Goal: Transaction & Acquisition: Book appointment/travel/reservation

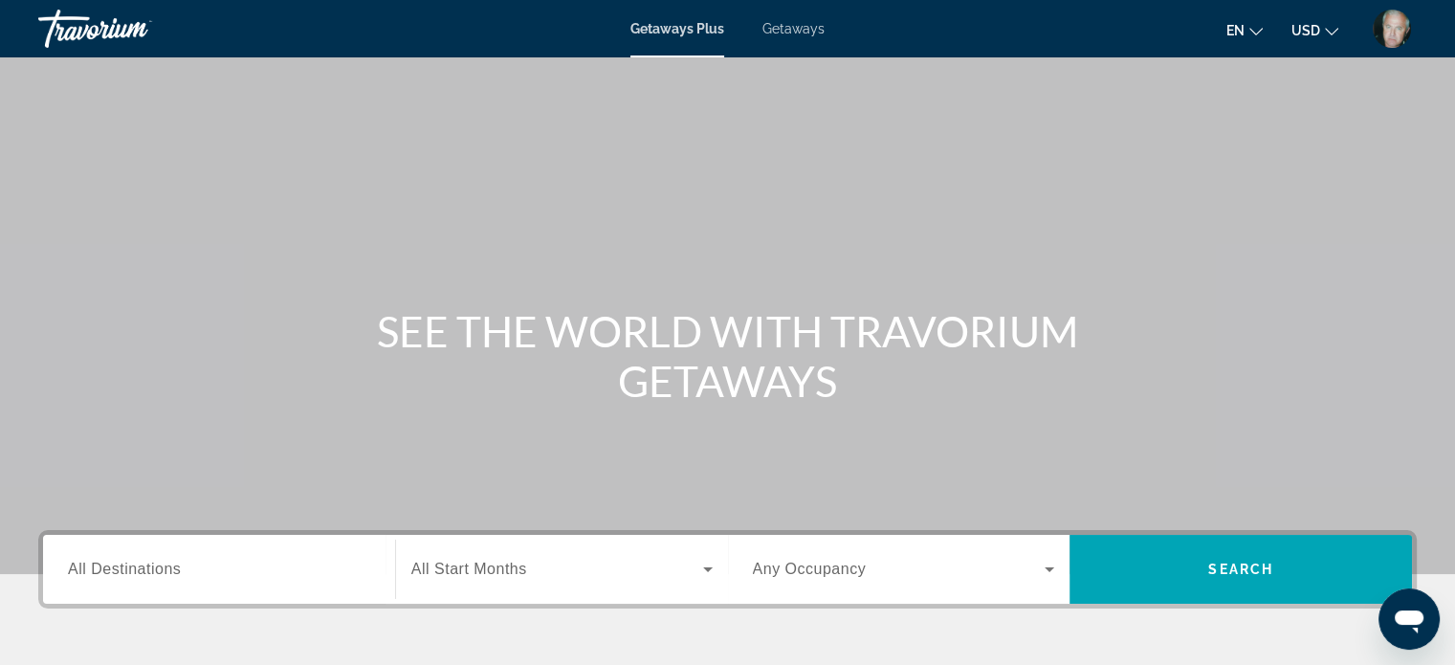
click at [785, 26] on span "Getaways" at bounding box center [794, 28] width 62 height 15
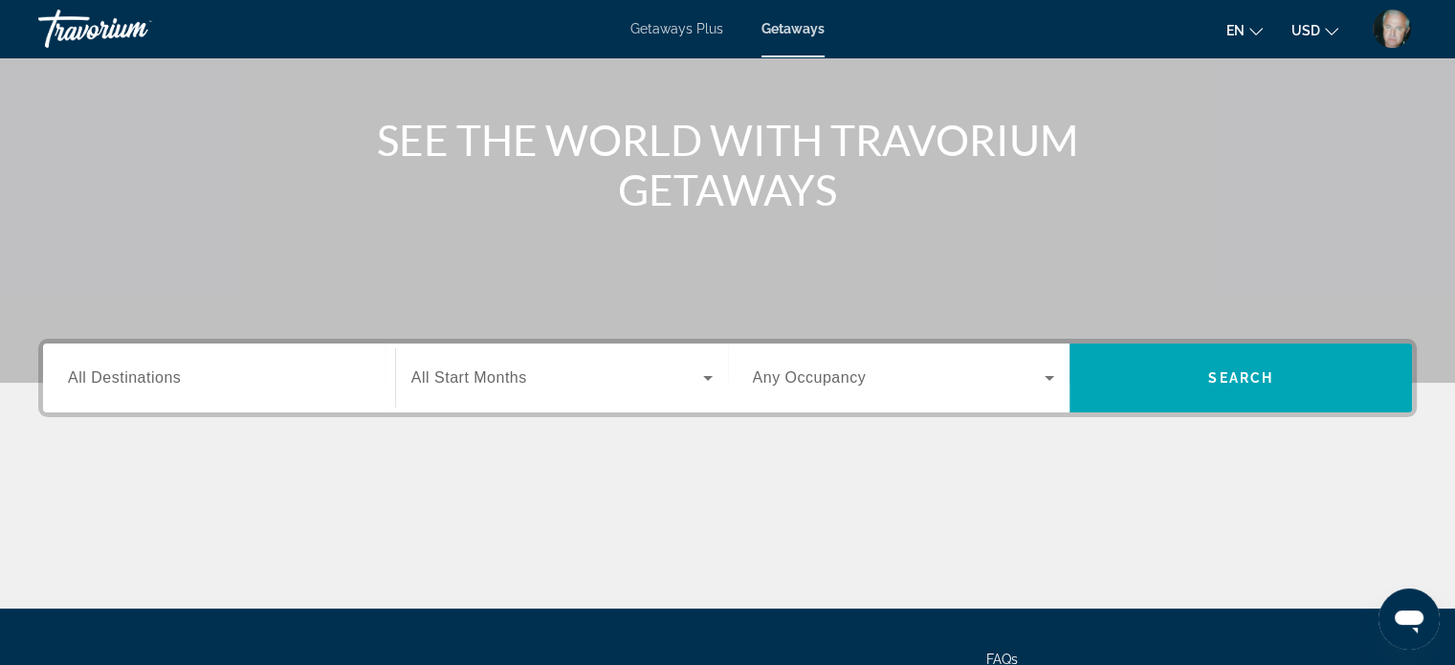
scroll to position [230, 0]
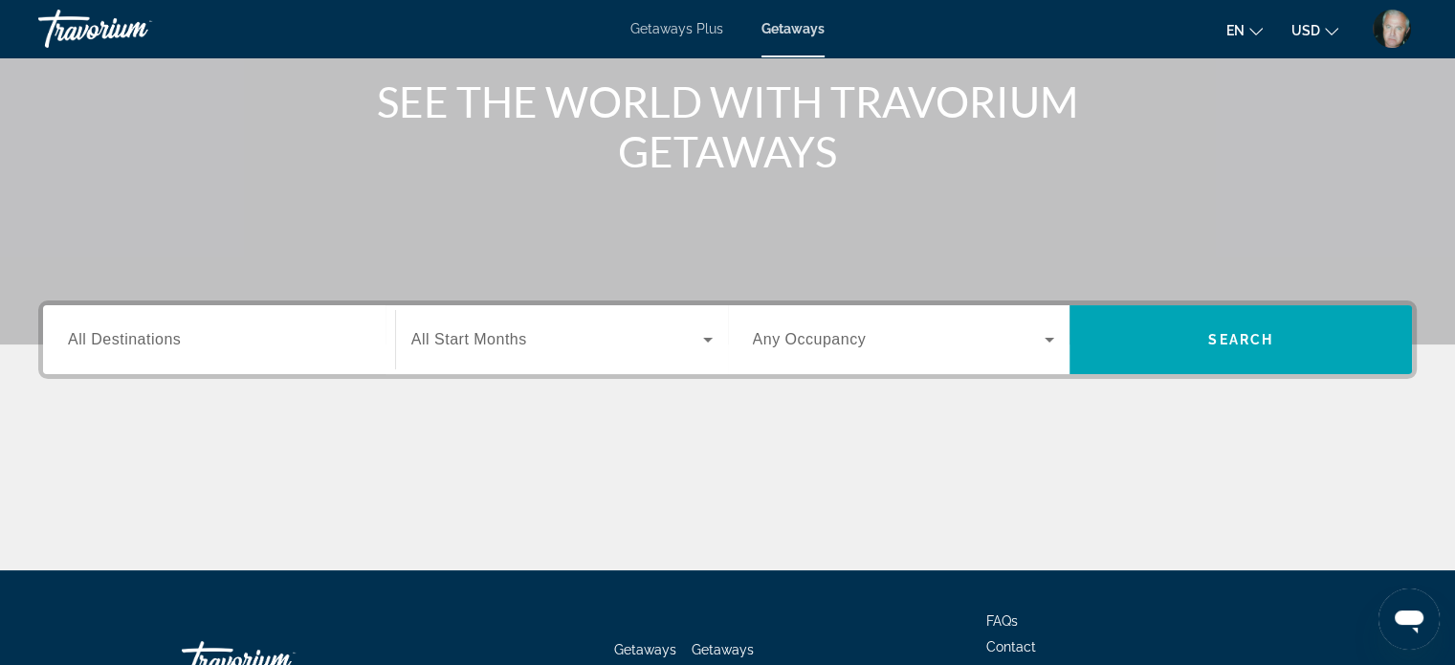
click at [147, 329] on input "Destination All Destinations" at bounding box center [219, 340] width 302 height 23
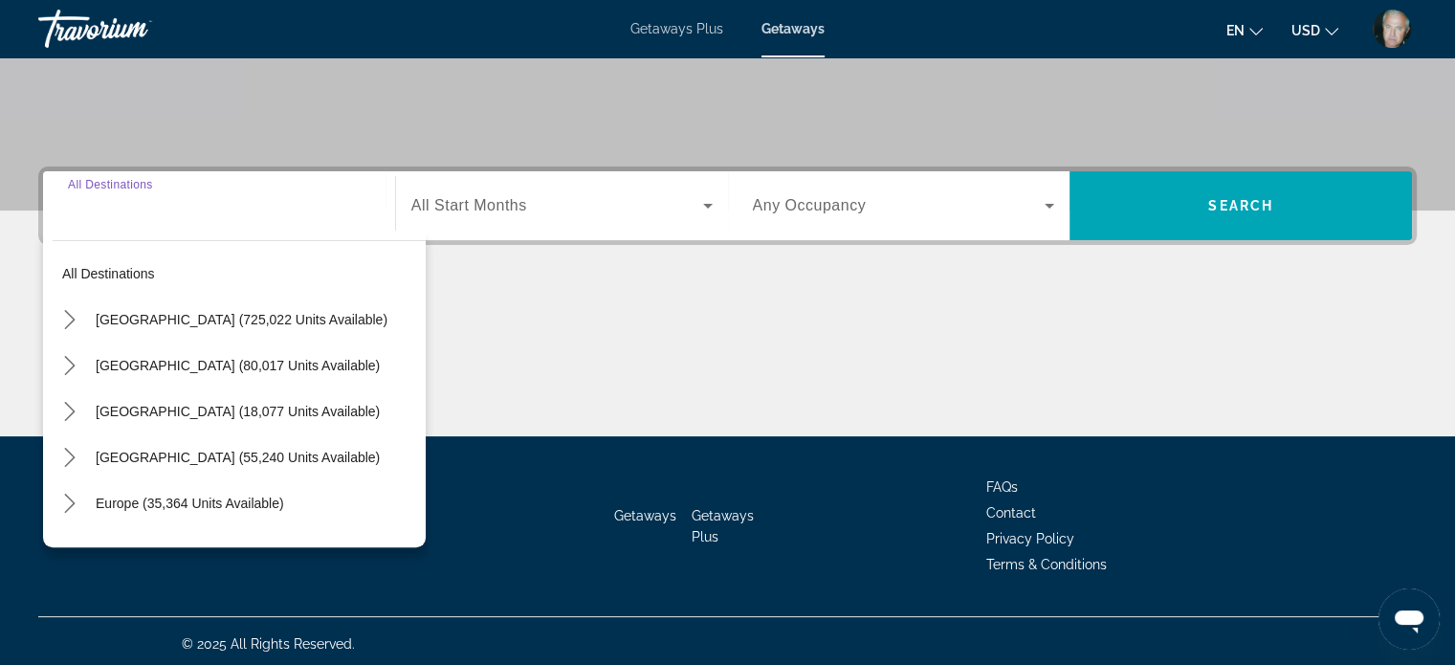
scroll to position [368, 0]
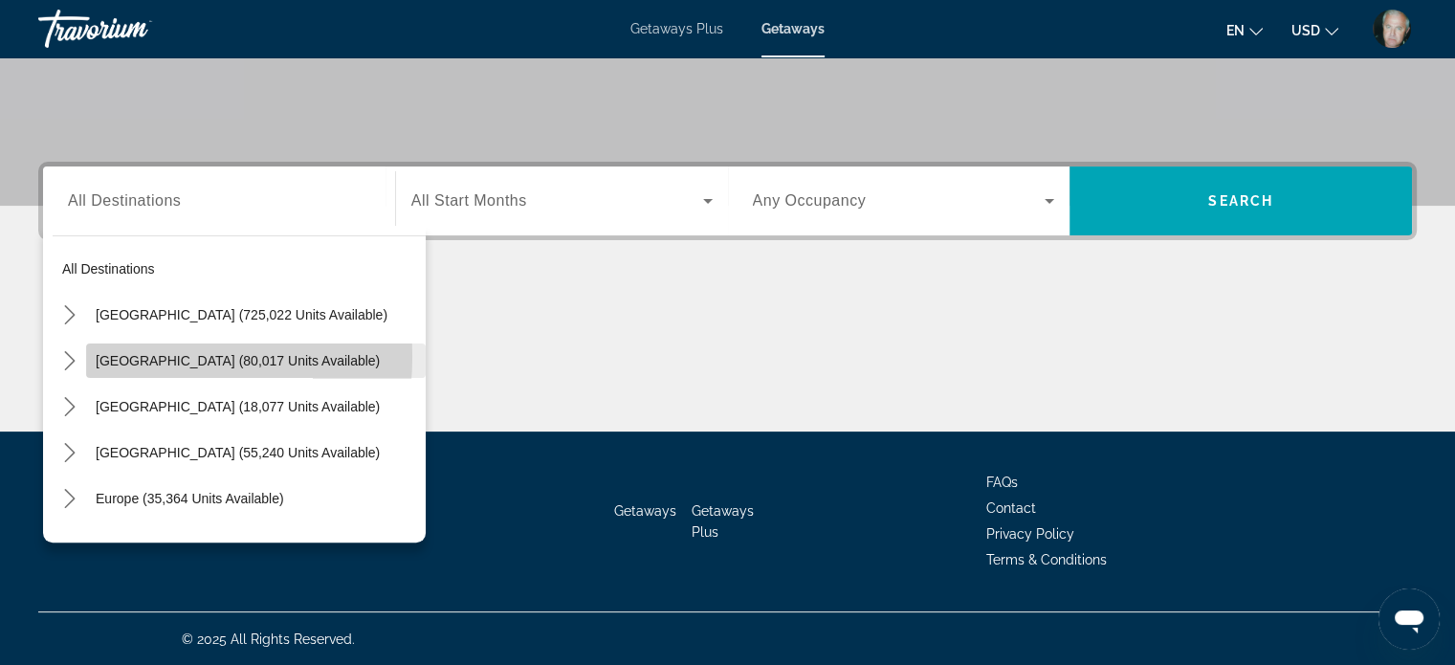
click at [119, 356] on span "[GEOGRAPHIC_DATA] (80,017 units available)" at bounding box center [238, 360] width 284 height 15
type input "**********"
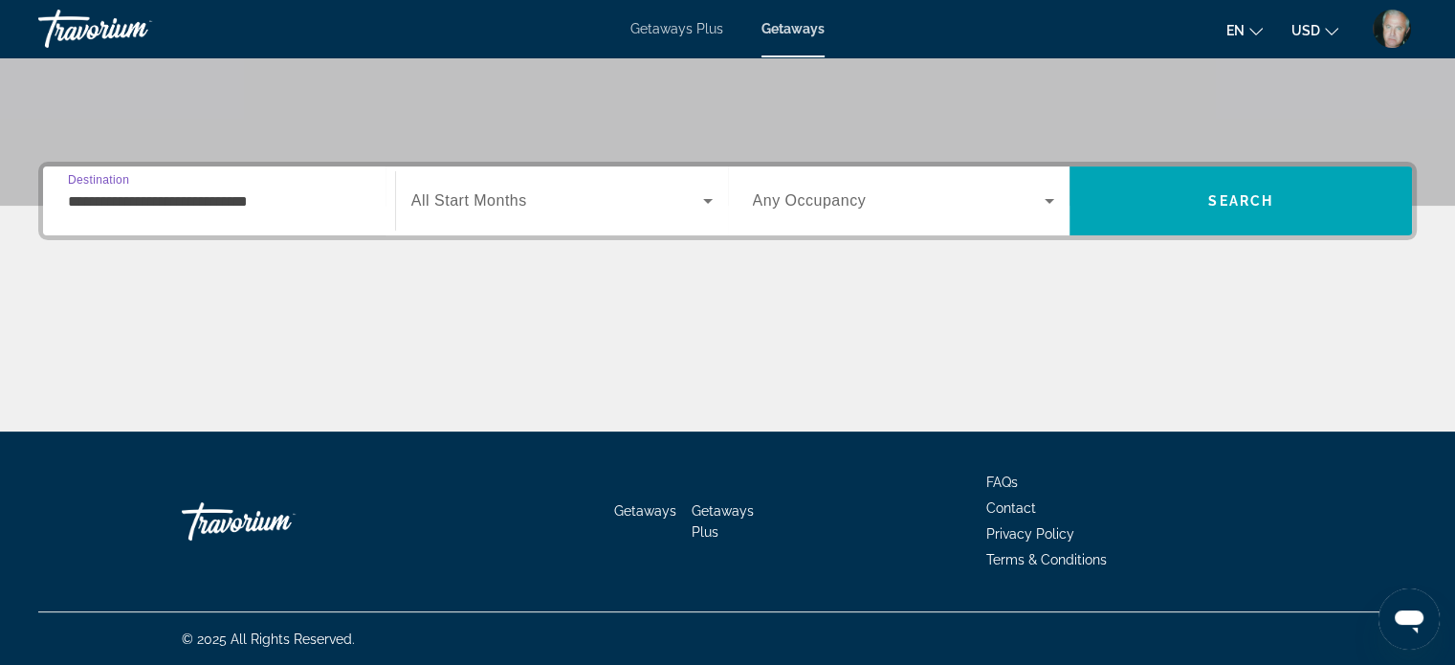
click at [443, 200] on span "All Start Months" at bounding box center [469, 200] width 116 height 16
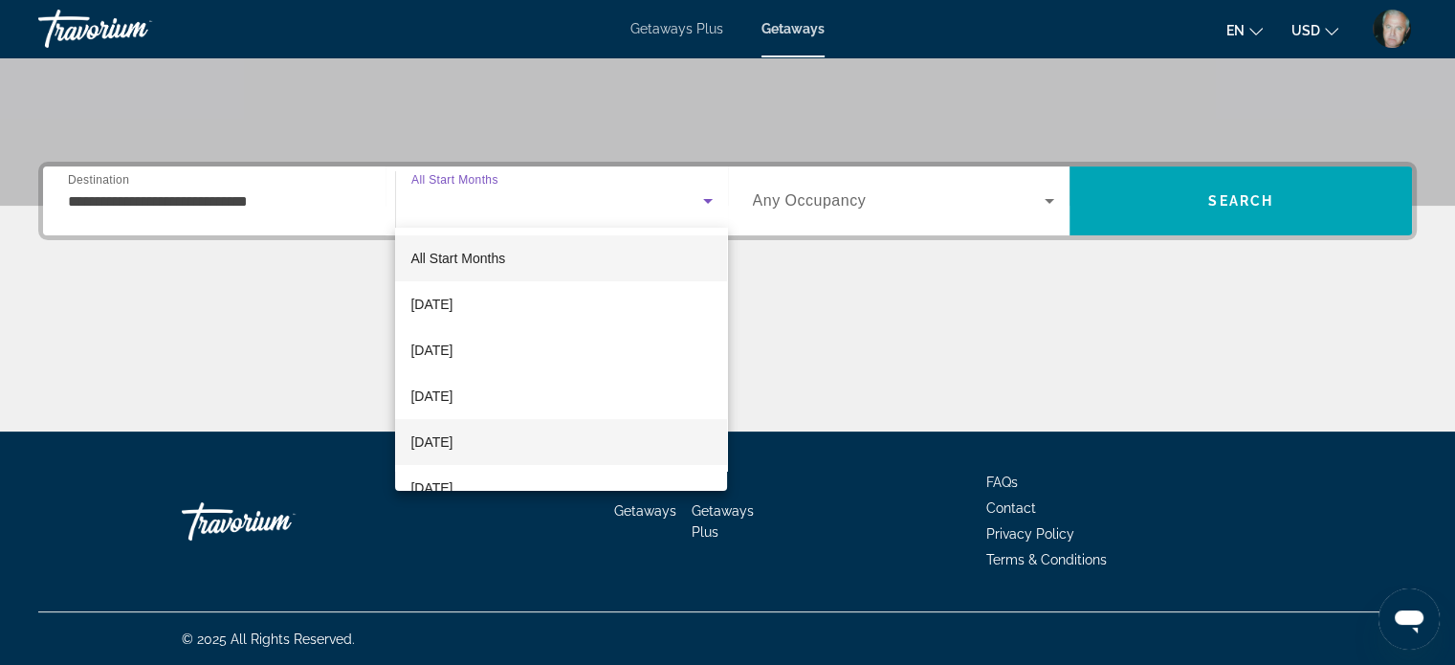
click at [450, 437] on span "[DATE]" at bounding box center [432, 442] width 42 height 23
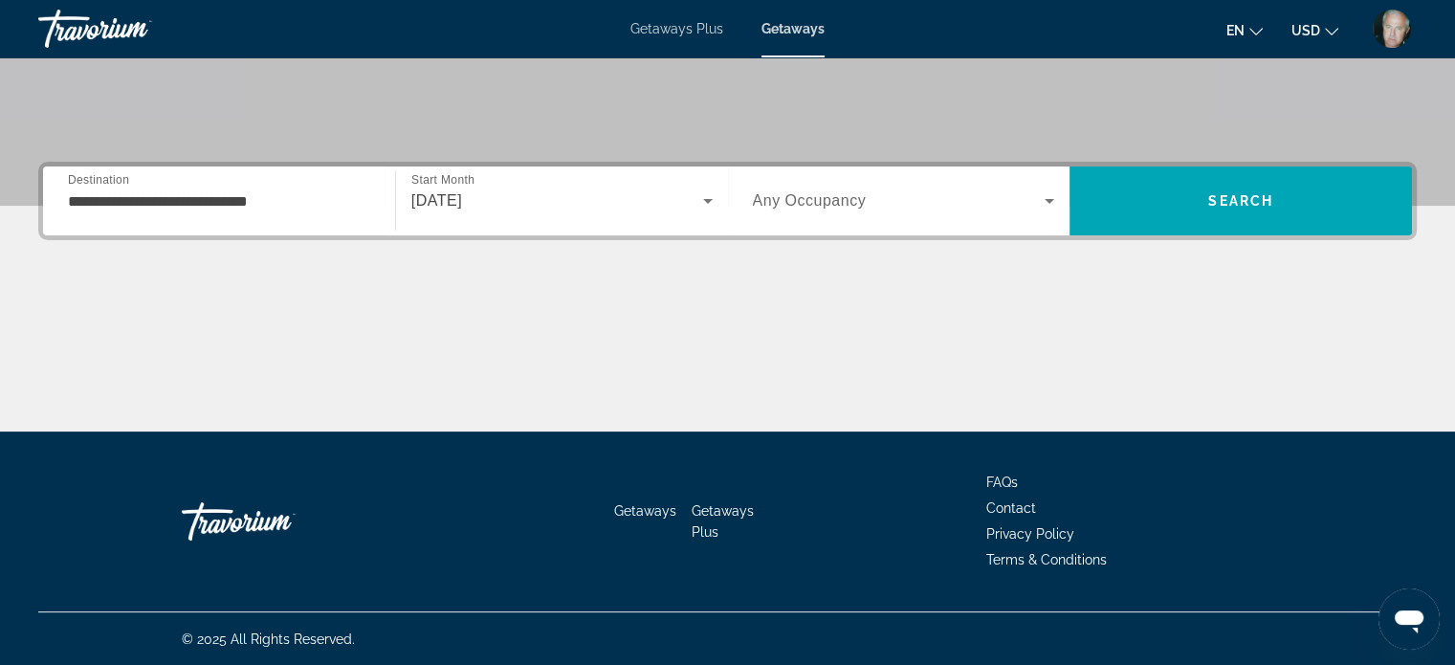
click at [777, 199] on span "Any Occupancy" at bounding box center [810, 200] width 114 height 16
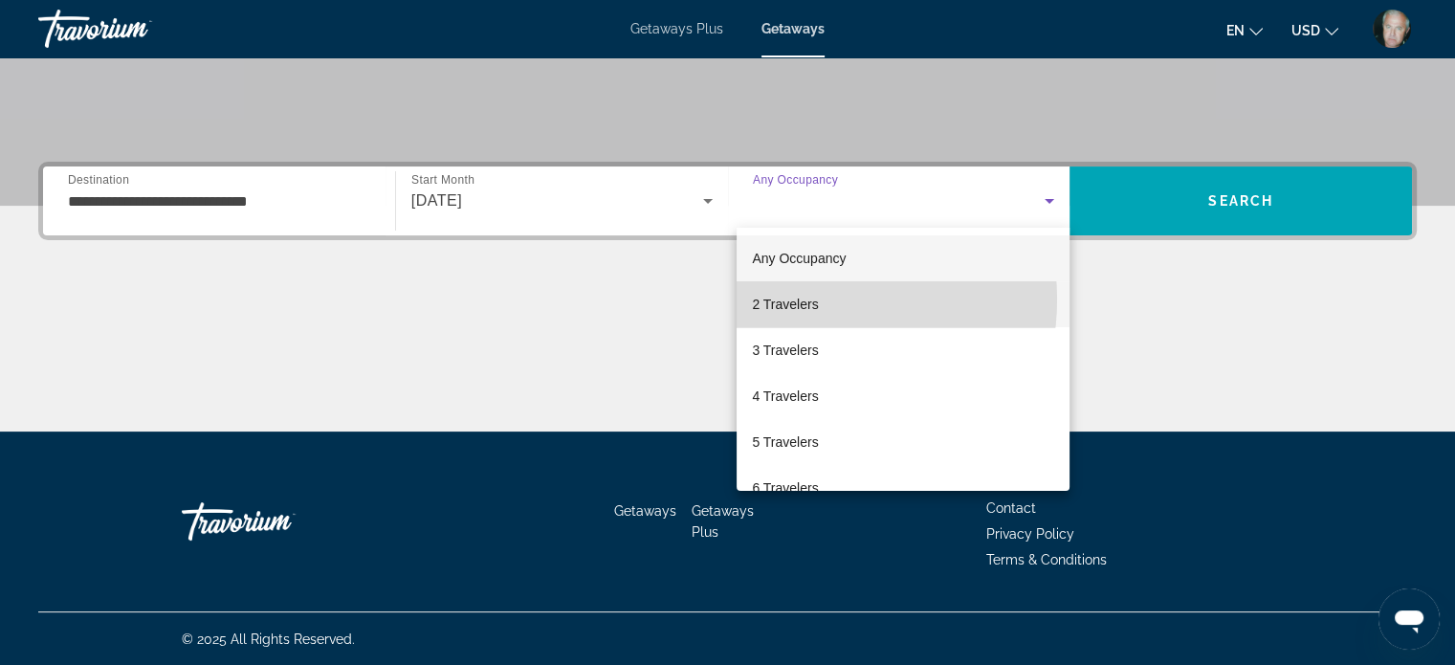
click at [809, 300] on span "2 Travelers" at bounding box center [785, 304] width 66 height 23
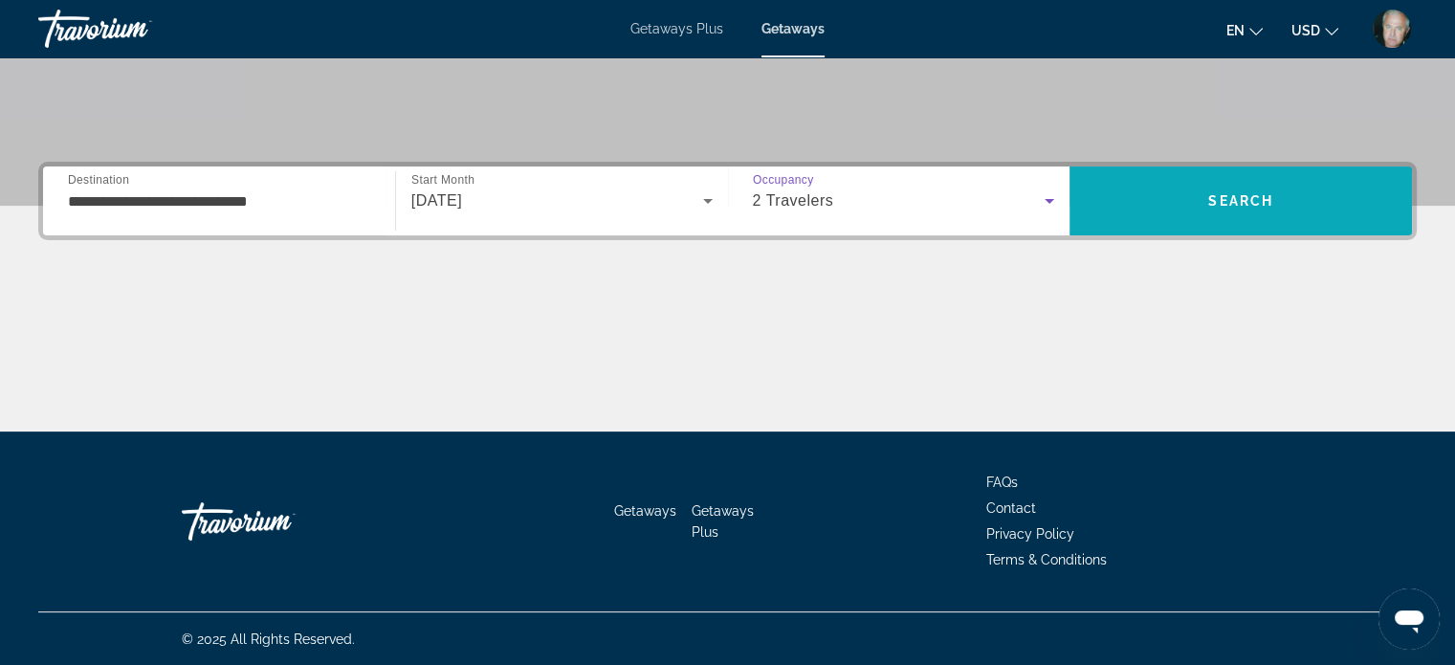
click at [1200, 200] on span "Search" at bounding box center [1241, 201] width 343 height 46
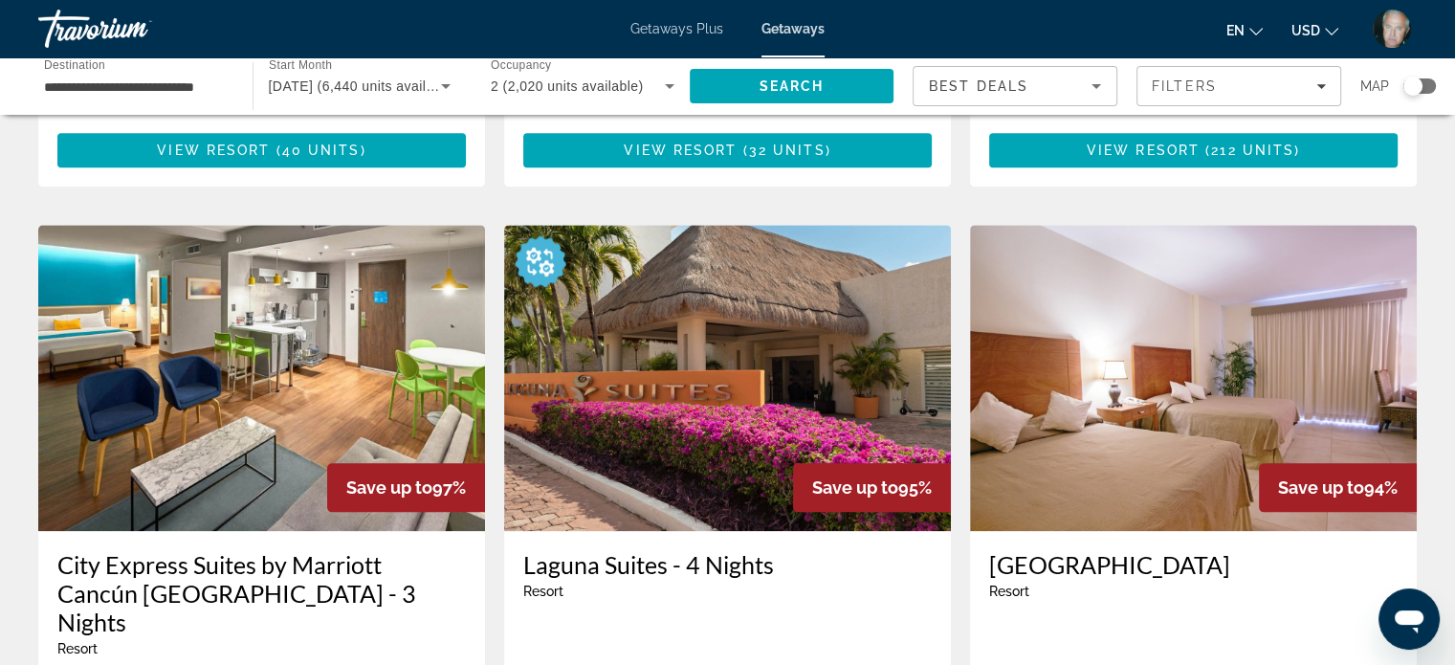
scroll to position [2029, 0]
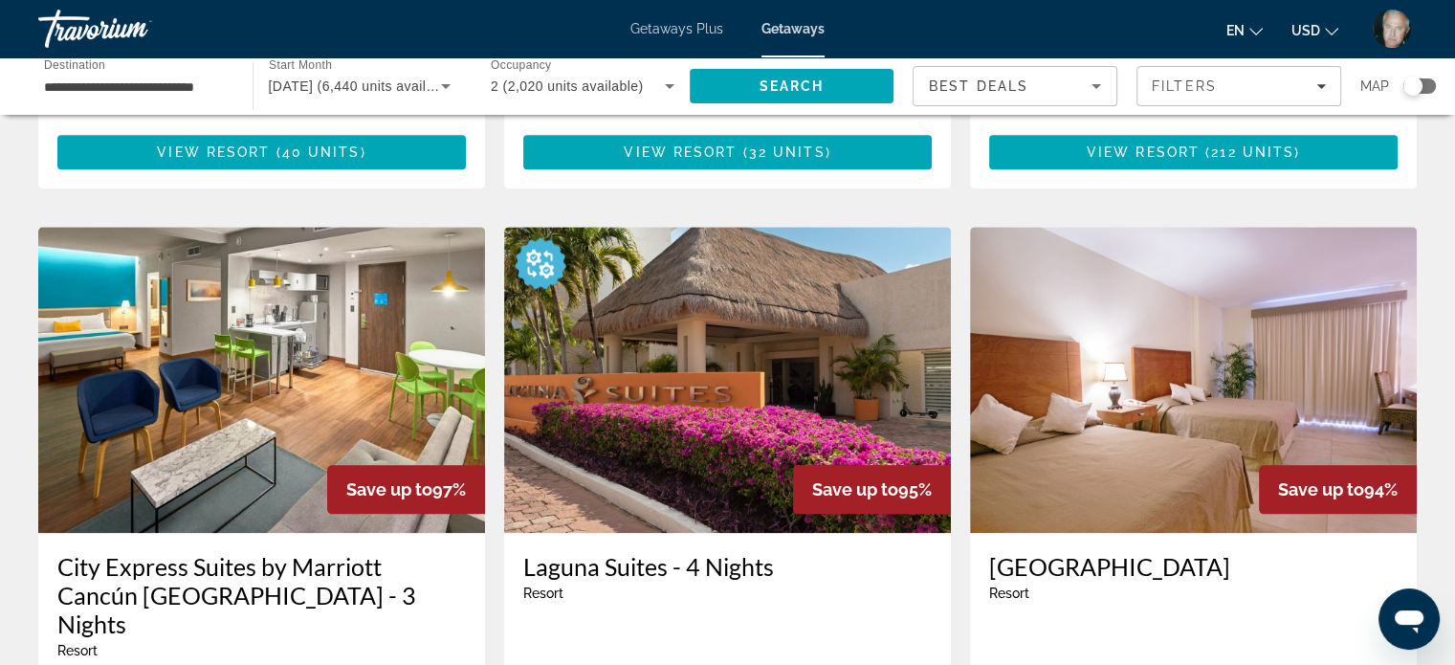
click at [352, 318] on img "Main content" at bounding box center [261, 380] width 447 height 306
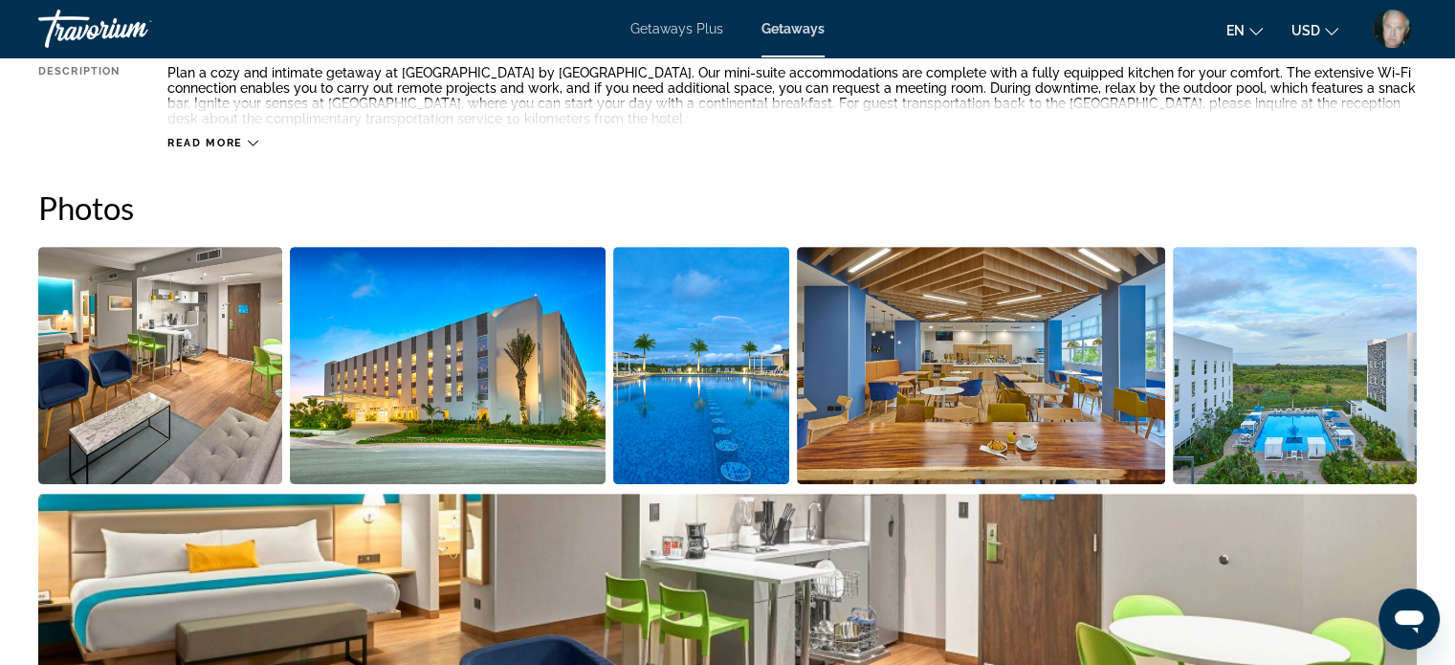
scroll to position [842, 0]
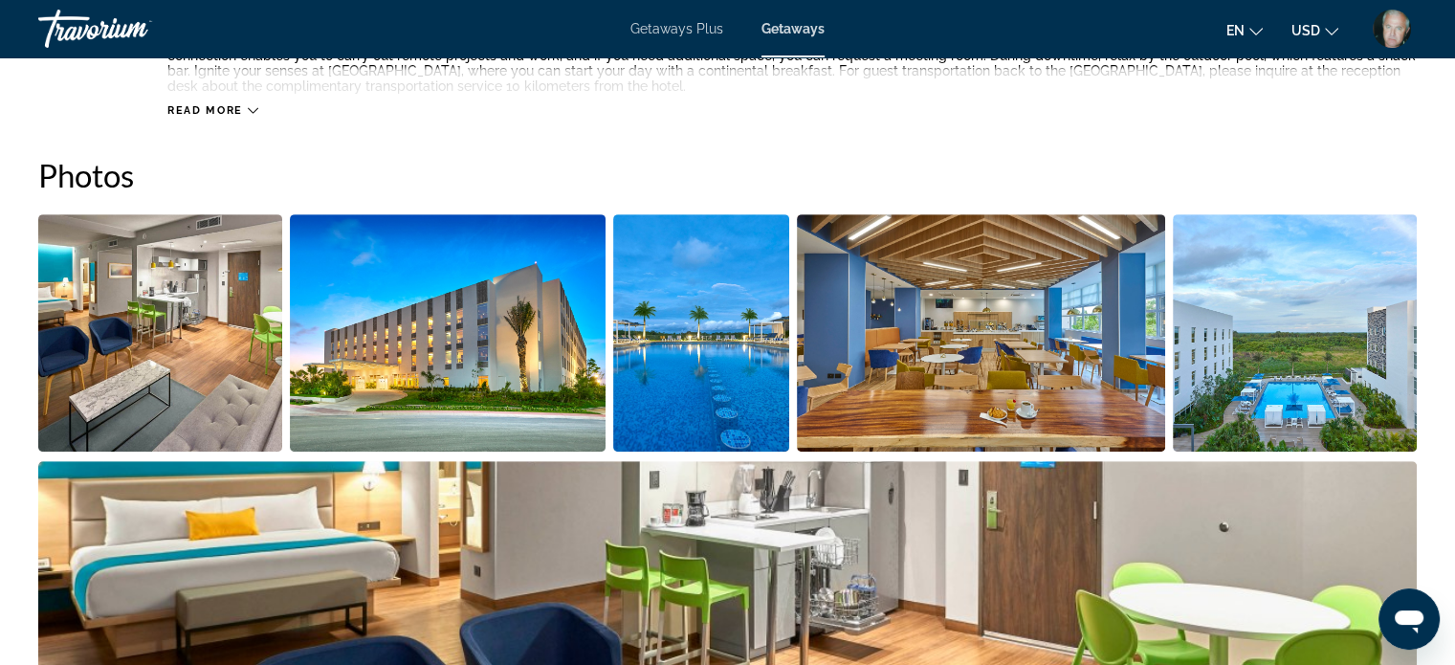
click at [190, 344] on img "Open full-screen image slider" at bounding box center [160, 332] width 244 height 237
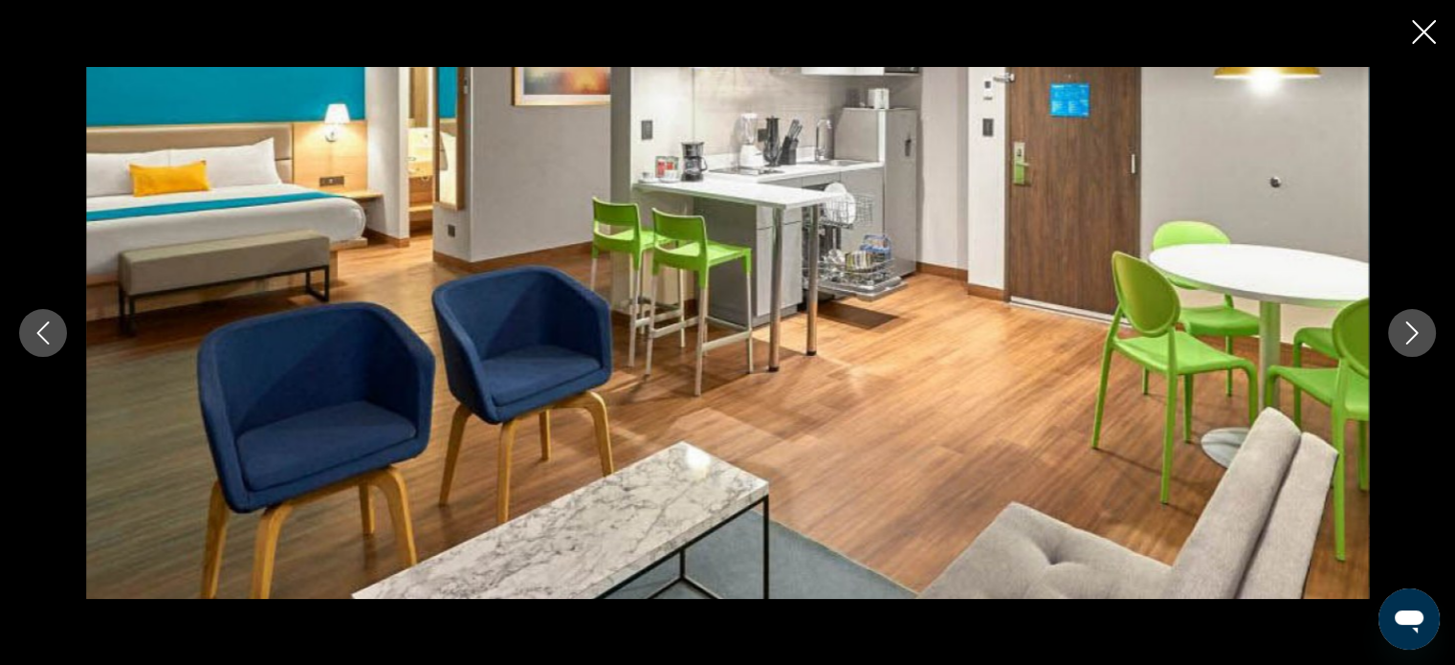
click at [1413, 328] on icon "Next image" at bounding box center [1413, 333] width 12 height 23
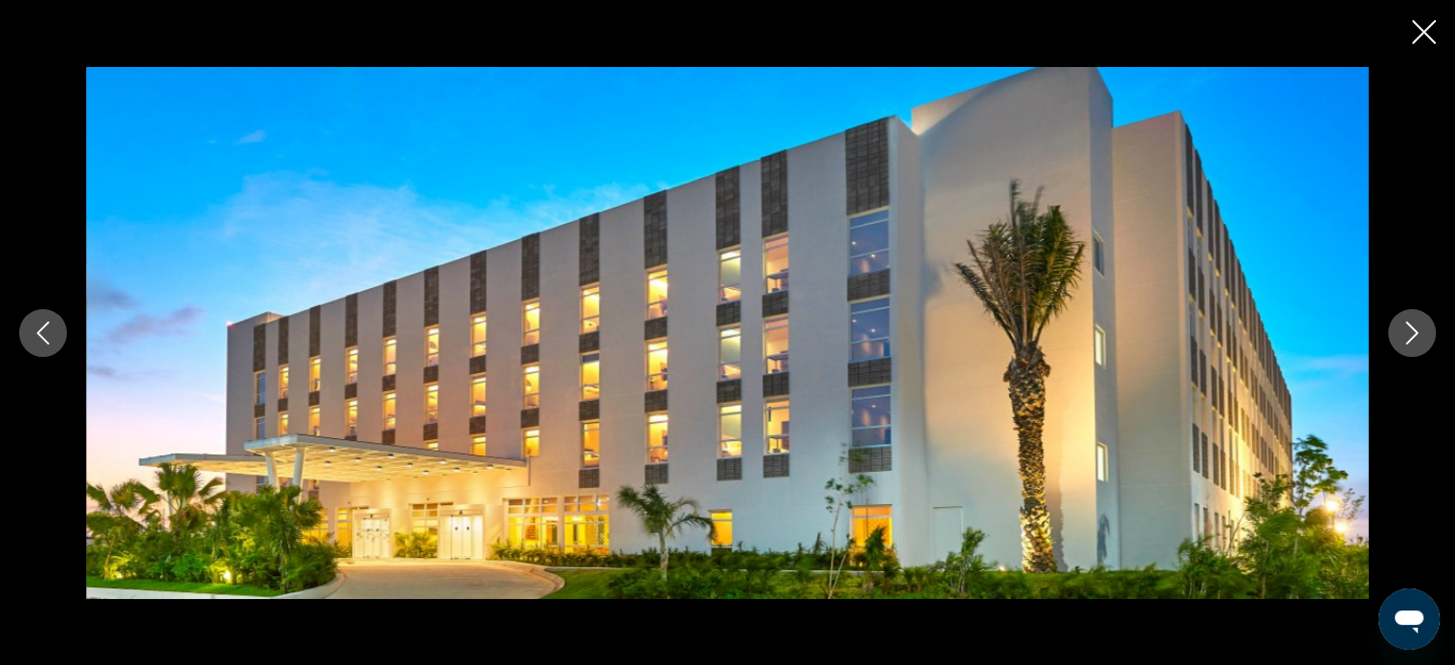
click at [1413, 328] on icon "Next image" at bounding box center [1413, 333] width 12 height 23
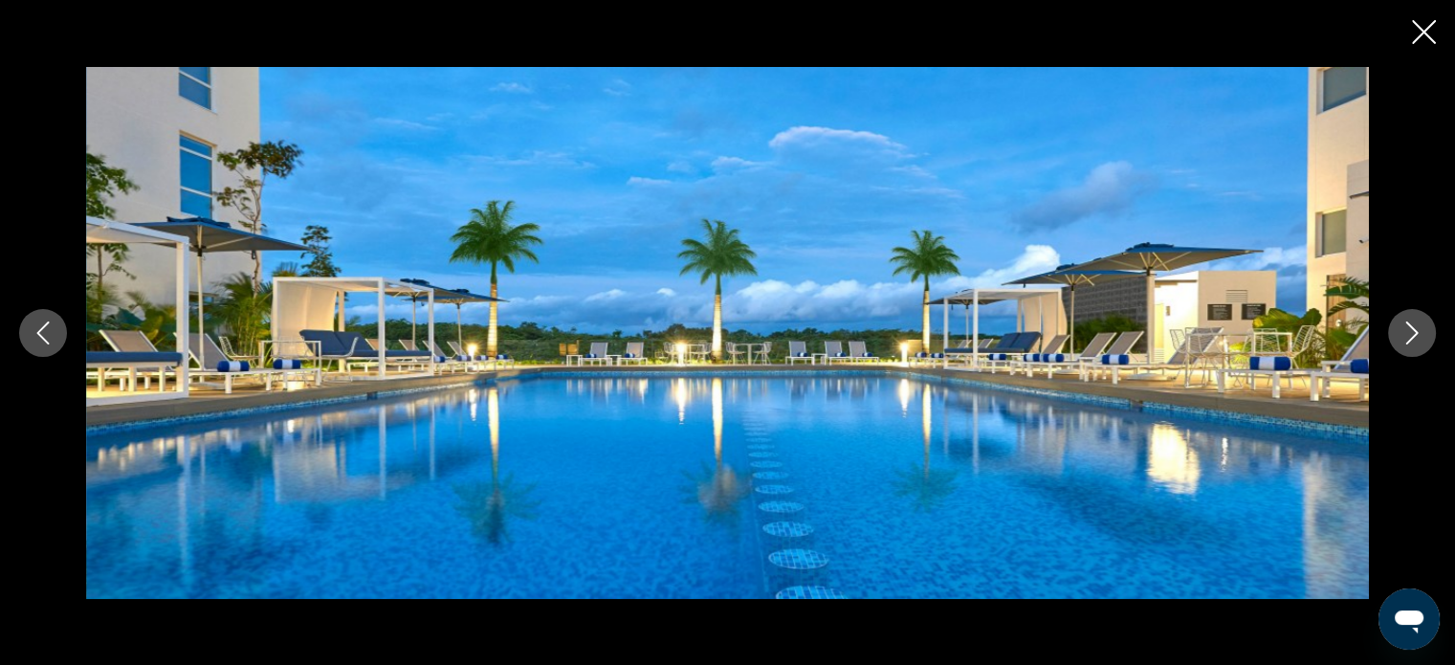
click at [1413, 328] on icon "Next image" at bounding box center [1413, 333] width 12 height 23
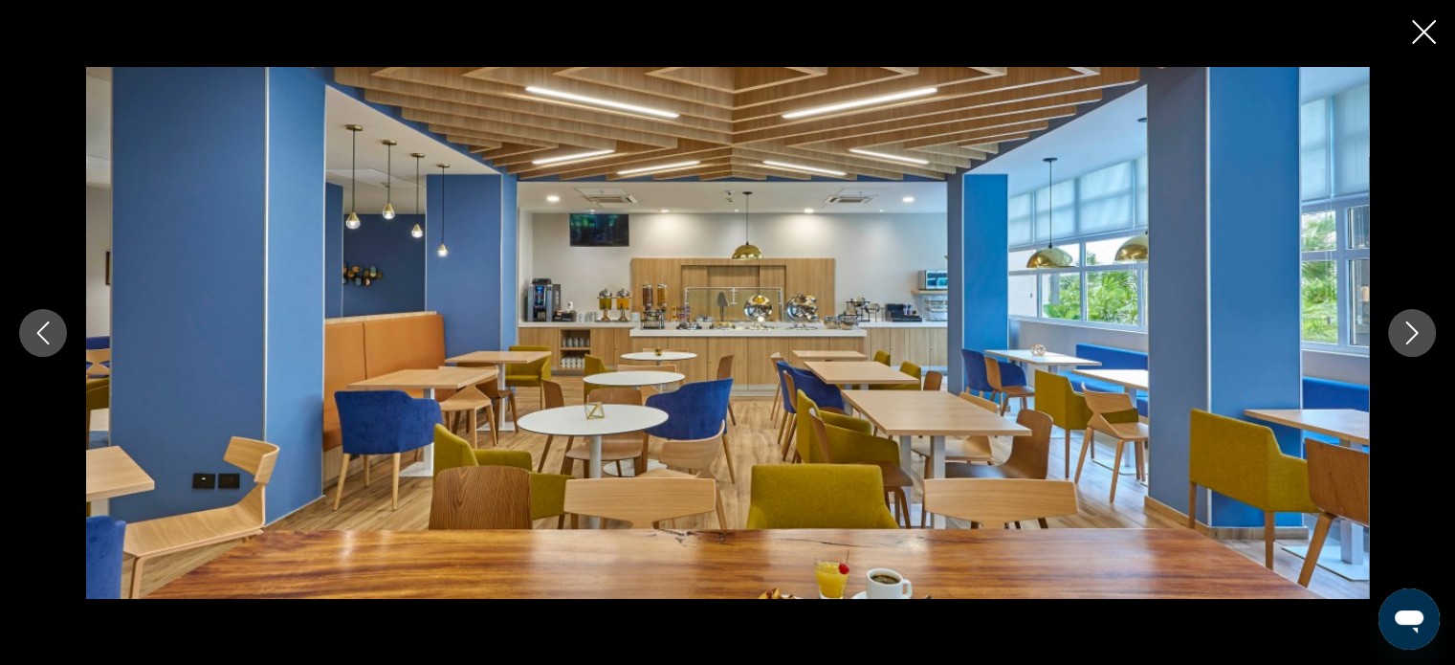
click at [1413, 328] on icon "Next image" at bounding box center [1413, 333] width 12 height 23
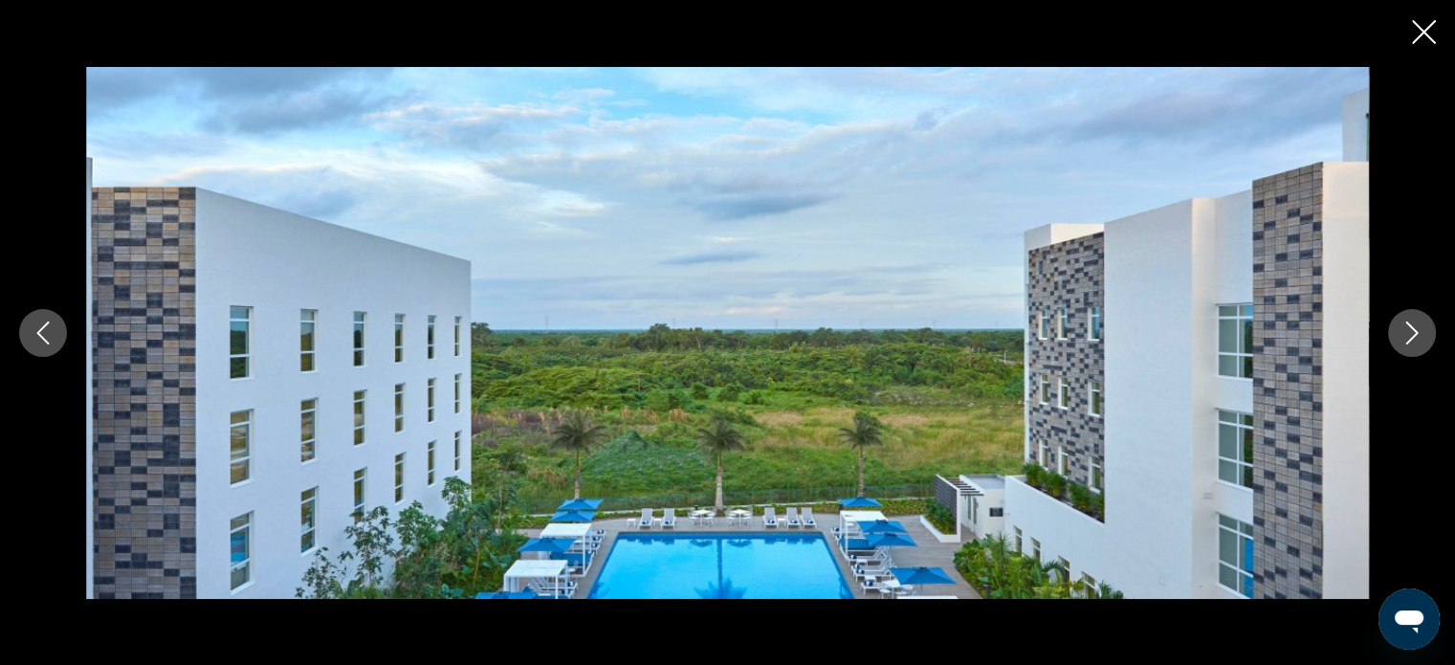
click at [1413, 328] on icon "Next image" at bounding box center [1413, 333] width 12 height 23
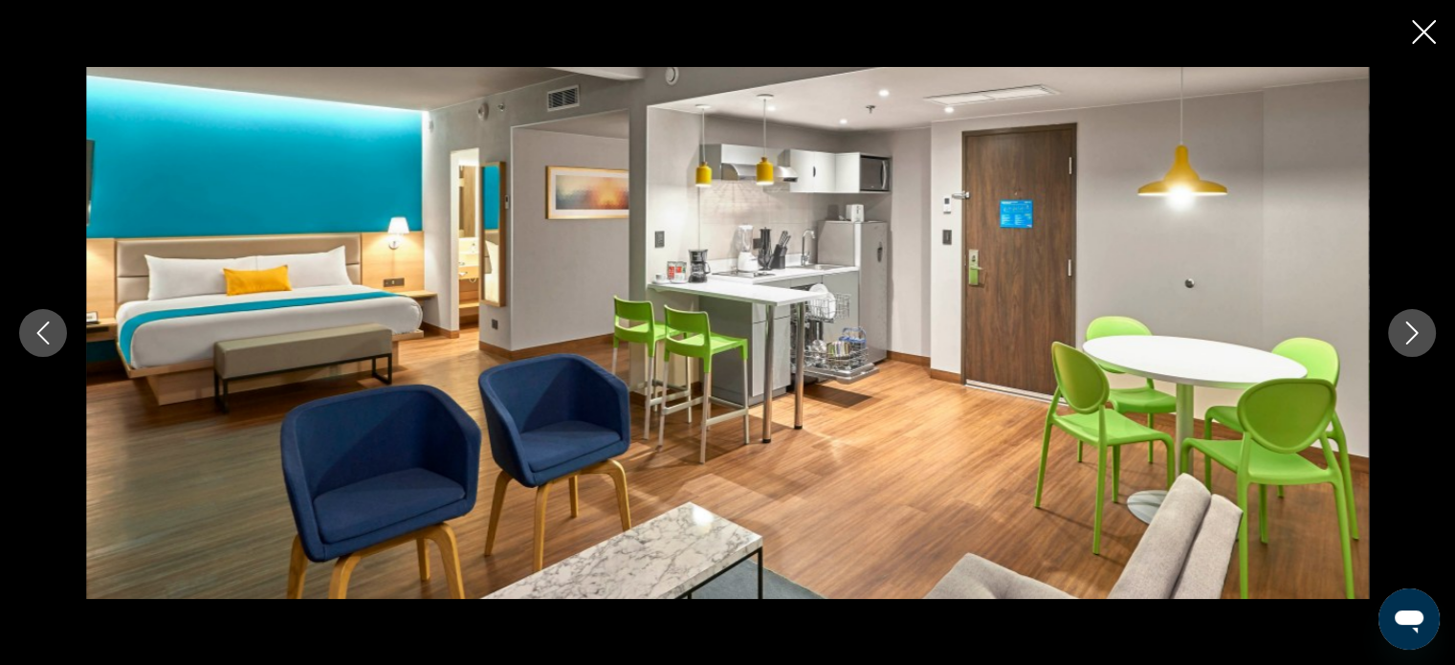
click at [1413, 328] on icon "Next image" at bounding box center [1413, 333] width 12 height 23
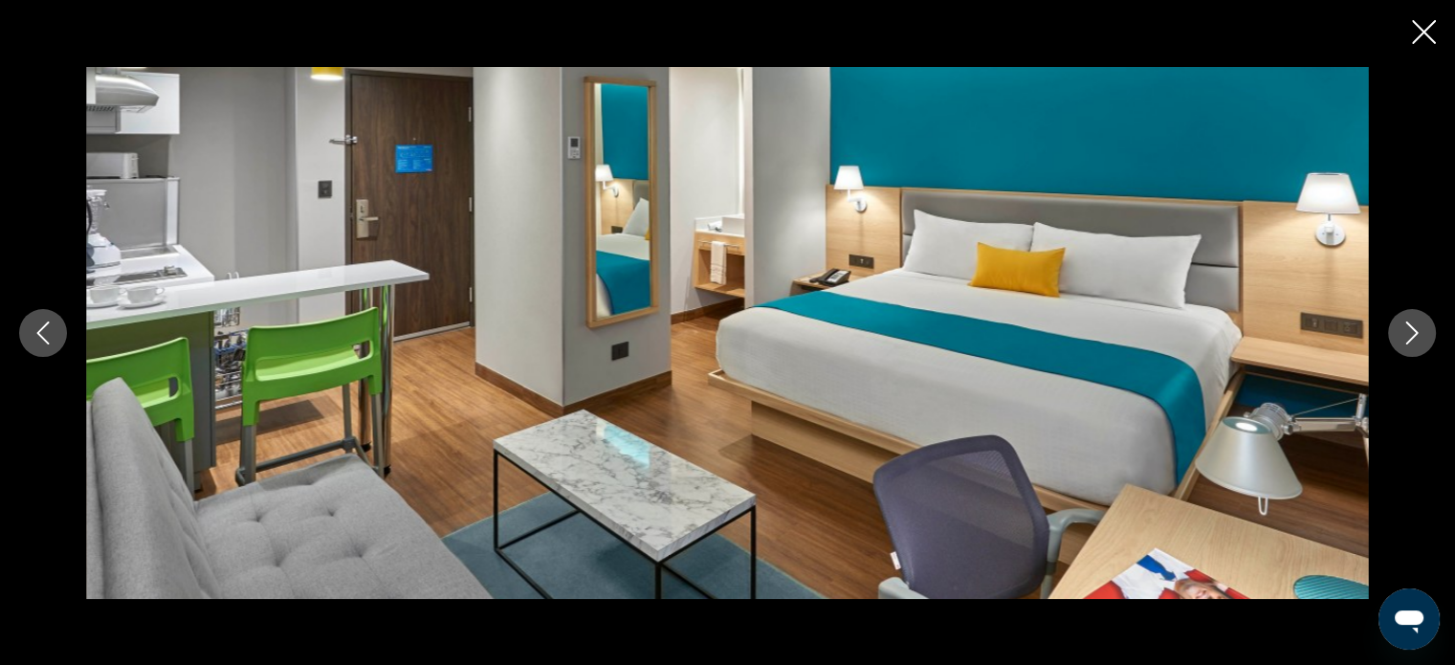
click at [1413, 328] on icon "Next image" at bounding box center [1413, 333] width 12 height 23
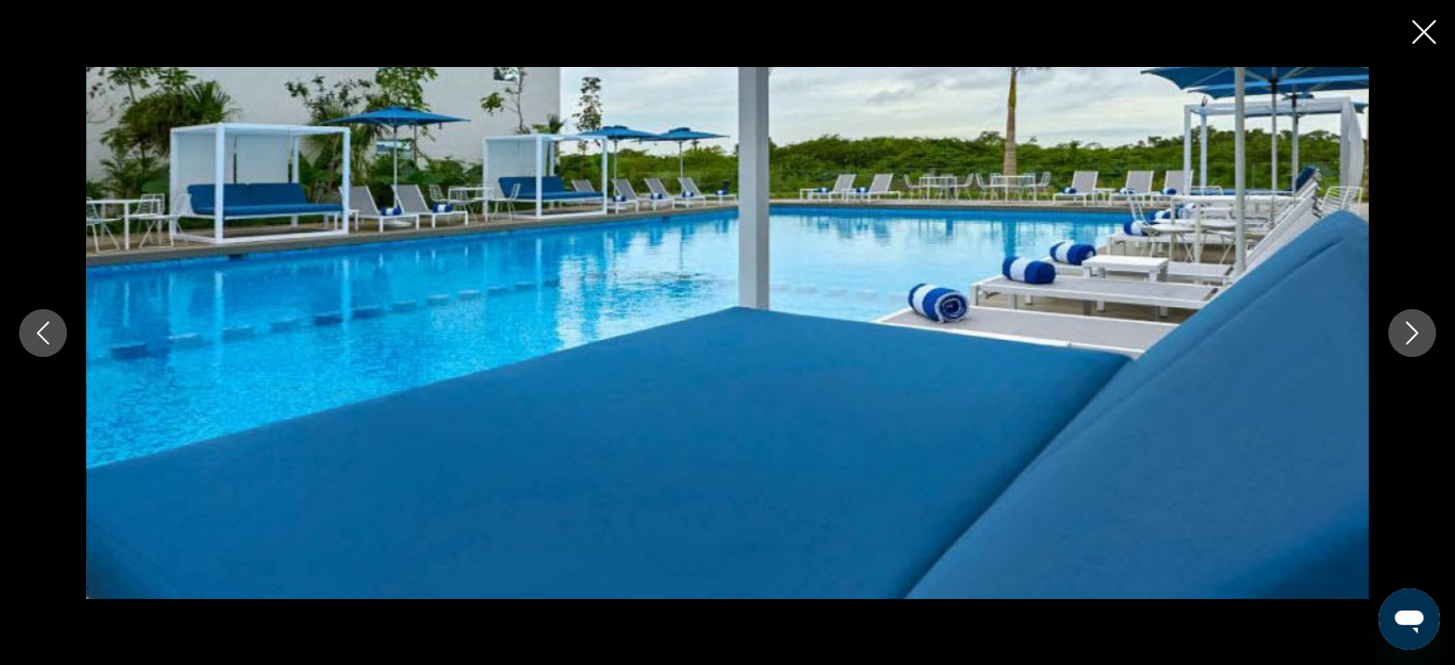
click at [1413, 328] on icon "Next image" at bounding box center [1413, 333] width 12 height 23
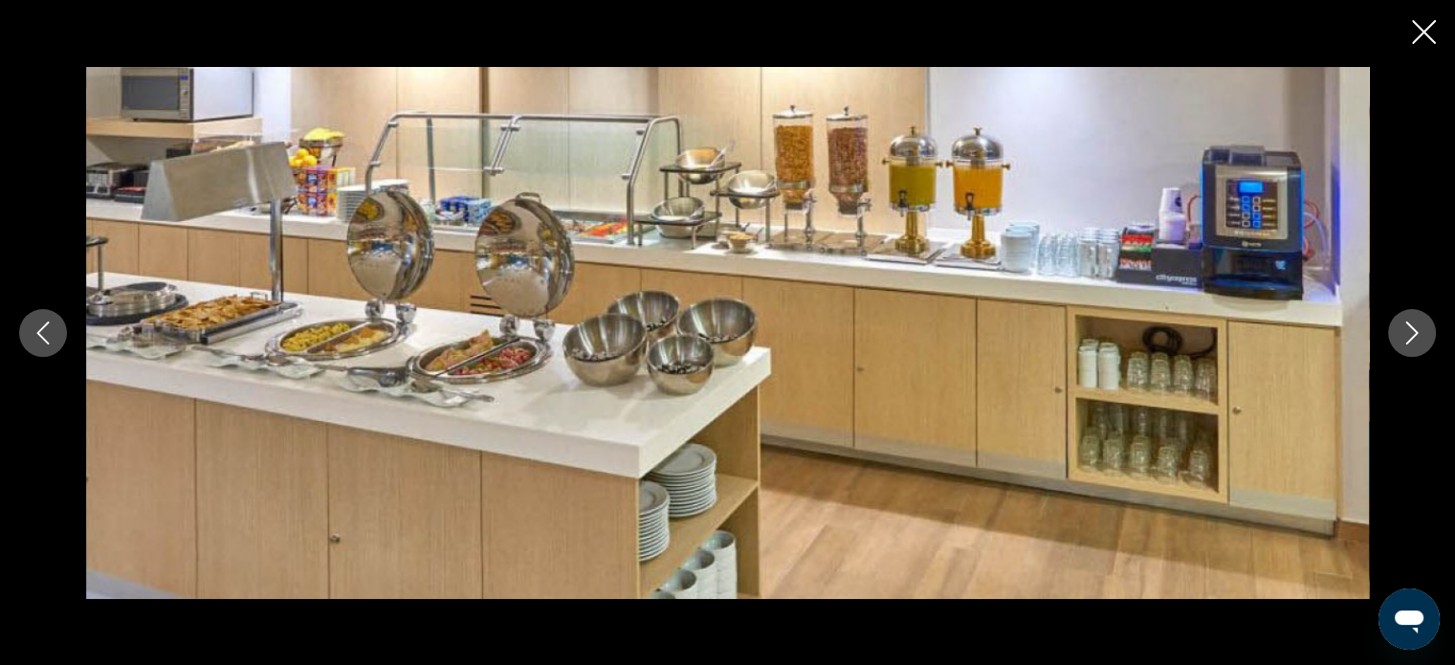
click at [1413, 328] on icon "Next image" at bounding box center [1413, 333] width 12 height 23
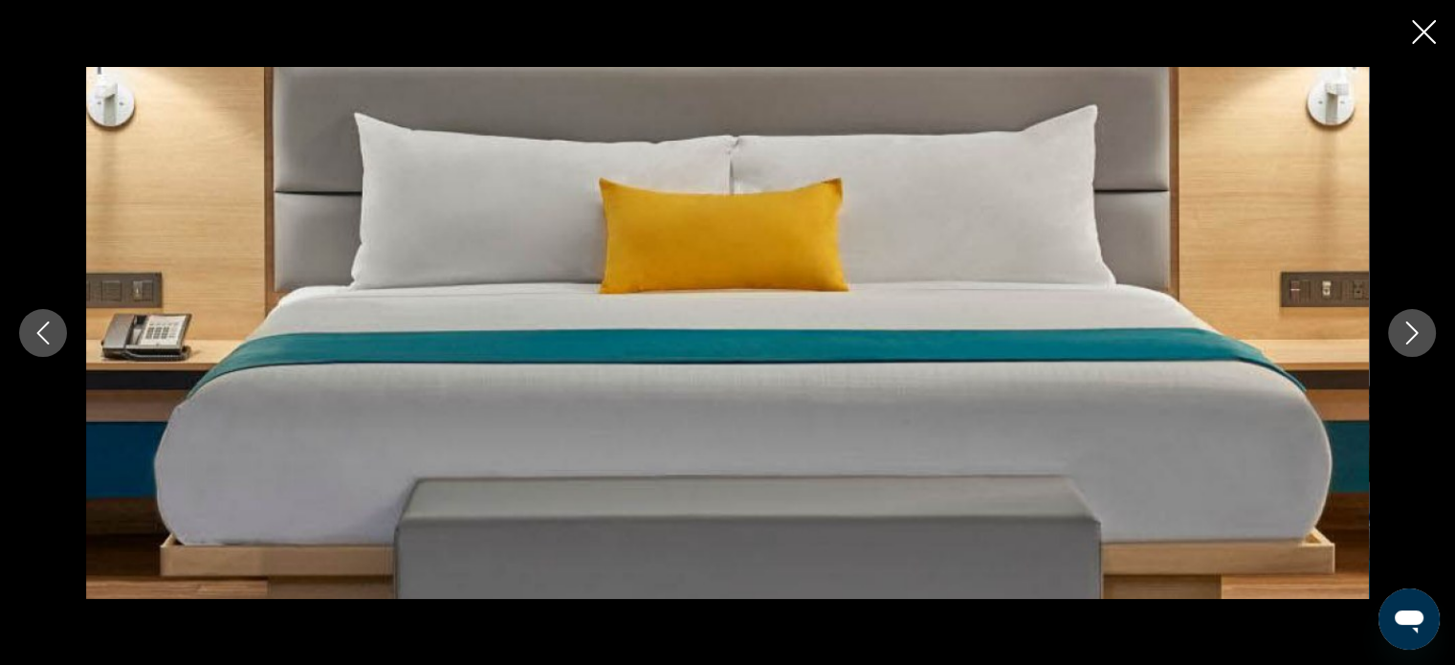
click at [1413, 328] on icon "Next image" at bounding box center [1413, 333] width 12 height 23
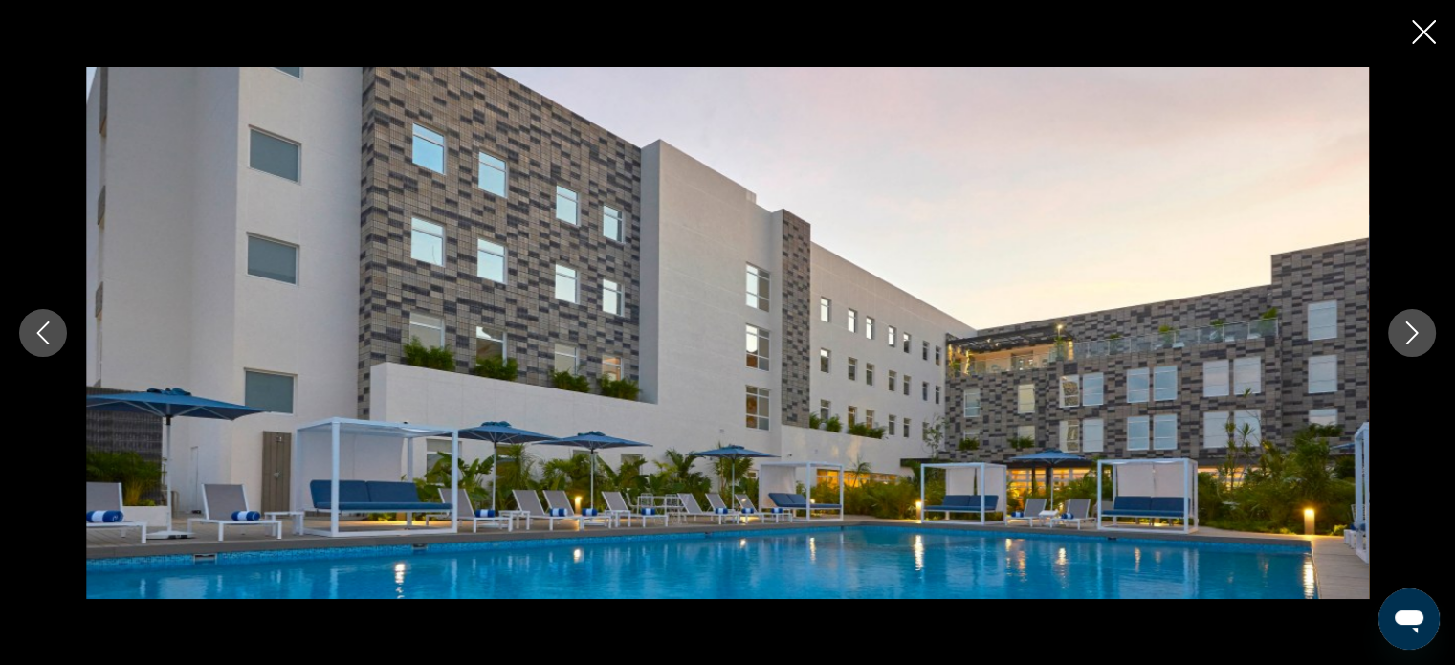
click at [1413, 328] on icon "Next image" at bounding box center [1413, 333] width 12 height 23
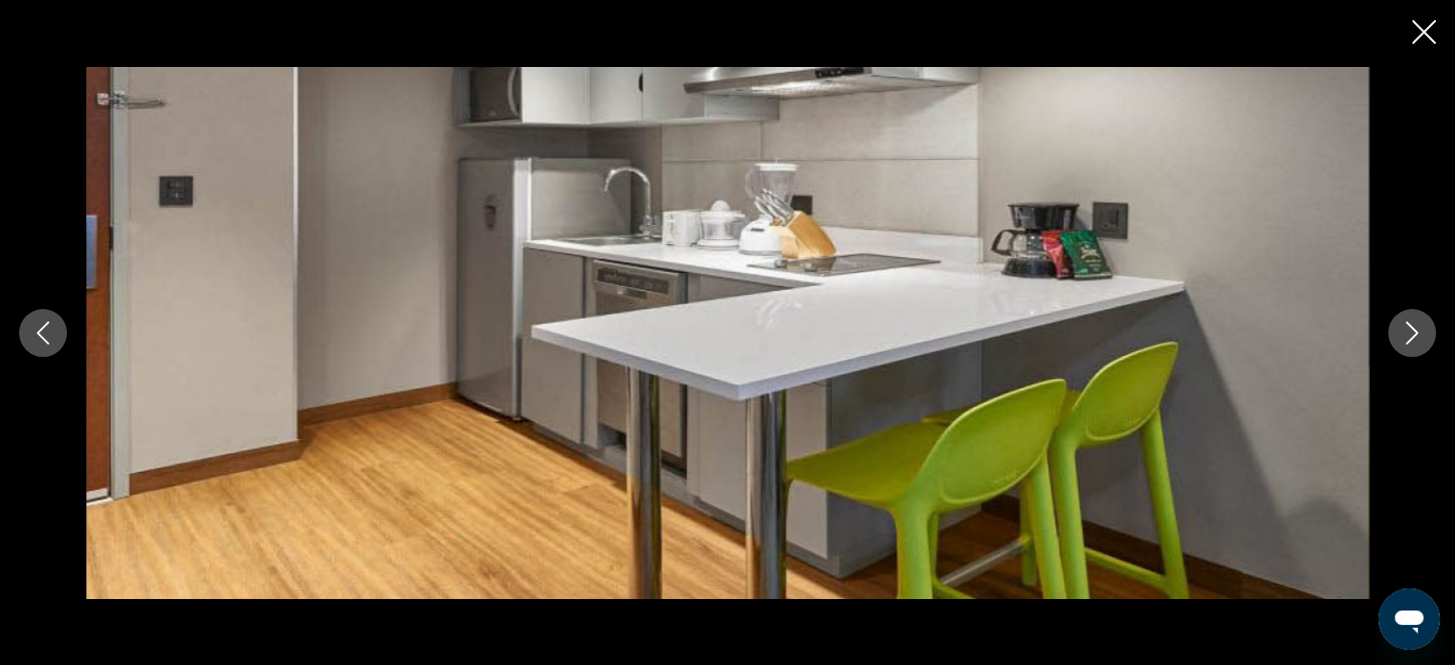
click at [1413, 328] on icon "Next image" at bounding box center [1413, 333] width 12 height 23
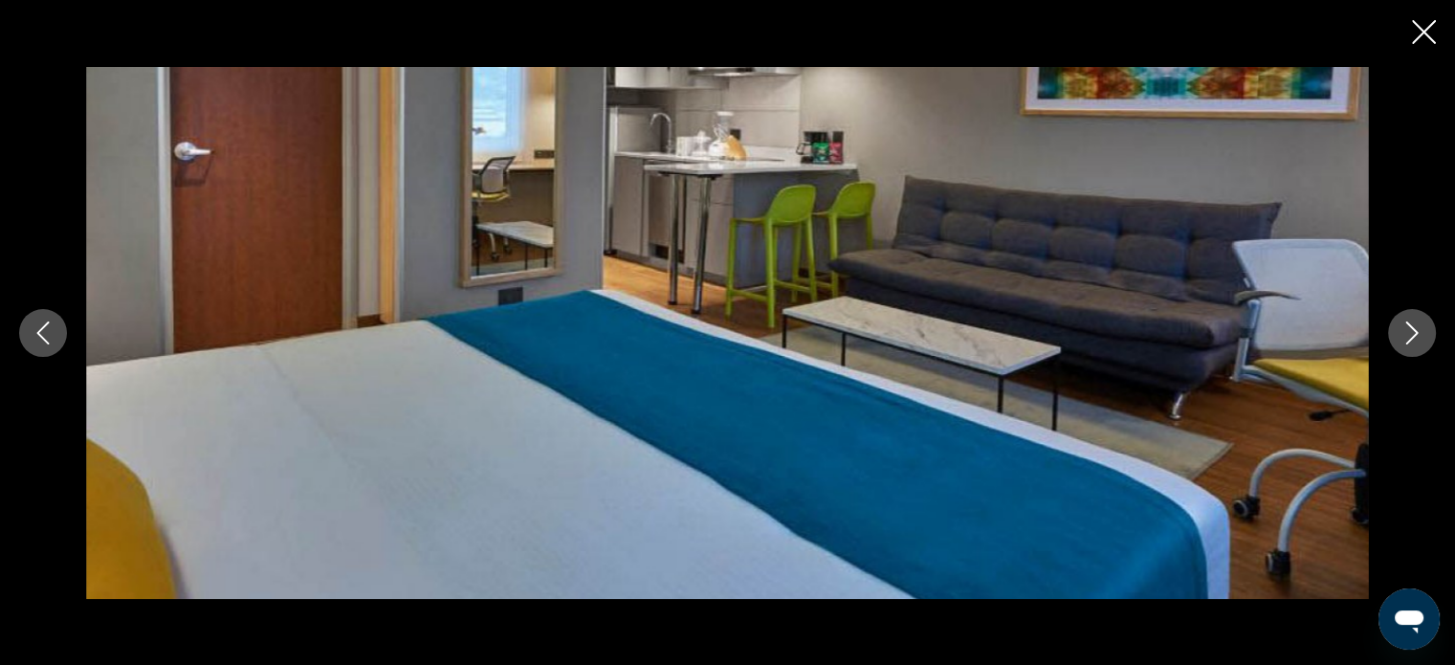
click at [1413, 328] on icon "Next image" at bounding box center [1413, 333] width 12 height 23
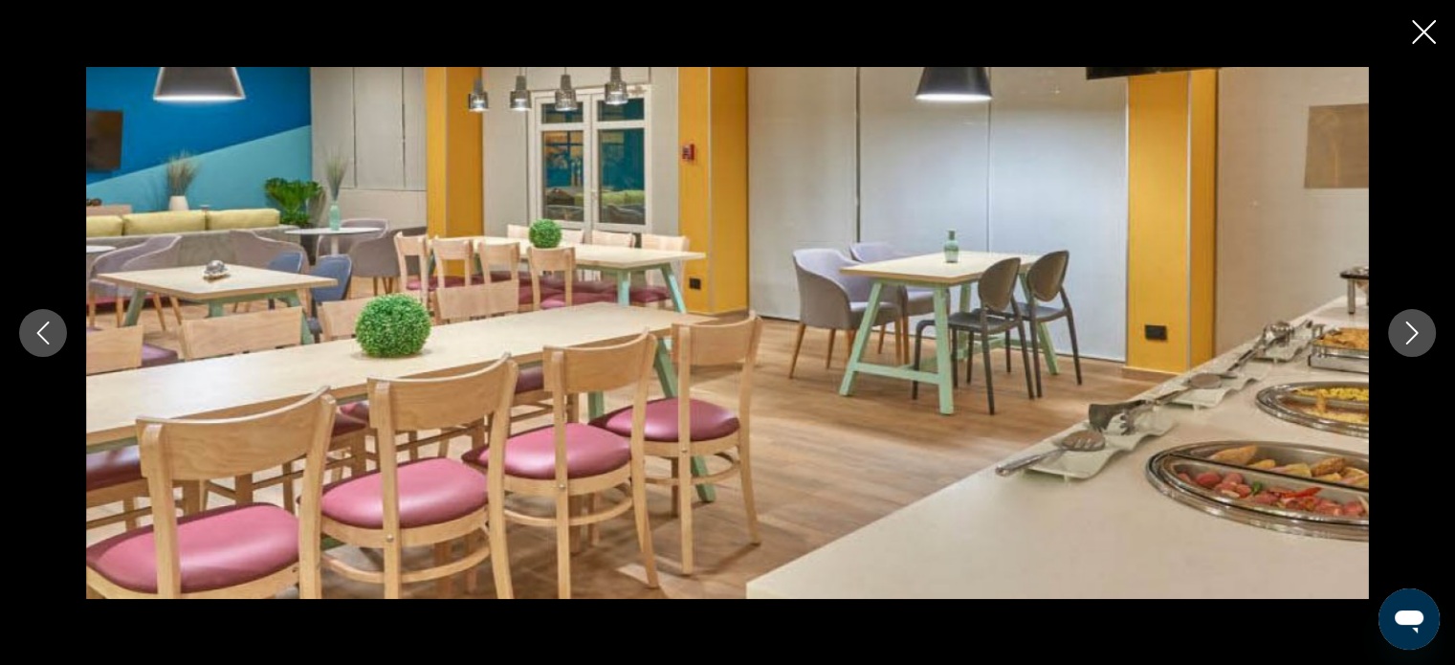
click at [1413, 328] on icon "Next image" at bounding box center [1413, 333] width 12 height 23
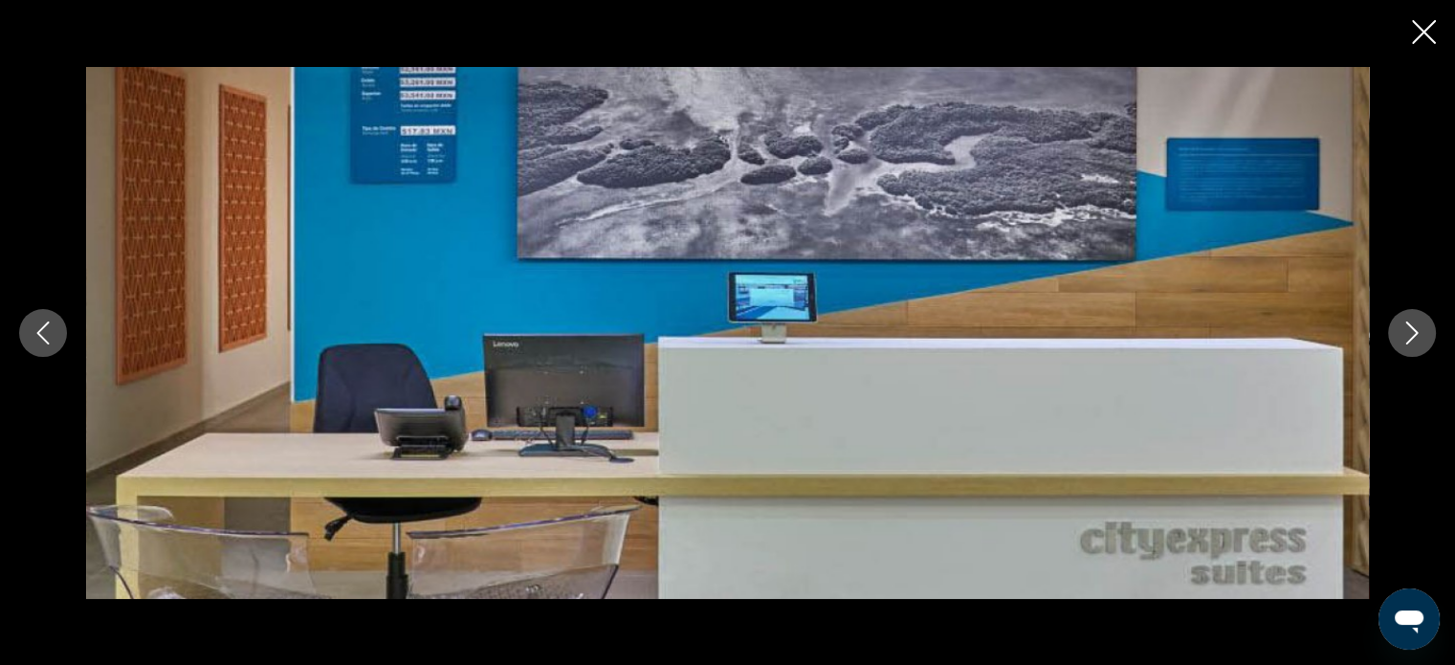
click at [1413, 328] on icon "Next image" at bounding box center [1413, 333] width 12 height 23
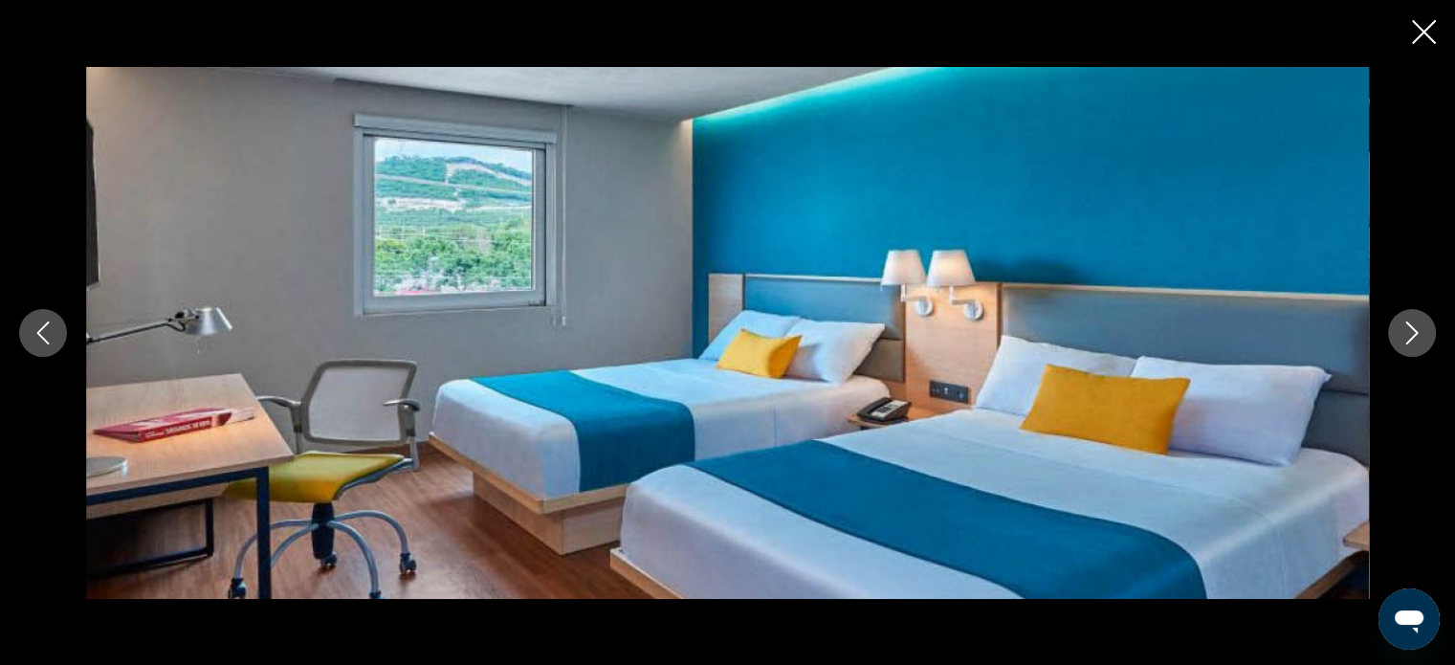
click at [1413, 328] on icon "Next image" at bounding box center [1413, 333] width 12 height 23
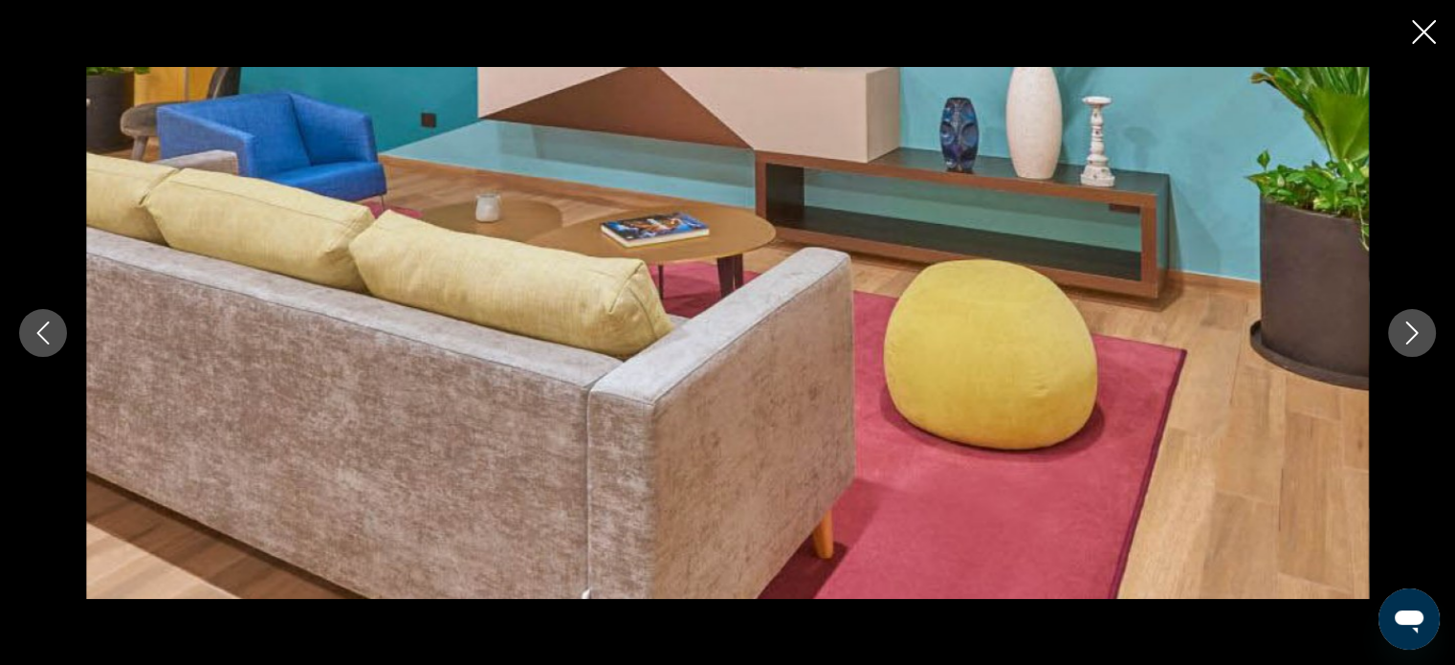
click at [1413, 328] on icon "Next image" at bounding box center [1413, 333] width 12 height 23
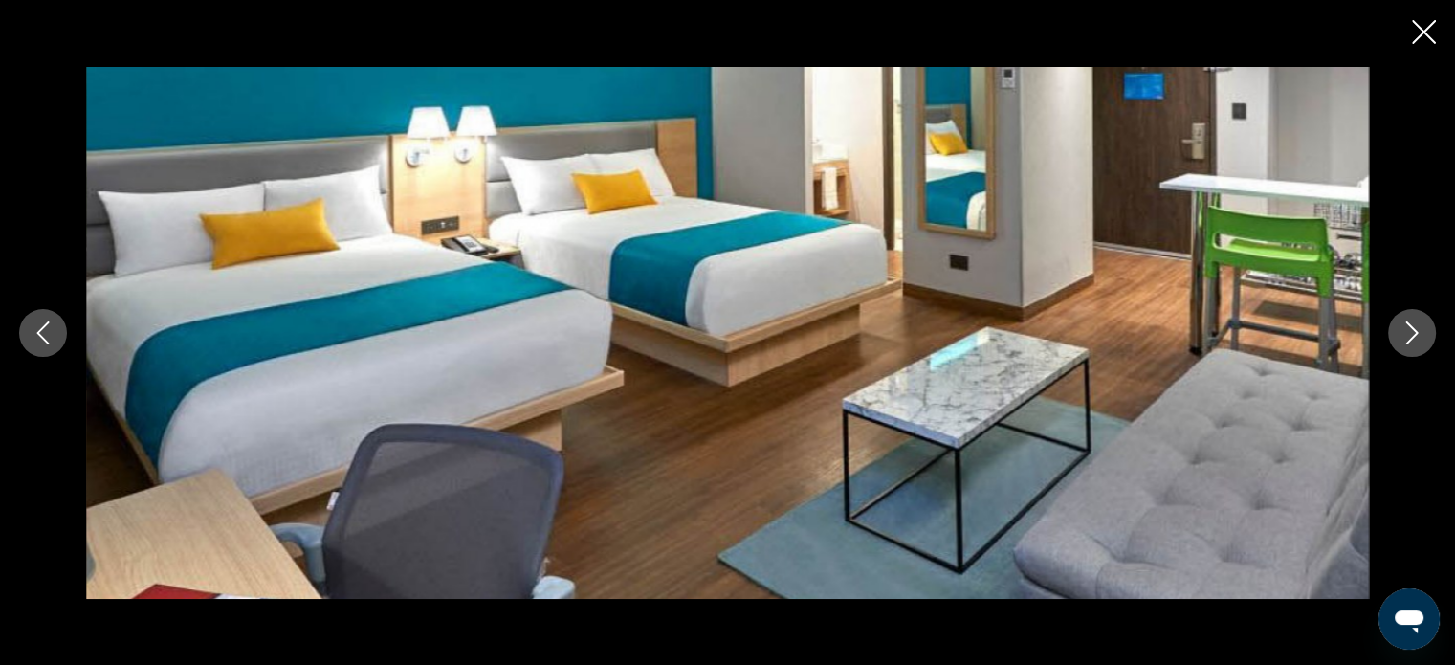
click at [1431, 37] on icon "Close slideshow" at bounding box center [1424, 32] width 24 height 24
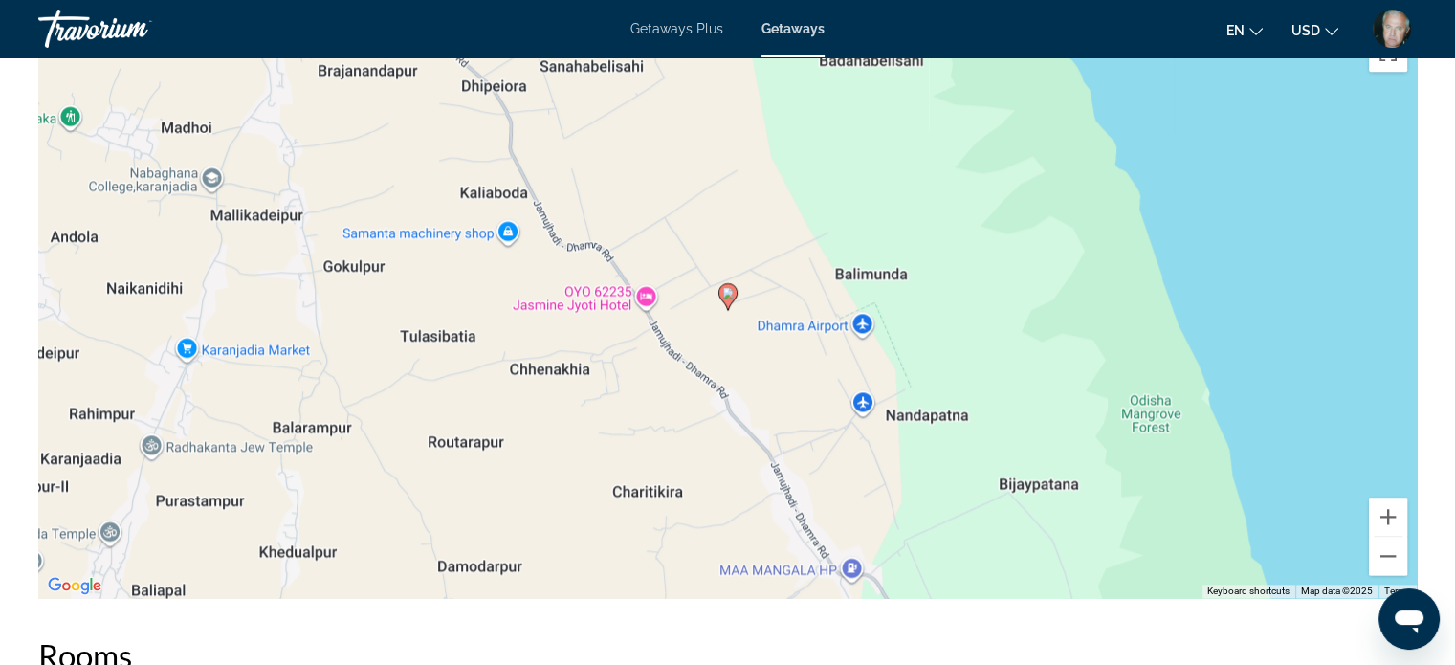
scroll to position [2335, 0]
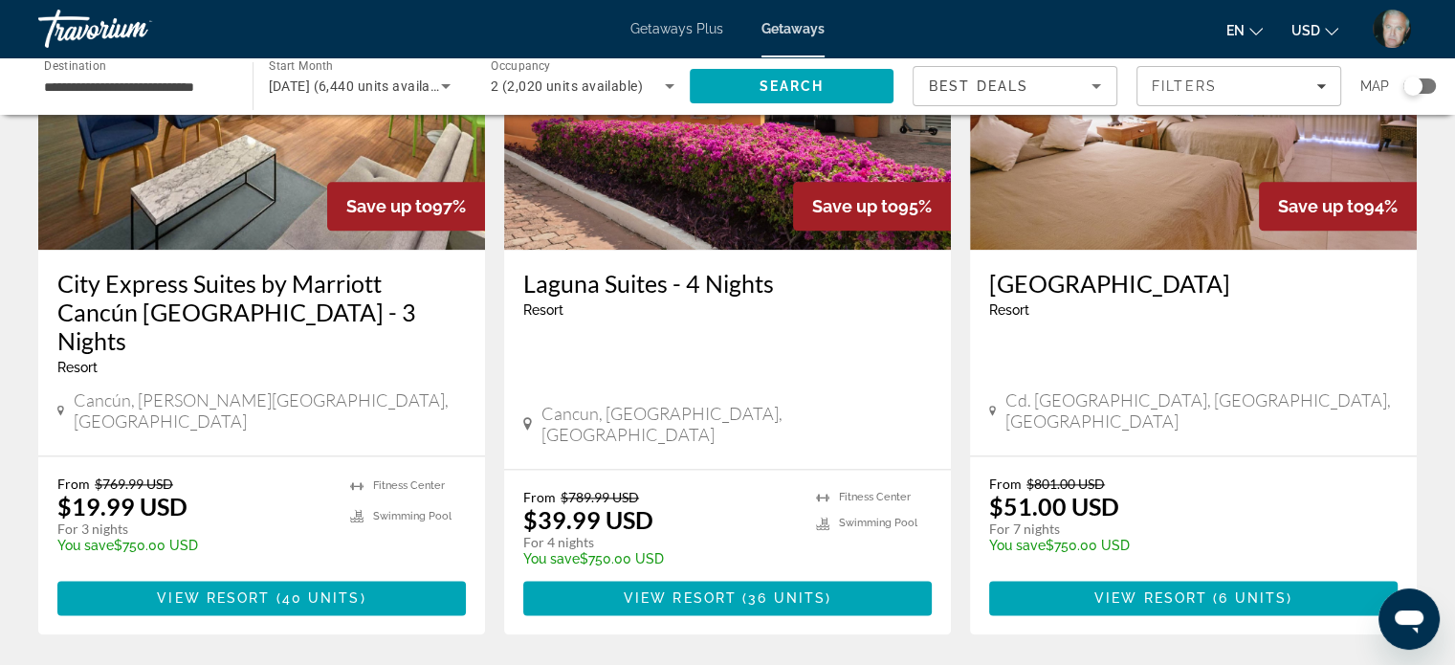
scroll to position [2516, 0]
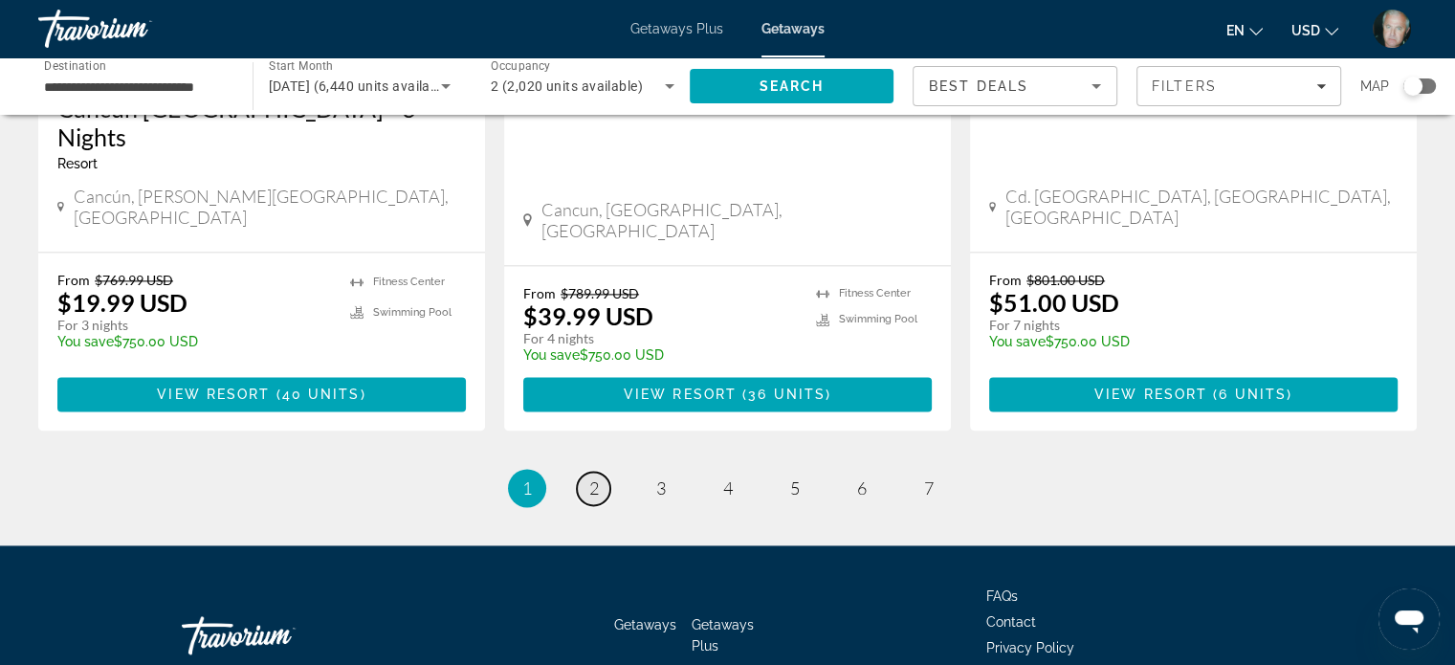
click at [589, 478] on span "2" at bounding box center [594, 488] width 10 height 21
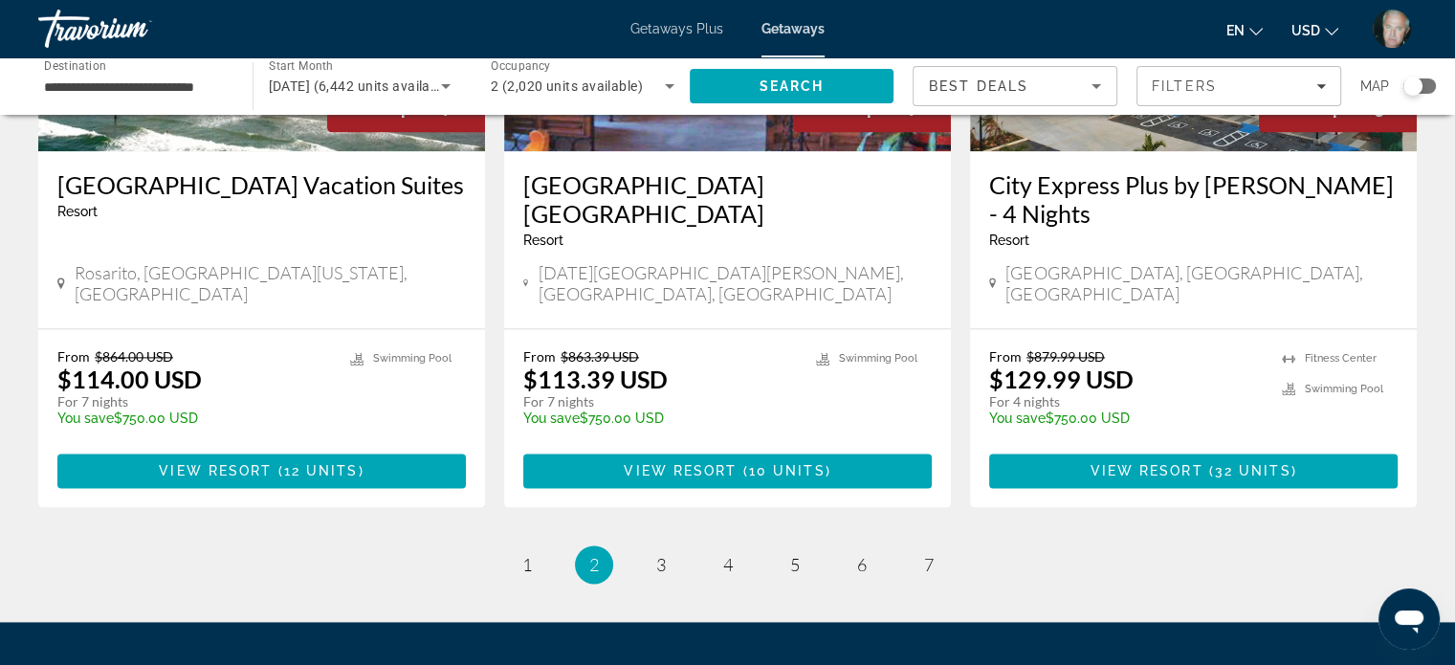
scroll to position [2515, 0]
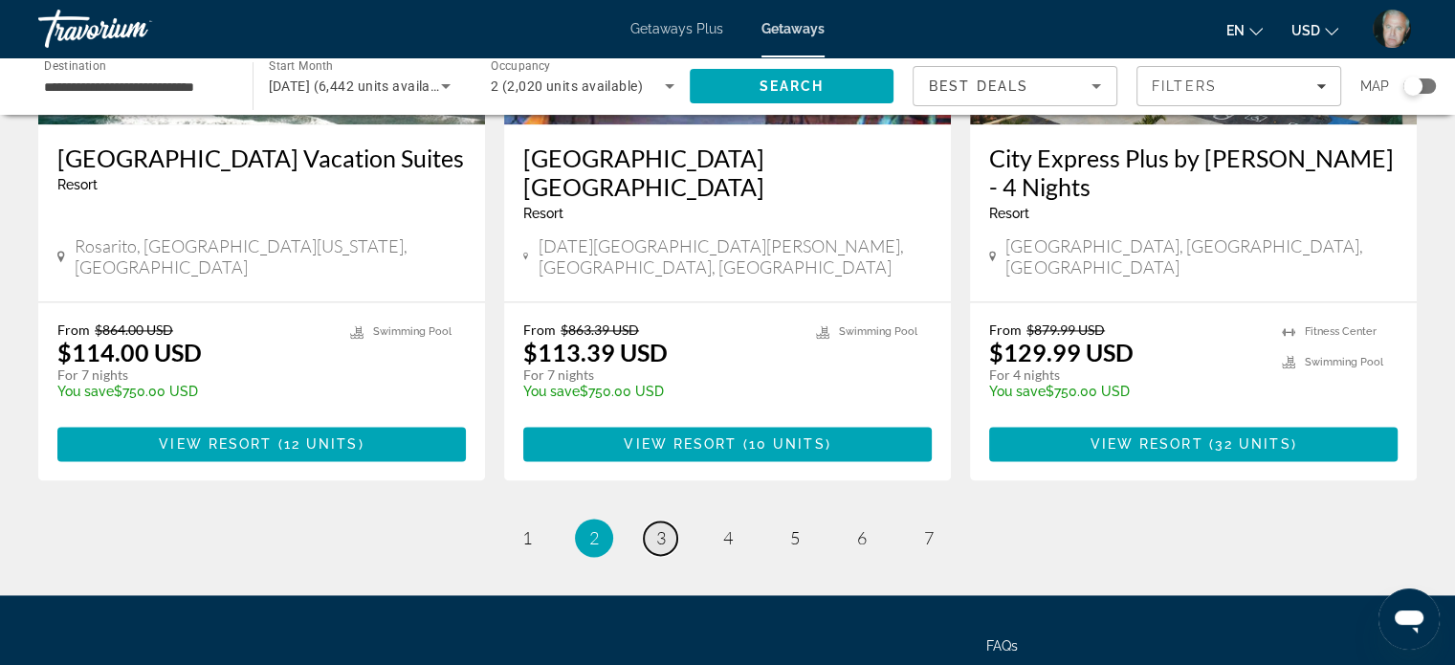
click at [671, 522] on link "page 3" at bounding box center [660, 538] width 33 height 33
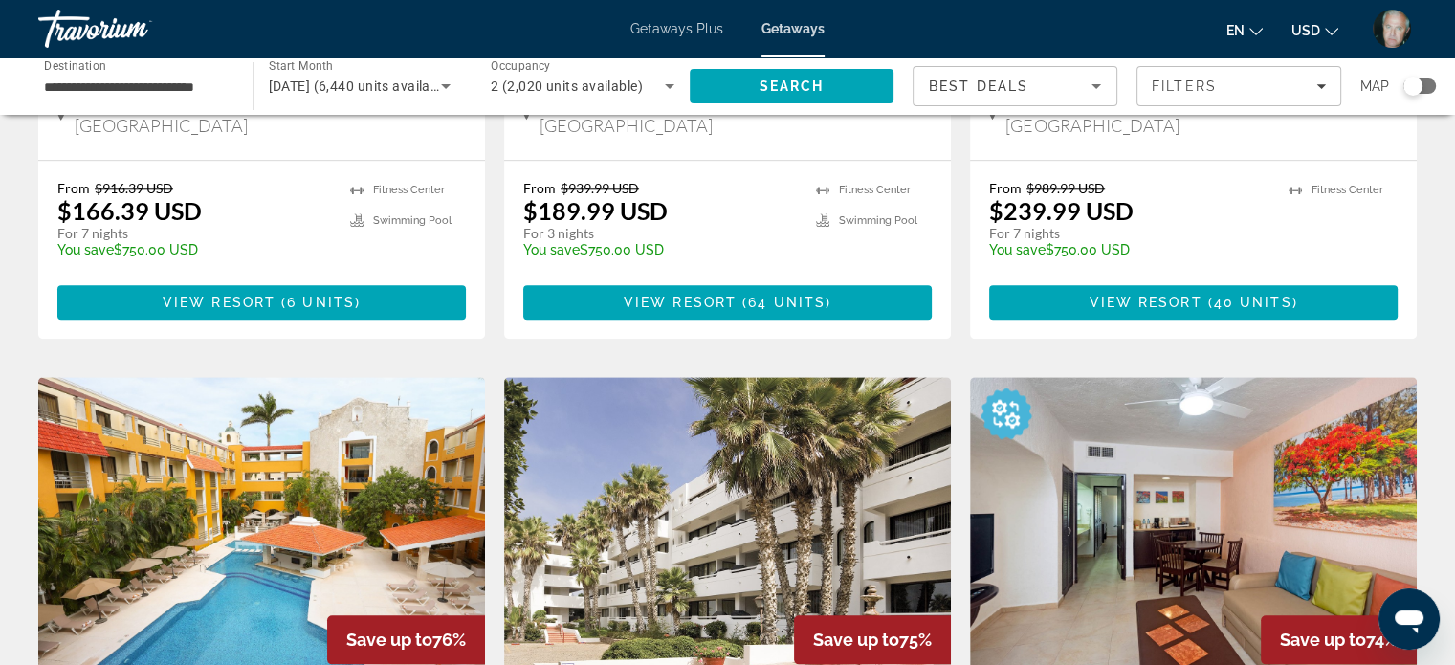
scroll to position [1876, 0]
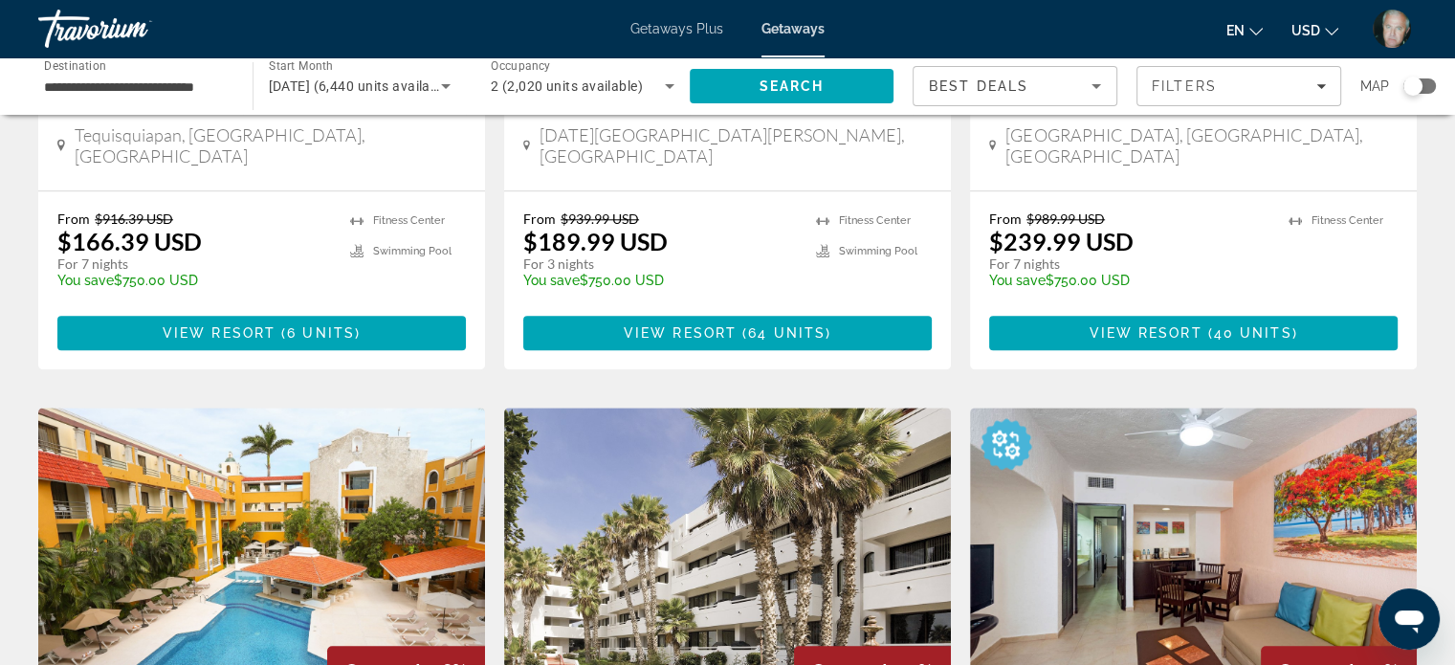
click at [1204, 416] on img "Main content" at bounding box center [1193, 561] width 447 height 306
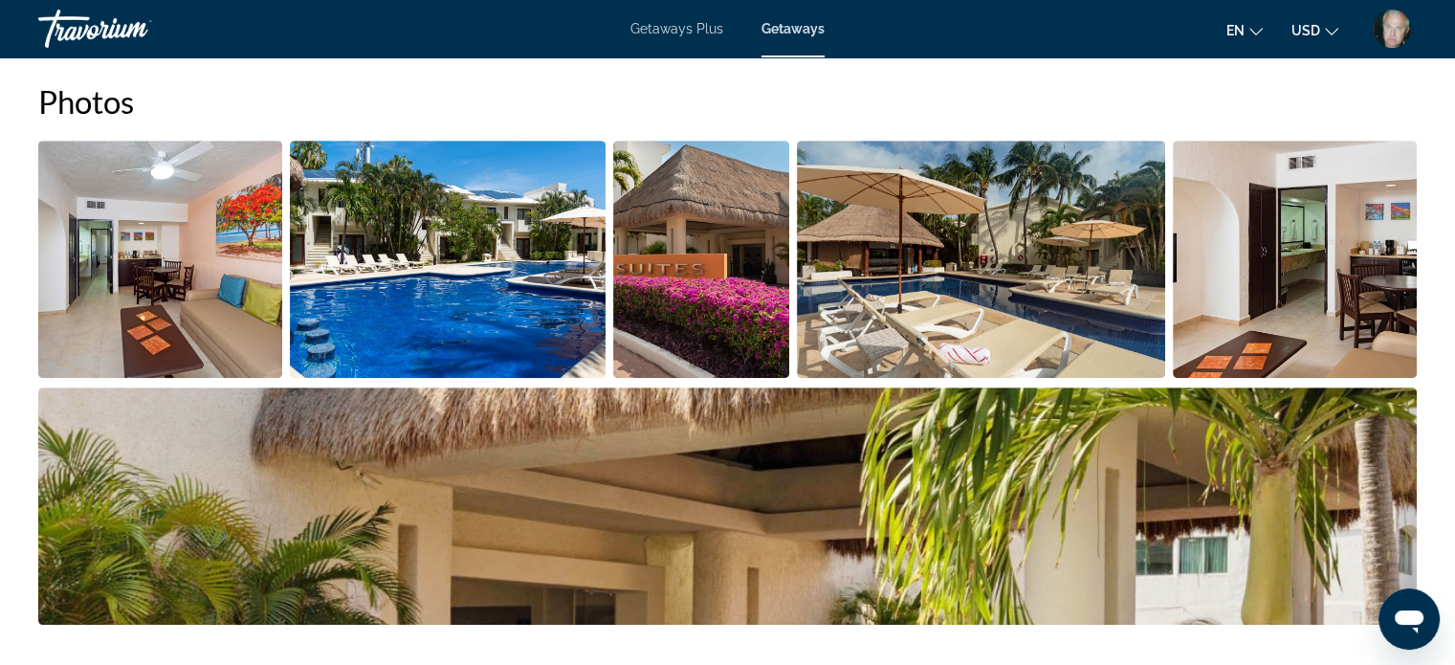
scroll to position [919, 0]
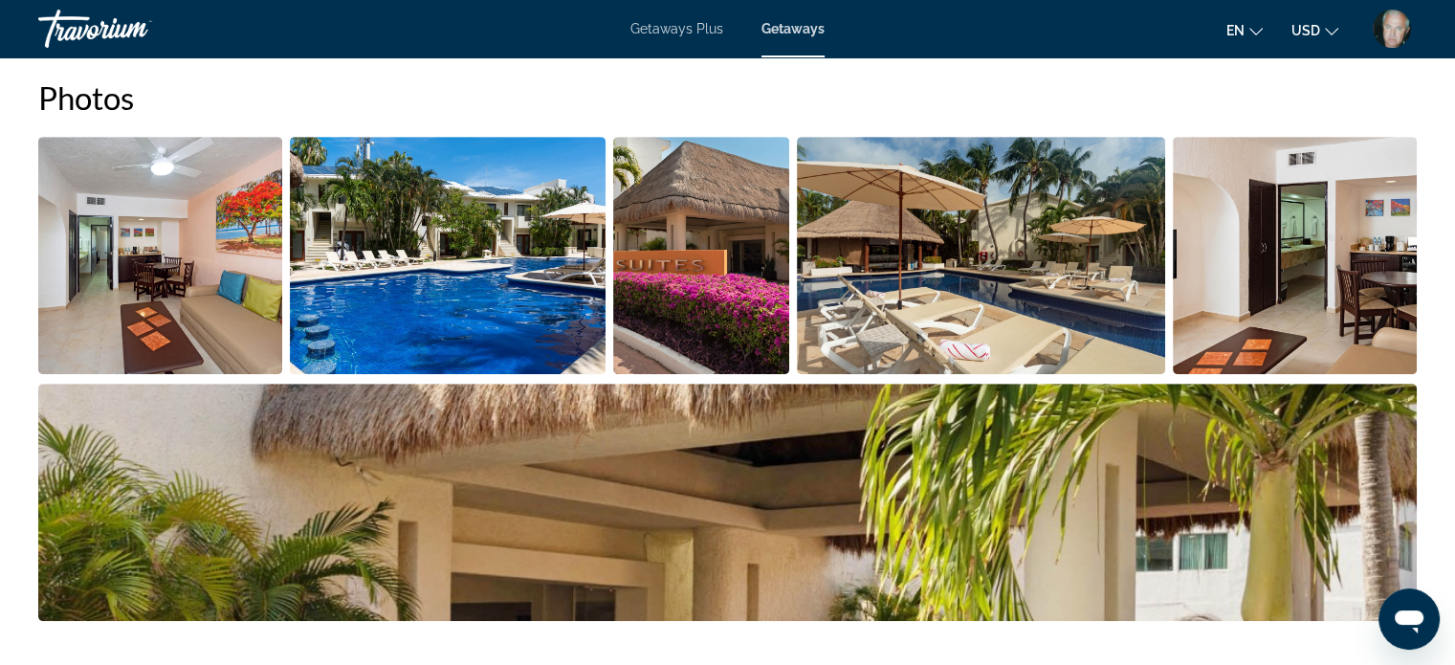
click at [145, 239] on img "Open full-screen image slider" at bounding box center [160, 255] width 244 height 237
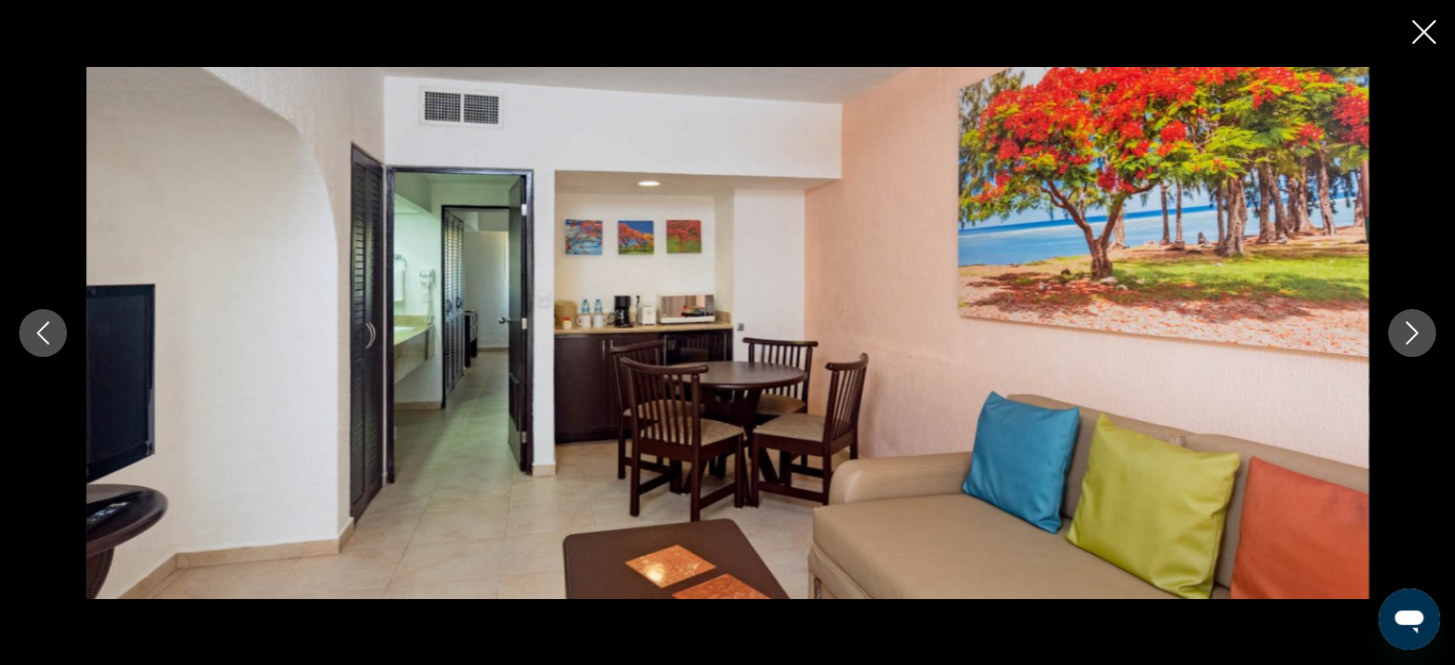
click at [1402, 338] on icon "Next image" at bounding box center [1412, 333] width 23 height 23
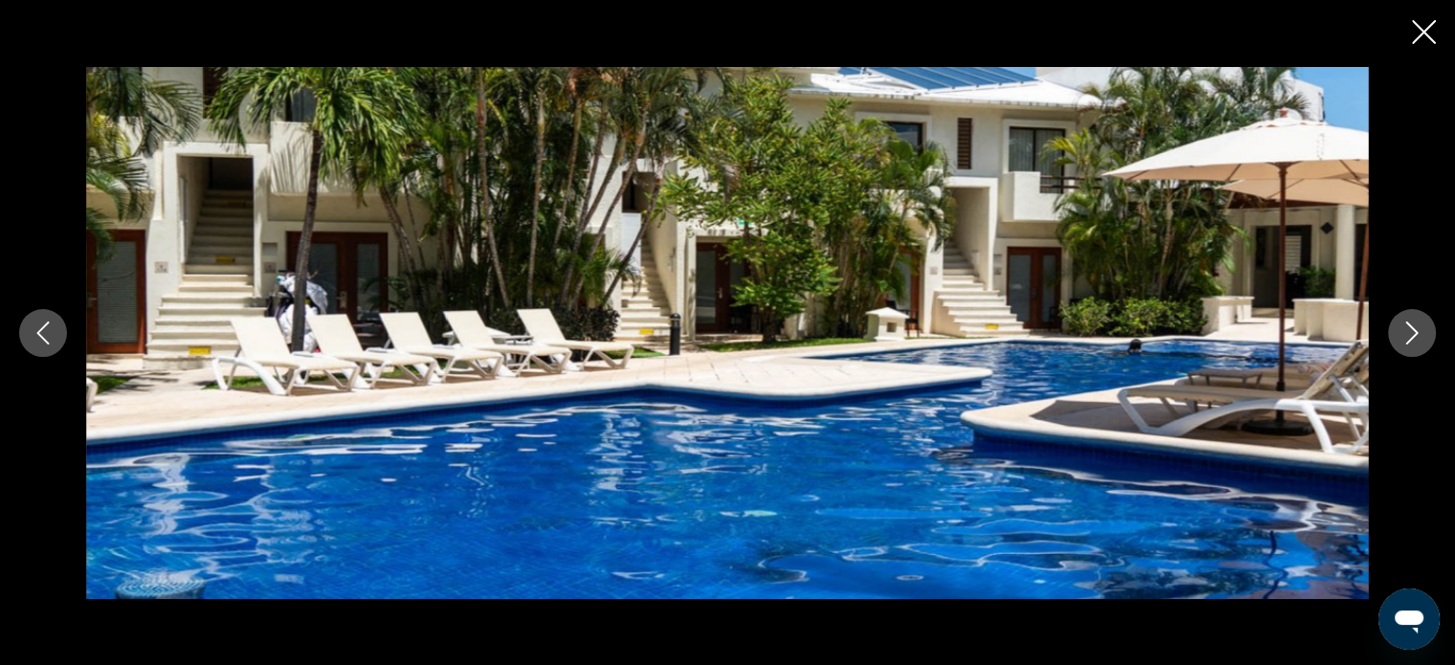
click at [1402, 338] on icon "Next image" at bounding box center [1412, 333] width 23 height 23
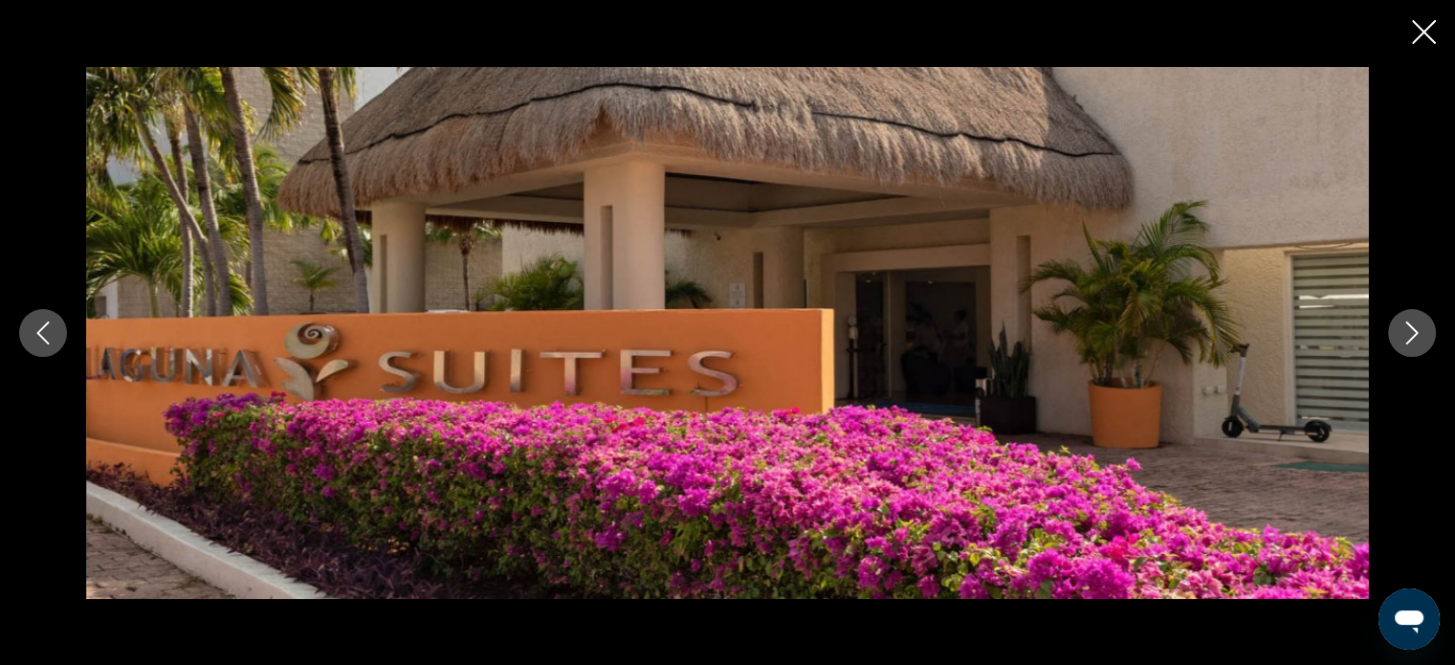
click at [1402, 338] on icon "Next image" at bounding box center [1412, 333] width 23 height 23
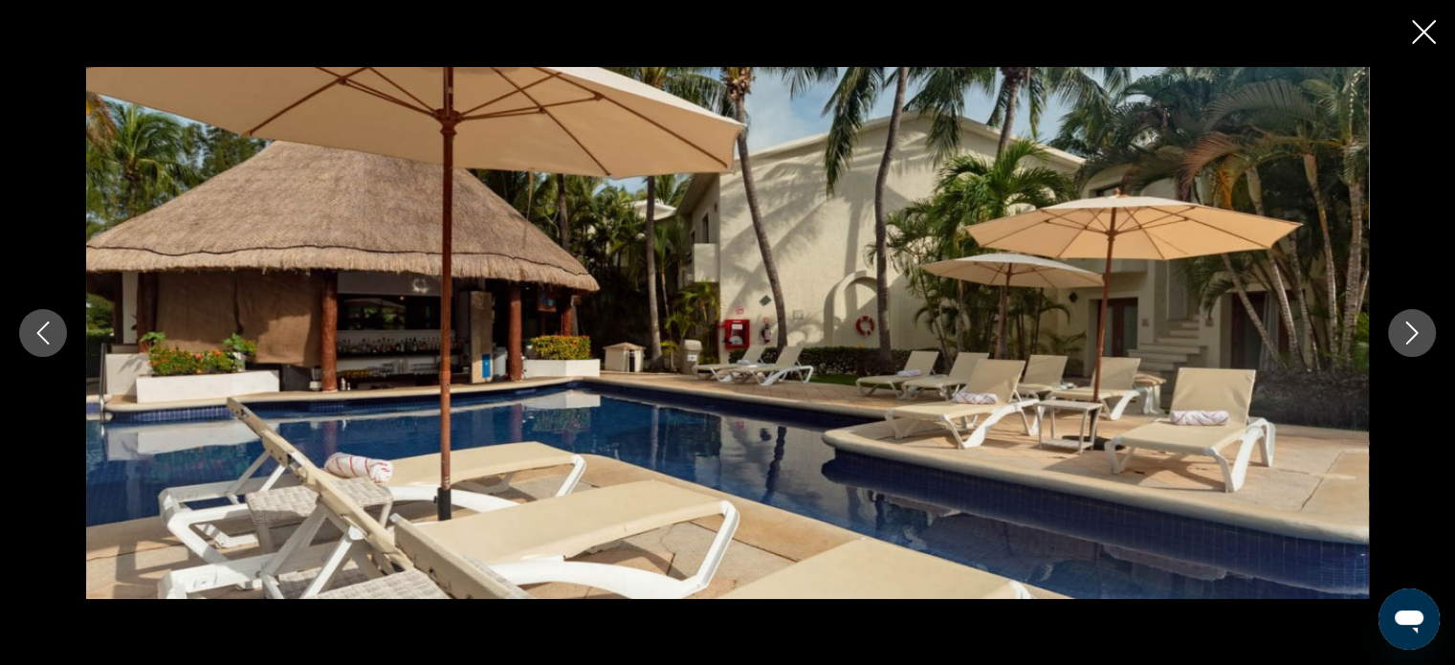
click at [1402, 338] on icon "Next image" at bounding box center [1412, 333] width 23 height 23
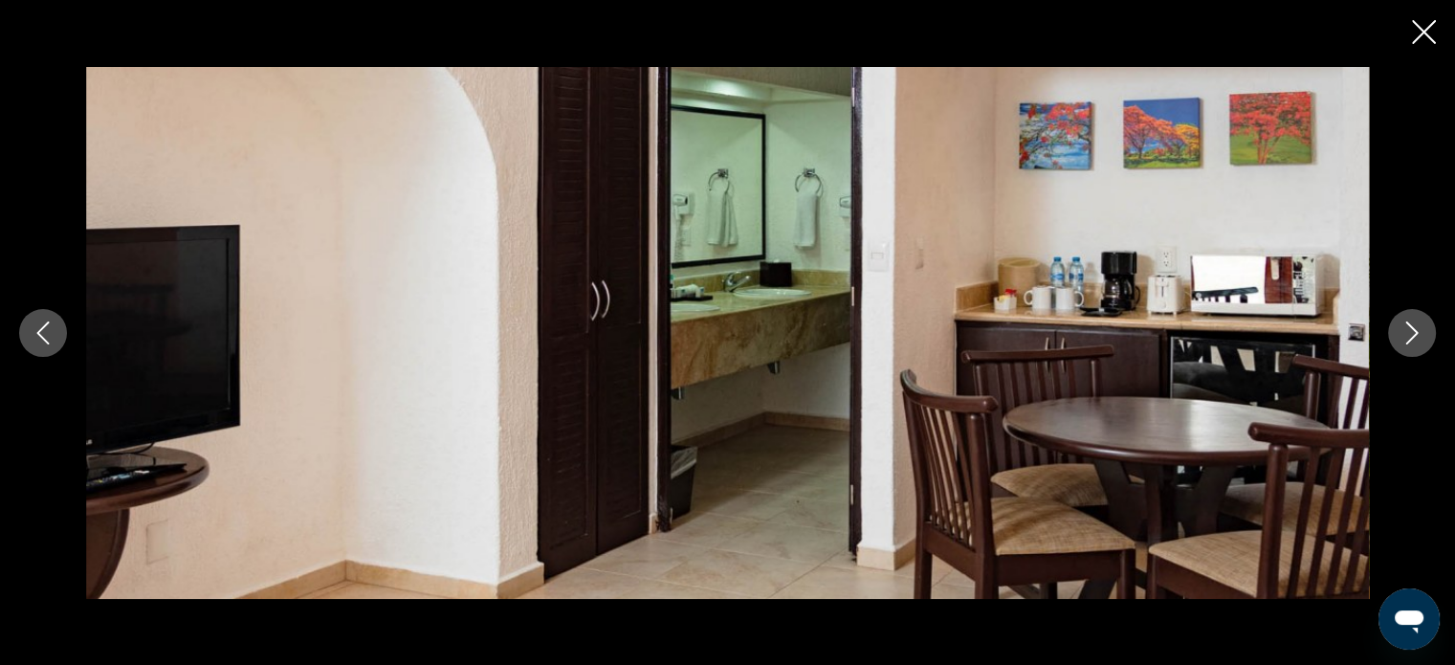
click at [1402, 338] on icon "Next image" at bounding box center [1412, 333] width 23 height 23
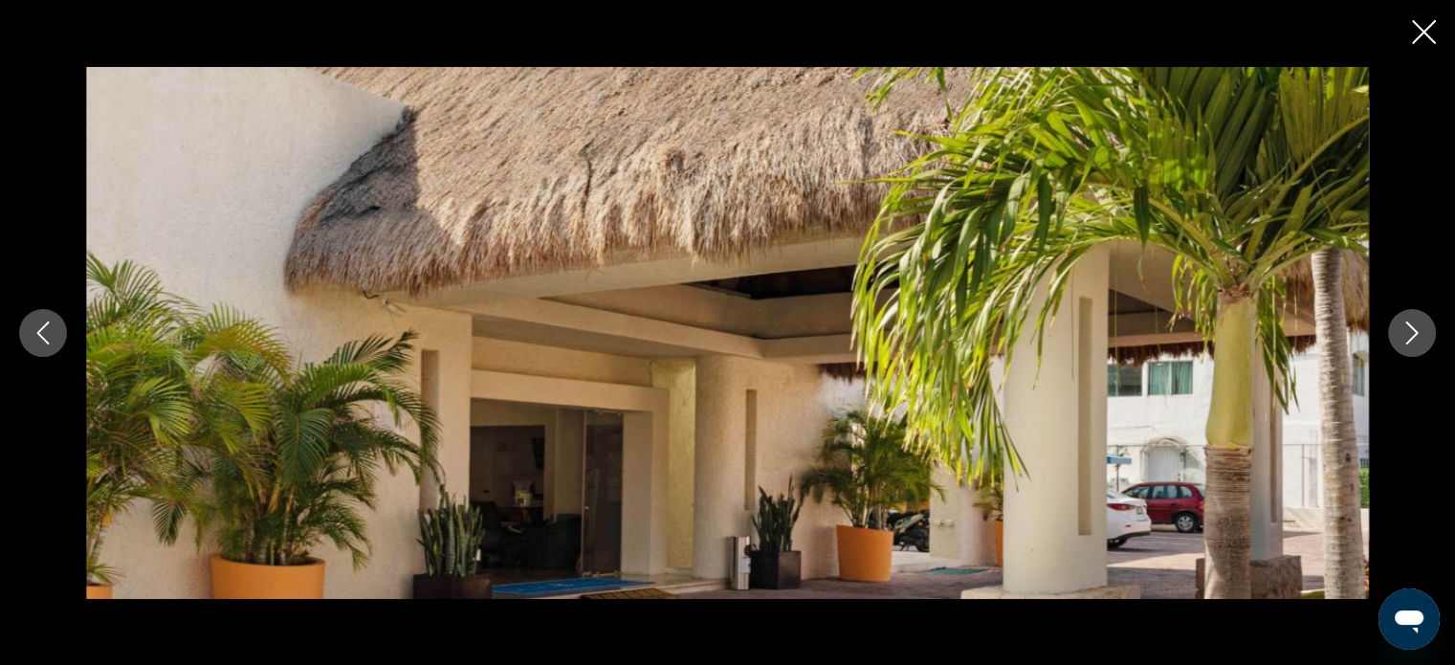
click at [1402, 338] on icon "Next image" at bounding box center [1412, 333] width 23 height 23
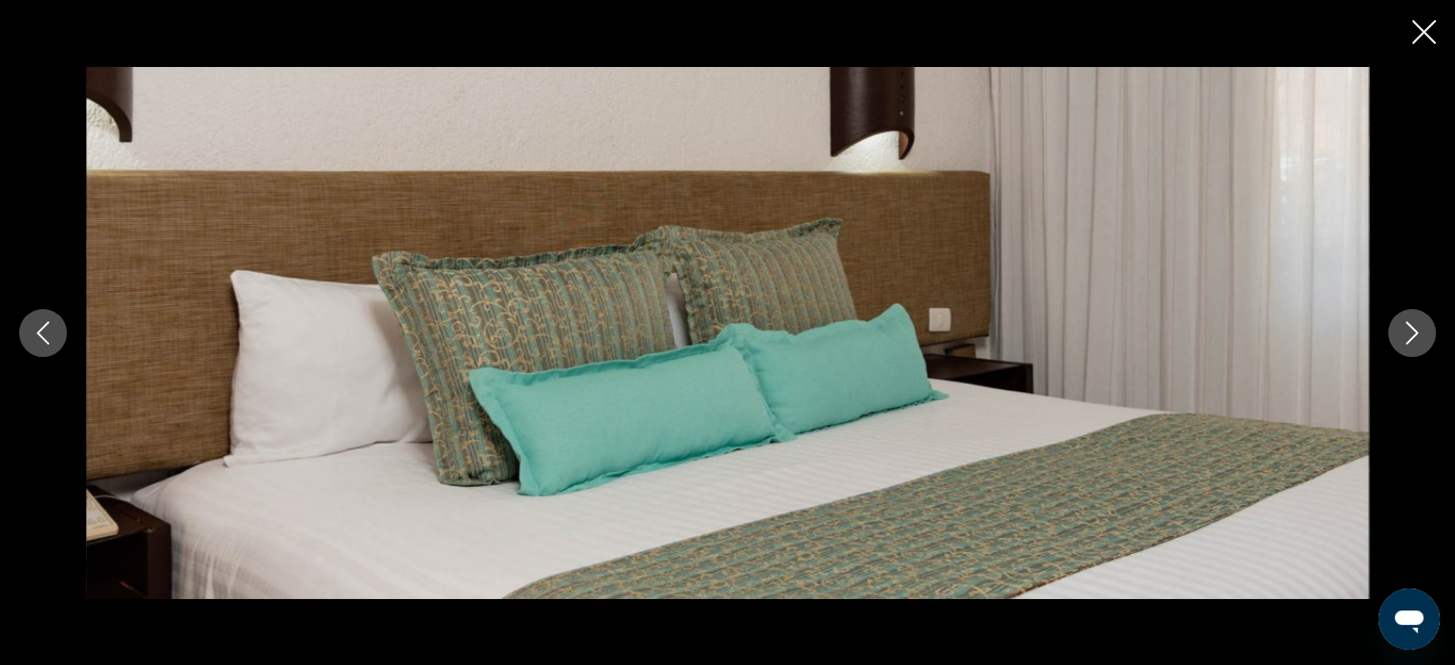
click at [1402, 338] on icon "Next image" at bounding box center [1412, 333] width 23 height 23
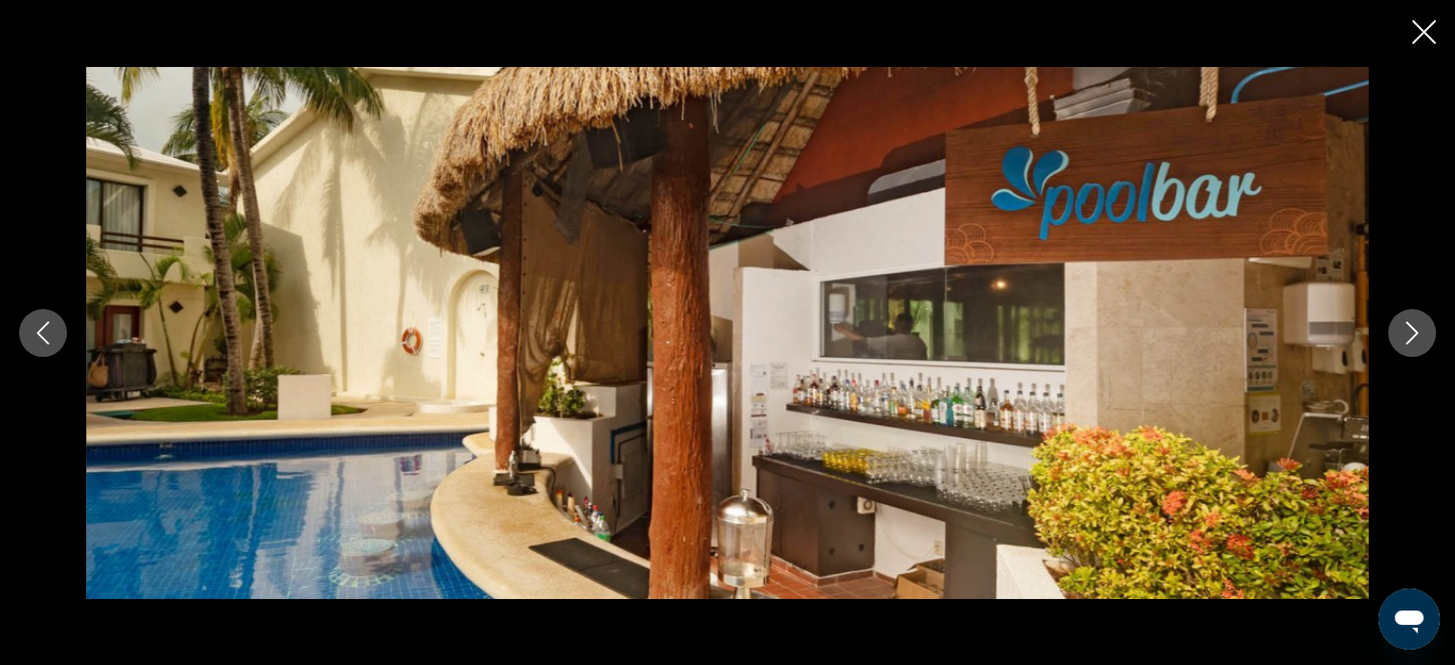
click at [1402, 338] on icon "Next image" at bounding box center [1412, 333] width 23 height 23
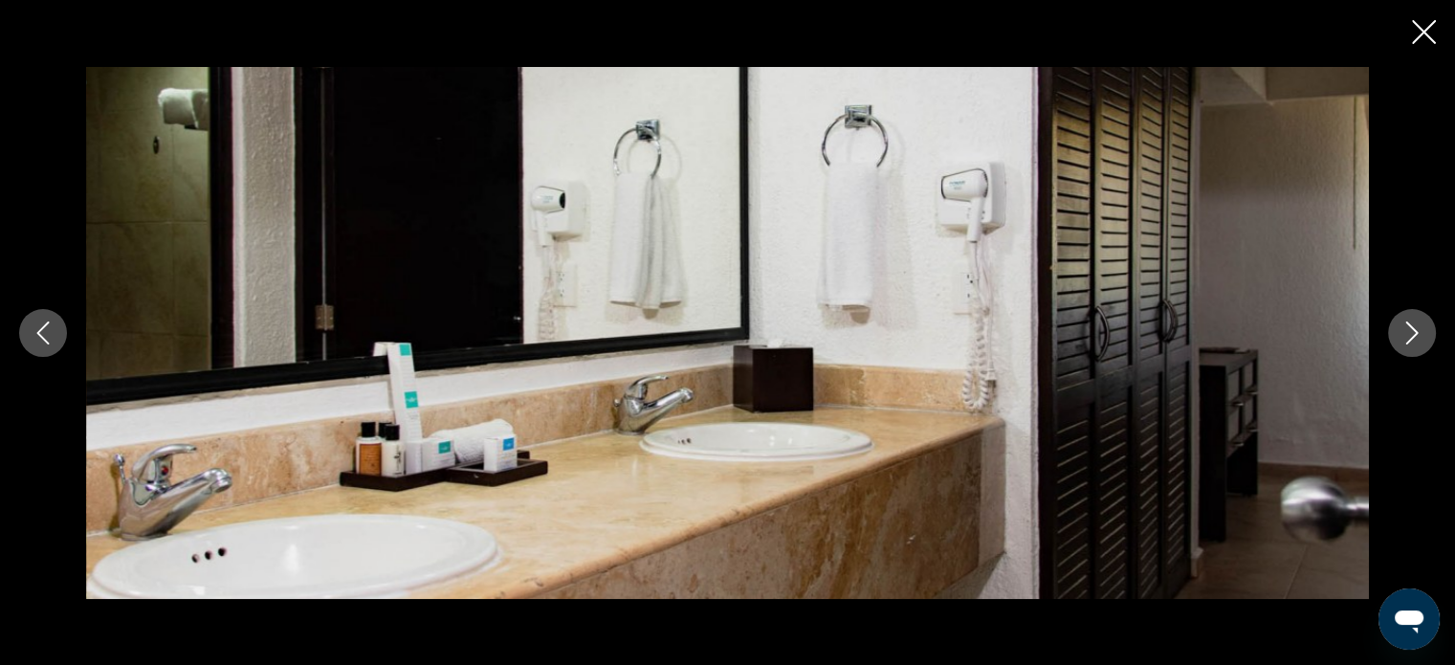
click at [1402, 338] on icon "Next image" at bounding box center [1412, 333] width 23 height 23
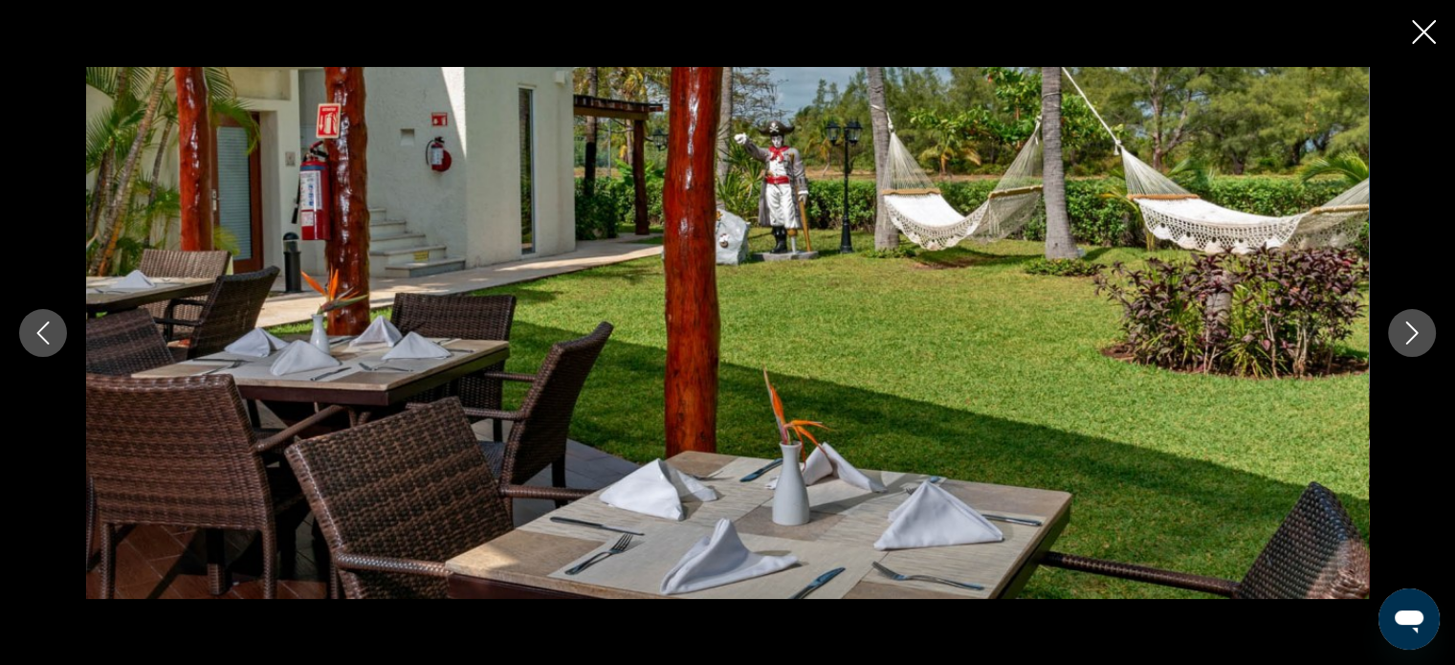
click at [1402, 338] on icon "Next image" at bounding box center [1412, 333] width 23 height 23
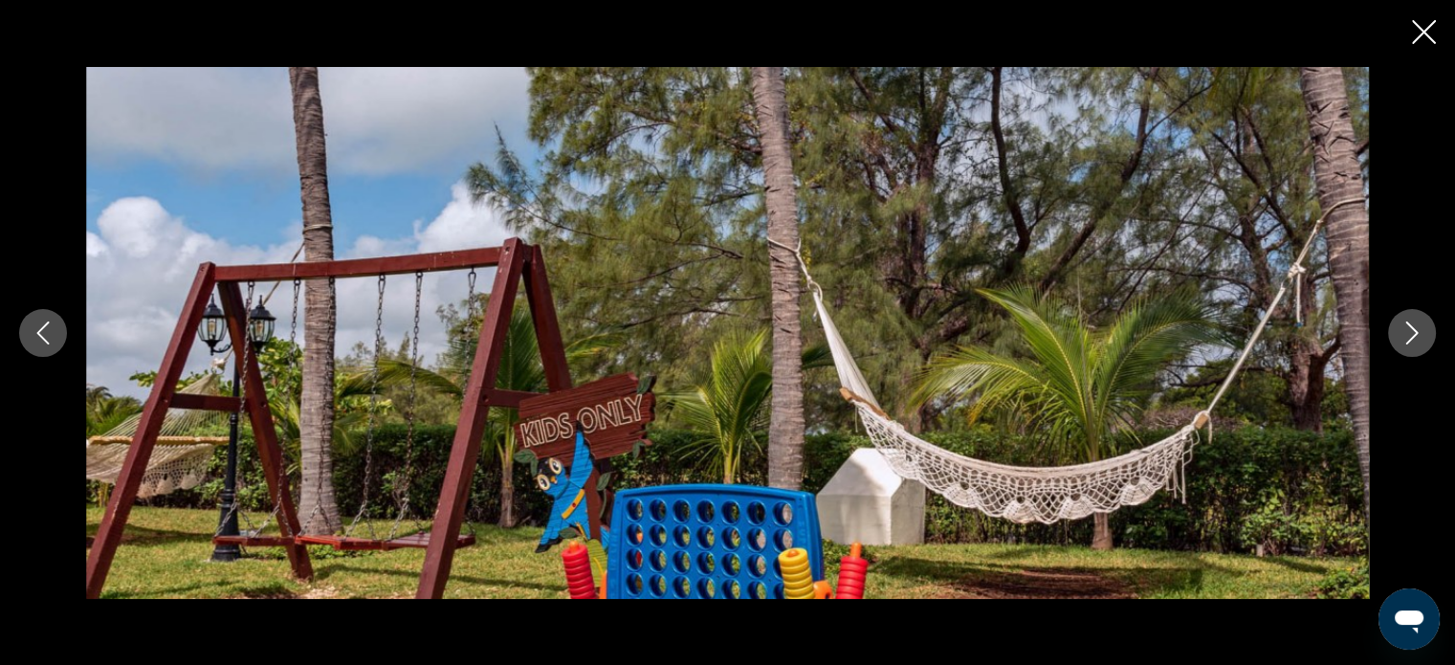
click at [1402, 338] on icon "Next image" at bounding box center [1412, 333] width 23 height 23
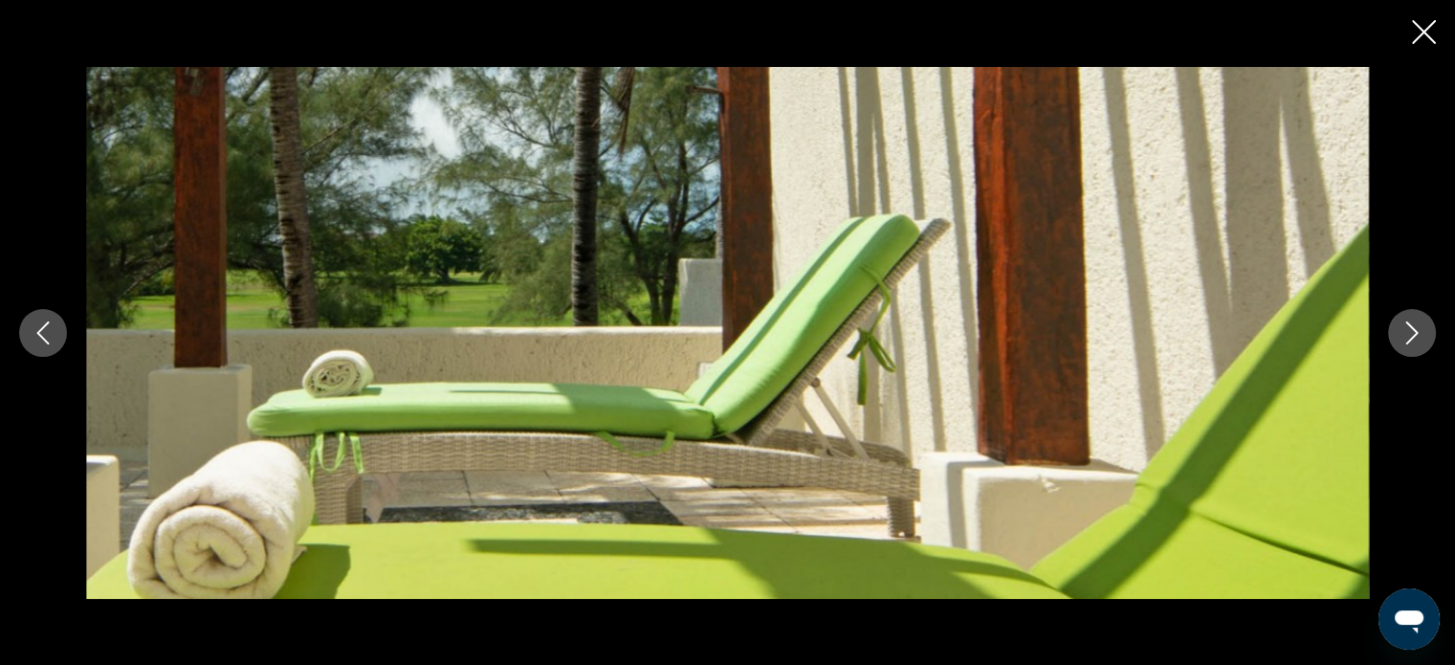
click at [1402, 338] on icon "Next image" at bounding box center [1412, 333] width 23 height 23
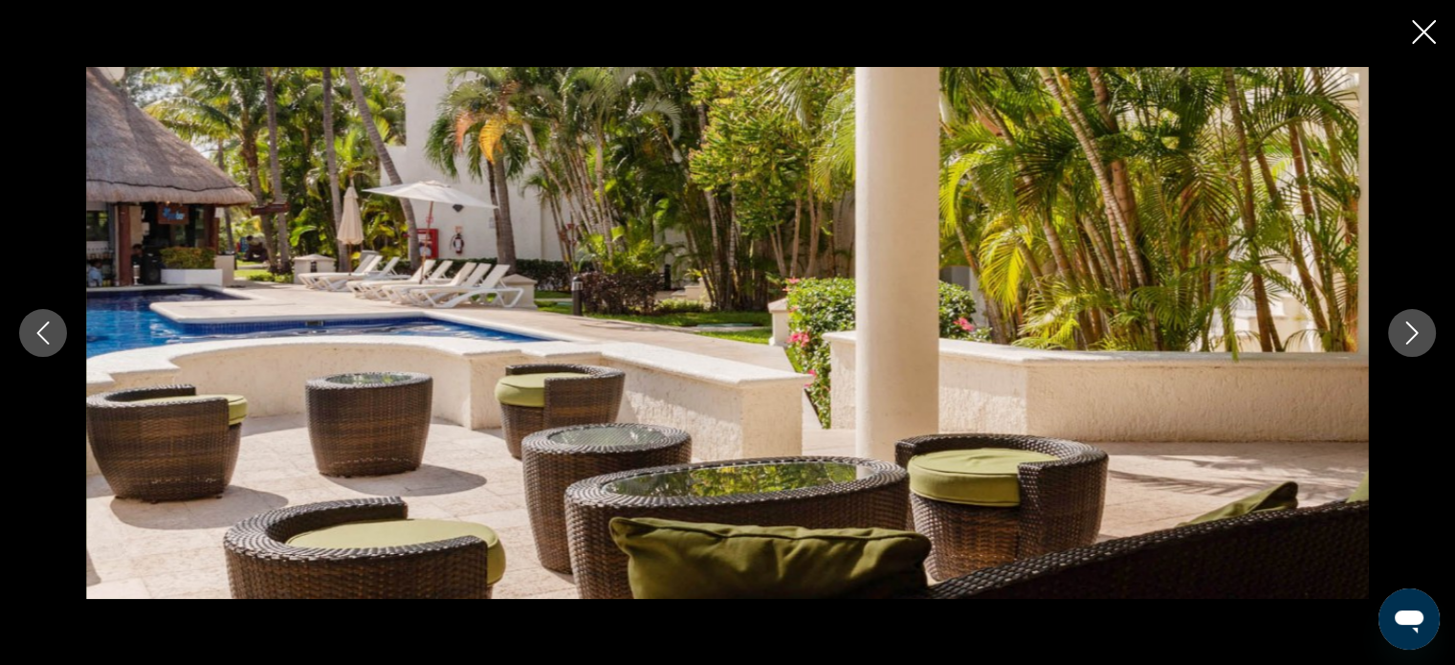
click at [1402, 338] on icon "Next image" at bounding box center [1412, 333] width 23 height 23
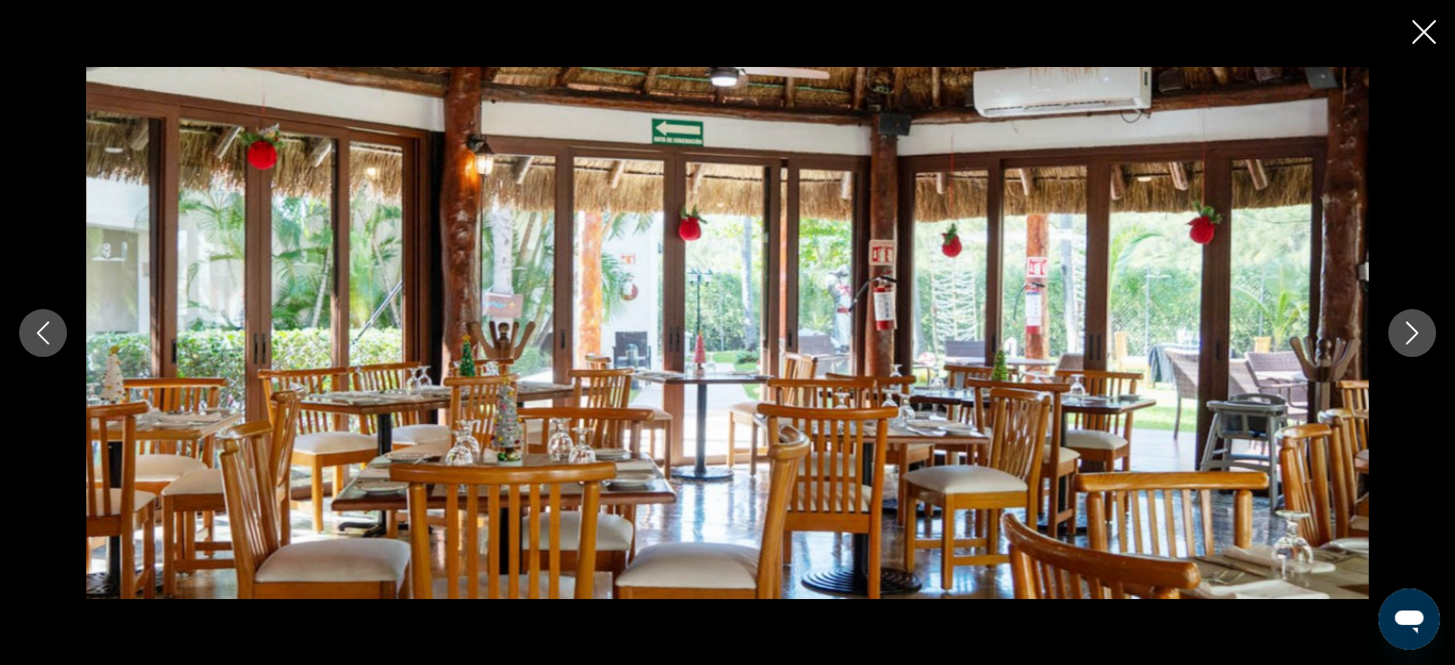
click at [1402, 338] on icon "Next image" at bounding box center [1412, 333] width 23 height 23
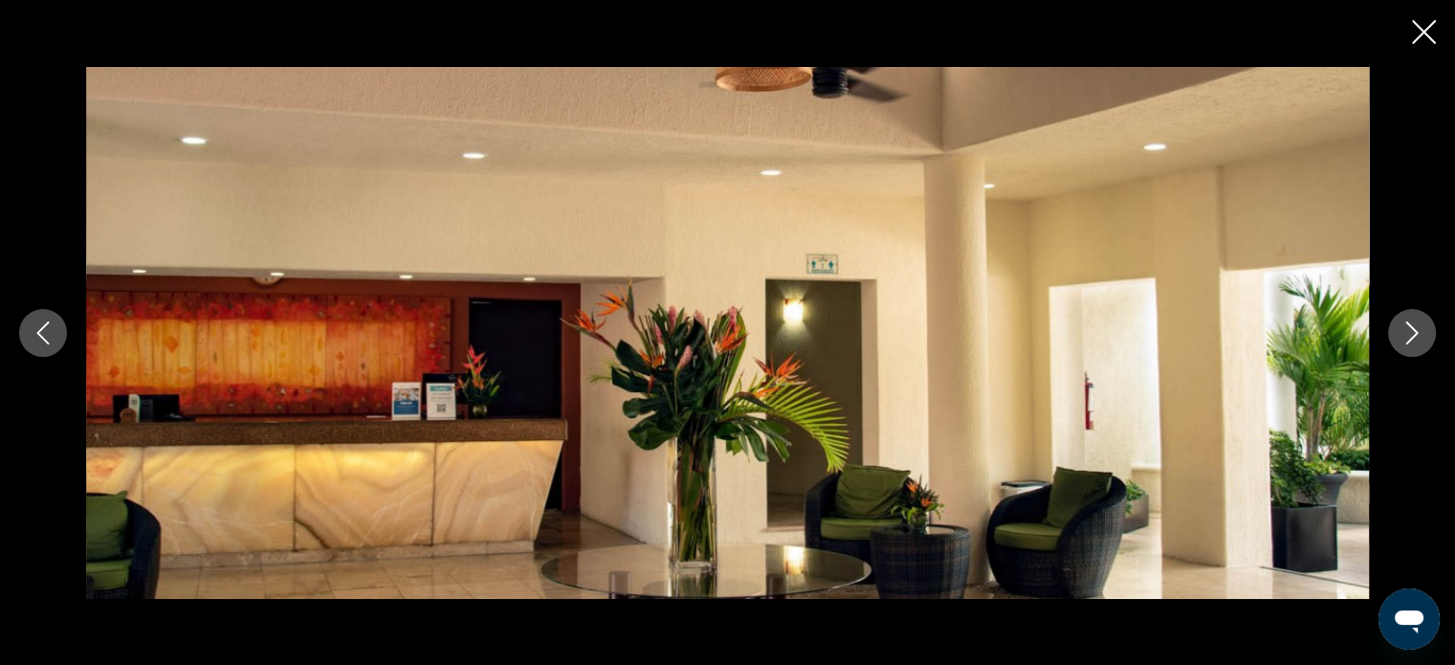
click at [1402, 338] on icon "Next image" at bounding box center [1412, 333] width 23 height 23
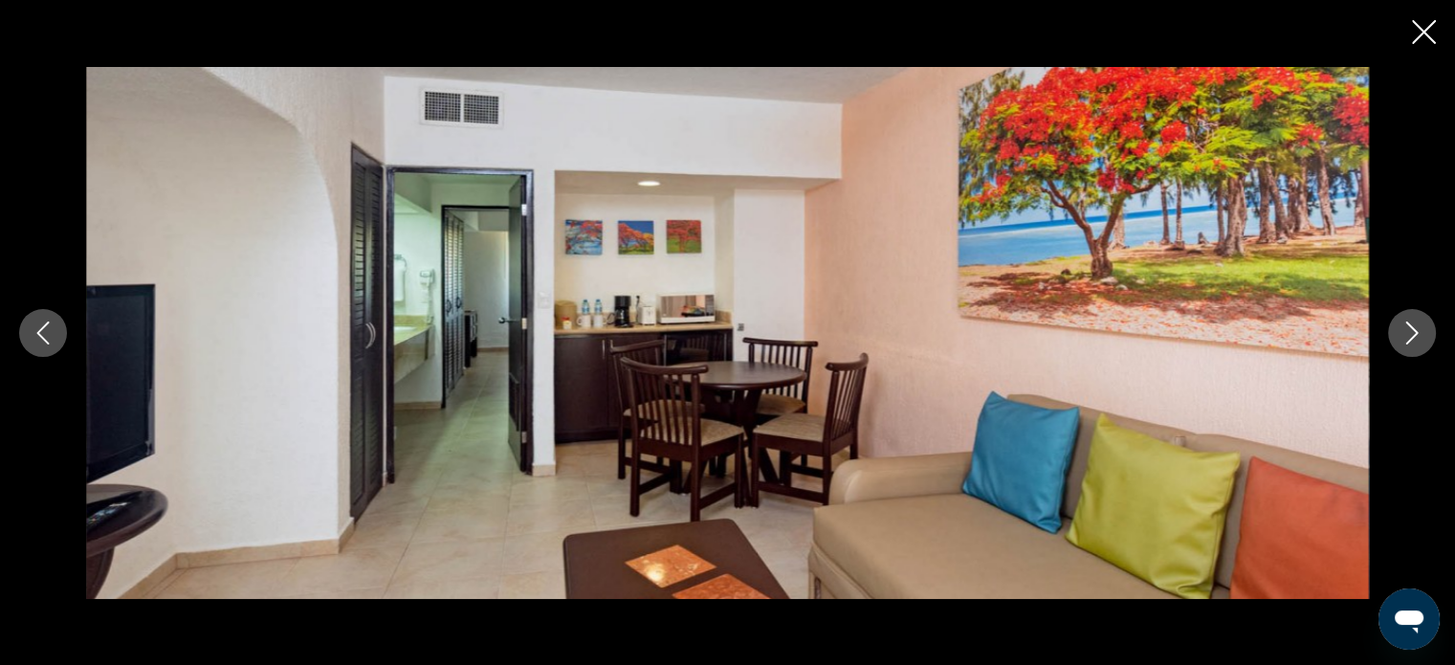
click at [1402, 338] on icon "Next image" at bounding box center [1412, 333] width 23 height 23
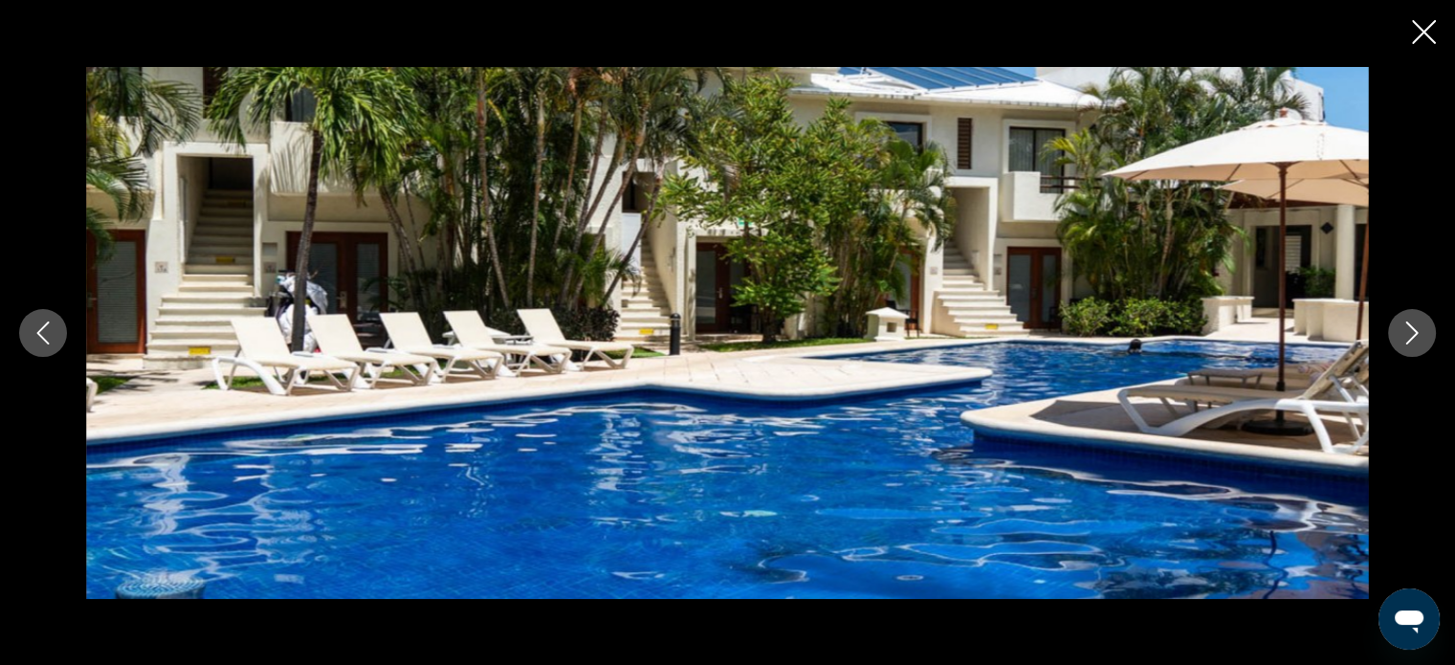
click at [1428, 35] on icon "Close slideshow" at bounding box center [1424, 32] width 24 height 24
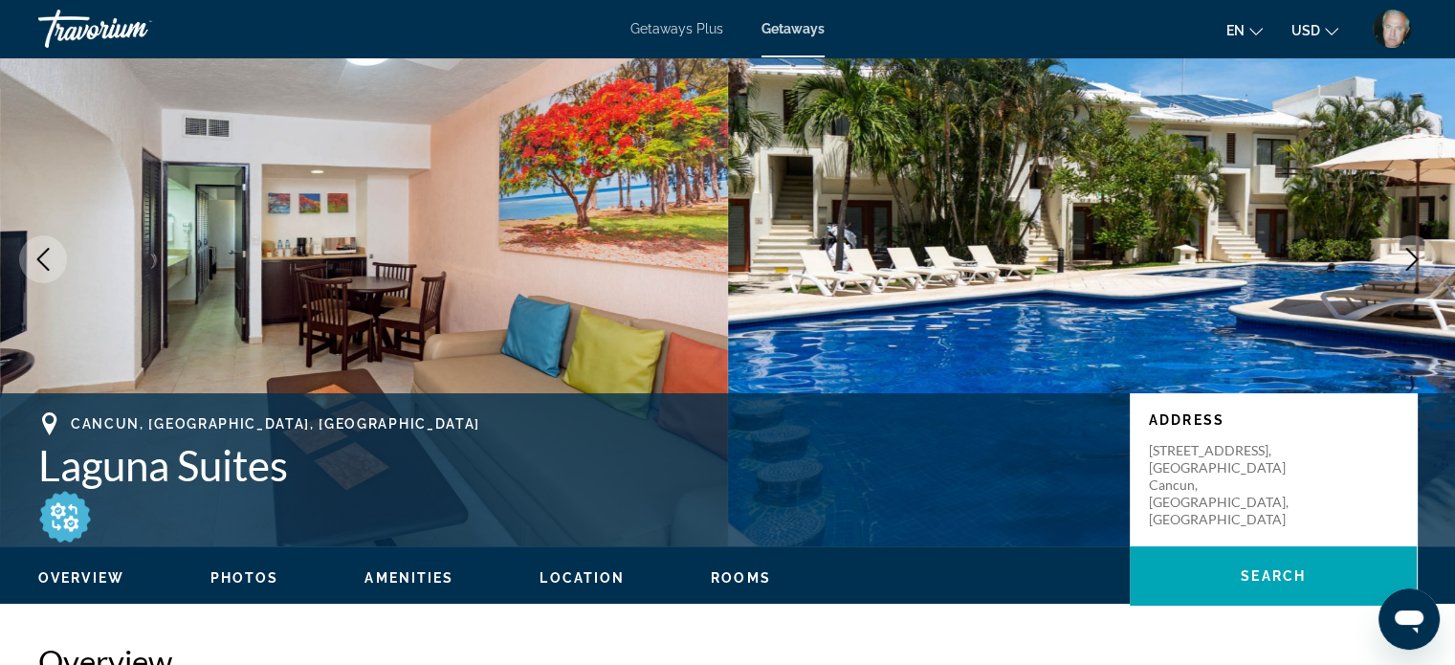
scroll to position [0, 0]
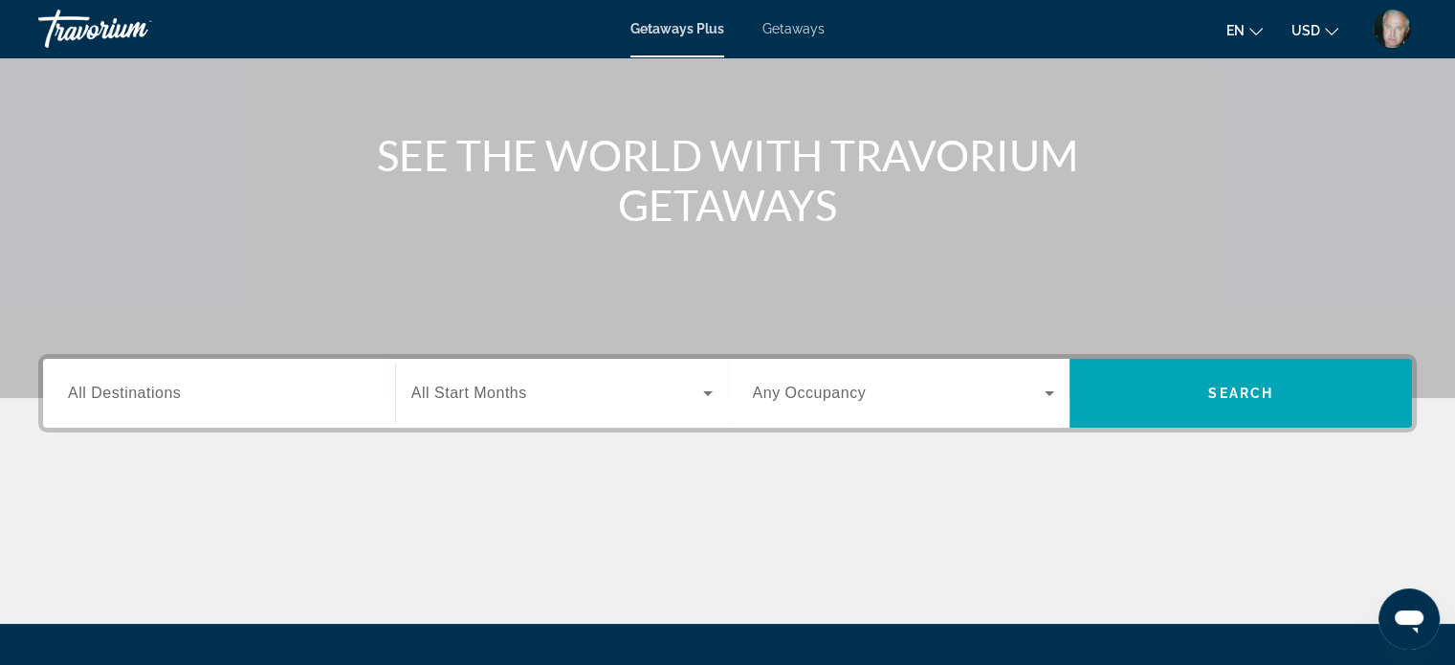
scroll to position [191, 0]
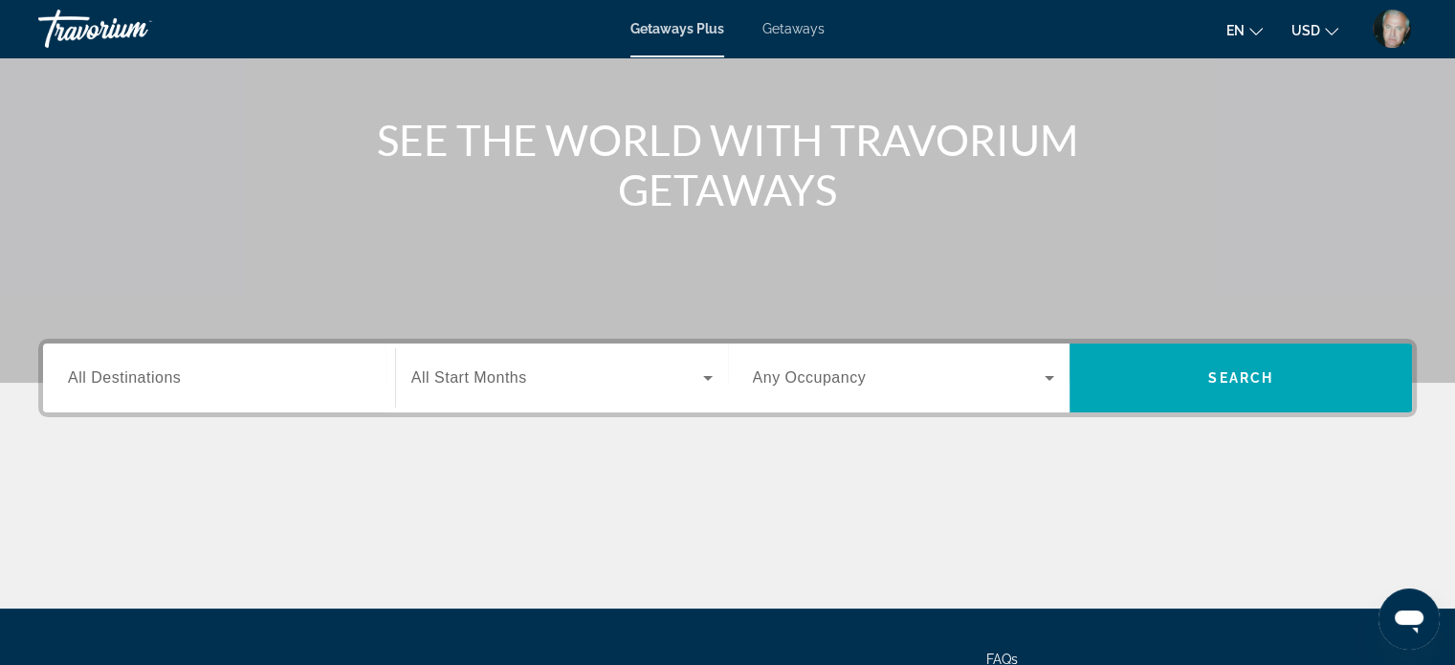
click at [165, 371] on span "All Destinations" at bounding box center [124, 377] width 113 height 16
click at [165, 371] on input "Destination All Destinations" at bounding box center [219, 378] width 302 height 23
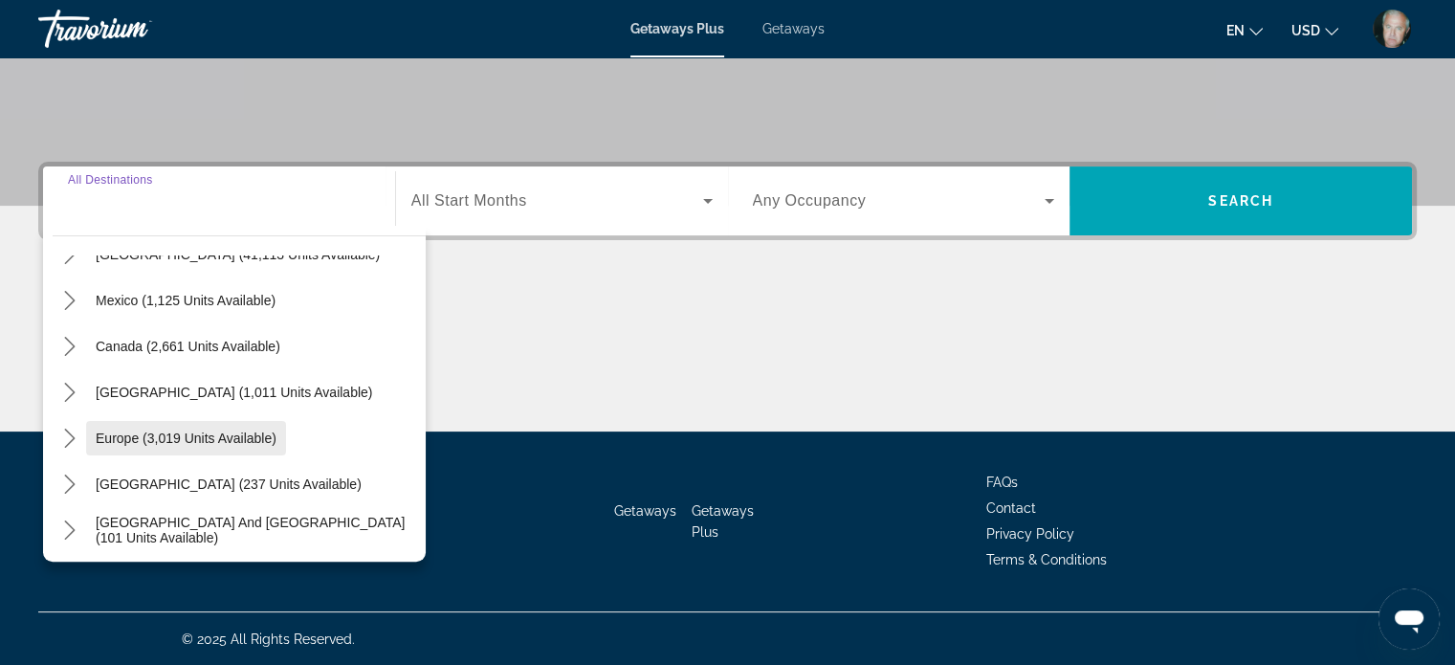
scroll to position [96, 0]
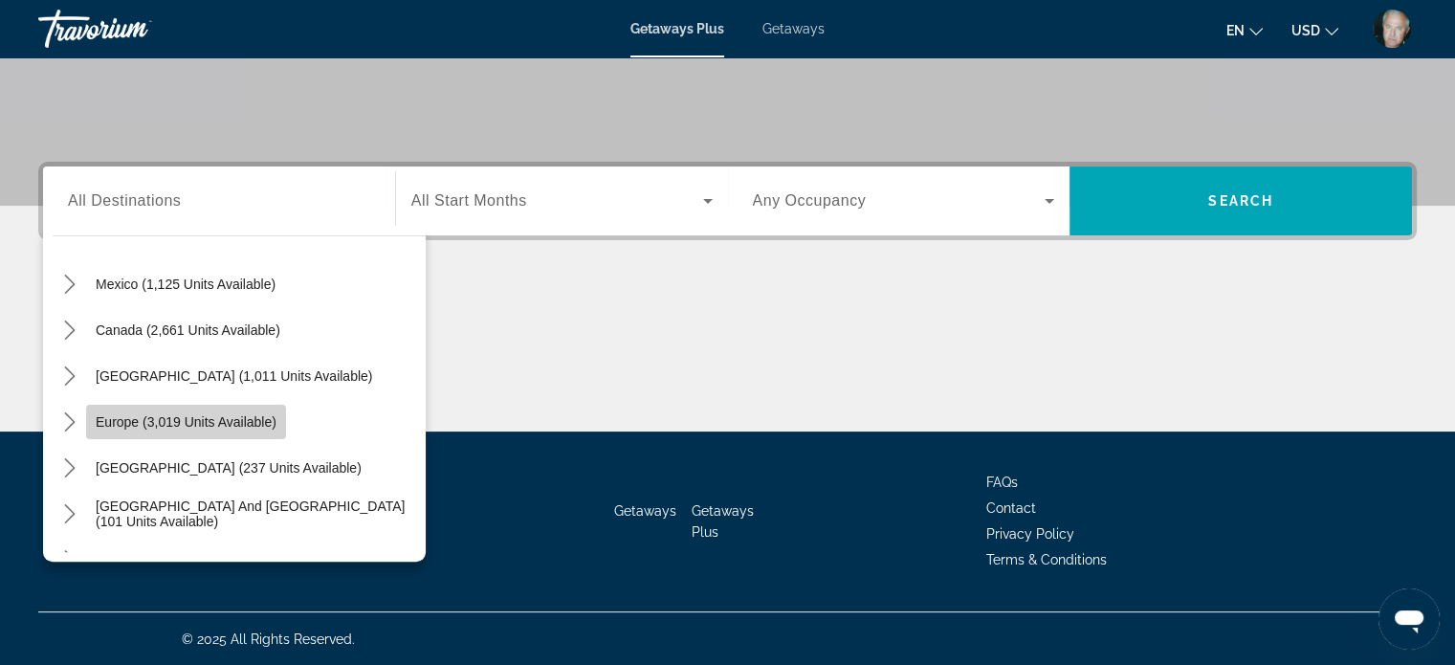
click at [170, 412] on button "Europe (3,019 units available)" at bounding box center [186, 422] width 200 height 34
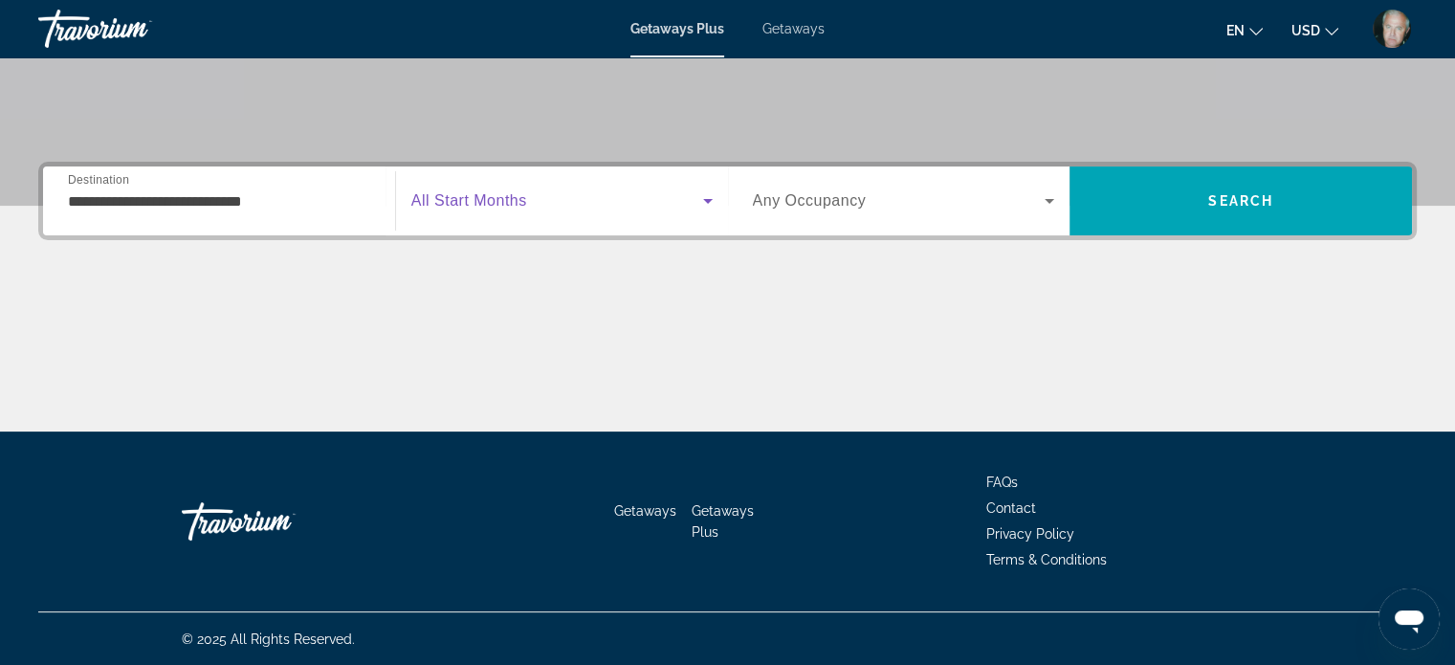
click at [541, 189] on span "Search widget" at bounding box center [557, 200] width 292 height 23
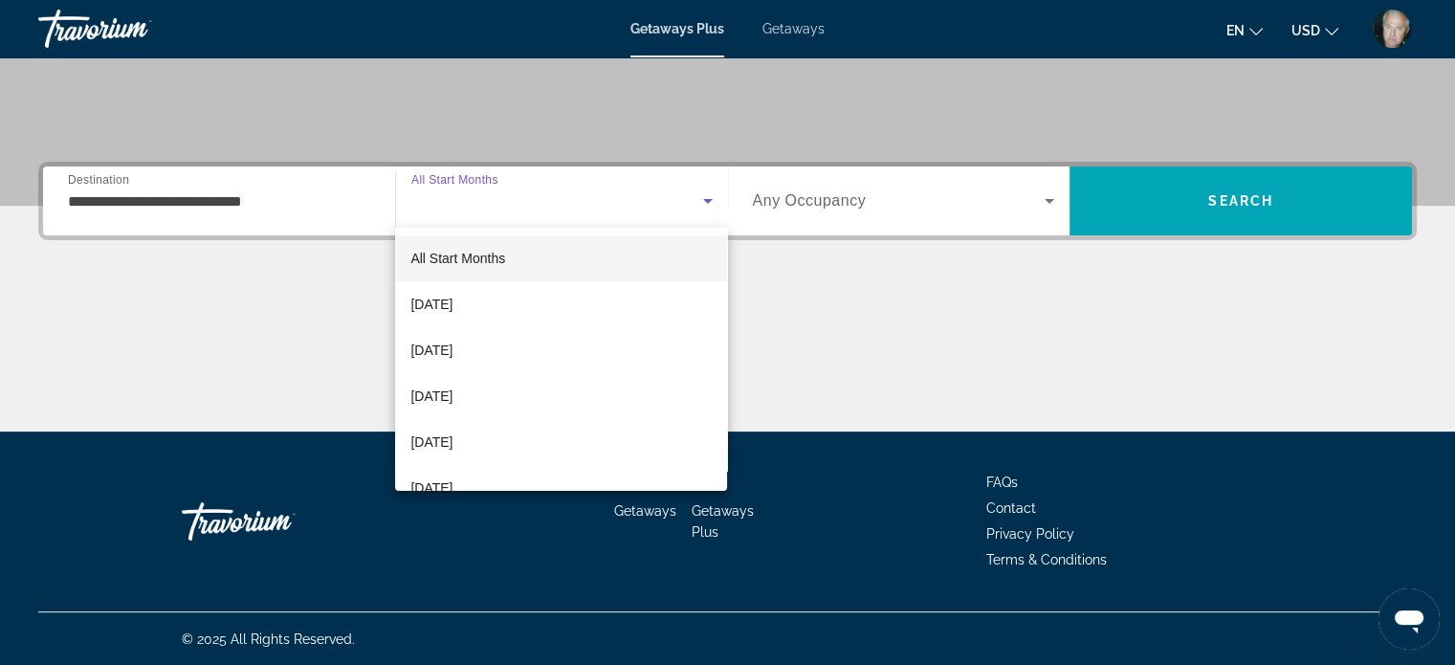
click at [141, 205] on div at bounding box center [727, 332] width 1455 height 665
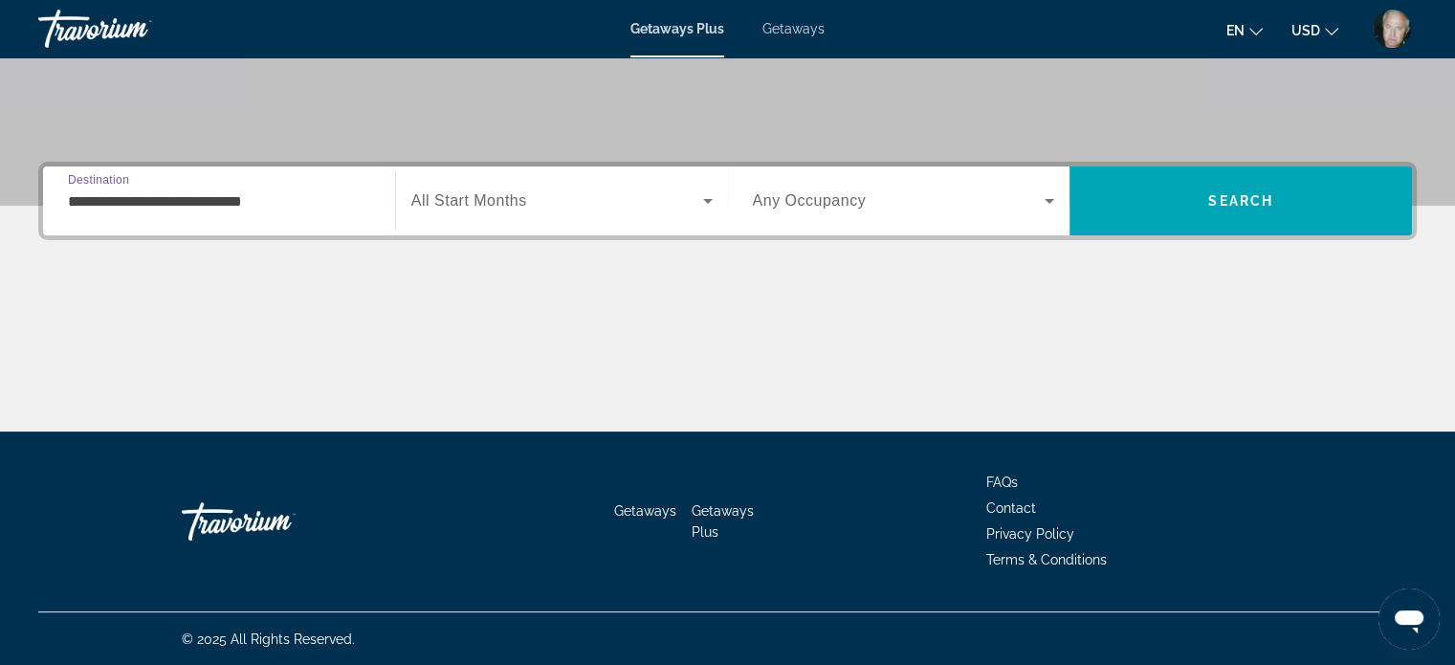
click at [141, 205] on input "**********" at bounding box center [219, 201] width 302 height 23
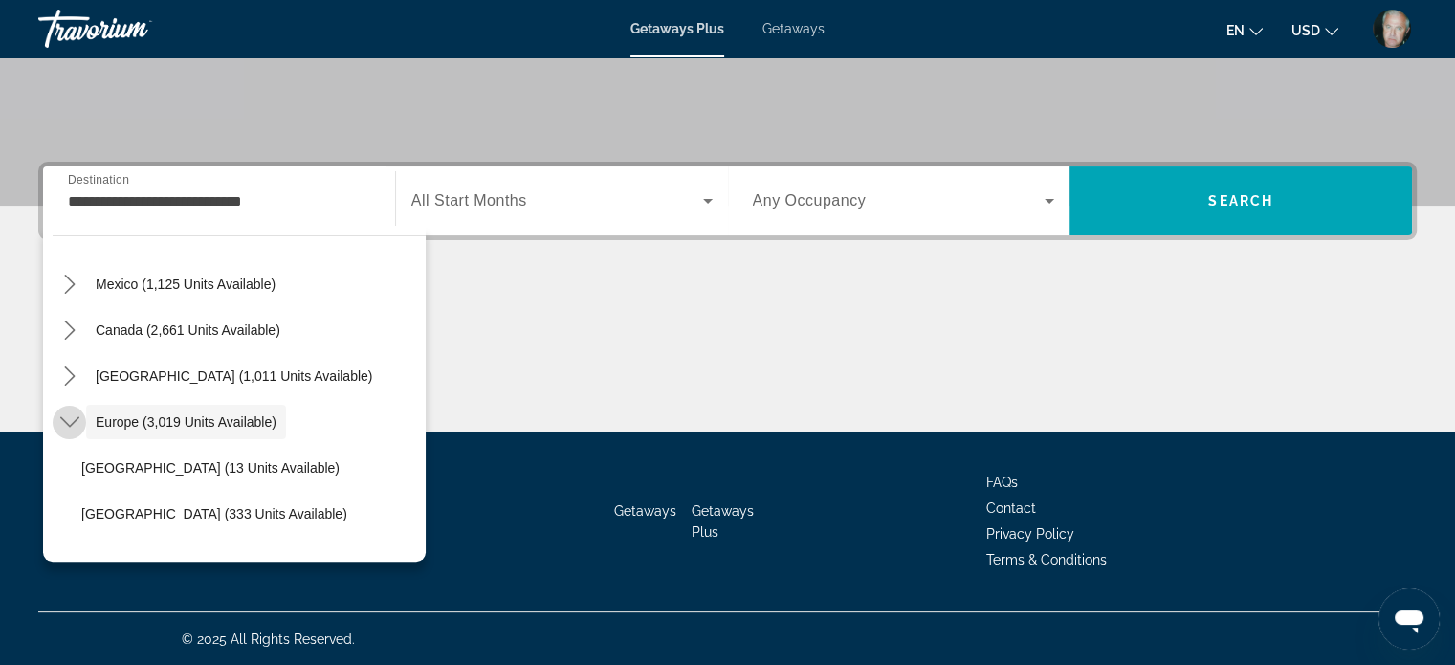
click at [70, 408] on mat-icon "Toggle Europe (3,019 units available) submenu" at bounding box center [69, 422] width 33 height 33
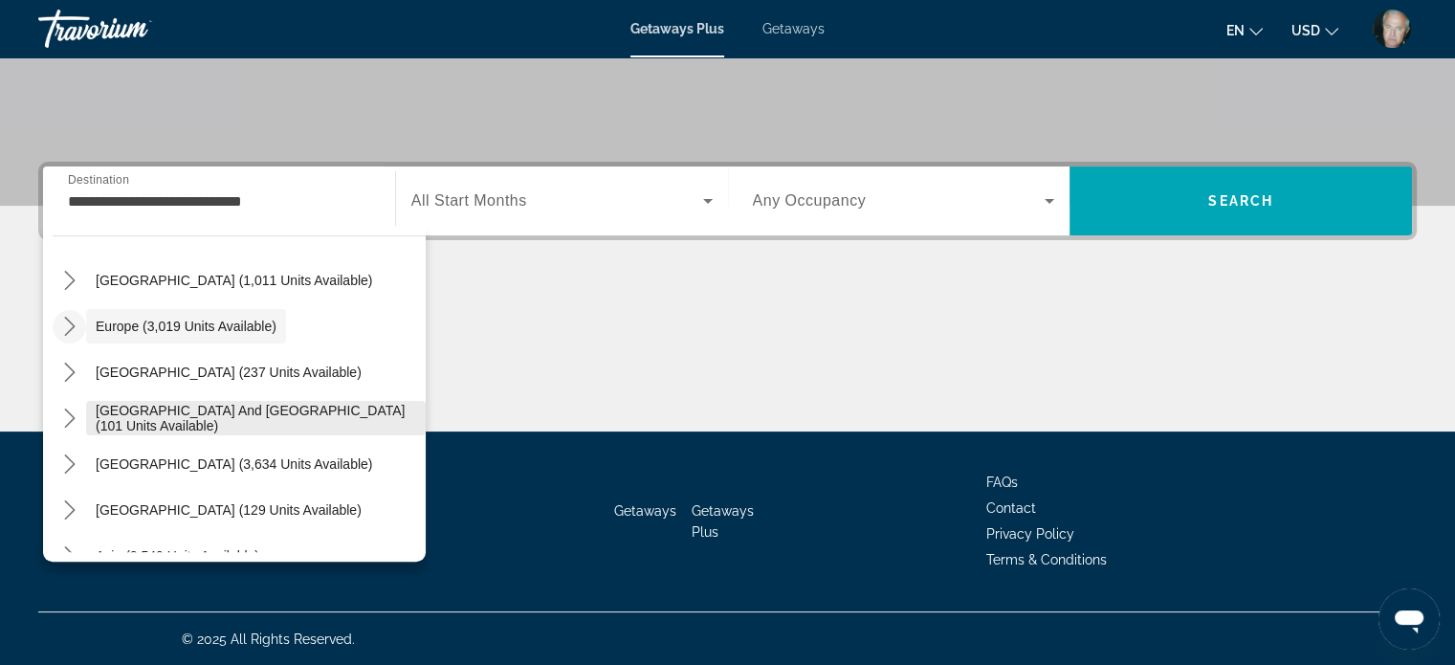
scroll to position [287, 0]
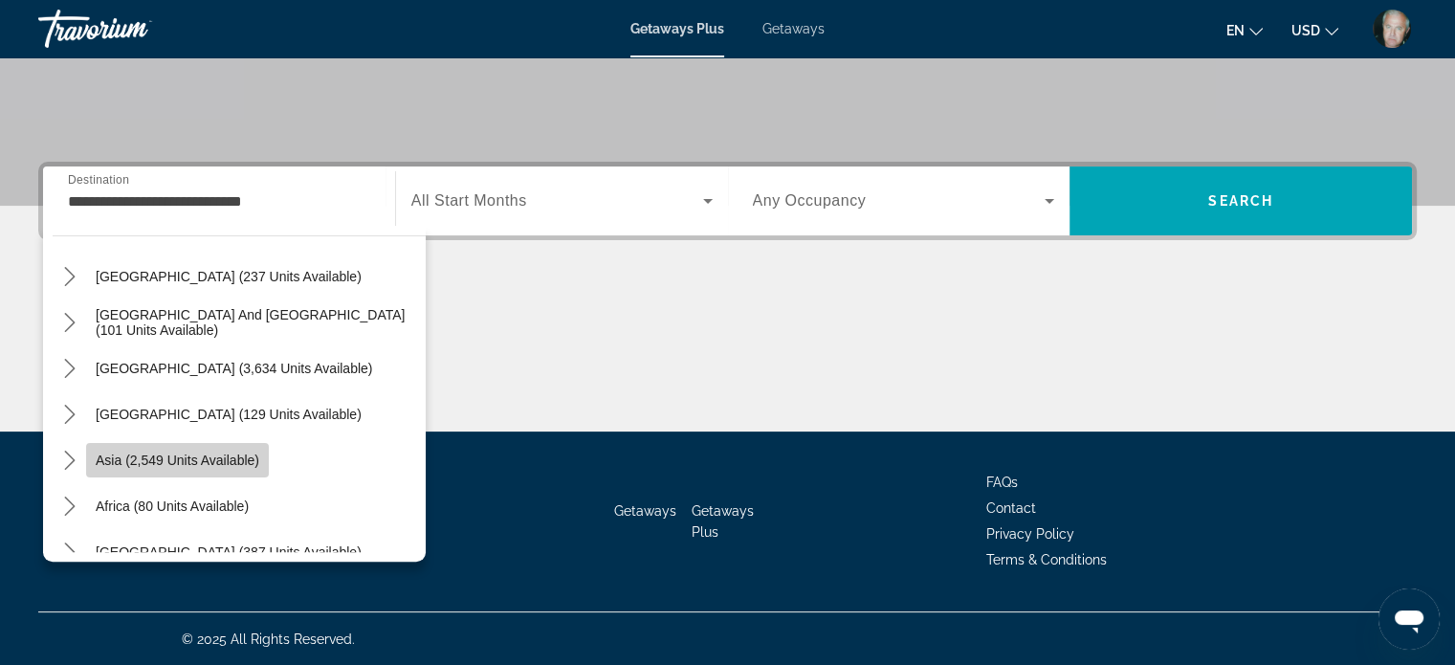
click at [177, 461] on span "Asia (2,549 units available)" at bounding box center [178, 460] width 164 height 15
type input "**********"
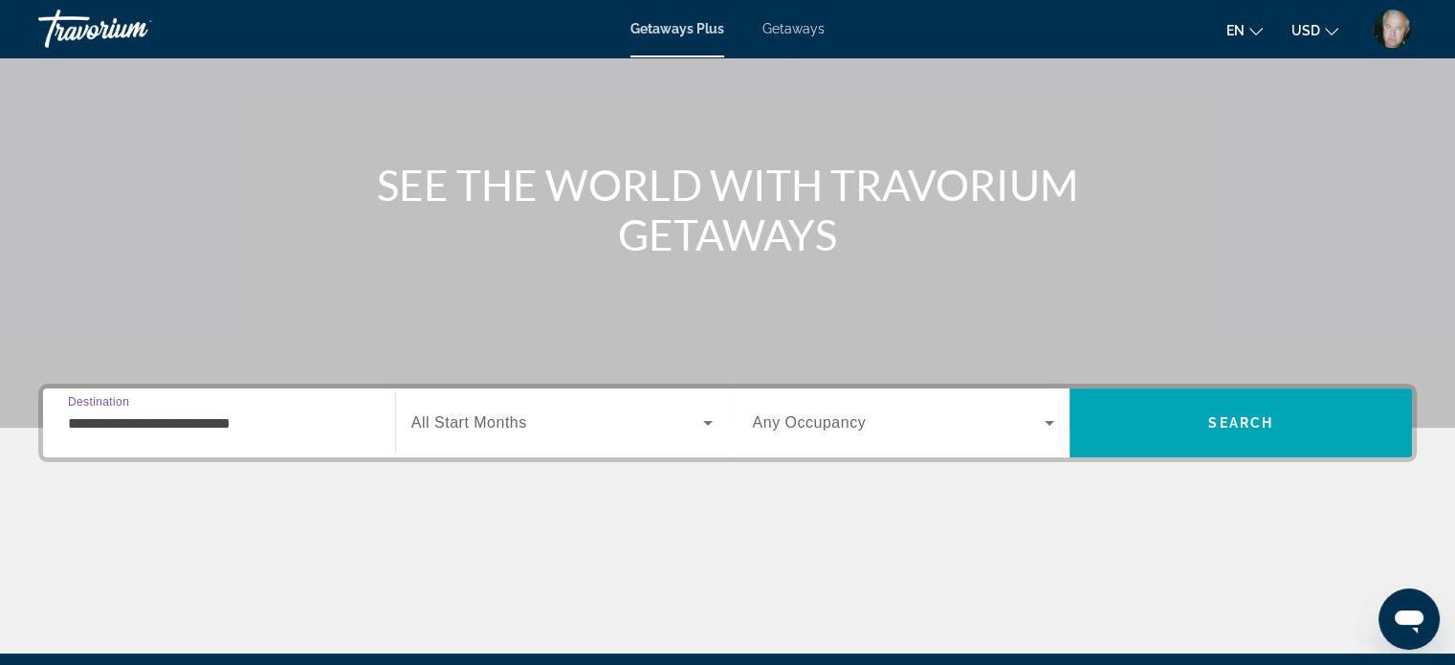
scroll to position [0, 0]
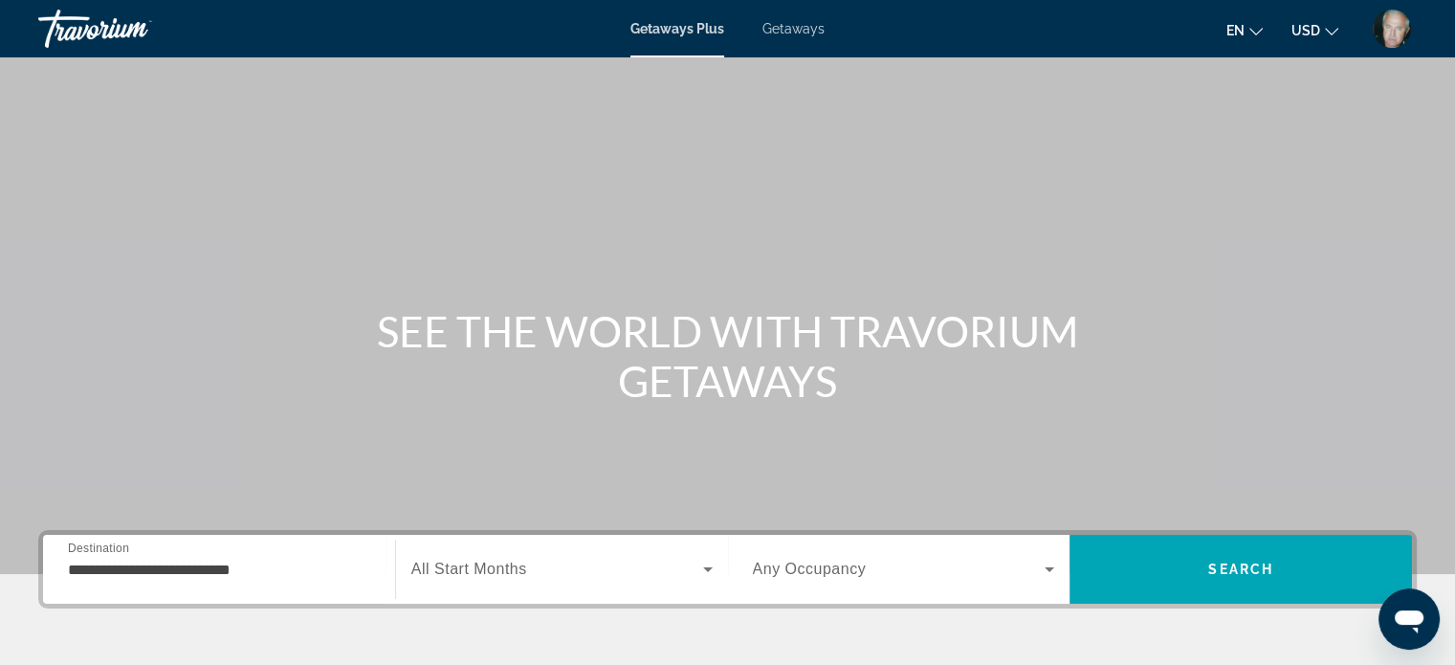
click at [791, 31] on span "Getaways" at bounding box center [794, 28] width 62 height 15
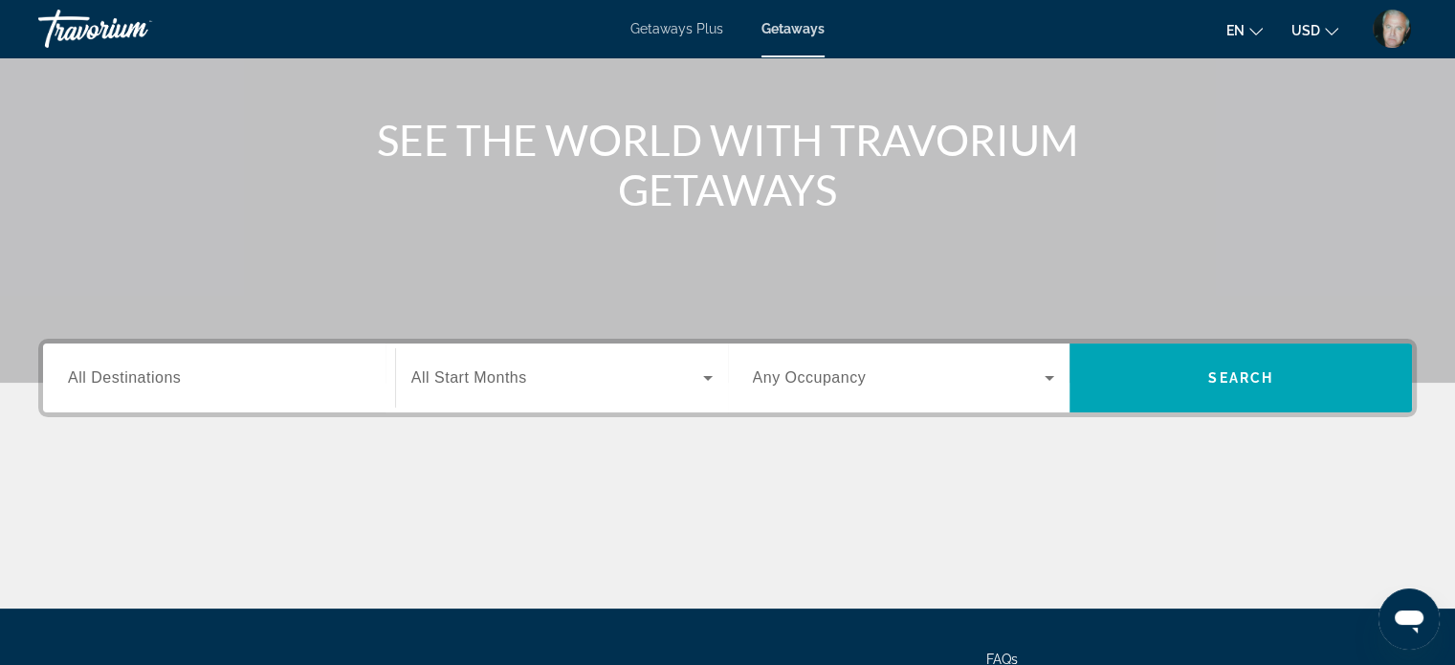
scroll to position [287, 0]
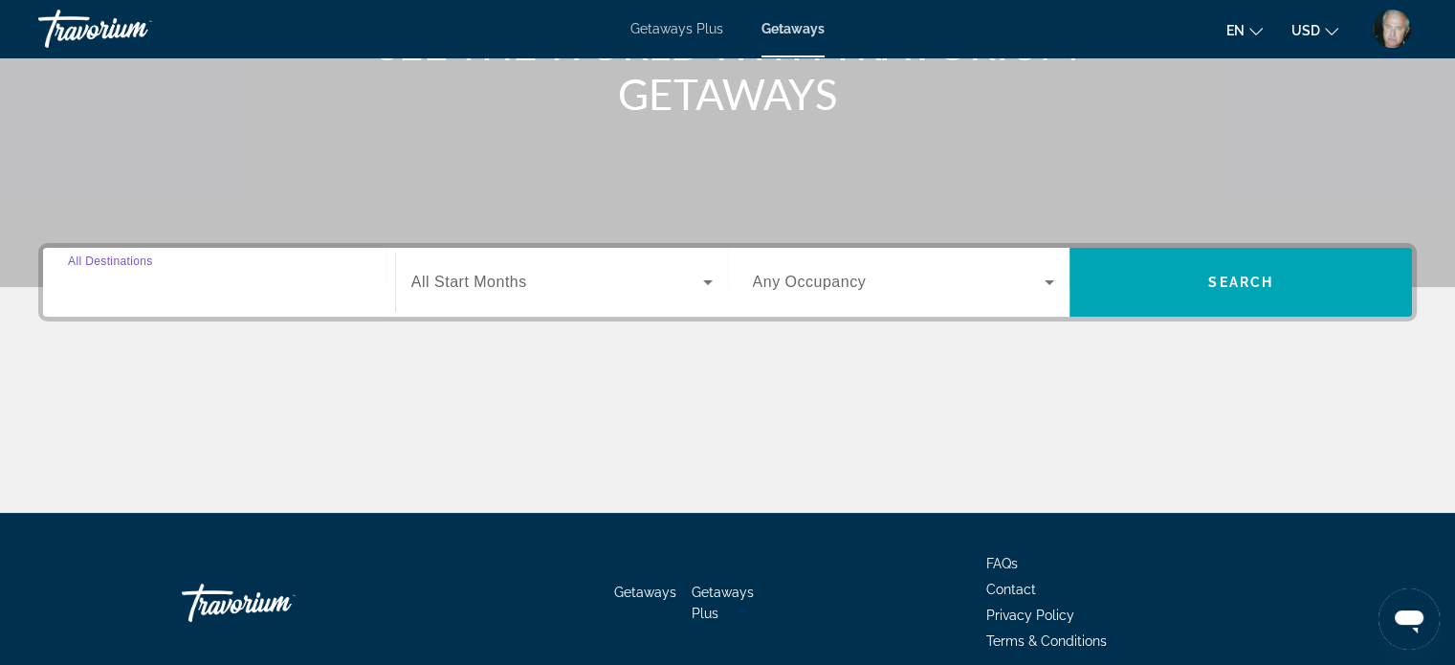
click at [127, 272] on input "Destination All Destinations" at bounding box center [219, 283] width 302 height 23
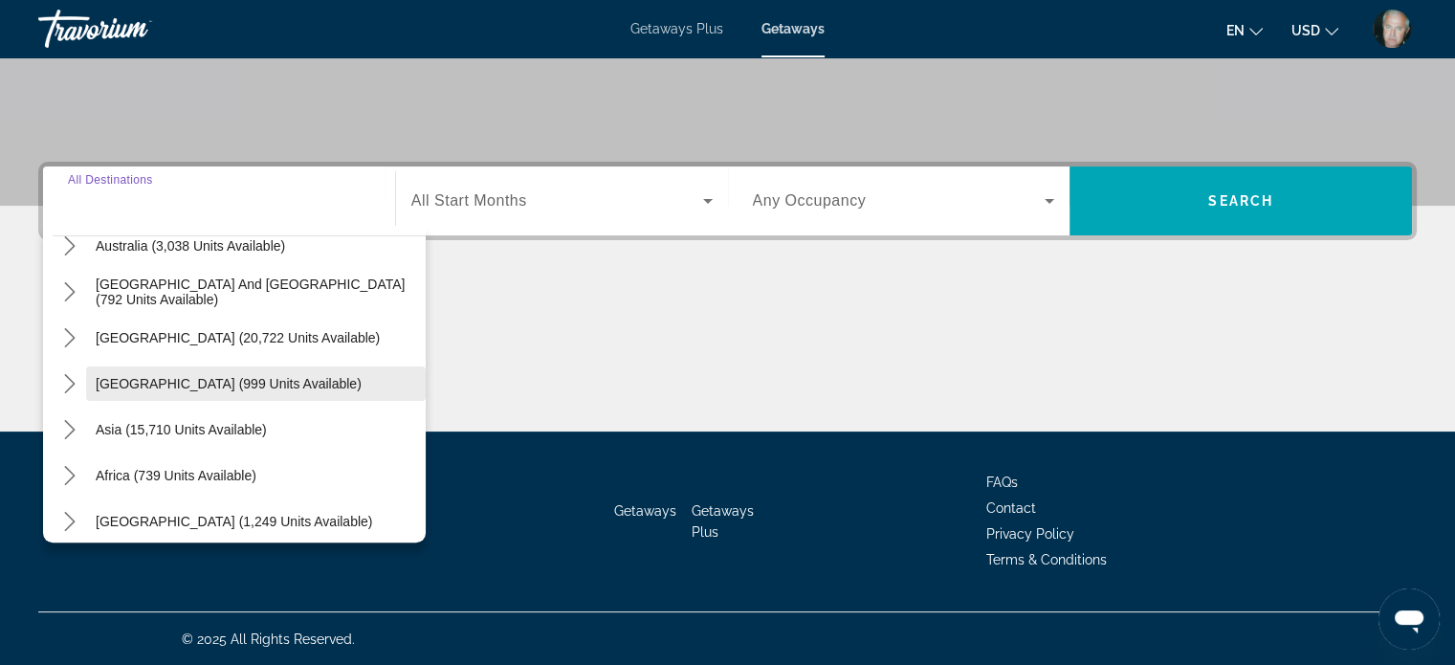
scroll to position [310, 0]
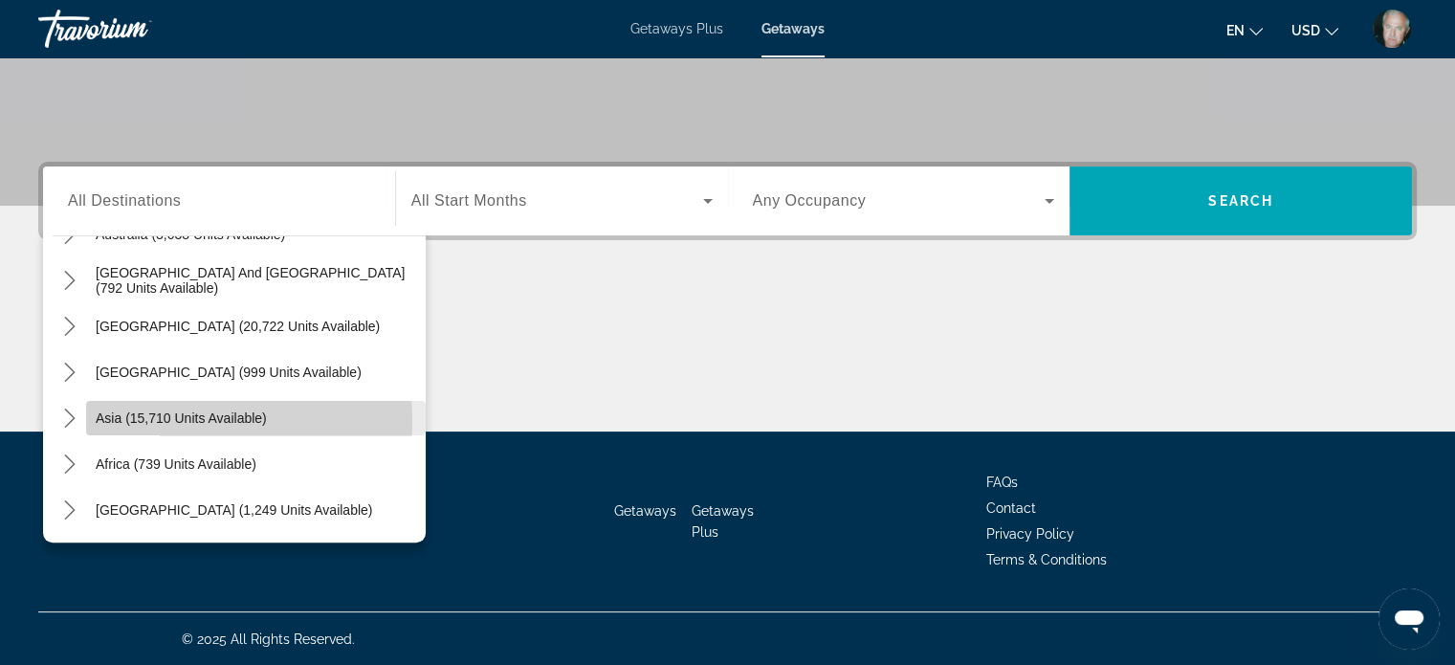
click at [165, 419] on span "Asia (15,710 units available)" at bounding box center [181, 418] width 171 height 15
type input "**********"
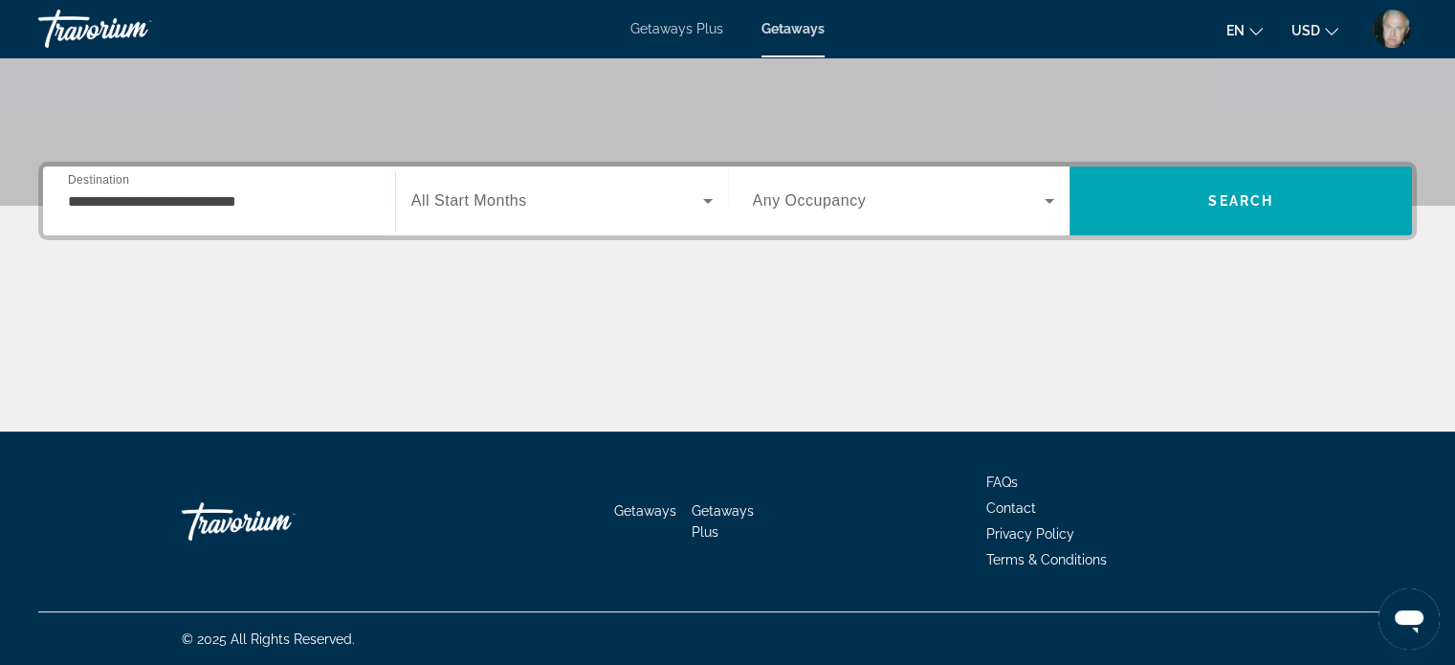
click at [474, 194] on span "All Start Months" at bounding box center [469, 200] width 116 height 16
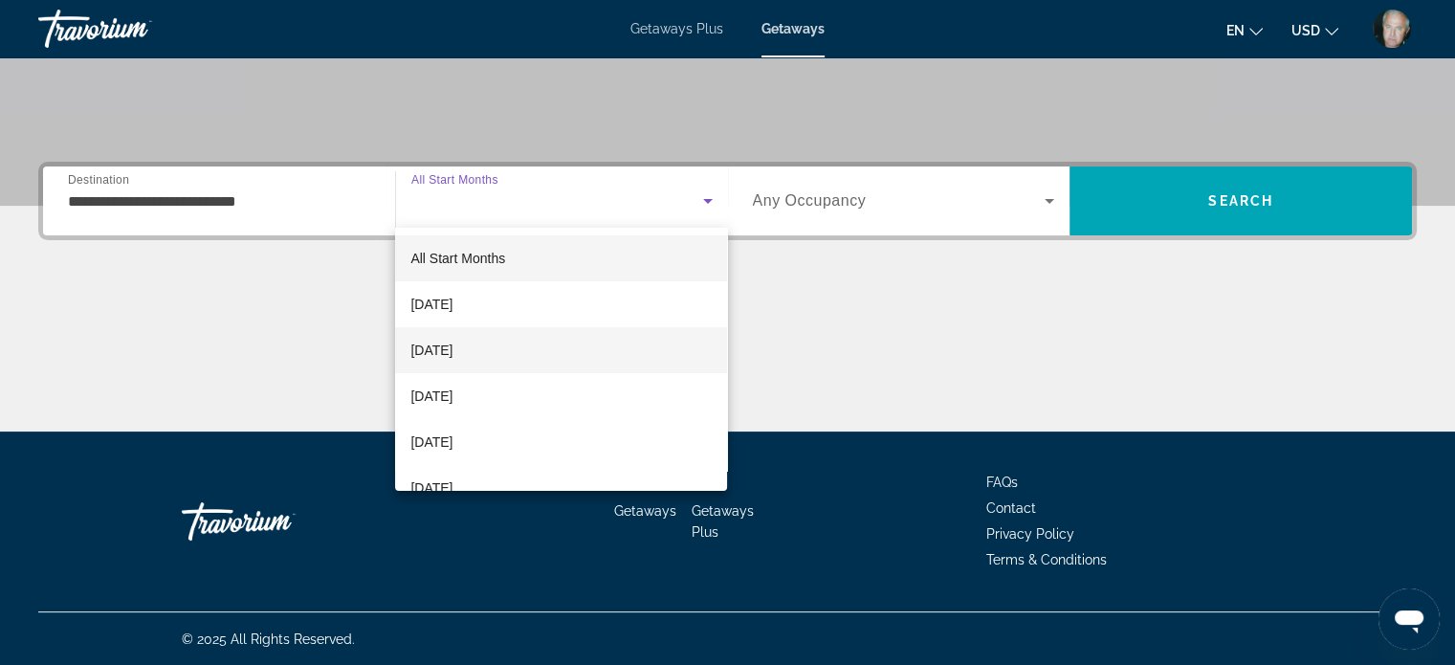
scroll to position [96, 0]
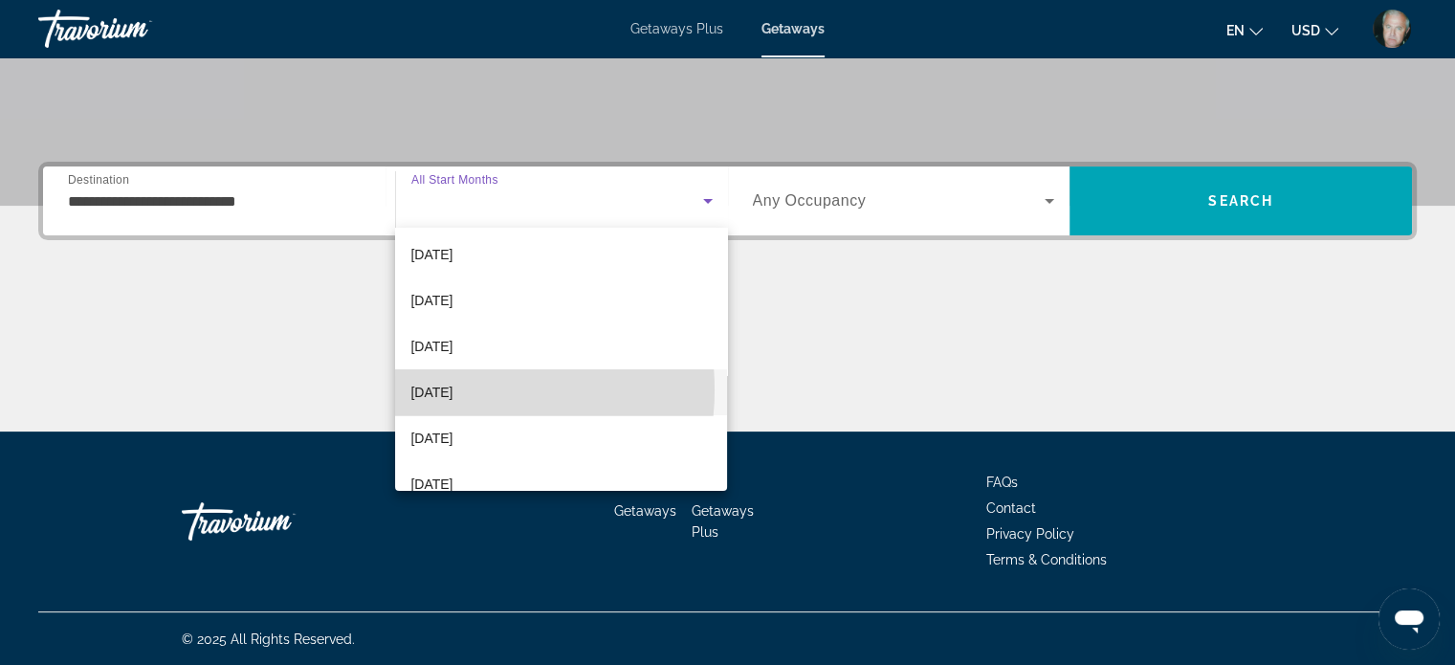
click at [453, 389] on span "[DATE]" at bounding box center [432, 392] width 42 height 23
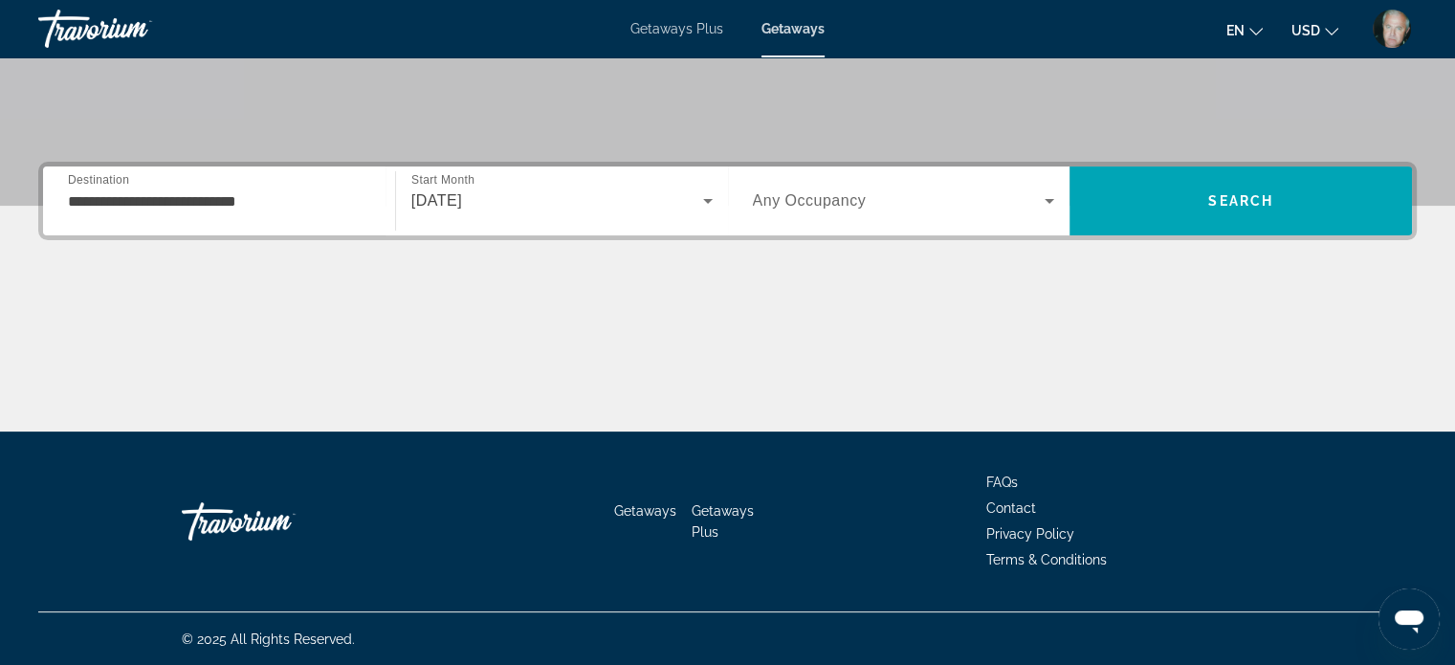
click at [822, 188] on div "Search widget" at bounding box center [904, 201] width 302 height 54
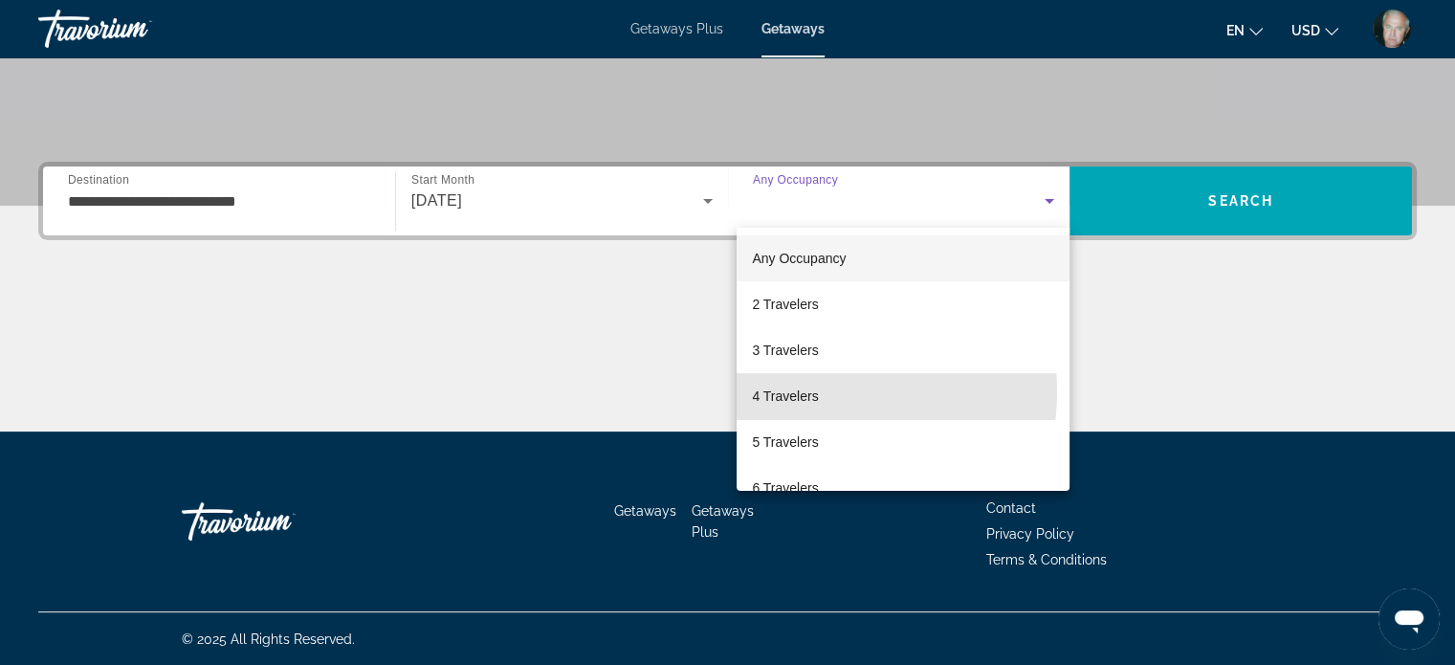
click at [811, 391] on span "4 Travelers" at bounding box center [785, 396] width 66 height 23
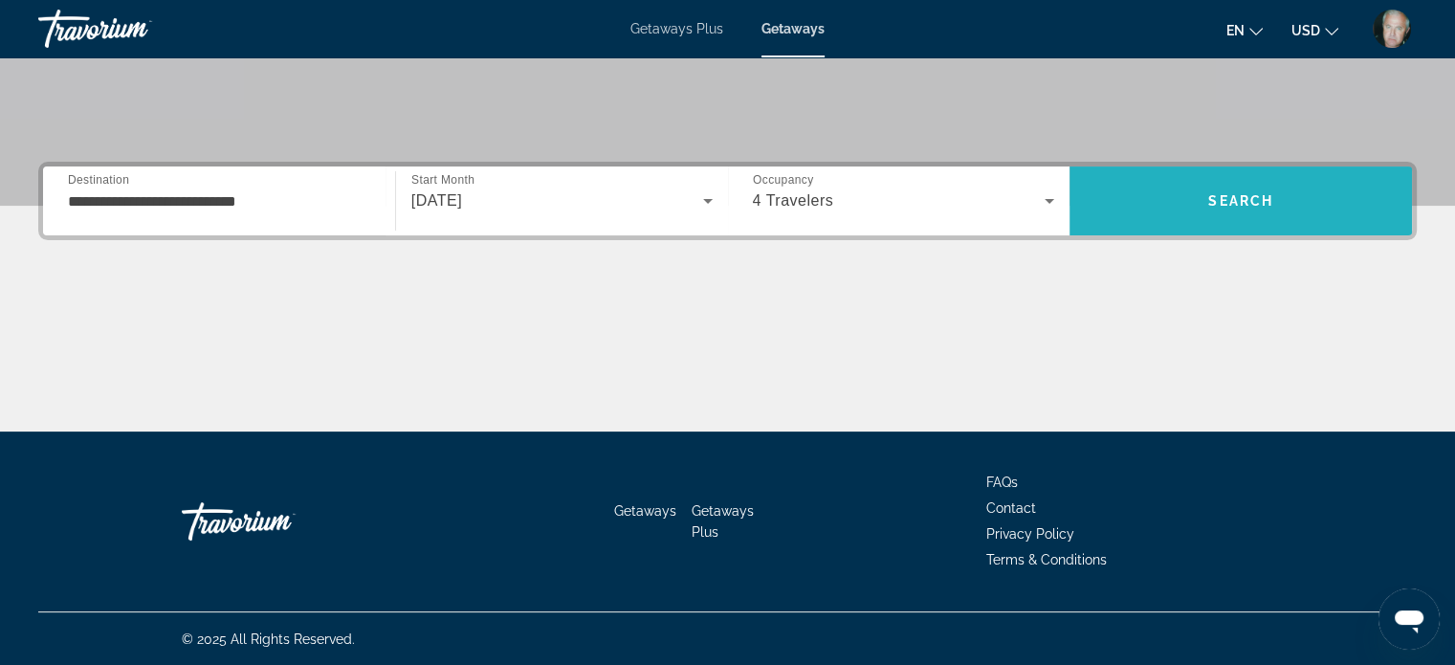
click at [1234, 190] on span "Search" at bounding box center [1241, 201] width 343 height 46
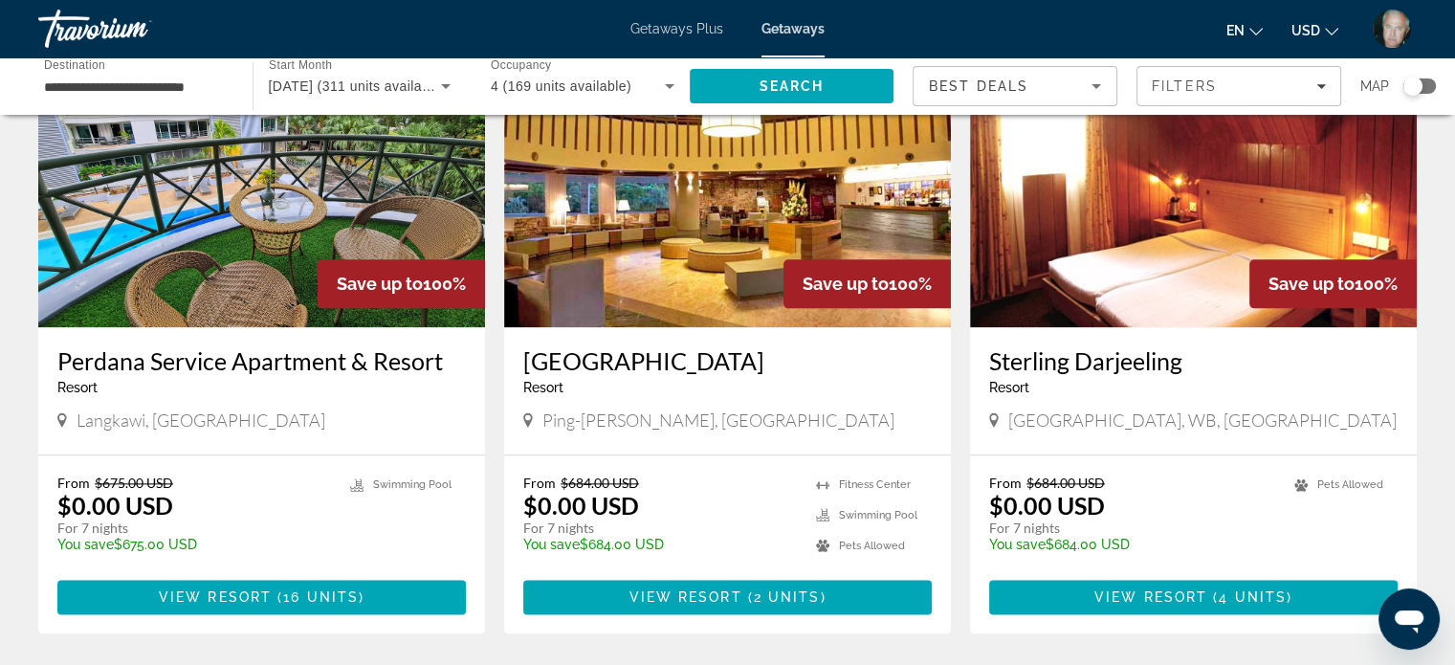
scroll to position [2392, 0]
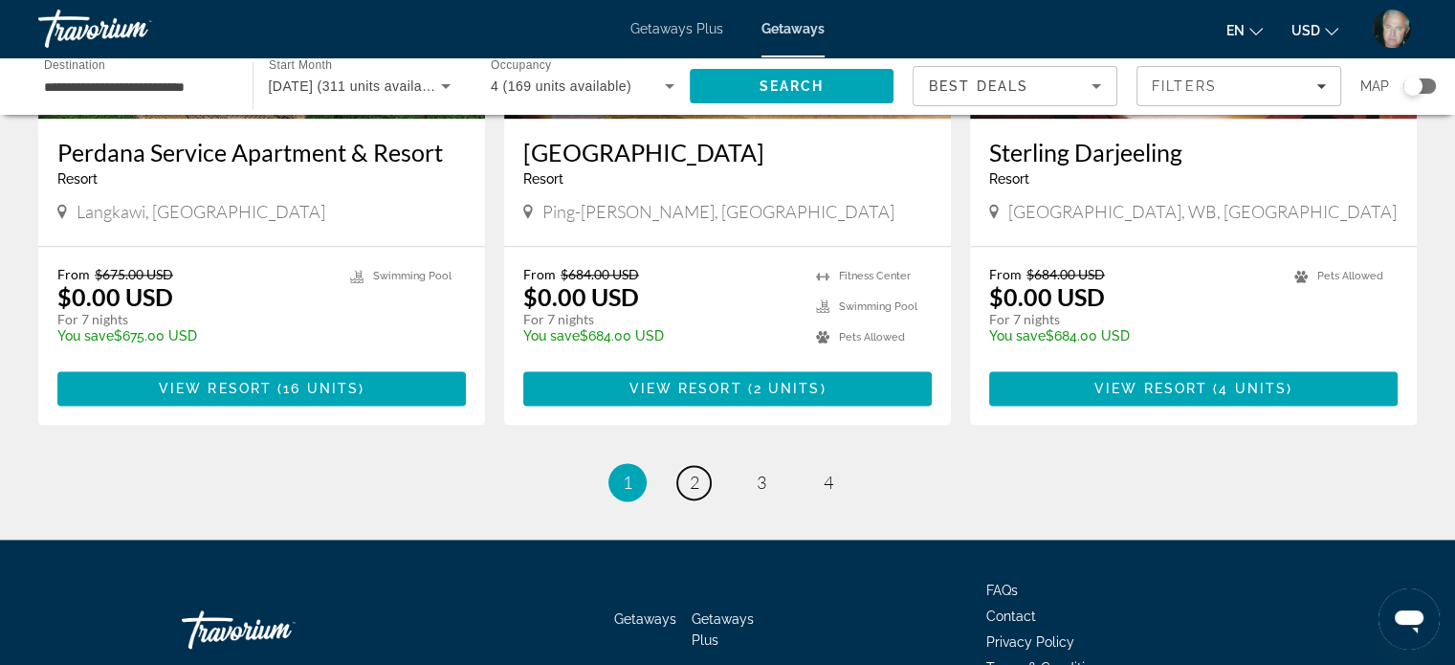
click at [696, 466] on link "page 2" at bounding box center [694, 482] width 33 height 33
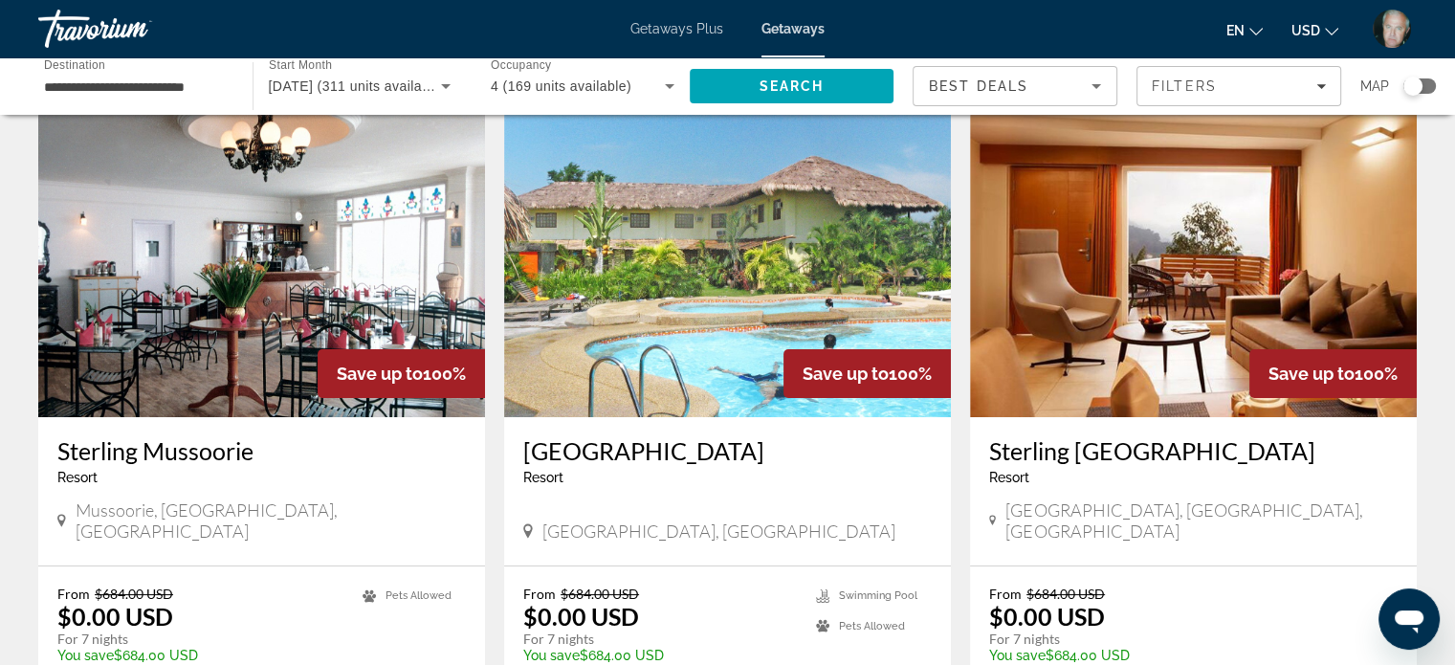
scroll to position [96, 0]
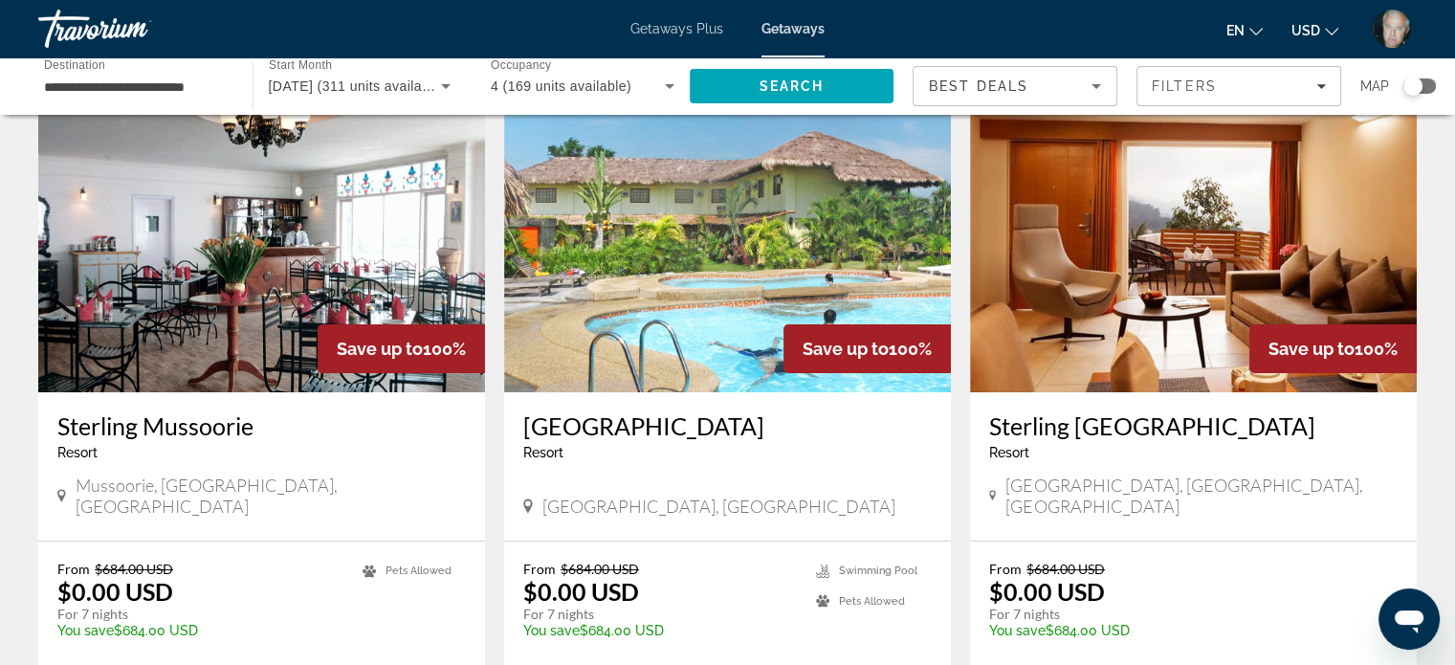
click at [651, 268] on img "Main content" at bounding box center [727, 239] width 447 height 306
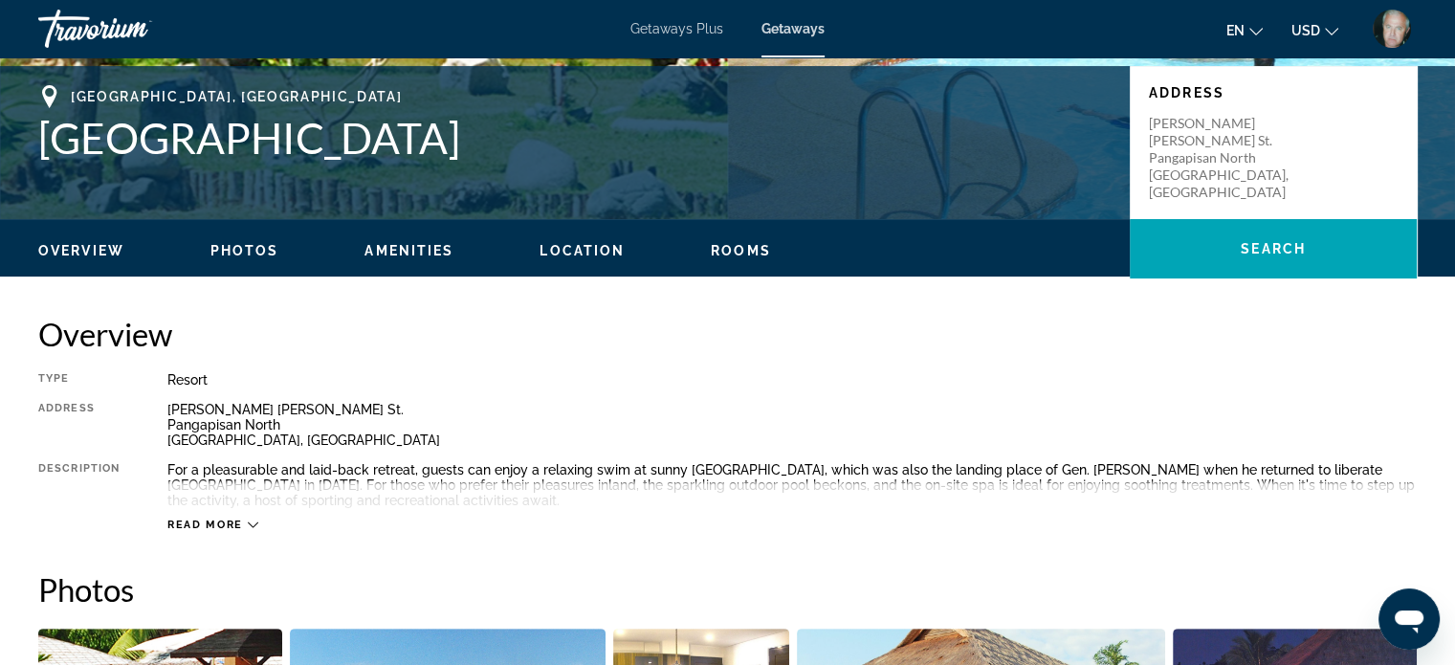
scroll to position [383, 0]
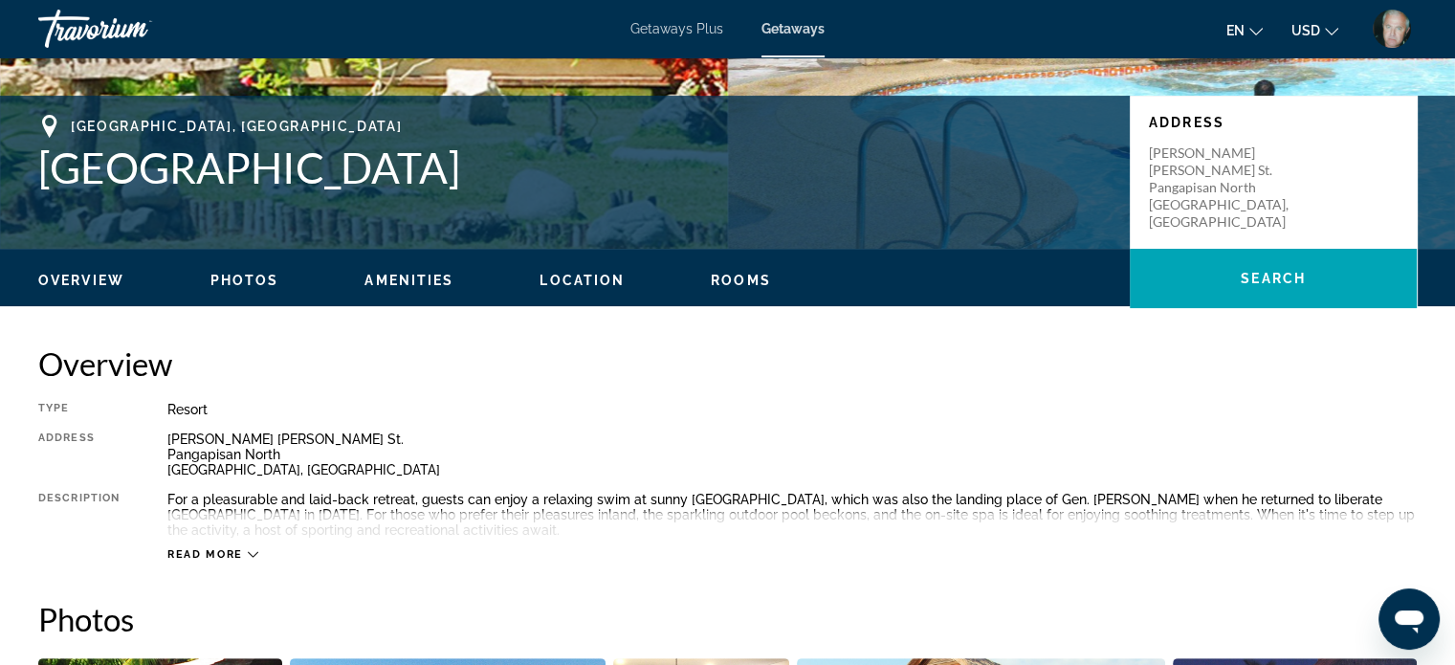
click at [242, 274] on span "Photos" at bounding box center [245, 280] width 69 height 15
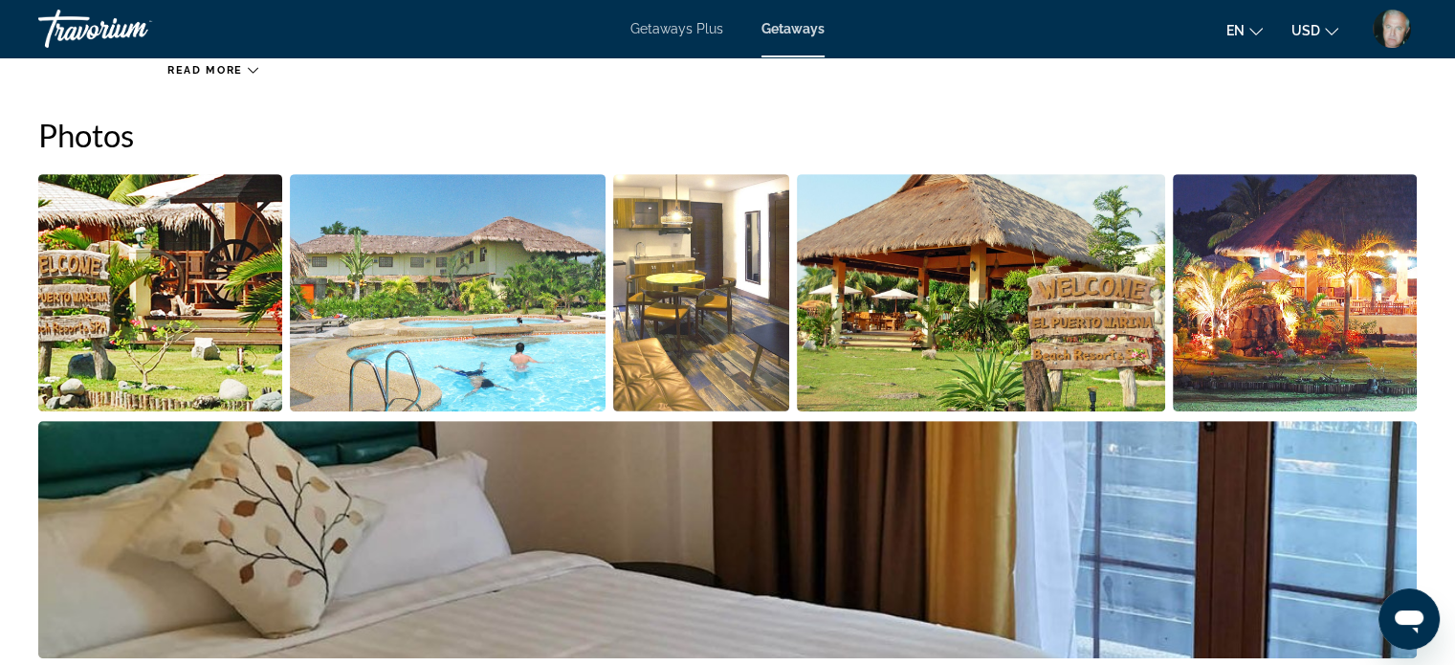
scroll to position [868, 0]
click at [139, 294] on img "Open full-screen image slider" at bounding box center [160, 291] width 244 height 237
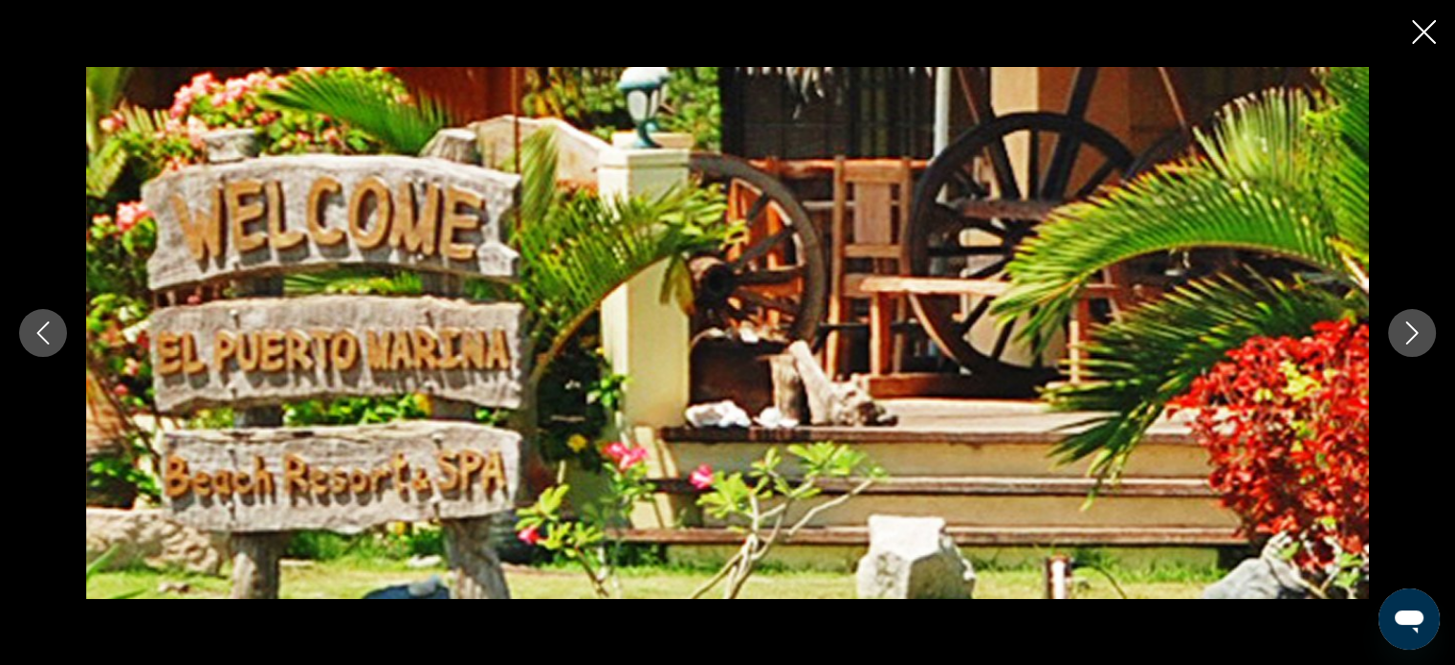
click at [1404, 327] on icon "Next image" at bounding box center [1412, 333] width 23 height 23
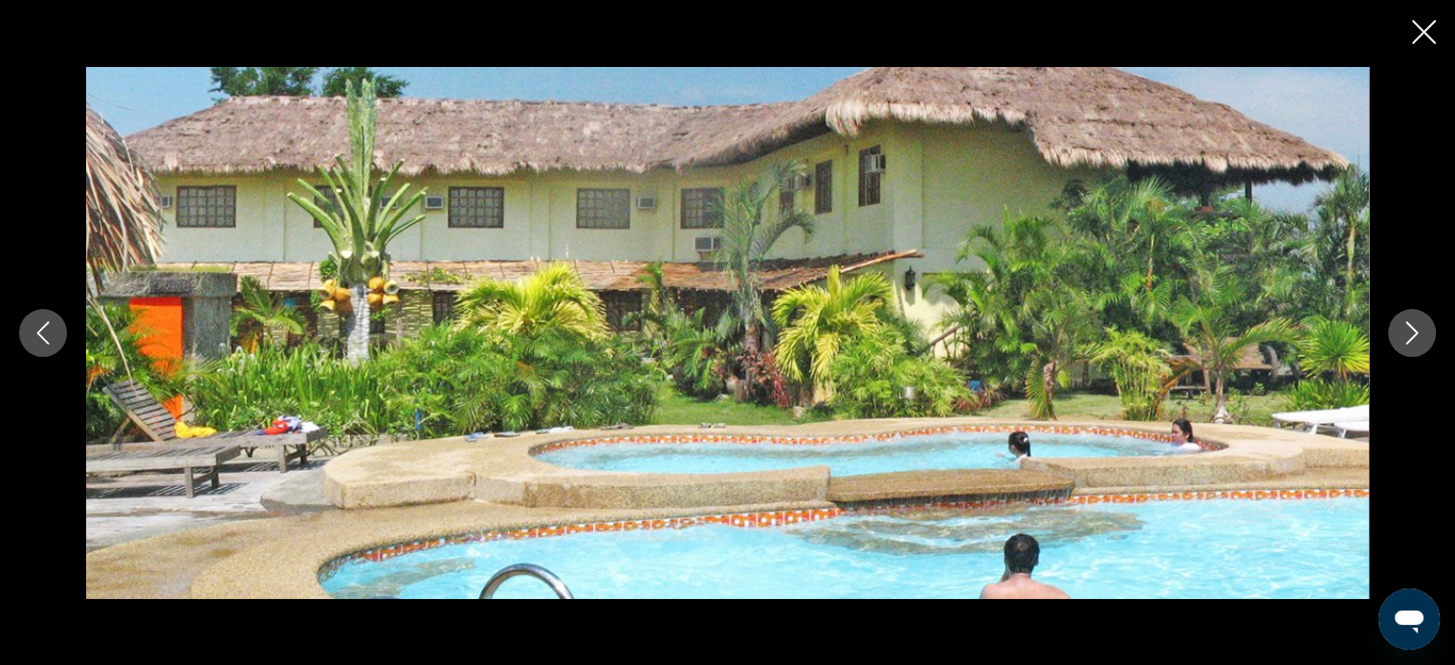
click at [1405, 326] on icon "Next image" at bounding box center [1412, 333] width 23 height 23
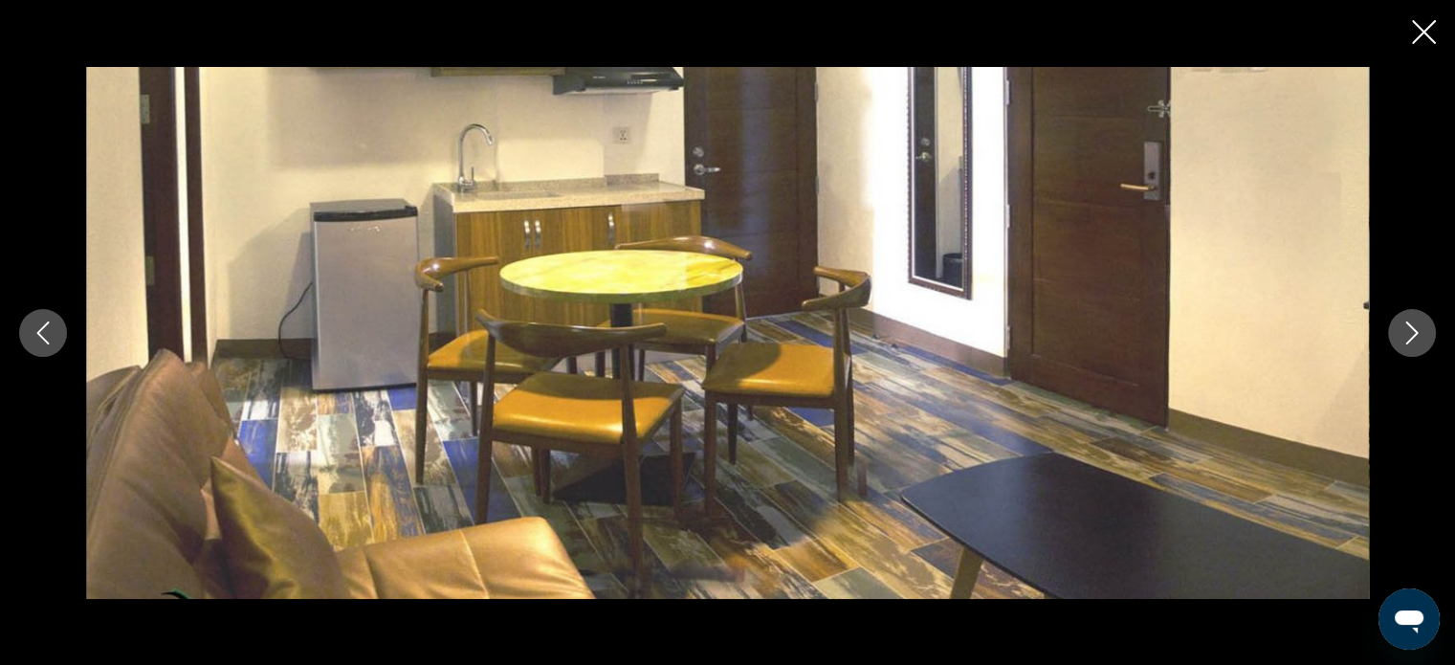
click at [1405, 327] on icon "Next image" at bounding box center [1412, 333] width 23 height 23
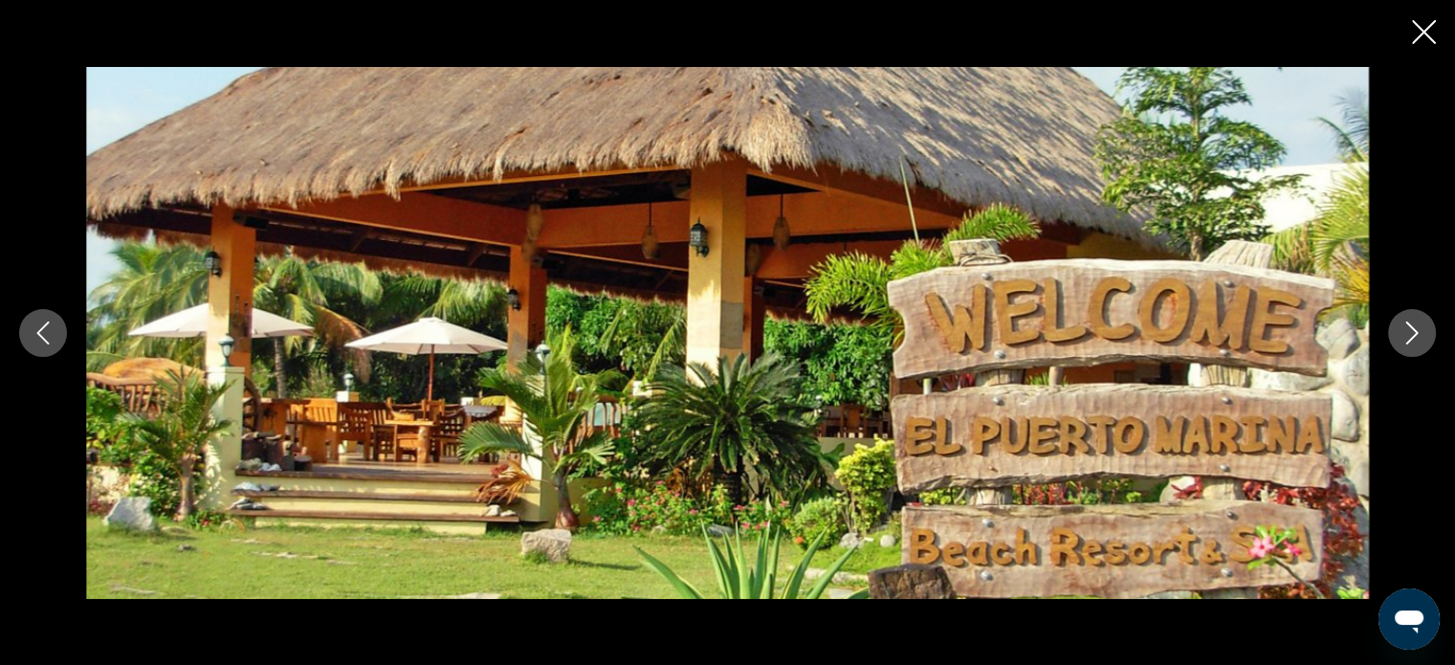
click at [1408, 327] on icon "Next image" at bounding box center [1412, 333] width 23 height 23
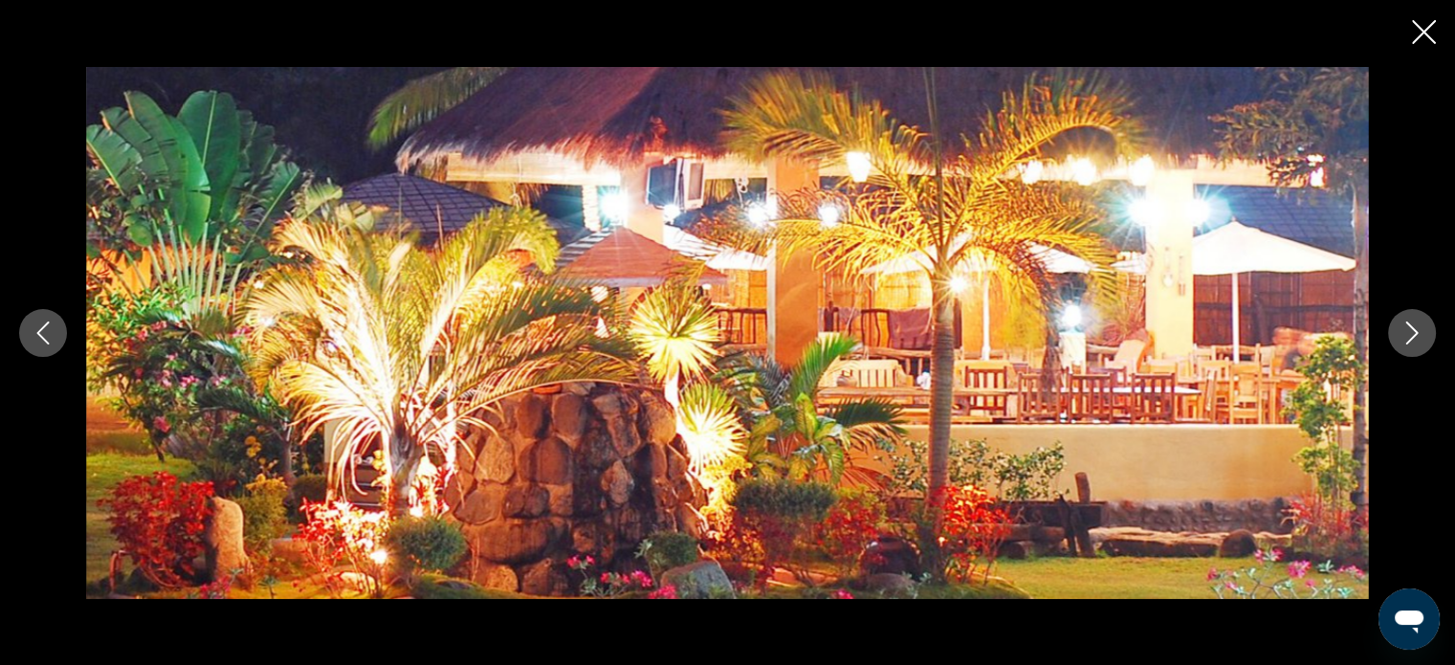
click at [1407, 326] on icon "Next image" at bounding box center [1412, 333] width 23 height 23
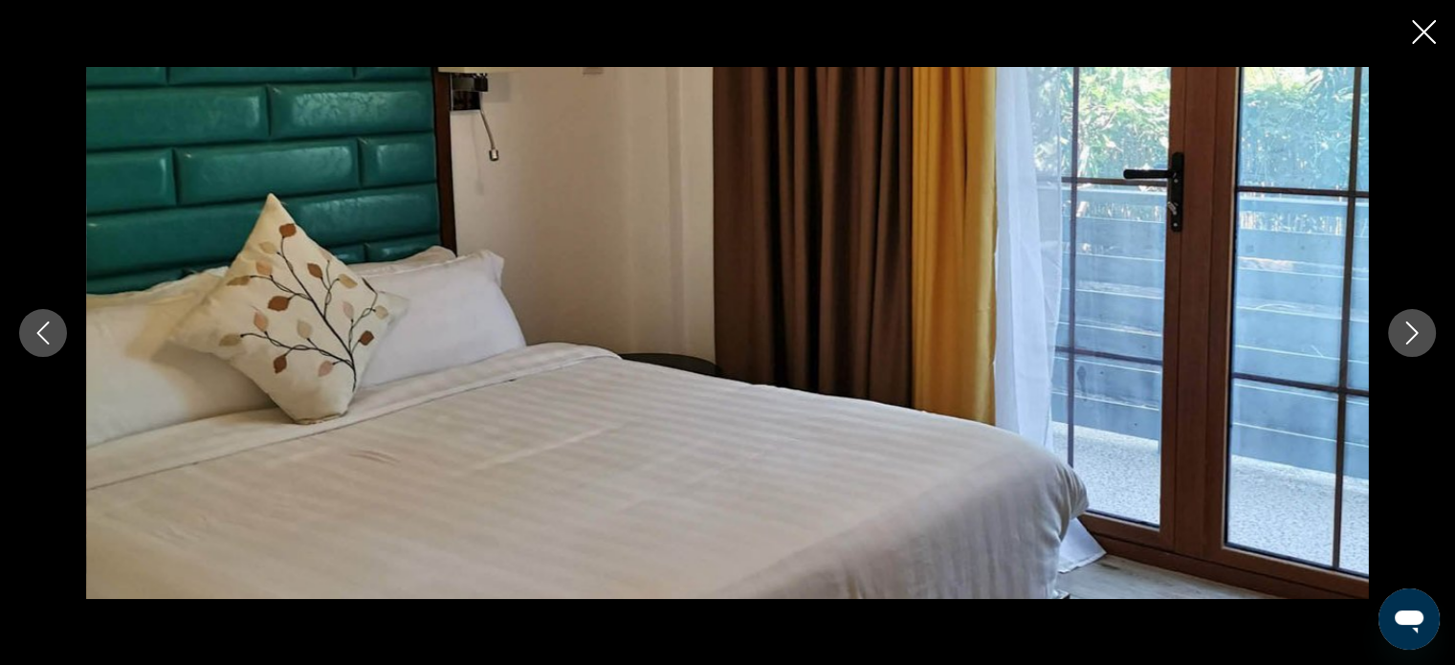
click at [1408, 327] on icon "Next image" at bounding box center [1412, 333] width 23 height 23
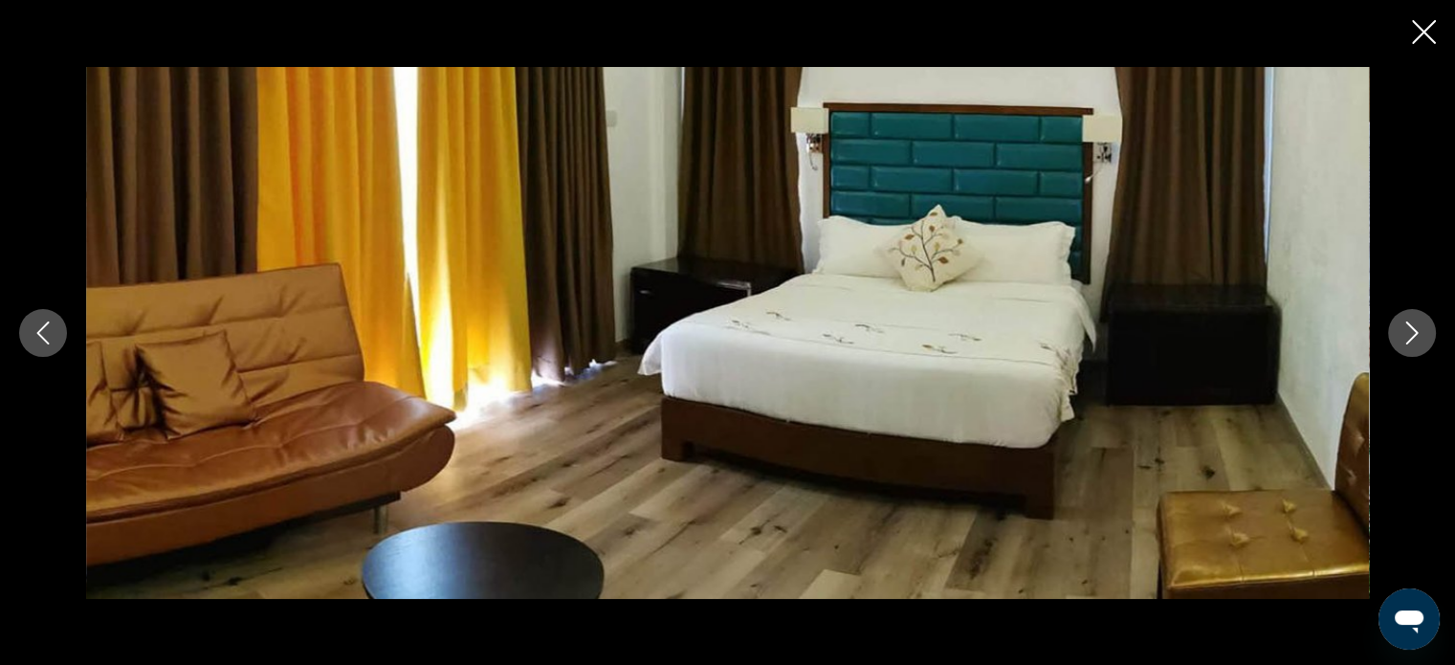
click at [1408, 326] on icon "Next image" at bounding box center [1412, 333] width 23 height 23
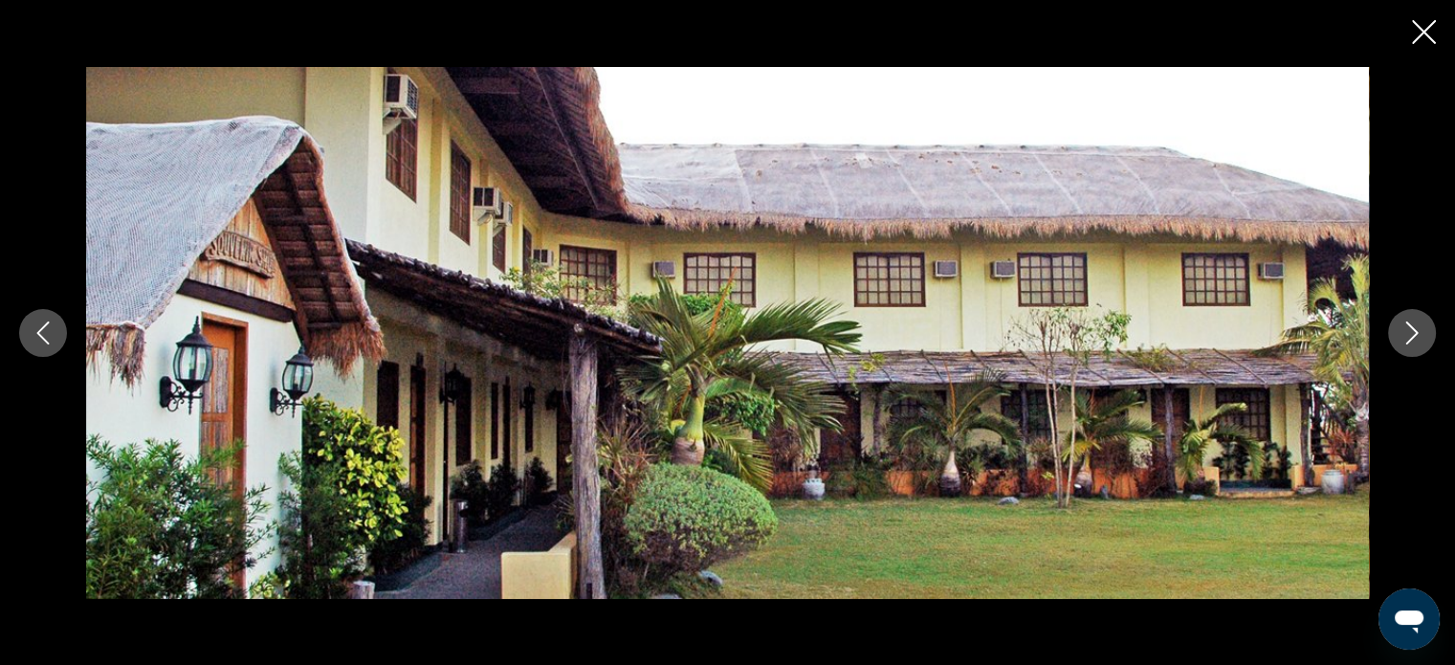
click at [1409, 325] on icon "Next image" at bounding box center [1412, 333] width 23 height 23
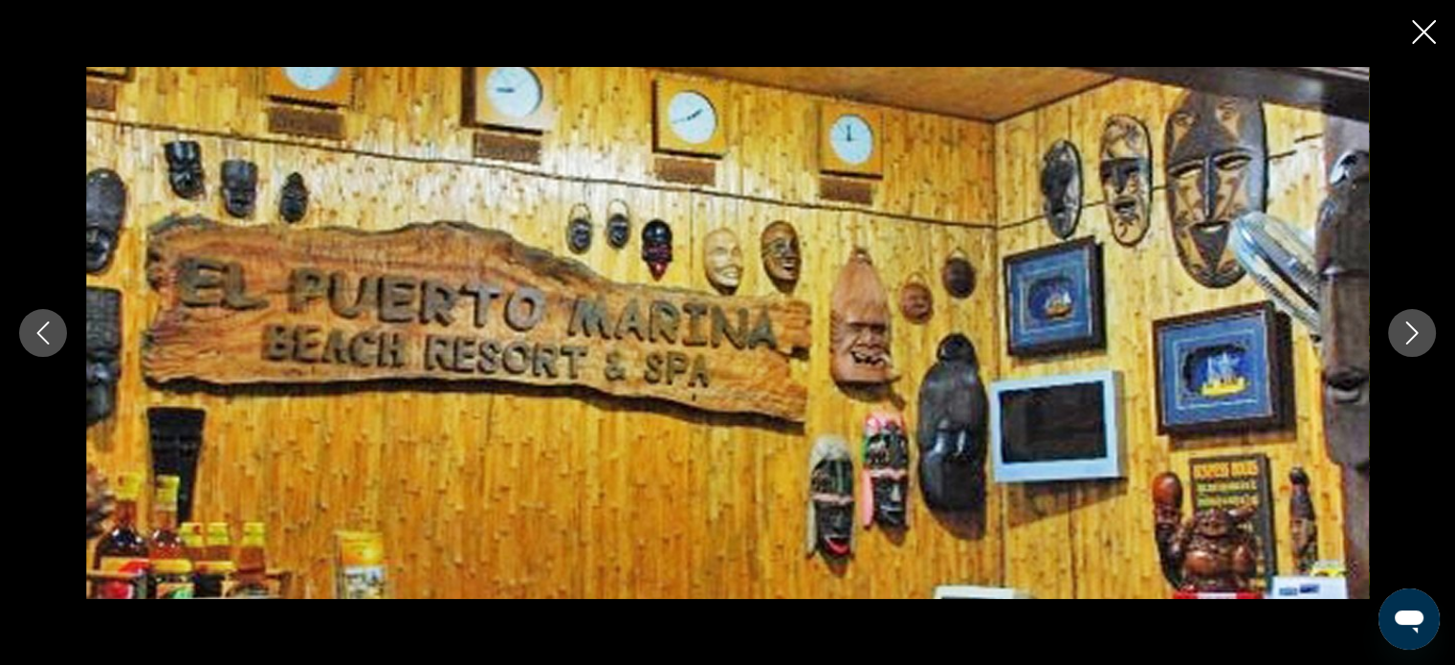
click at [1410, 324] on icon "Next image" at bounding box center [1413, 333] width 12 height 23
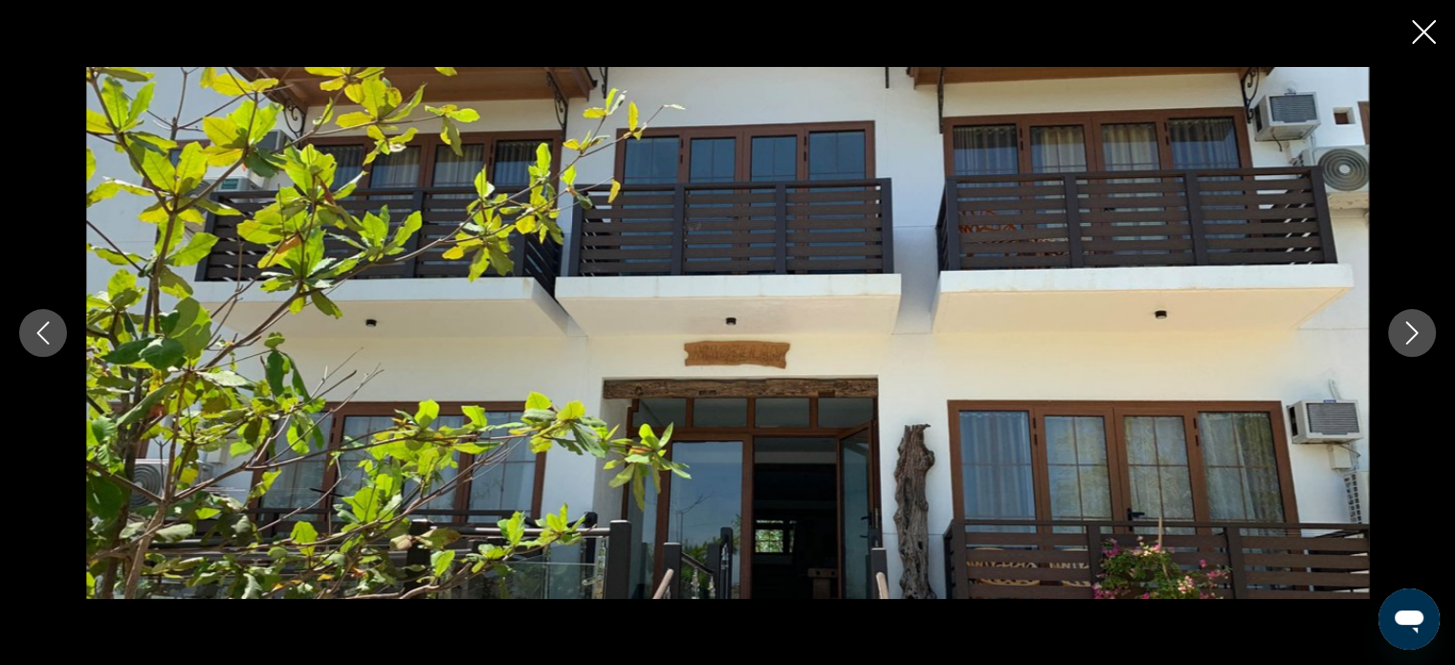
click at [1411, 324] on icon "Next image" at bounding box center [1413, 333] width 12 height 23
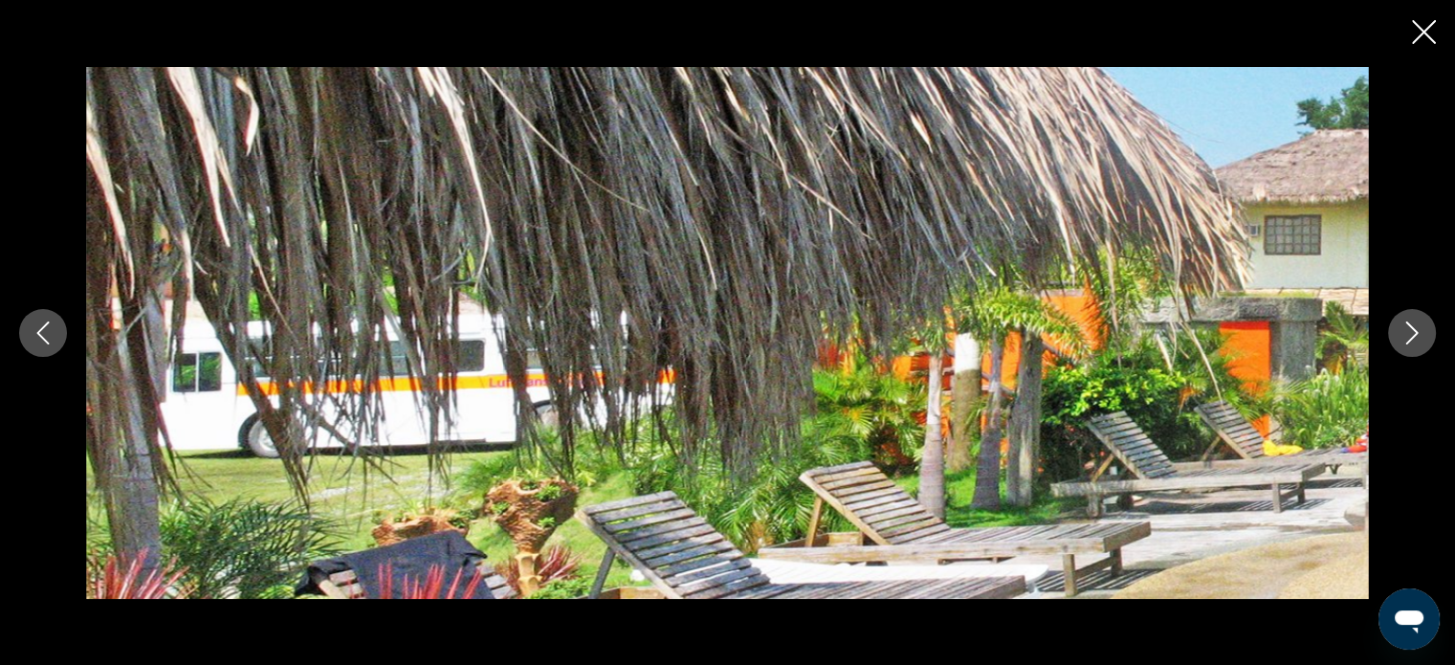
click at [1411, 324] on icon "Next image" at bounding box center [1413, 333] width 12 height 23
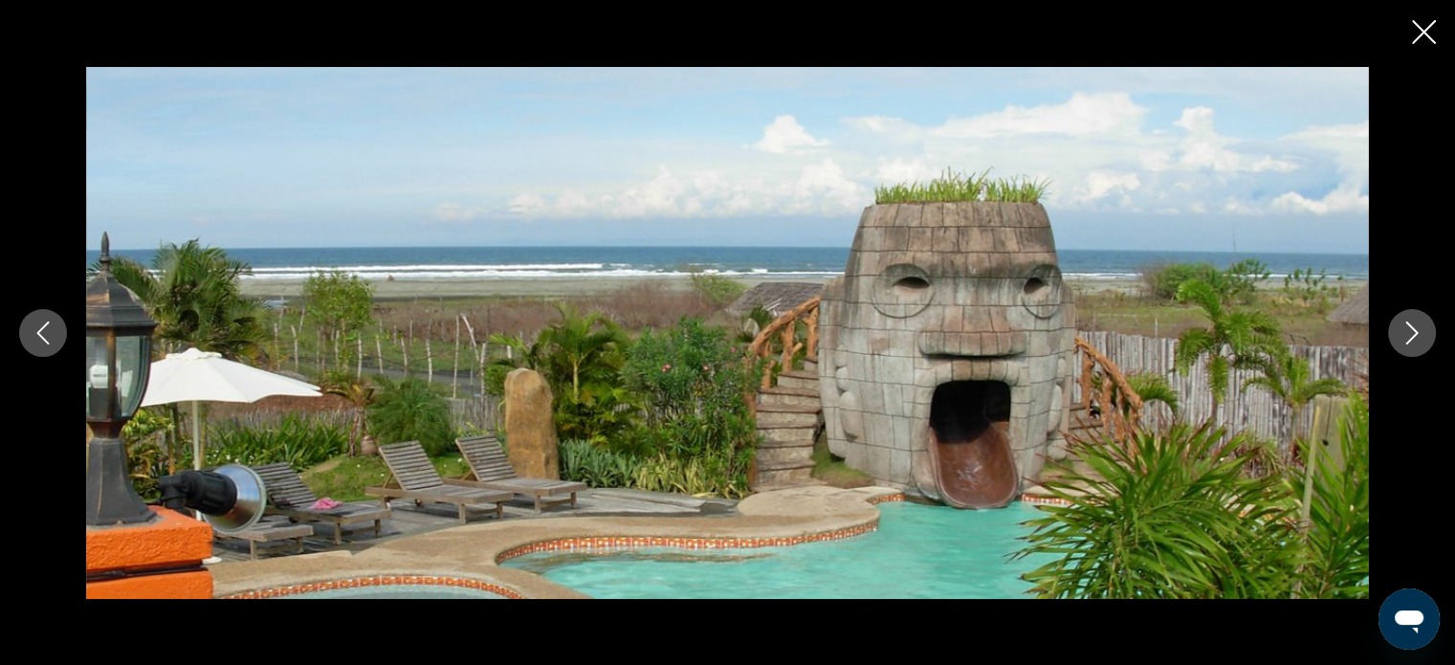
click at [1414, 329] on icon "Next image" at bounding box center [1413, 333] width 12 height 23
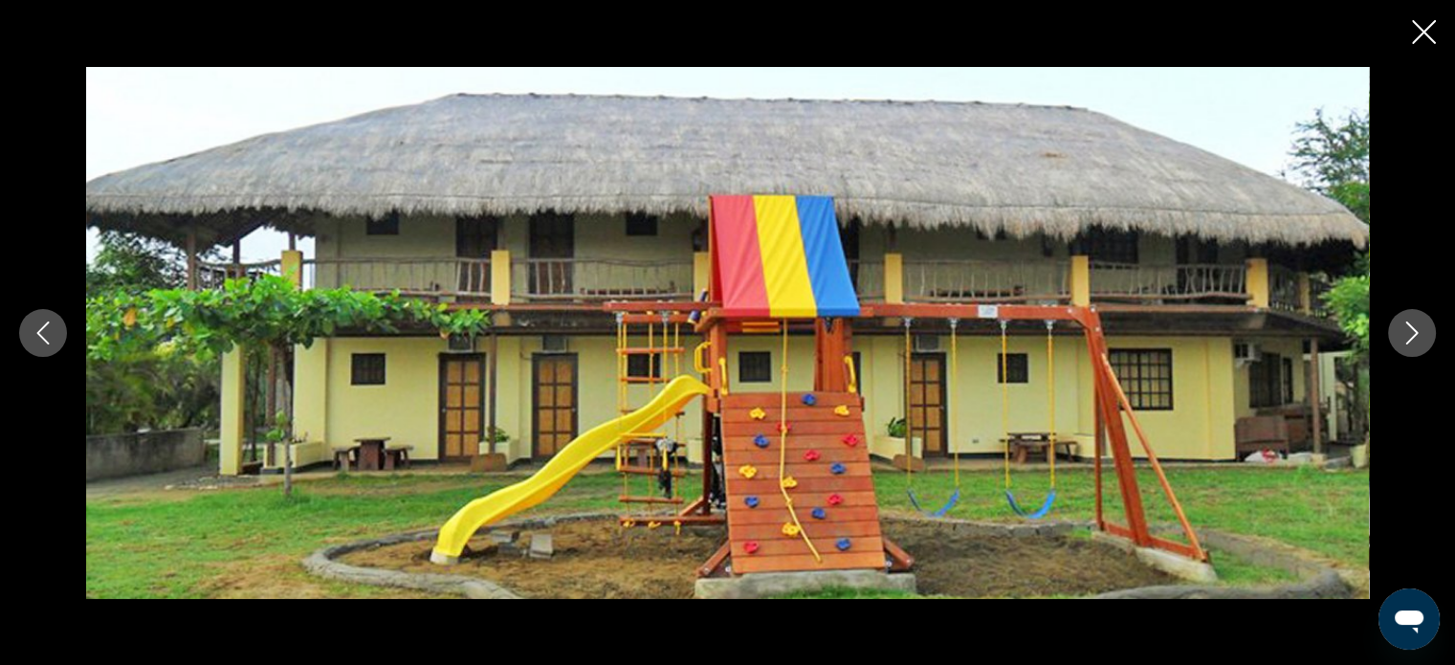
click at [1419, 326] on icon "Next image" at bounding box center [1412, 333] width 23 height 23
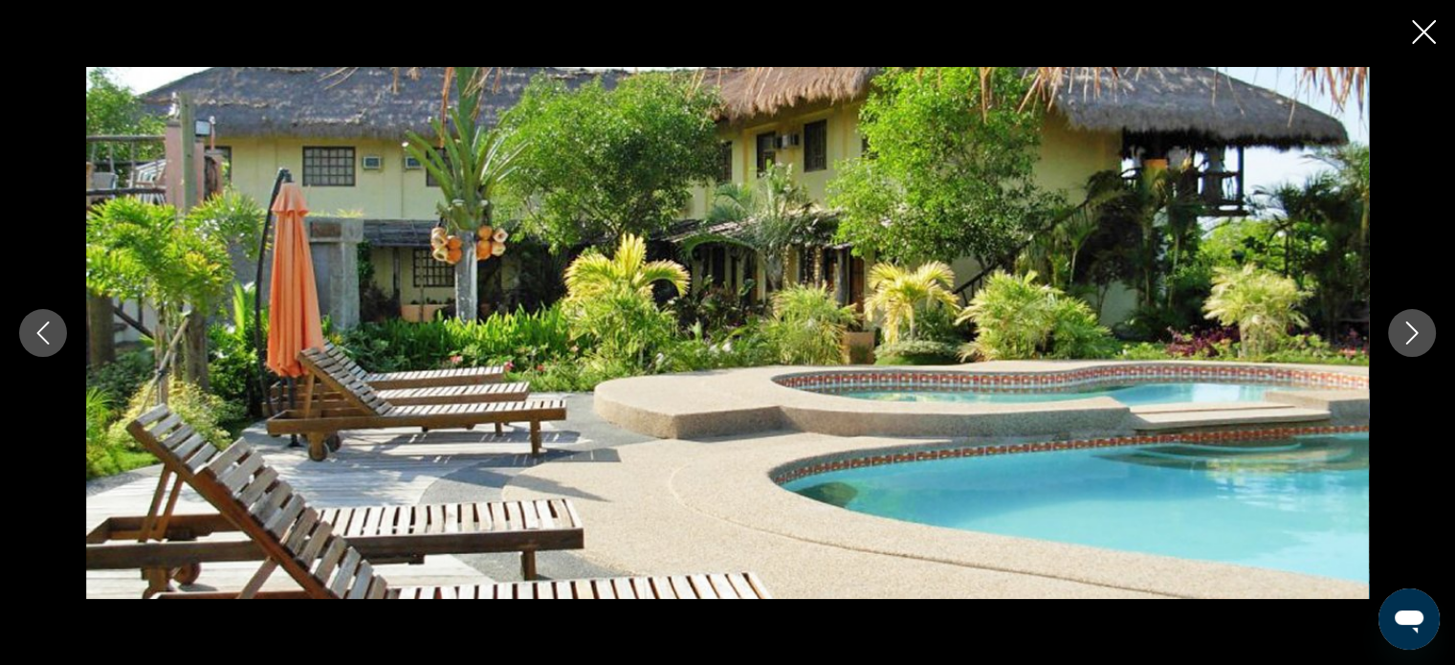
click at [1420, 325] on icon "Next image" at bounding box center [1412, 333] width 23 height 23
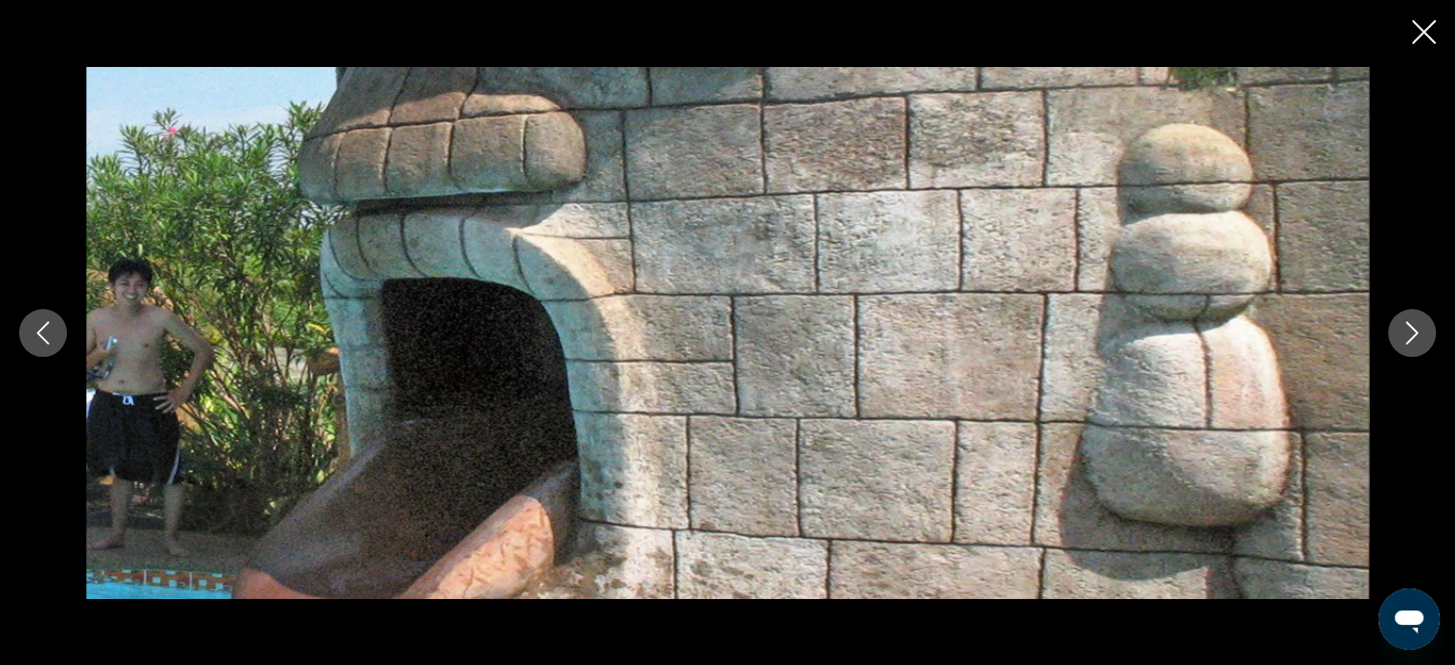
click at [1422, 325] on icon "Next image" at bounding box center [1412, 333] width 23 height 23
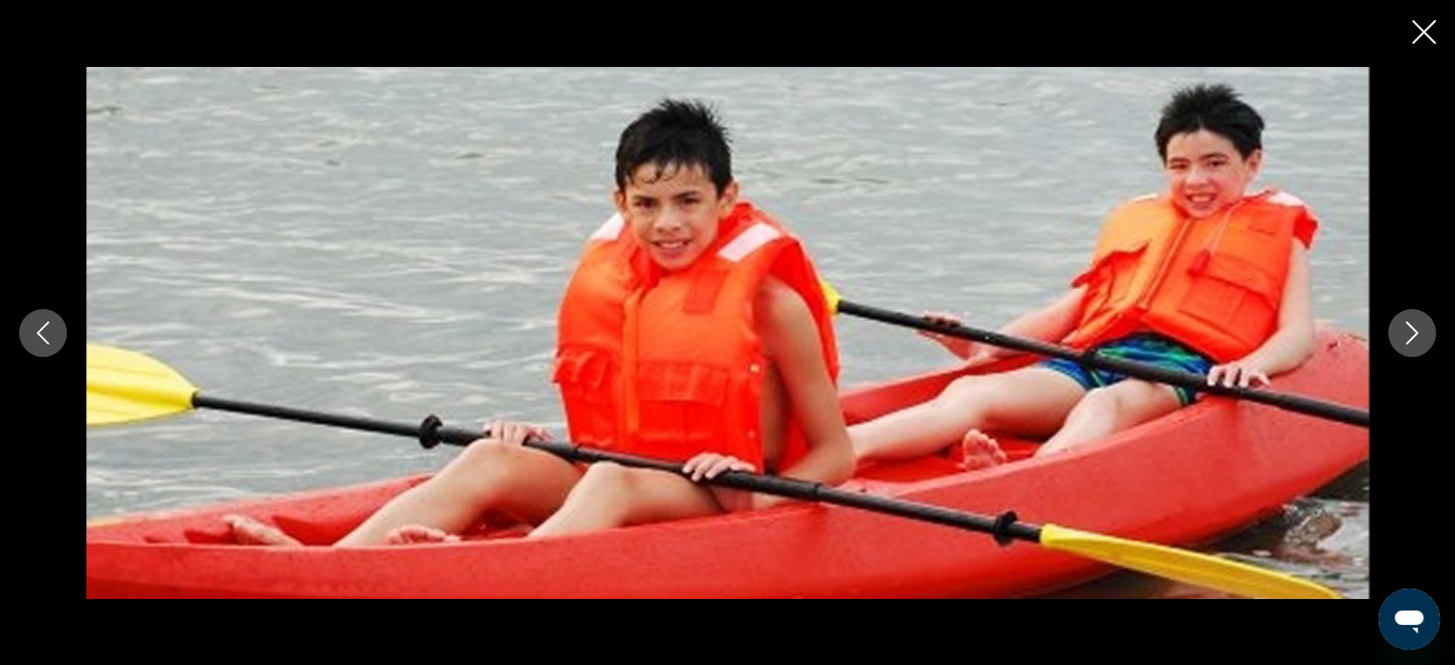
click at [1423, 325] on icon "Next image" at bounding box center [1412, 333] width 23 height 23
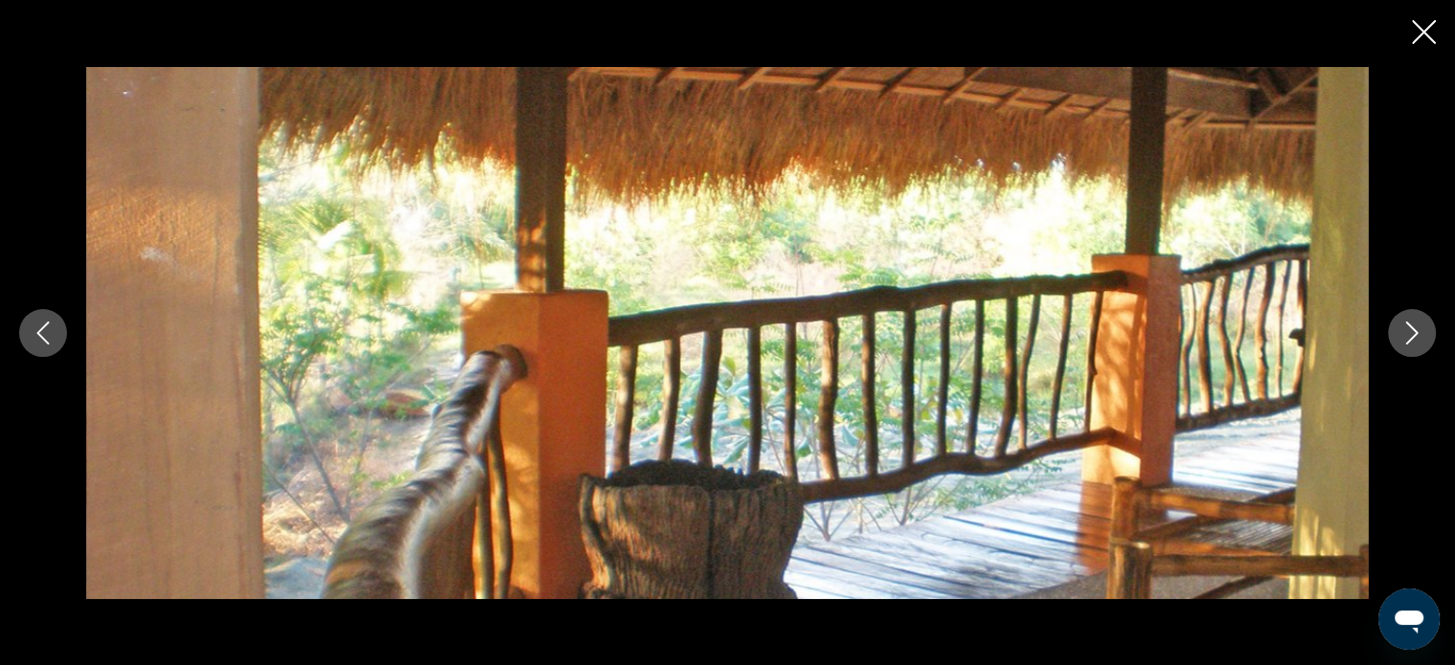
click at [1411, 324] on icon "Next image" at bounding box center [1412, 333] width 23 height 23
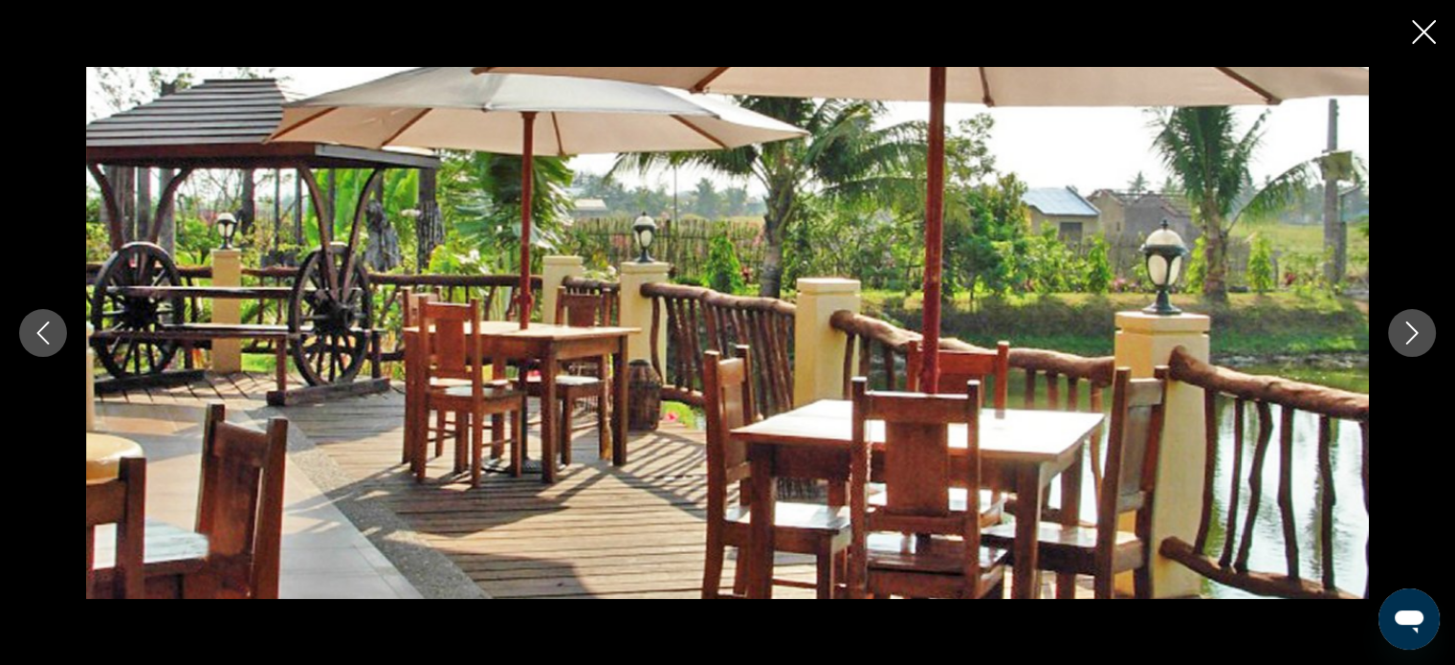
click at [1415, 322] on icon "Next image" at bounding box center [1412, 333] width 23 height 23
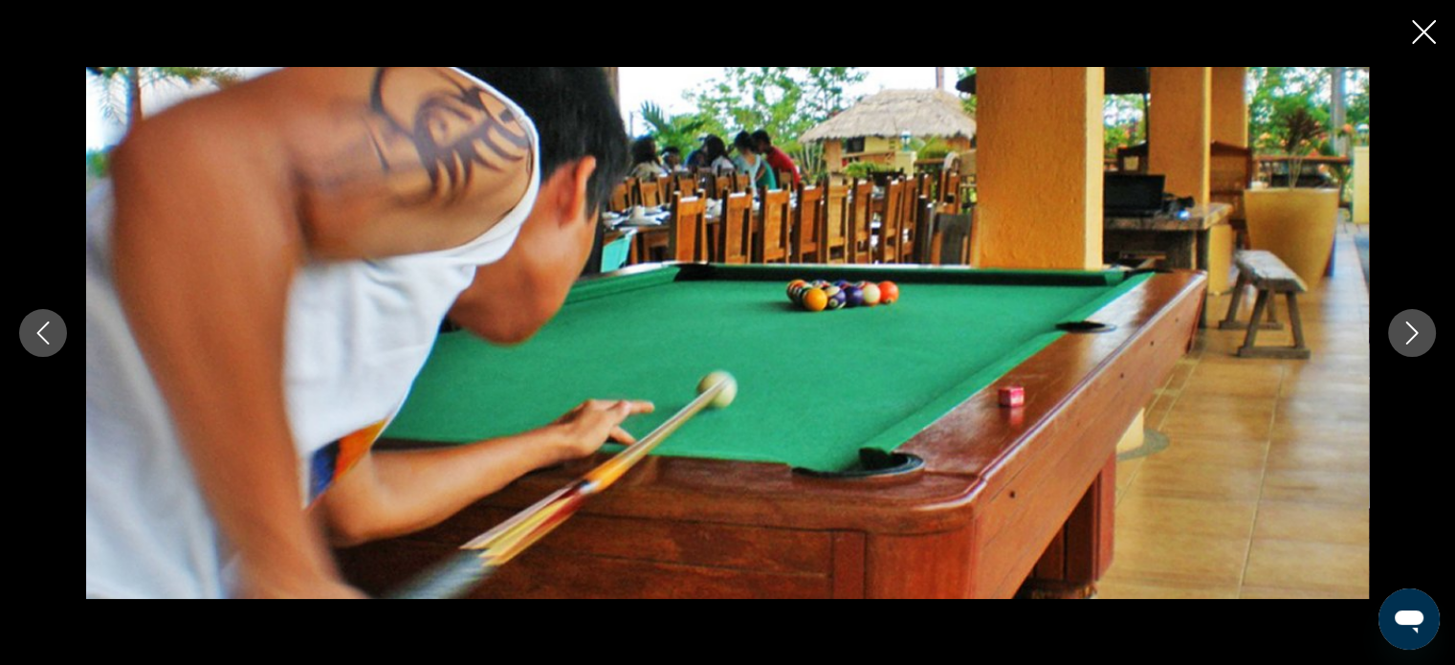
click at [1416, 322] on icon "Next image" at bounding box center [1412, 333] width 23 height 23
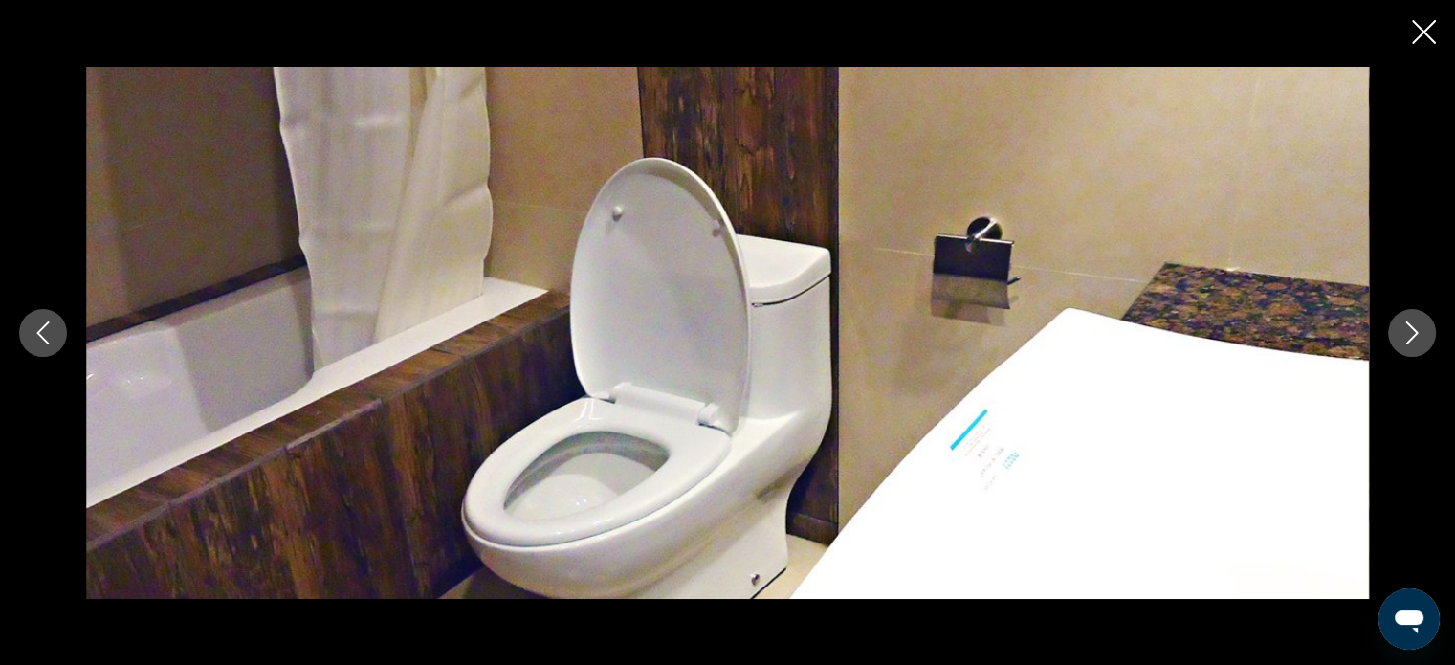
click at [1418, 321] on button "Next image" at bounding box center [1413, 333] width 48 height 48
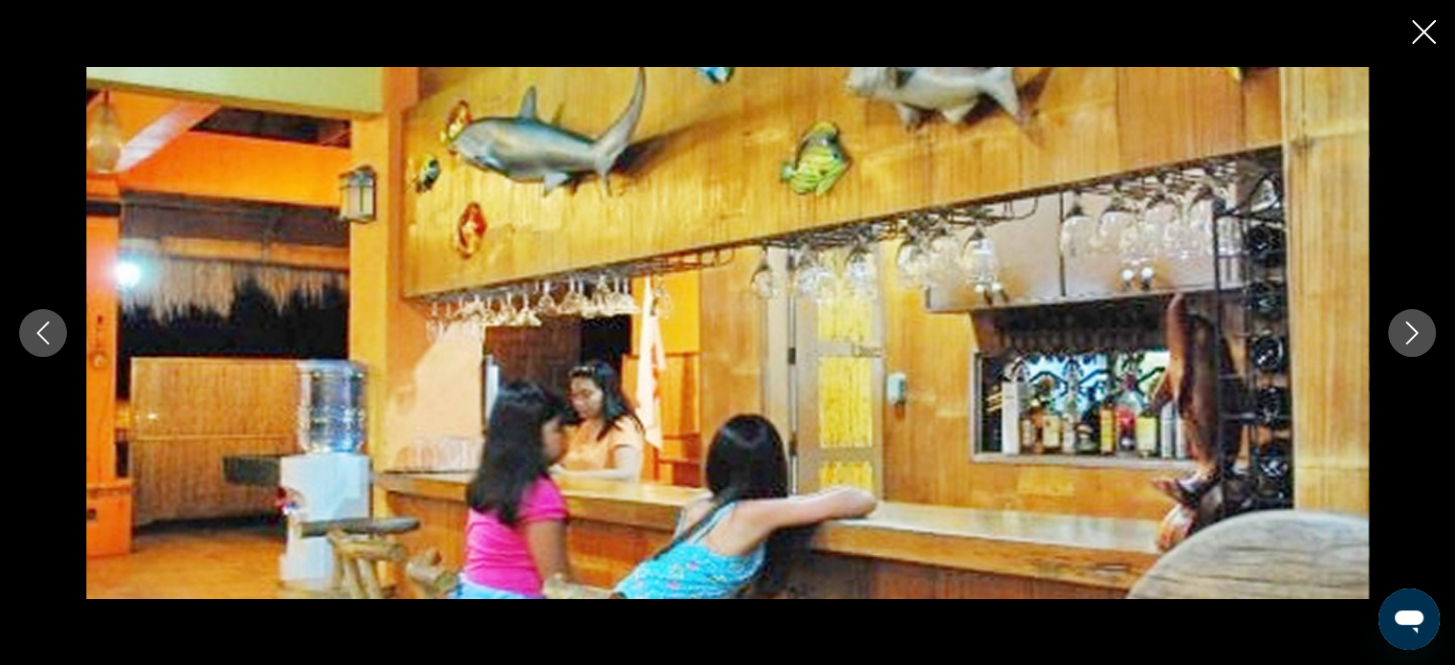
click at [1423, 318] on button "Next image" at bounding box center [1413, 333] width 48 height 48
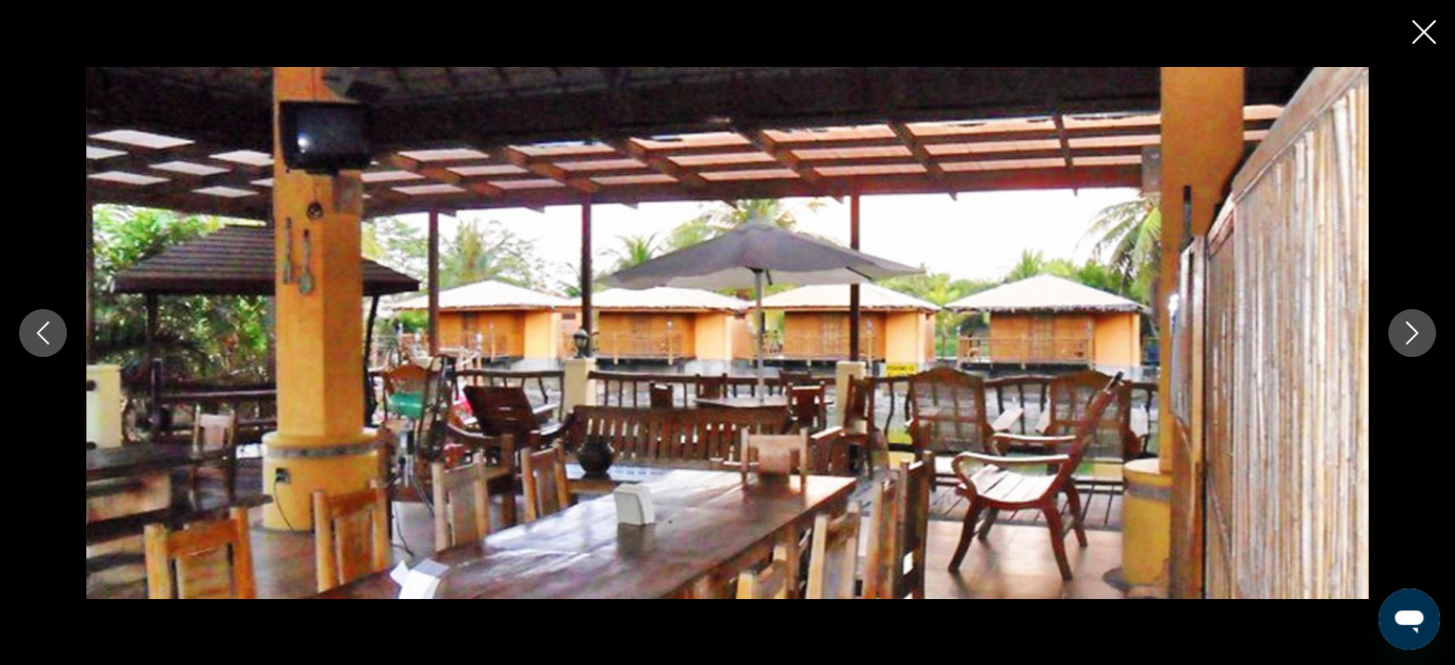
click at [1415, 335] on icon "Next image" at bounding box center [1413, 333] width 12 height 23
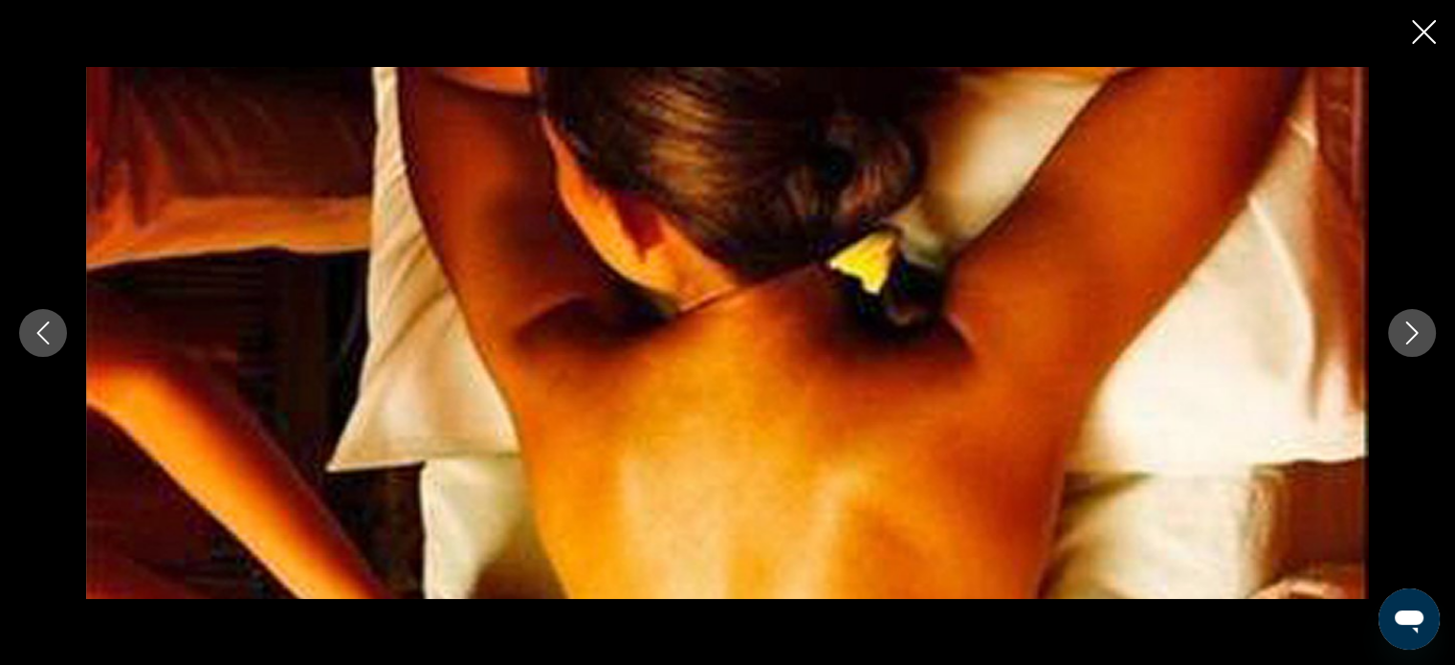
click at [1423, 31] on icon "Close slideshow" at bounding box center [1424, 32] width 24 height 24
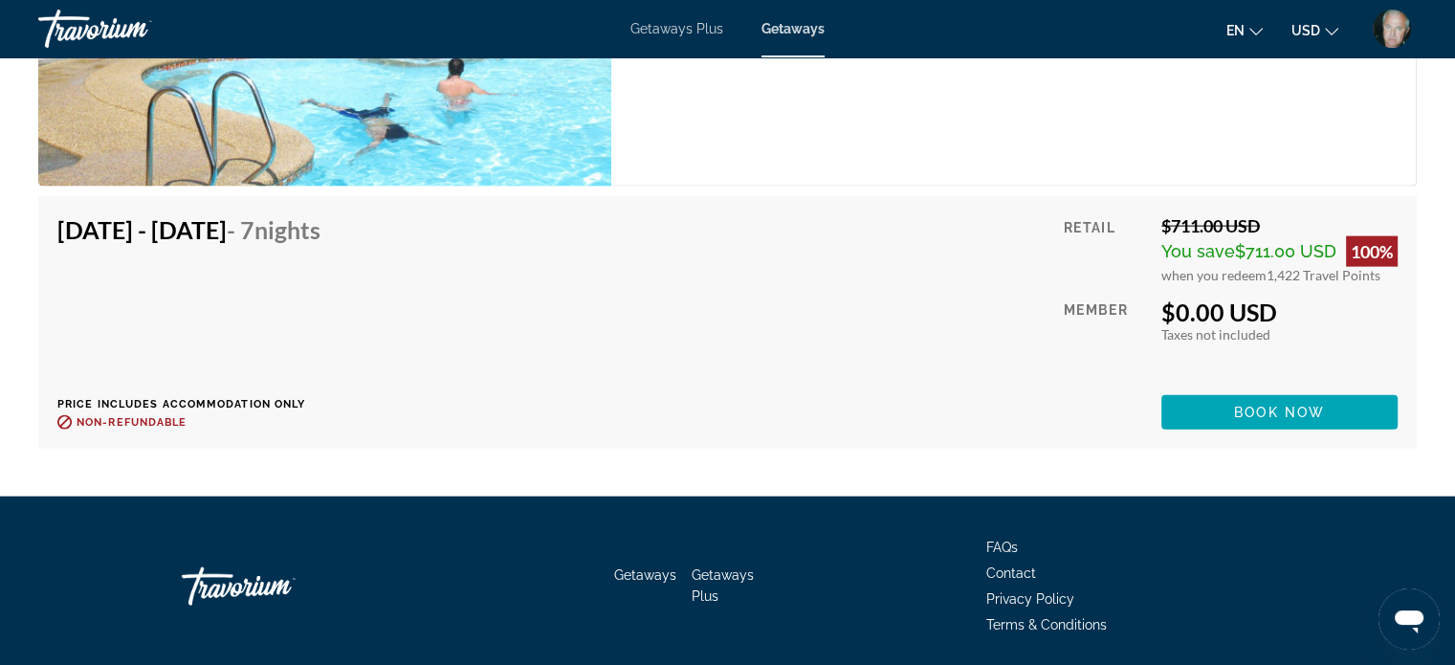
scroll to position [4313, 0]
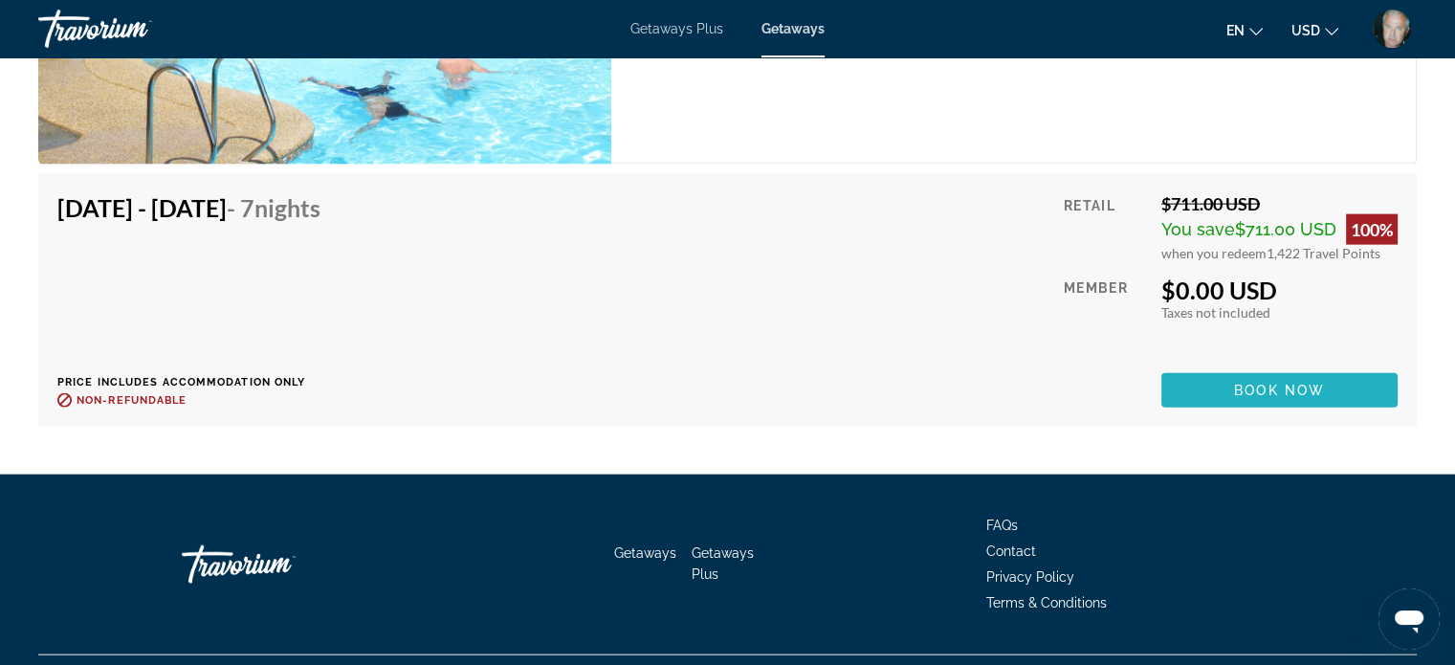
click at [1305, 401] on button "Book now" at bounding box center [1280, 390] width 236 height 34
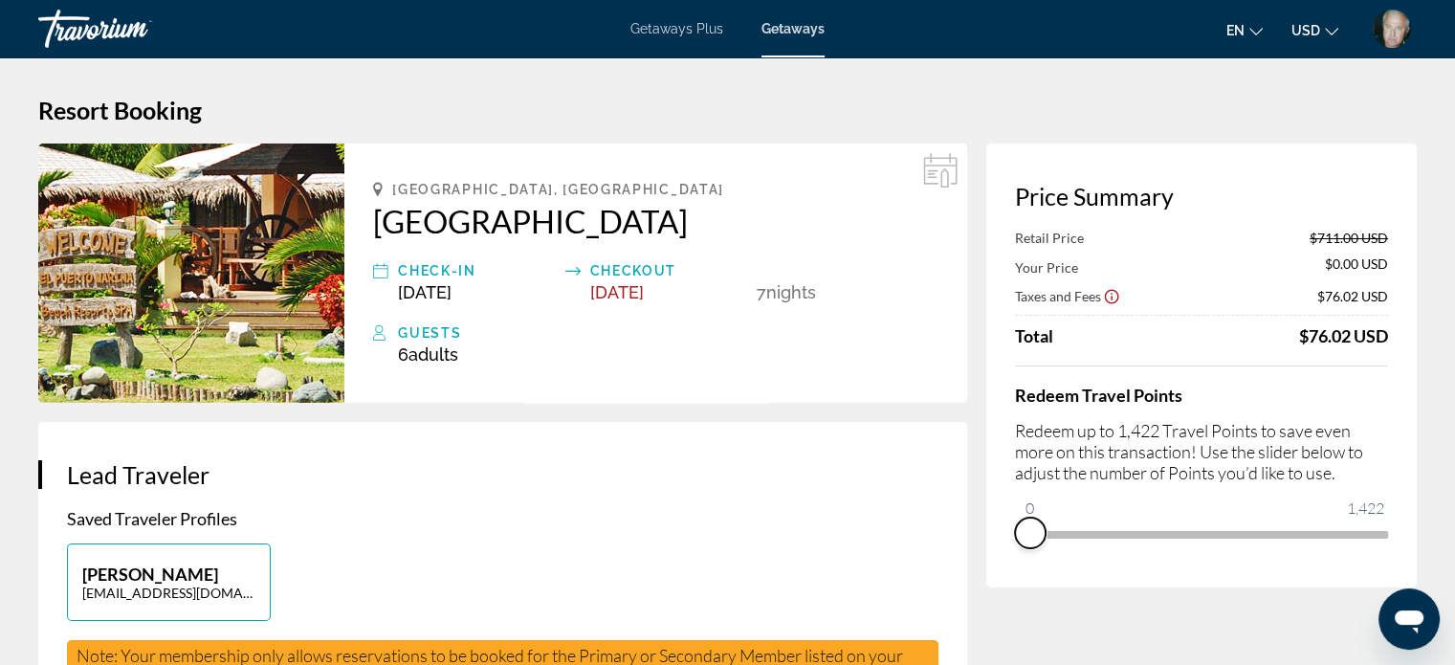
drag, startPoint x: 1369, startPoint y: 556, endPoint x: 1011, endPoint y: 710, distance: 390.5
click at [1011, 664] on html "Skip to main content Getaways Plus Getaways en English Español Français Italian…" at bounding box center [727, 332] width 1455 height 665
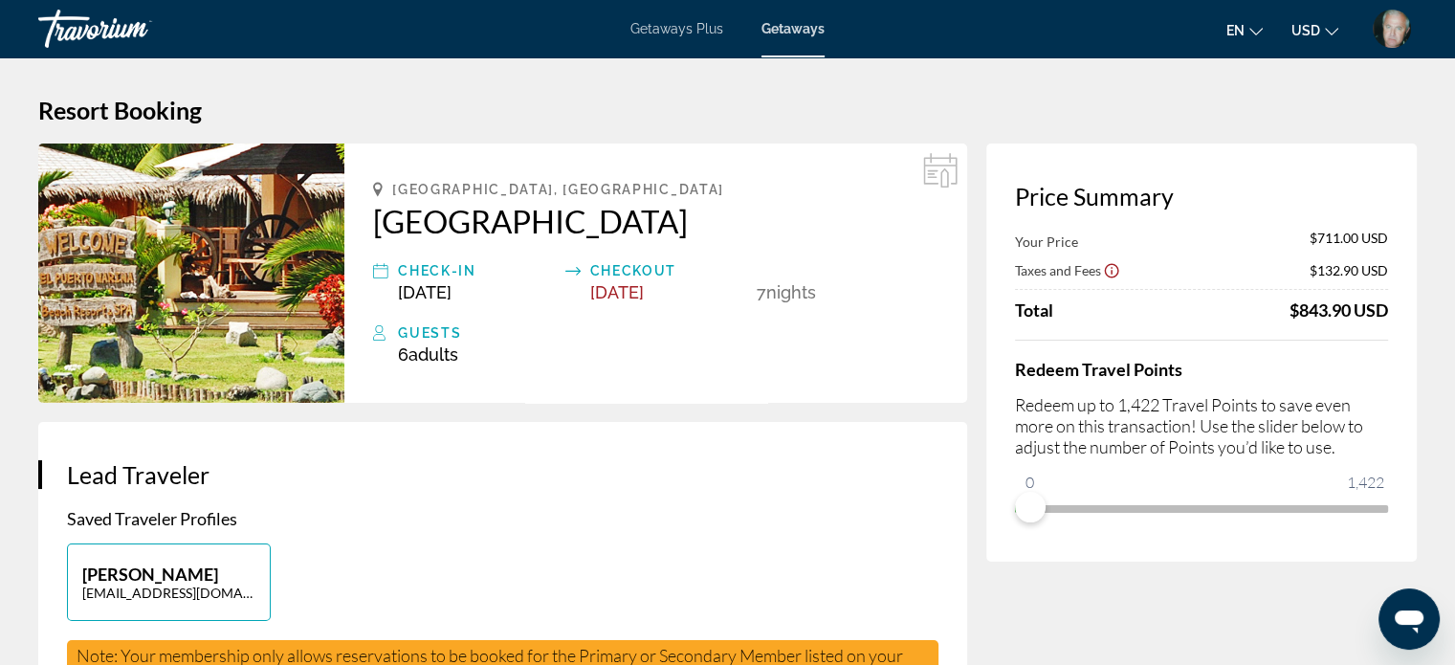
drag, startPoint x: 1033, startPoint y: 482, endPoint x: 1039, endPoint y: 512, distance: 30.2
click at [1040, 509] on ngx-slider "0 1,422 0" at bounding box center [1201, 507] width 373 height 4
drag, startPoint x: 1027, startPoint y: 524, endPoint x: 1148, endPoint y: 493, distance: 125.6
click at [1150, 489] on div "Price Summary Your Price $711.00 USD Taxes and Fees $132.90 USD Total $843.90 U…" at bounding box center [1202, 353] width 431 height 418
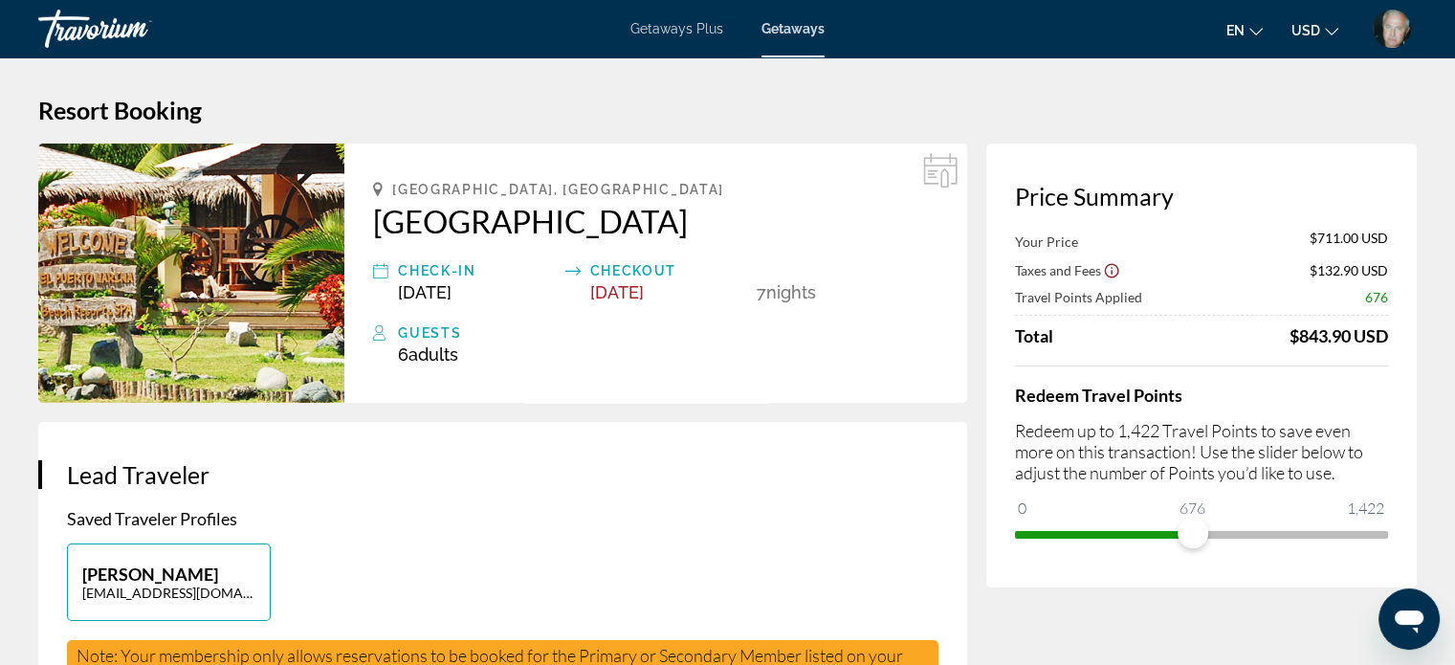
drag, startPoint x: 1193, startPoint y: 499, endPoint x: 1214, endPoint y: 506, distance: 22.4
click at [1216, 503] on div "Redeem Travel Points Redeem up to 1,422 Travel Points to save even more on this…" at bounding box center [1201, 458] width 373 height 184
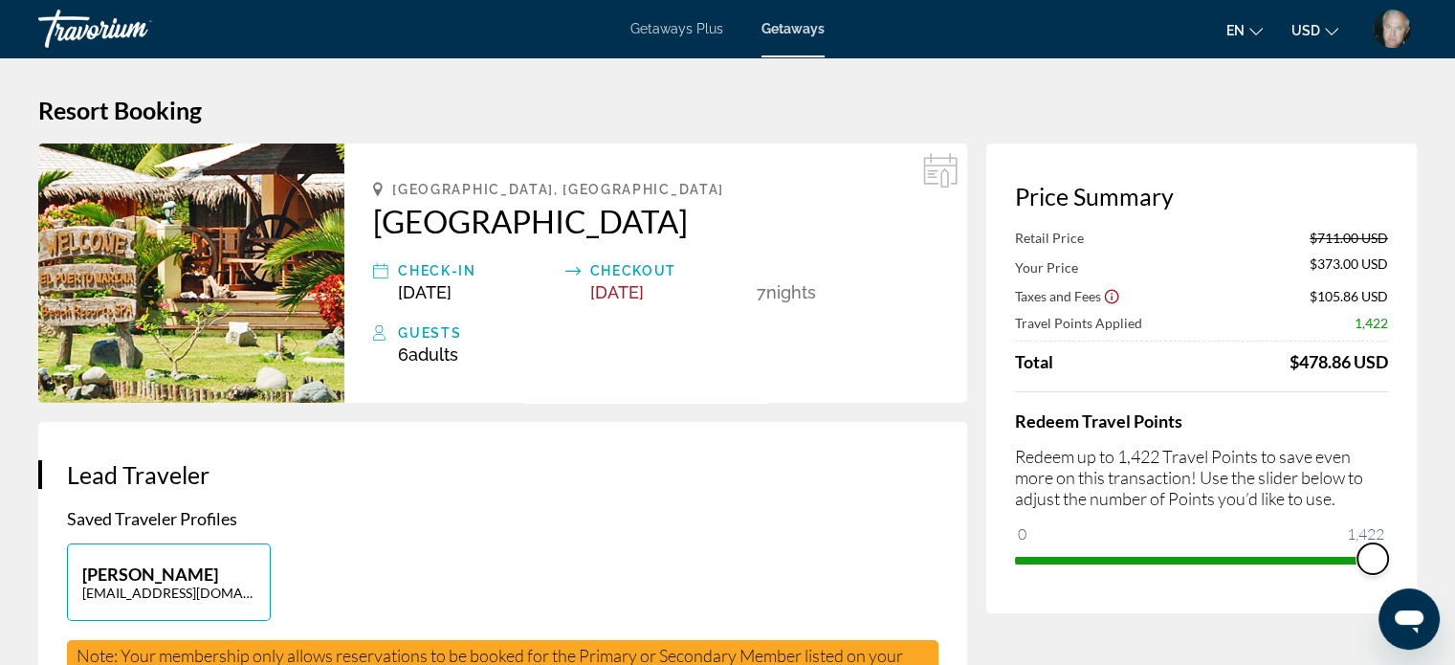
drag, startPoint x: 1187, startPoint y: 565, endPoint x: 1409, endPoint y: 451, distance: 249.5
click at [1409, 451] on div "Price Summary Retail Price $711.00 USD Your Price $373.00 USD Taxes and Fees $1…" at bounding box center [1202, 379] width 431 height 470
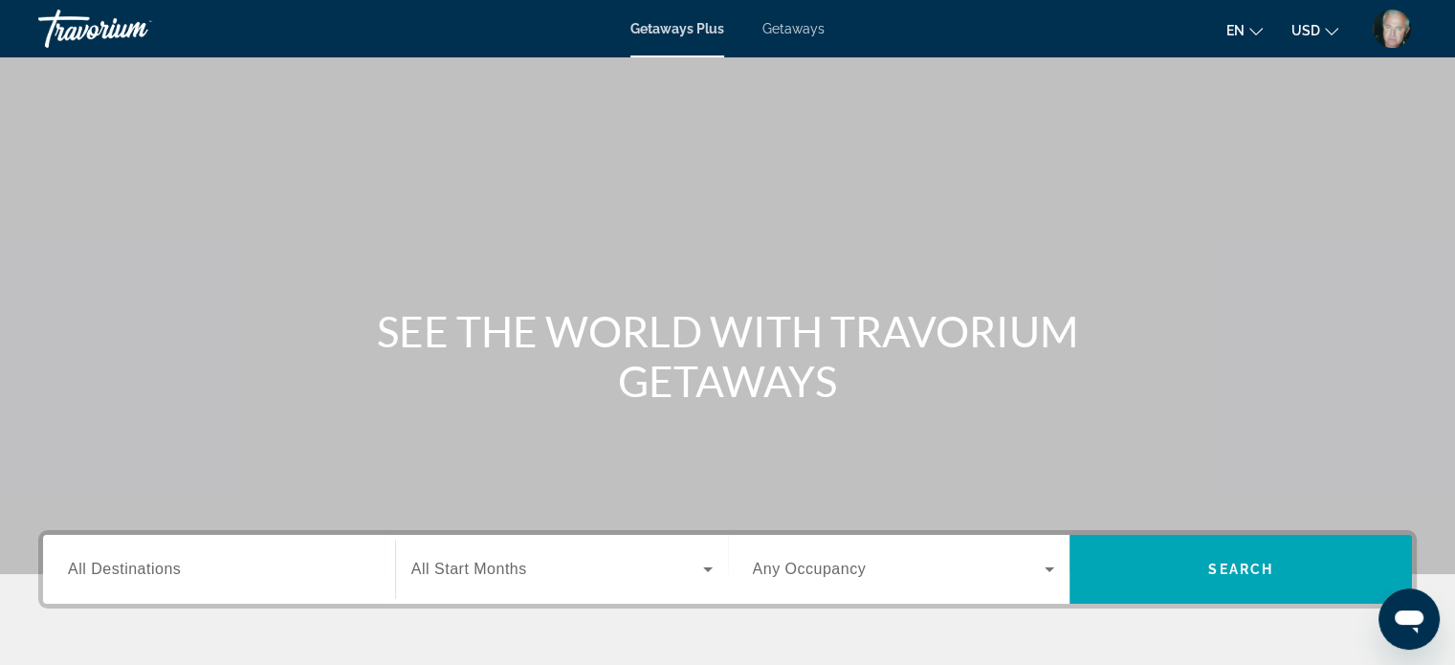
click at [791, 26] on span "Getaways" at bounding box center [794, 28] width 62 height 15
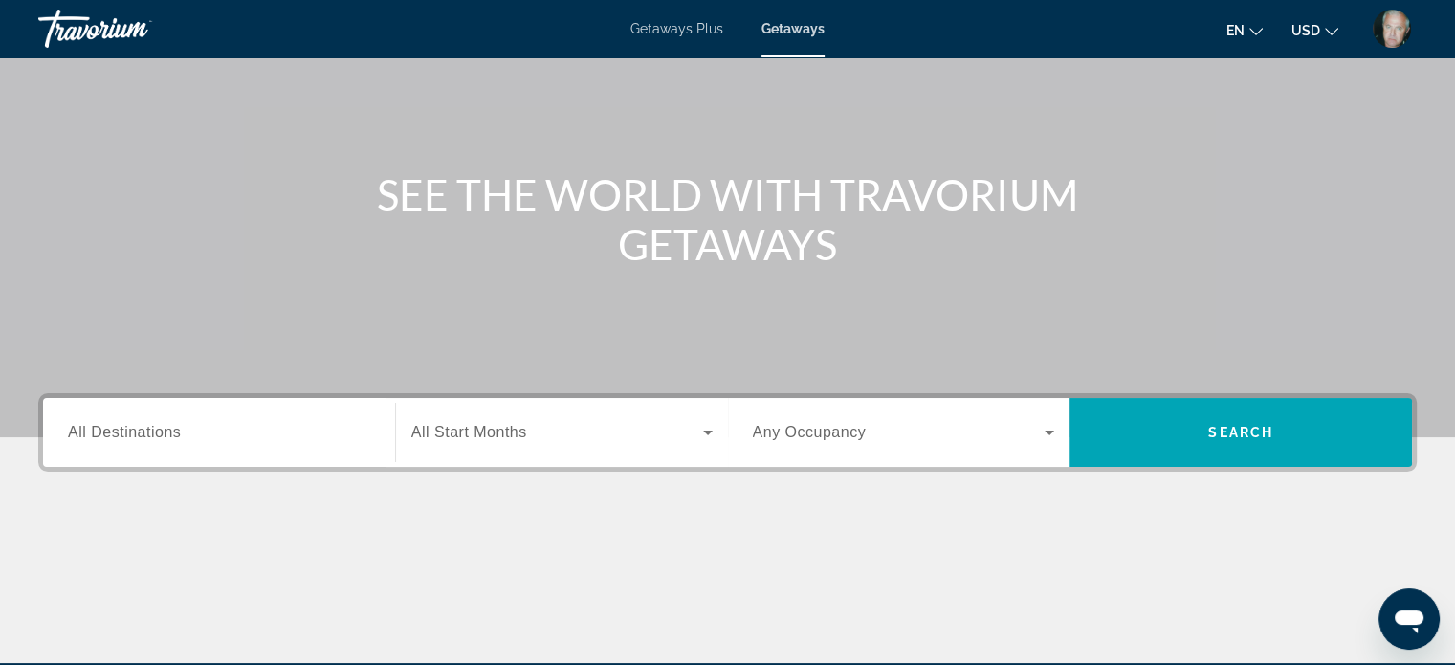
scroll to position [287, 0]
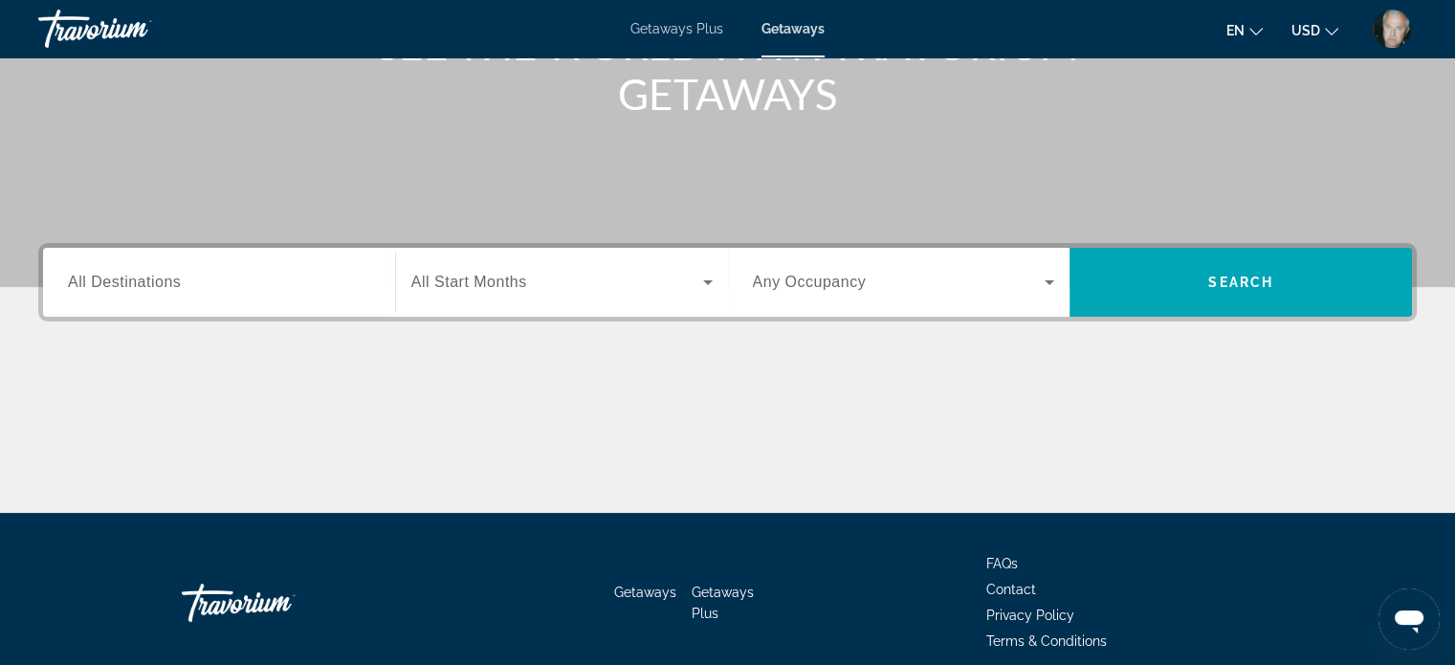
click at [113, 280] on span "All Destinations" at bounding box center [124, 282] width 113 height 16
click at [113, 280] on input "Destination All Destinations" at bounding box center [219, 283] width 302 height 23
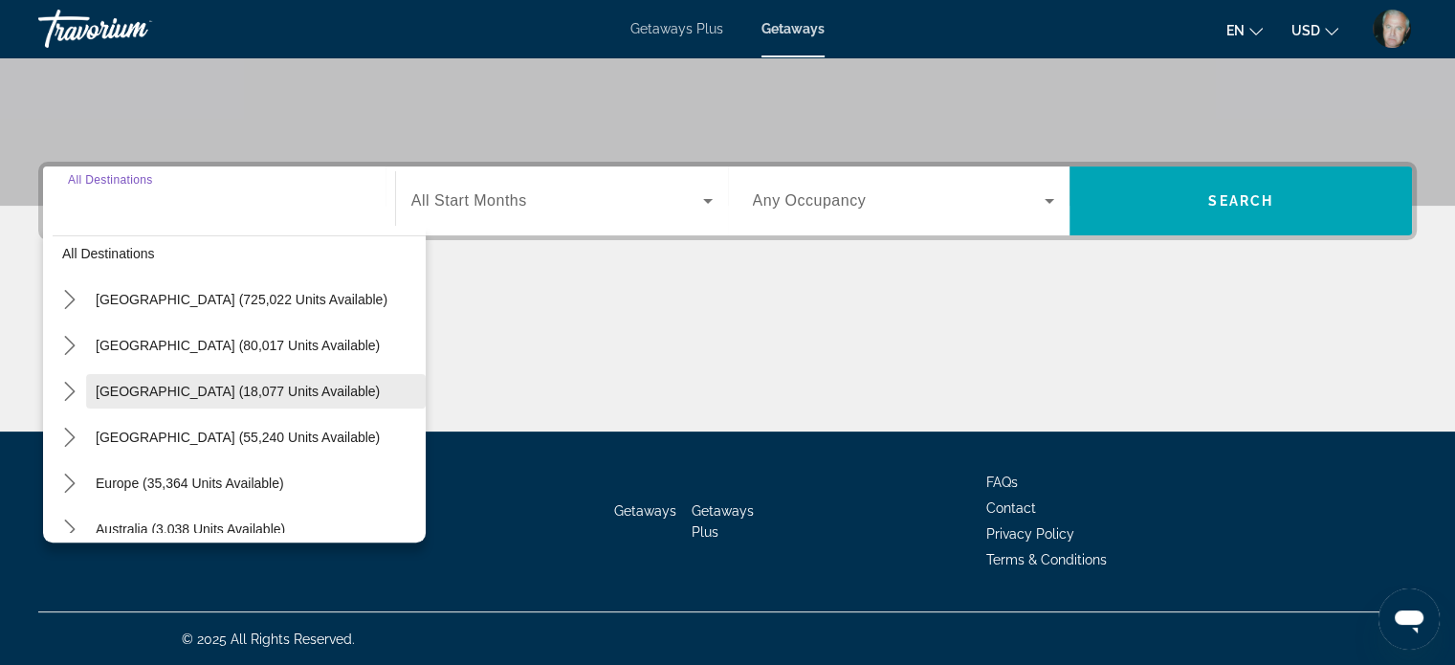
scroll to position [0, 0]
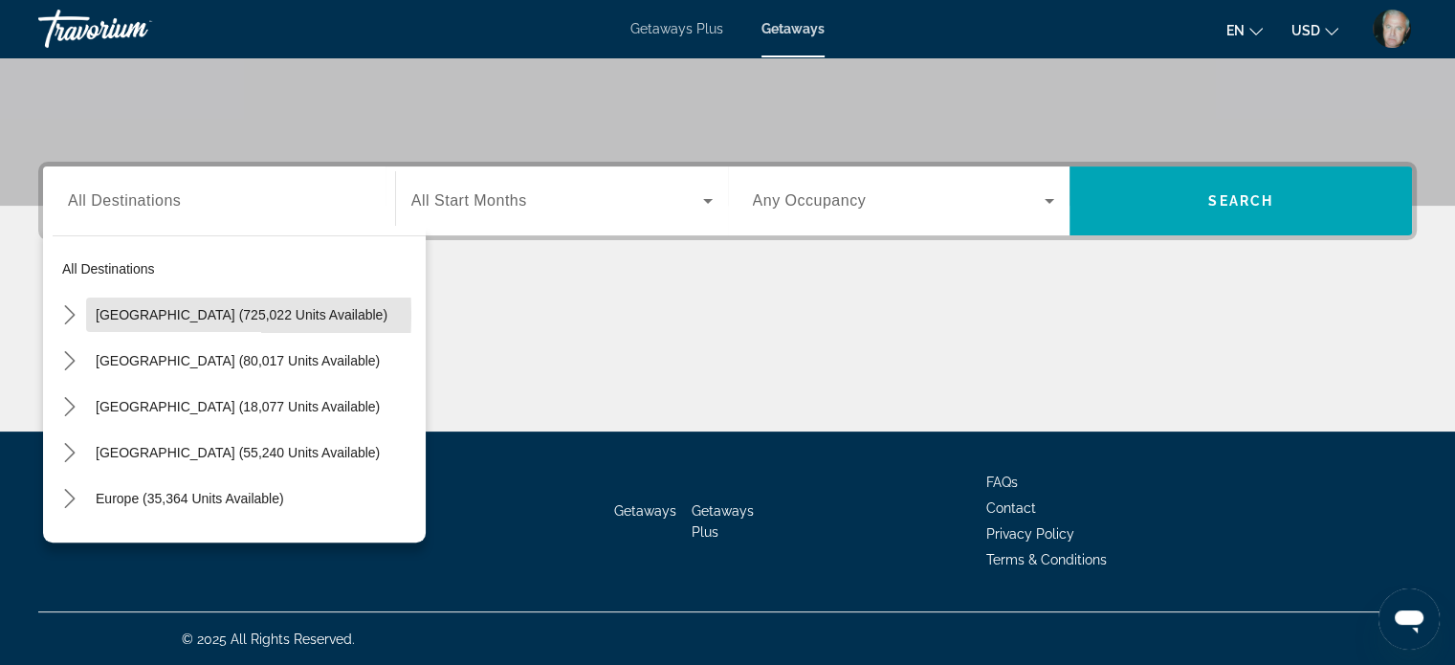
click at [94, 313] on span "Select destination: United States (725,022 units available)" at bounding box center [256, 315] width 340 height 46
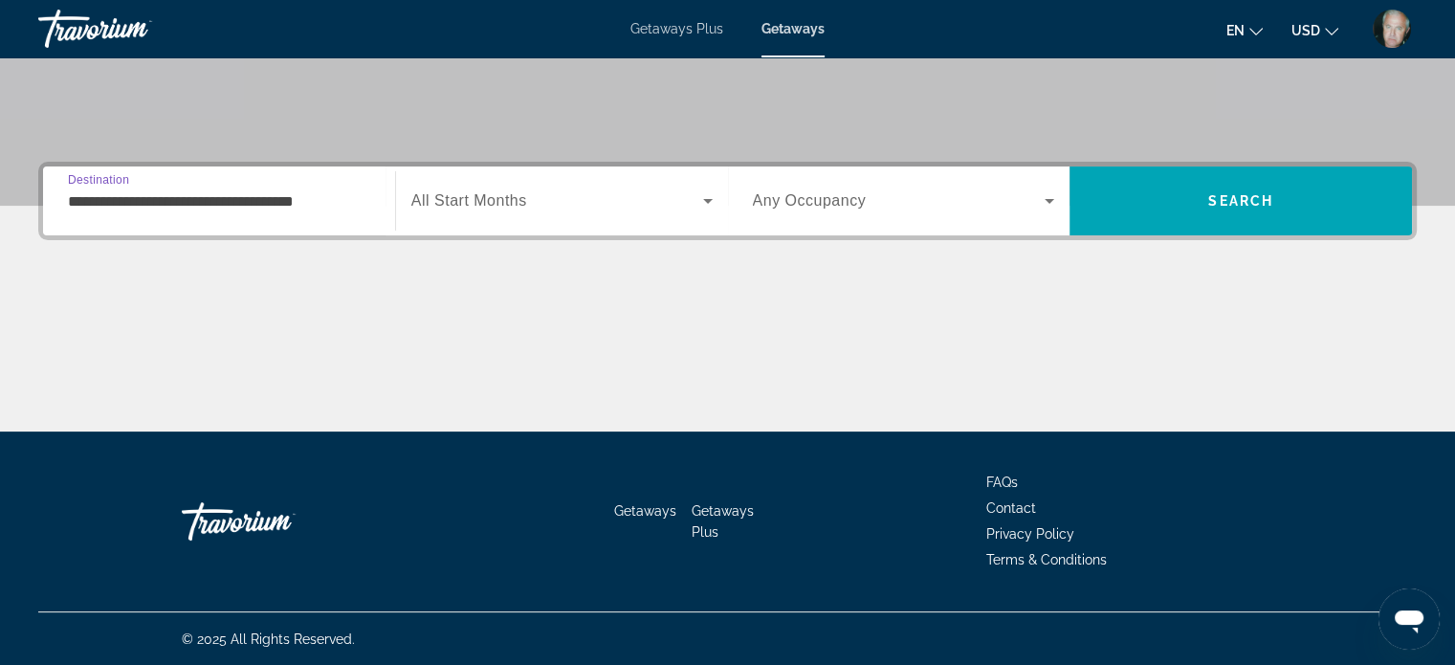
click at [132, 207] on input "**********" at bounding box center [219, 201] width 302 height 23
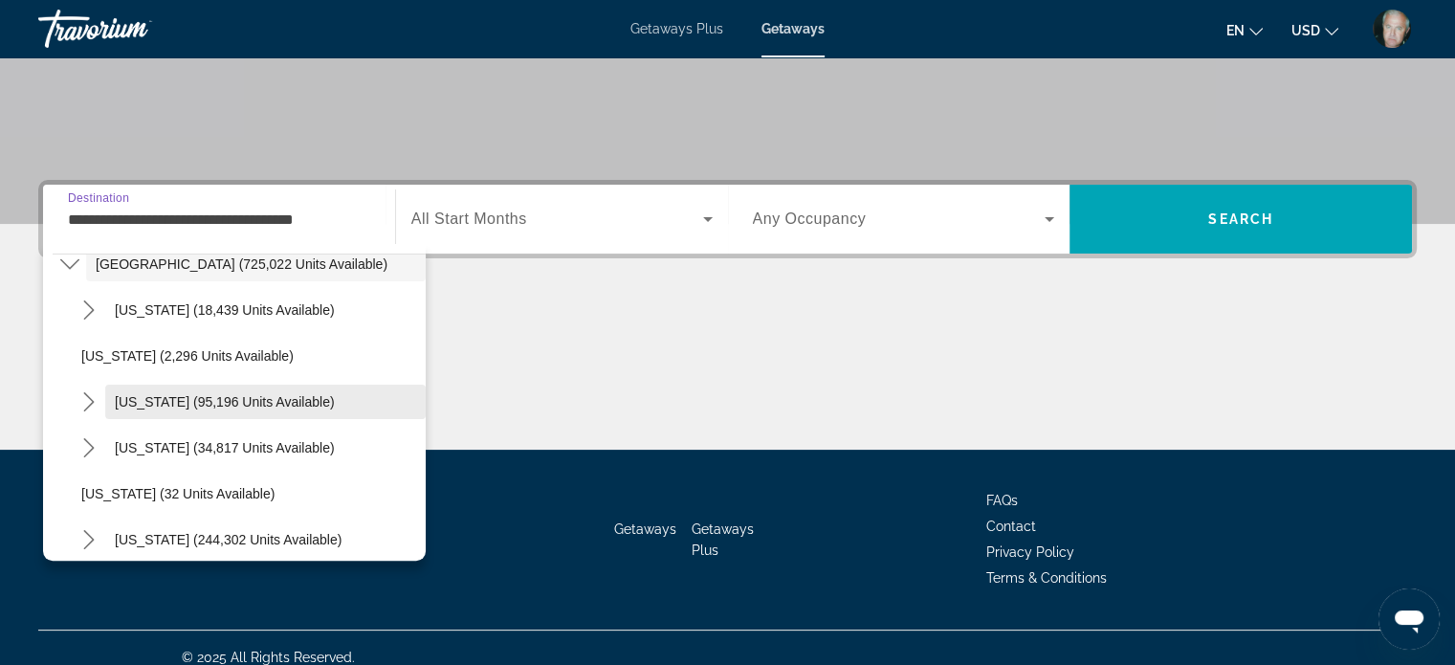
scroll to position [96, 0]
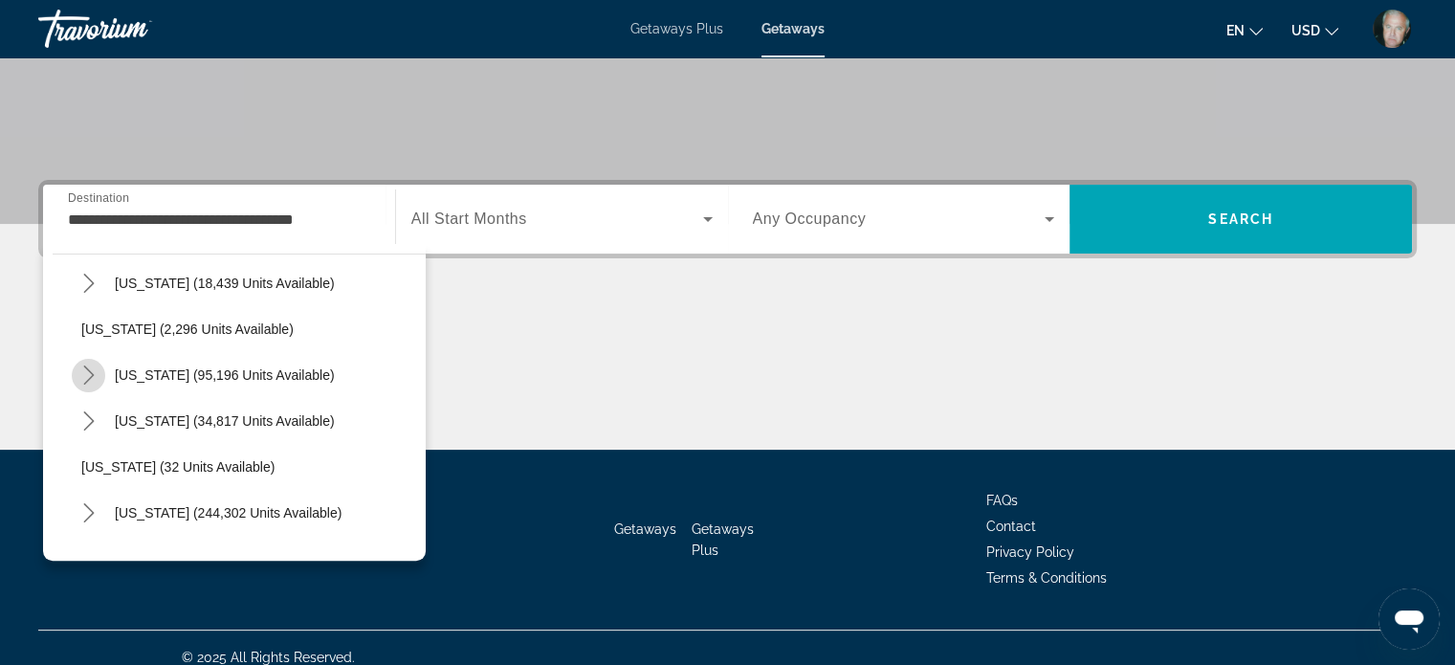
click at [92, 370] on icon "Toggle California (95,196 units available) submenu" at bounding box center [88, 375] width 19 height 19
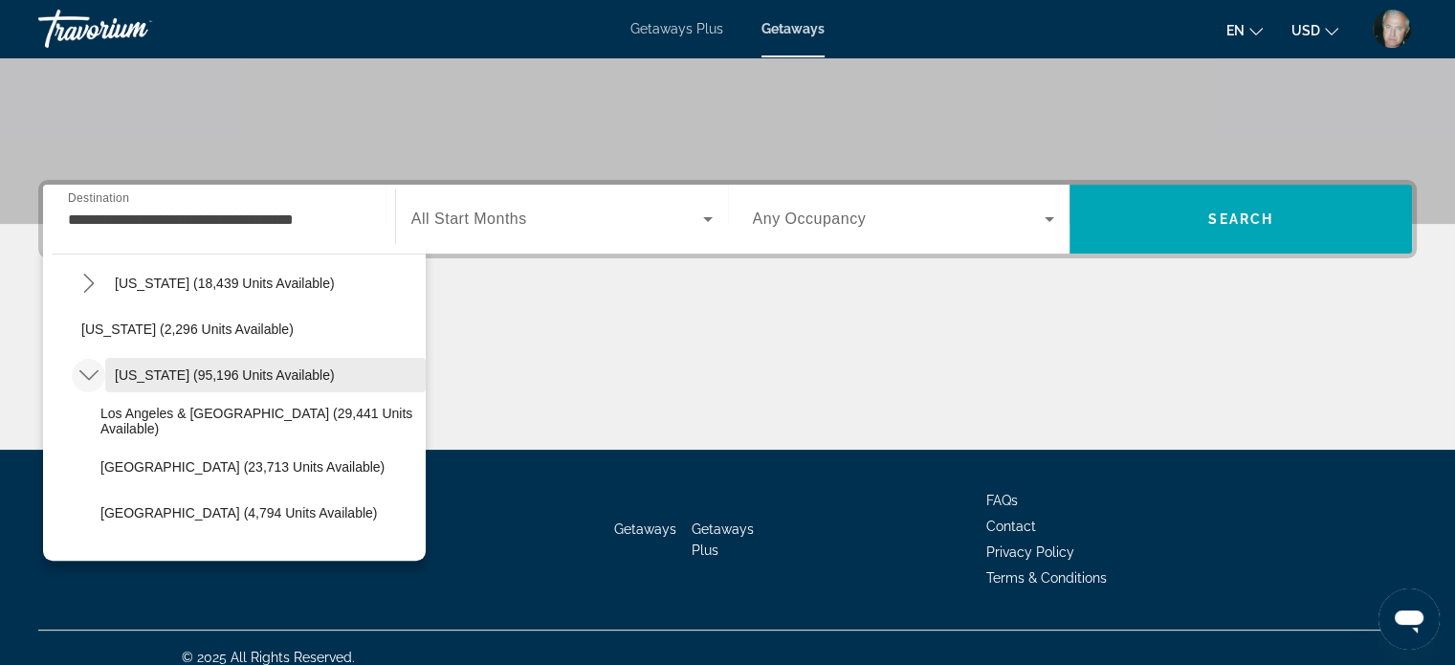
scroll to position [191, 0]
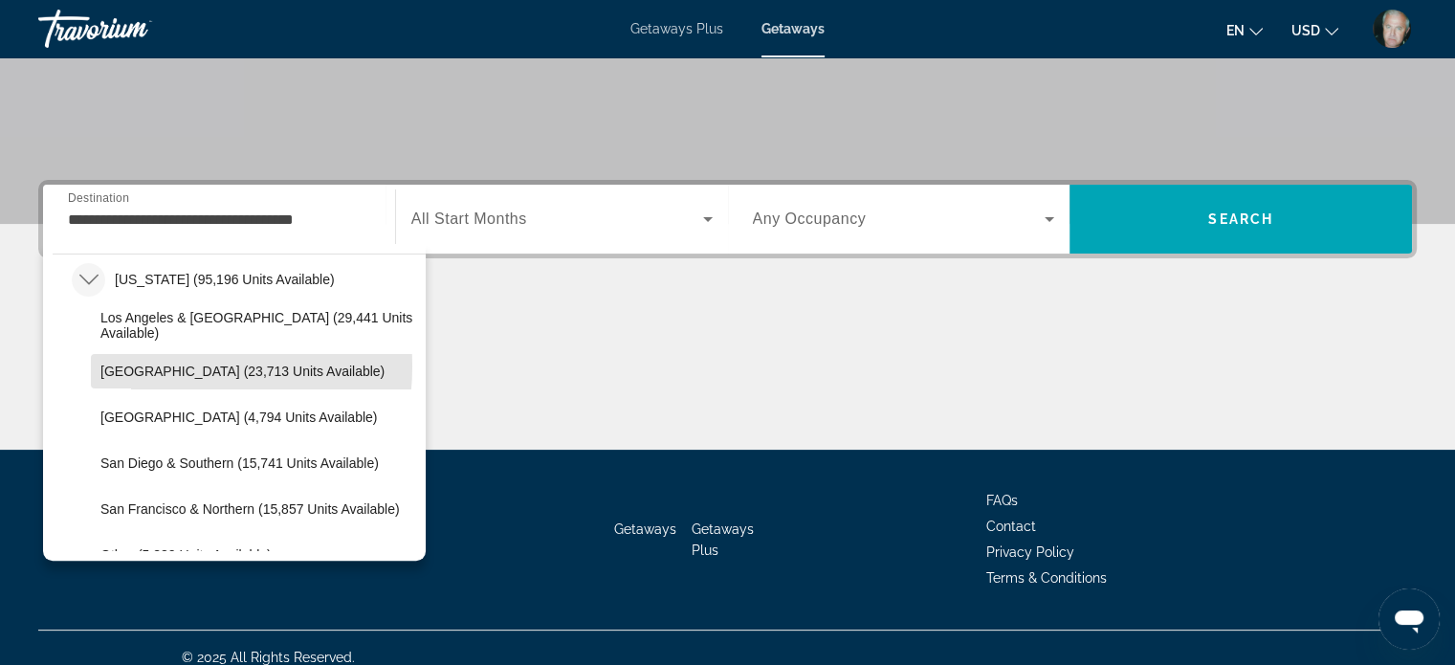
click at [151, 365] on span "[GEOGRAPHIC_DATA] (23,713 units available)" at bounding box center [242, 371] width 284 height 15
type input "**********"
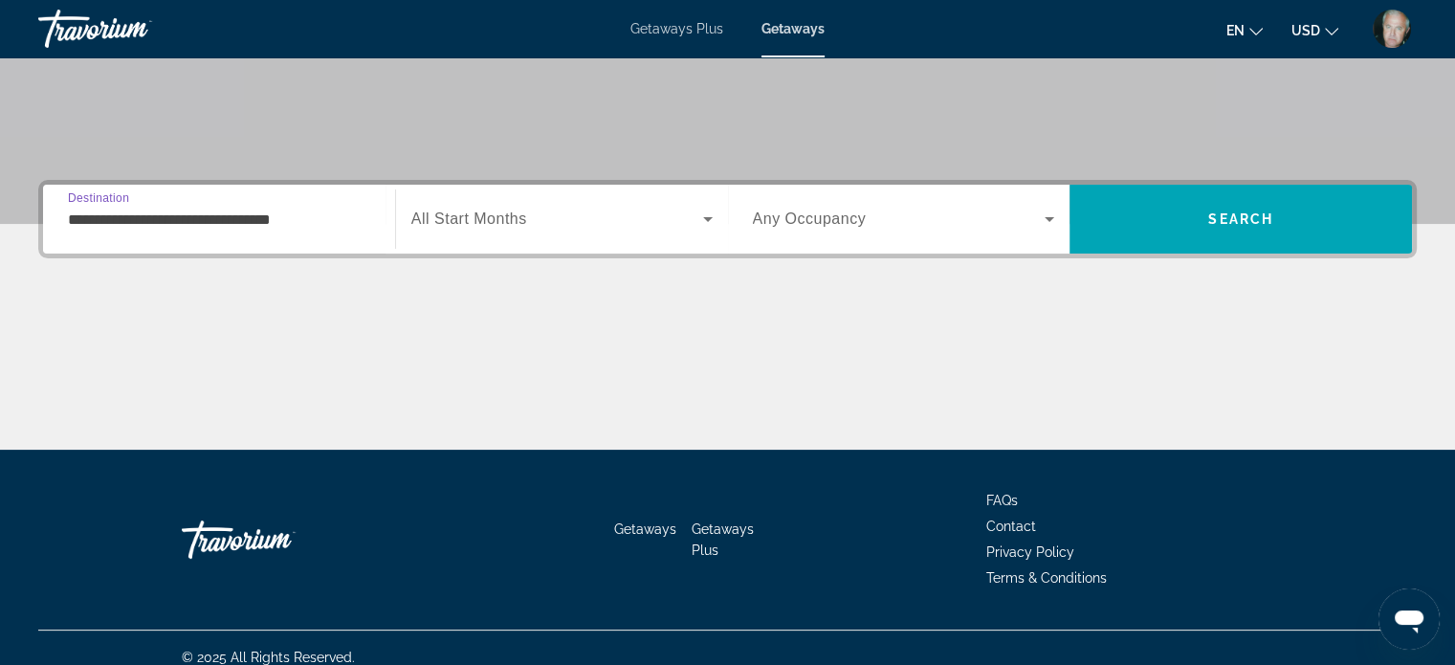
scroll to position [368, 0]
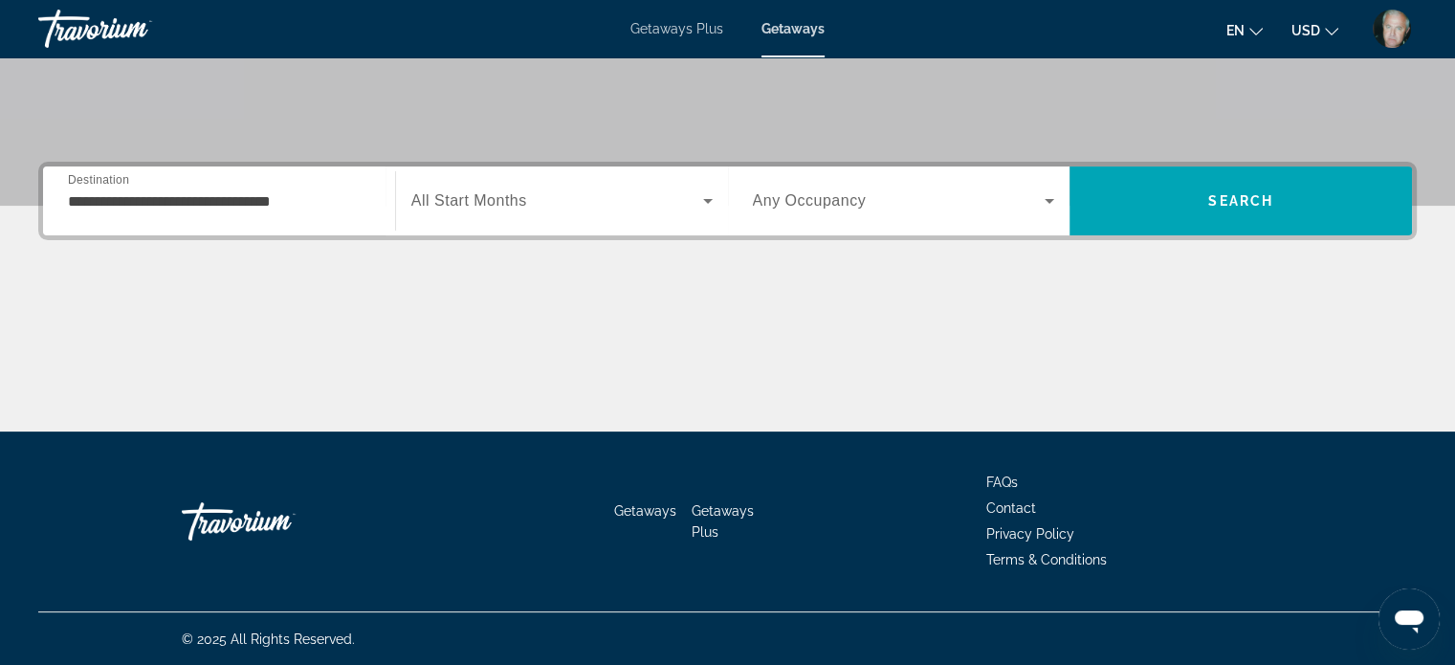
click at [465, 198] on span "All Start Months" at bounding box center [469, 200] width 116 height 16
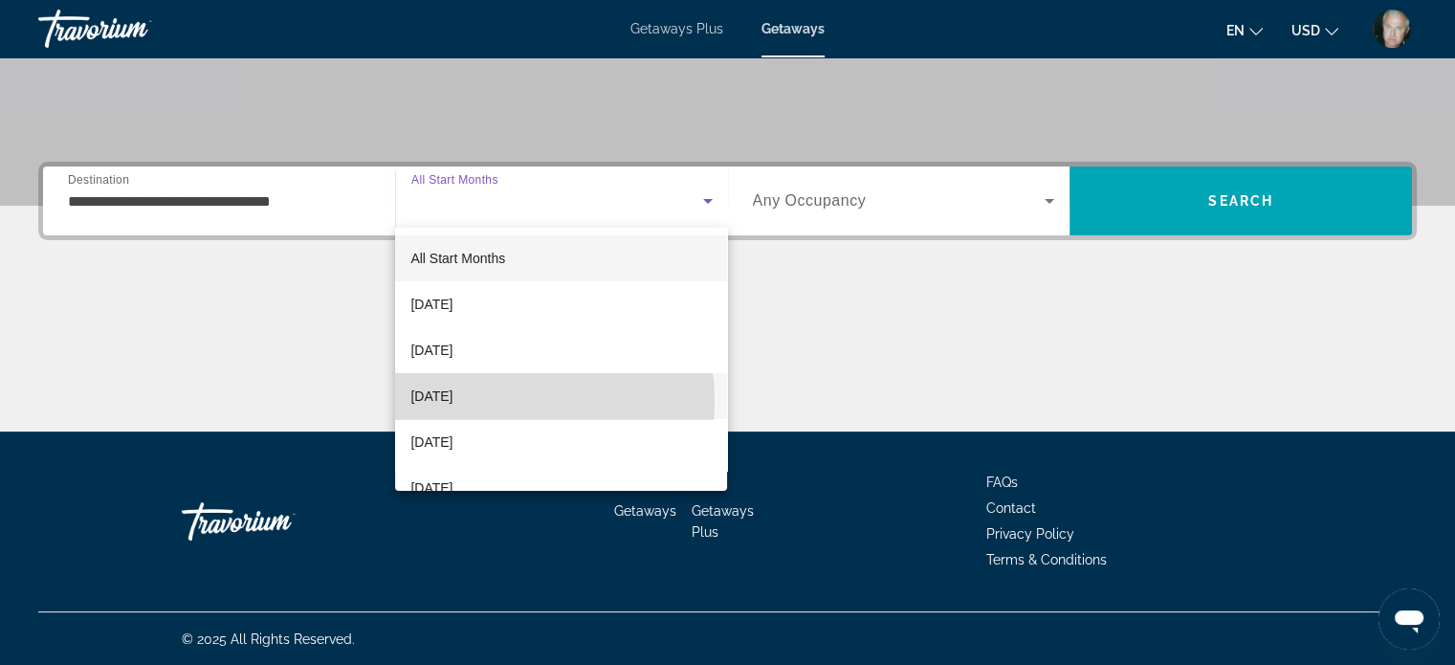
click at [453, 401] on span "[DATE]" at bounding box center [432, 396] width 42 height 23
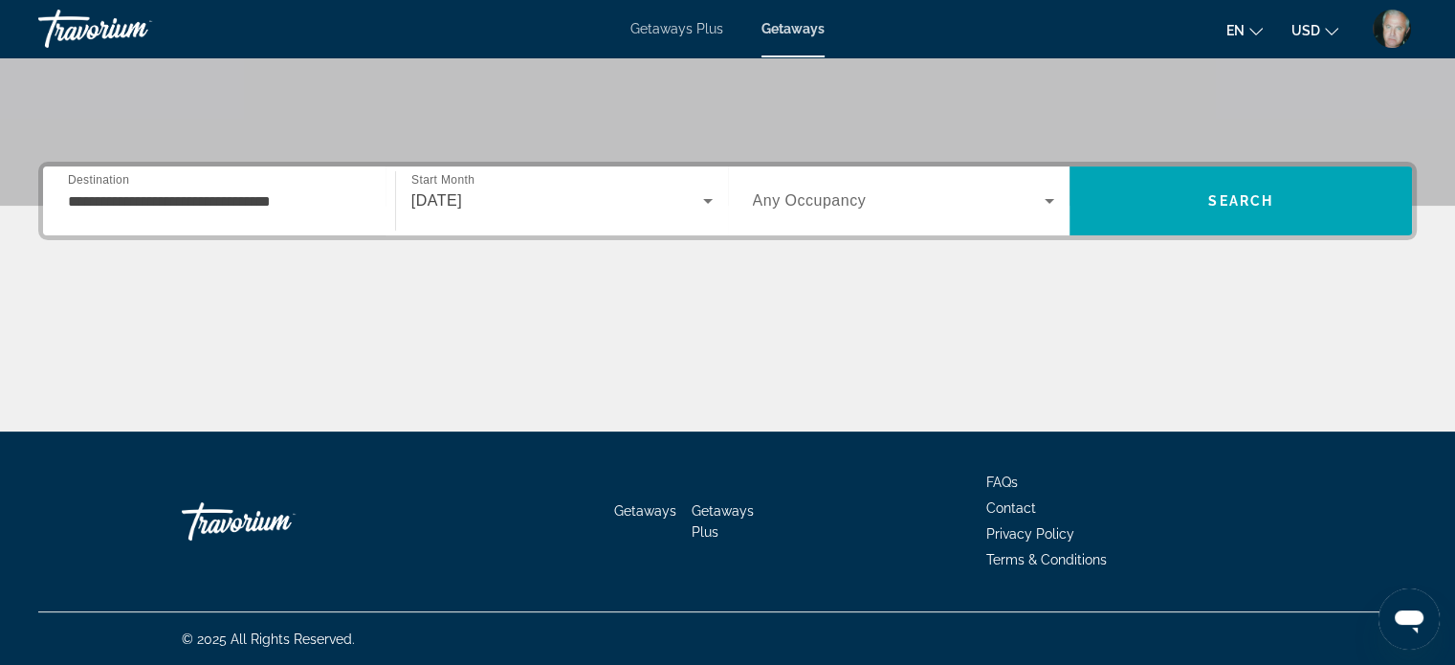
click at [800, 201] on span "Any Occupancy" at bounding box center [810, 200] width 114 height 16
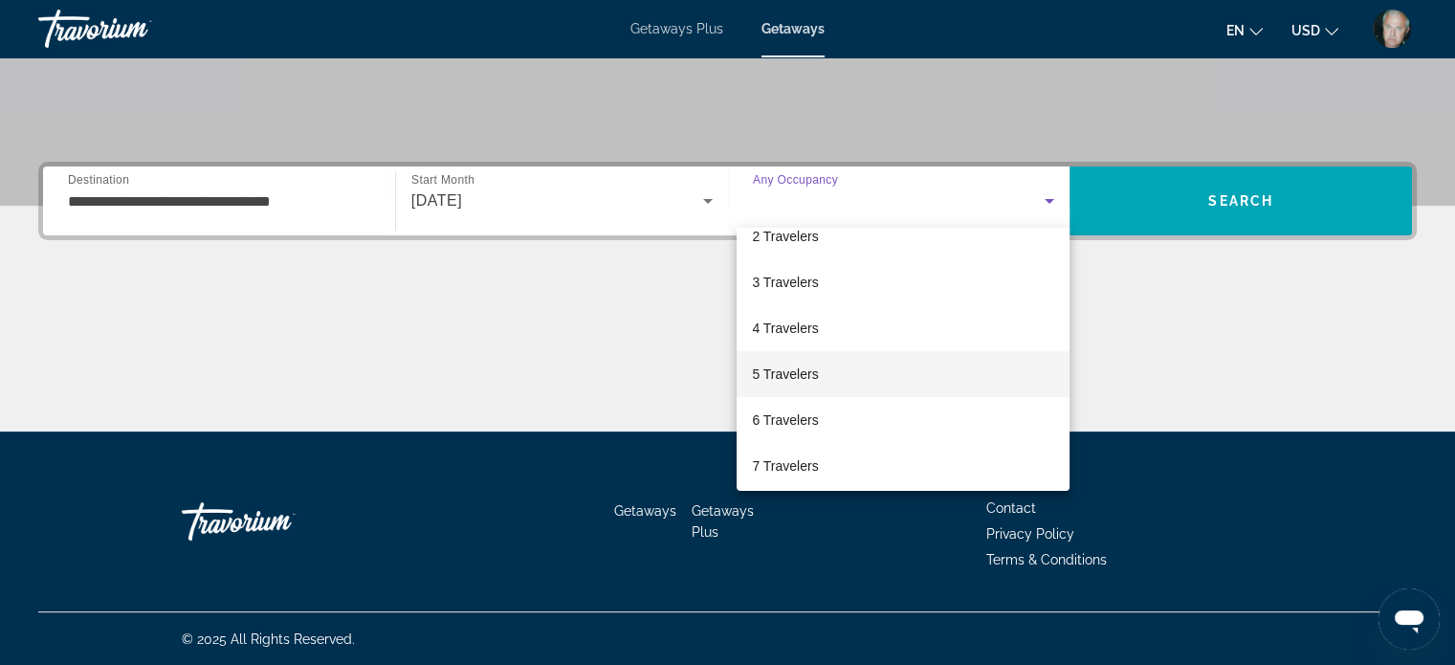
scroll to position [96, 0]
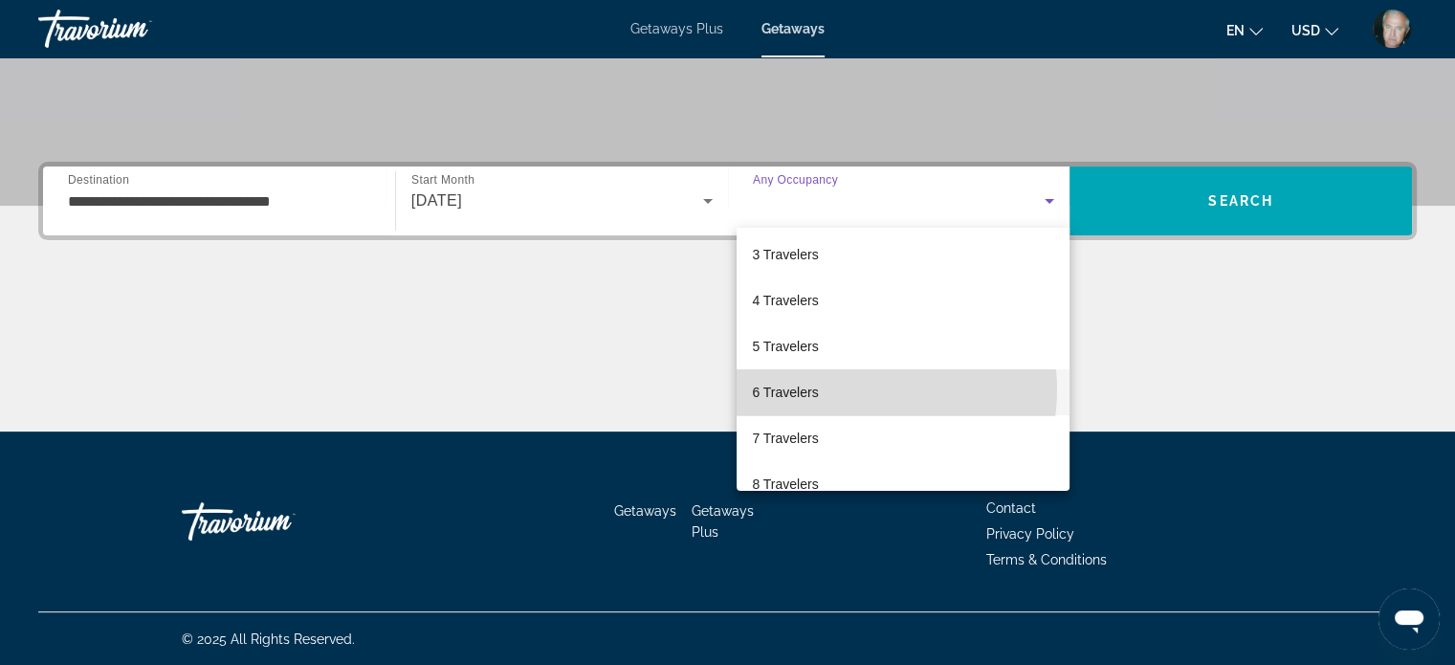
click at [855, 389] on mat-option "6 Travelers" at bounding box center [903, 392] width 333 height 46
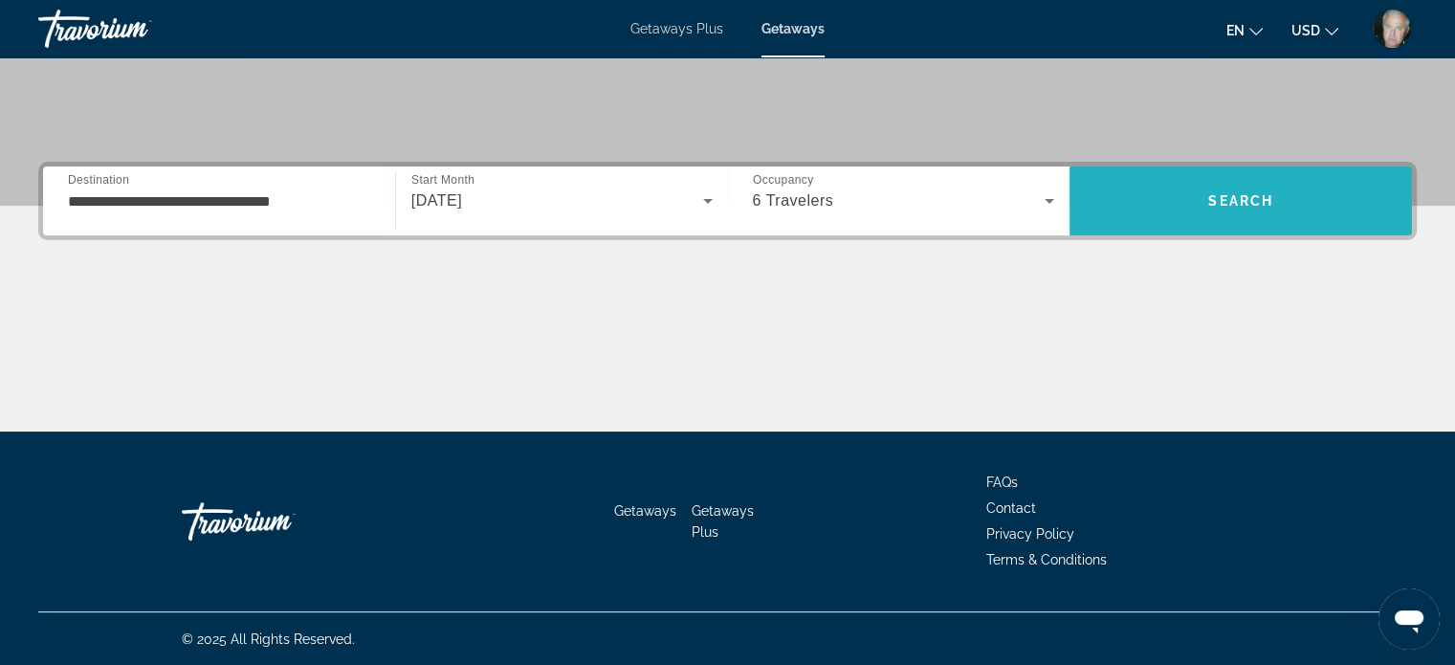
click at [1244, 193] on span "Search" at bounding box center [1241, 200] width 65 height 15
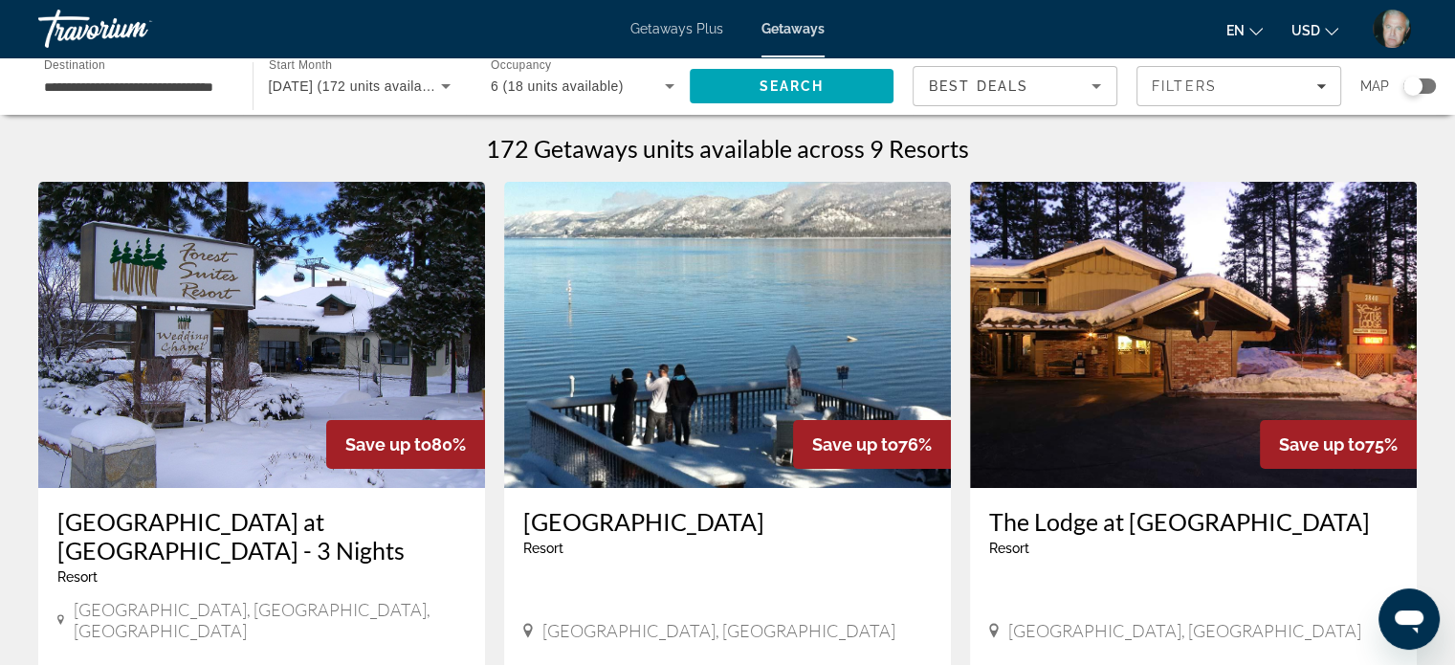
click at [790, 30] on span "Getaways" at bounding box center [793, 28] width 63 height 15
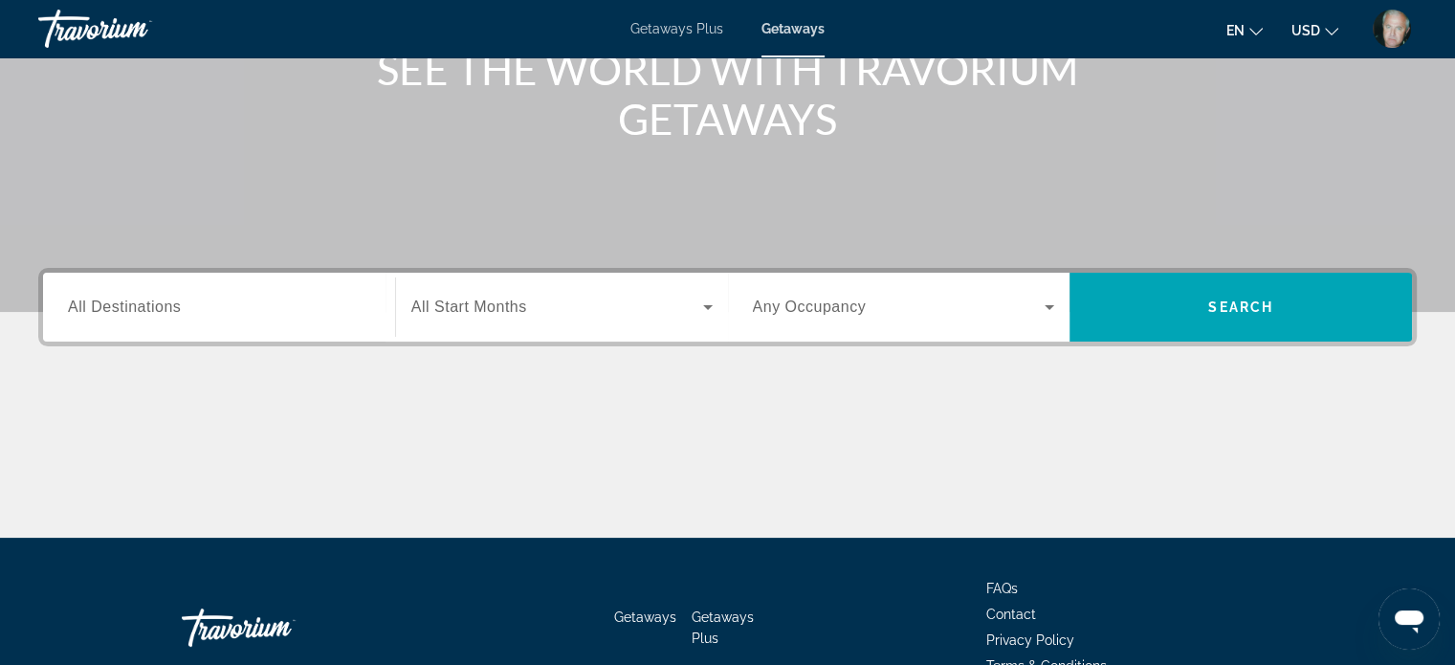
scroll to position [287, 0]
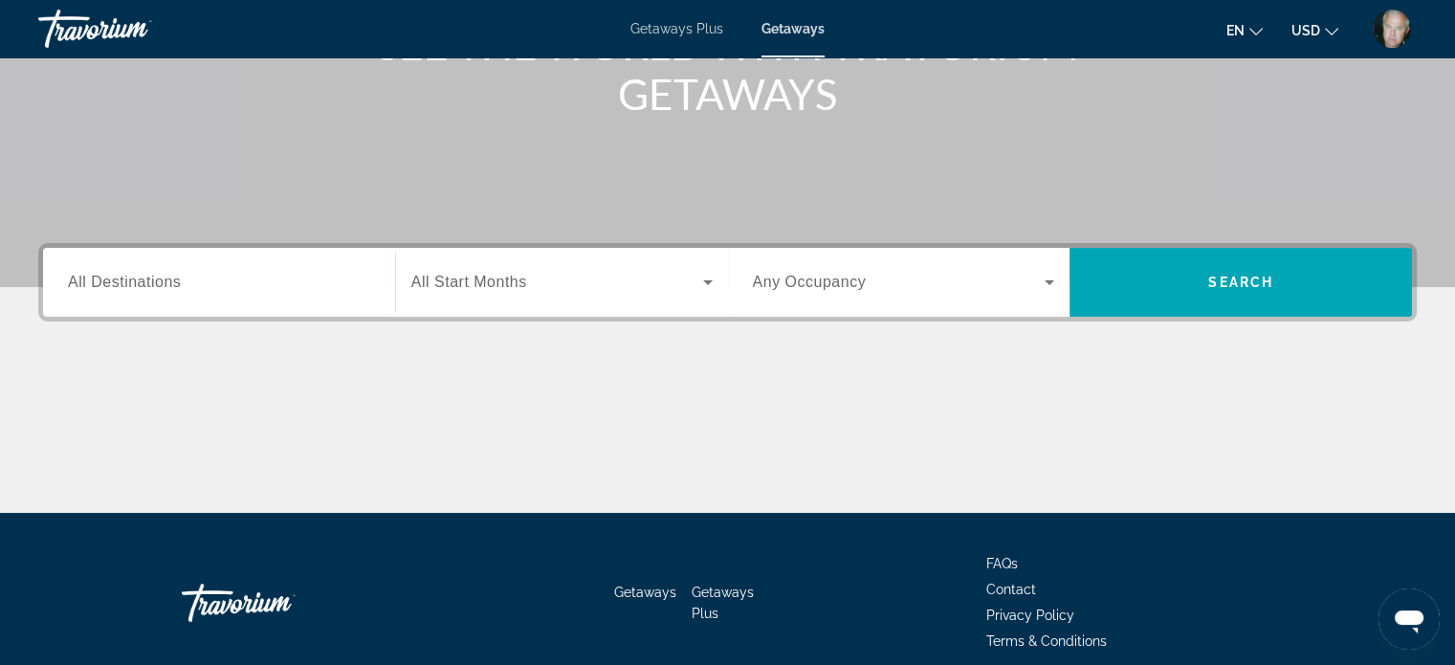
click at [122, 280] on span "All Destinations" at bounding box center [124, 282] width 113 height 16
click at [122, 280] on input "Destination All Destinations" at bounding box center [219, 283] width 302 height 23
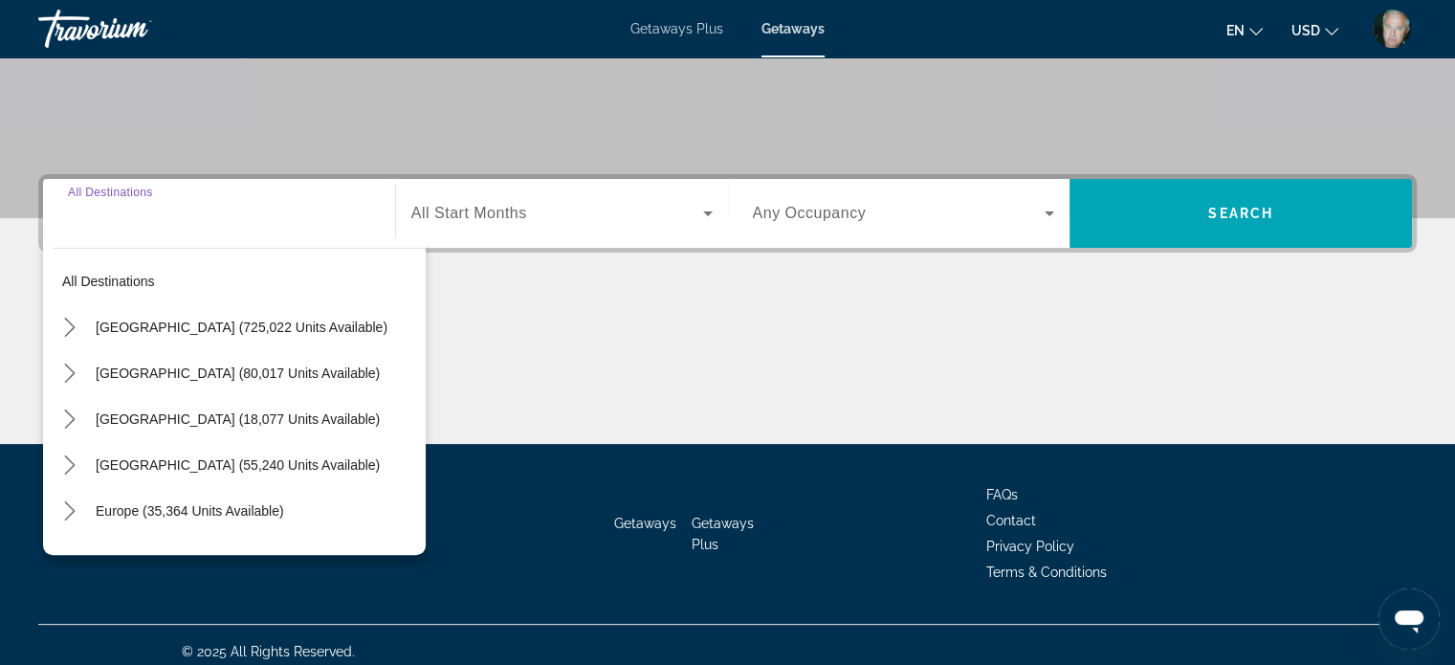
scroll to position [368, 0]
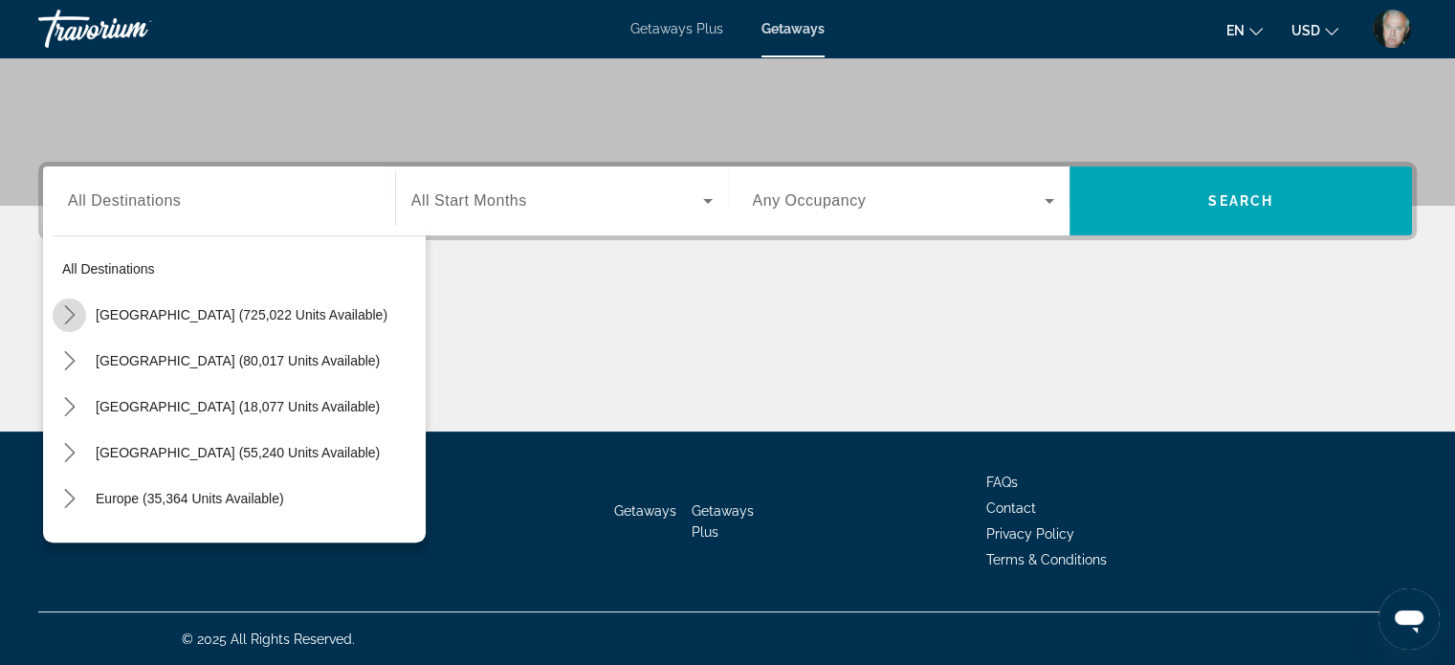
click at [71, 307] on icon "Toggle United States (725,022 units available) submenu" at bounding box center [69, 314] width 19 height 19
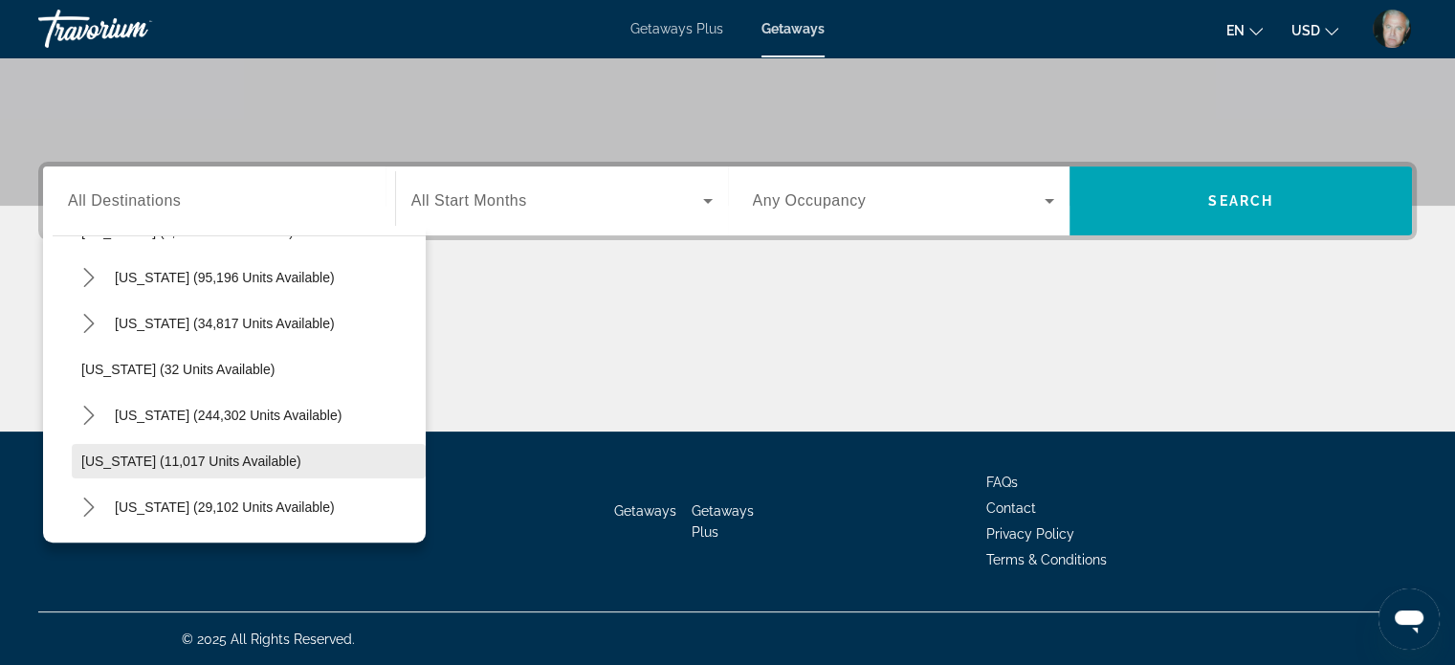
scroll to position [151, 0]
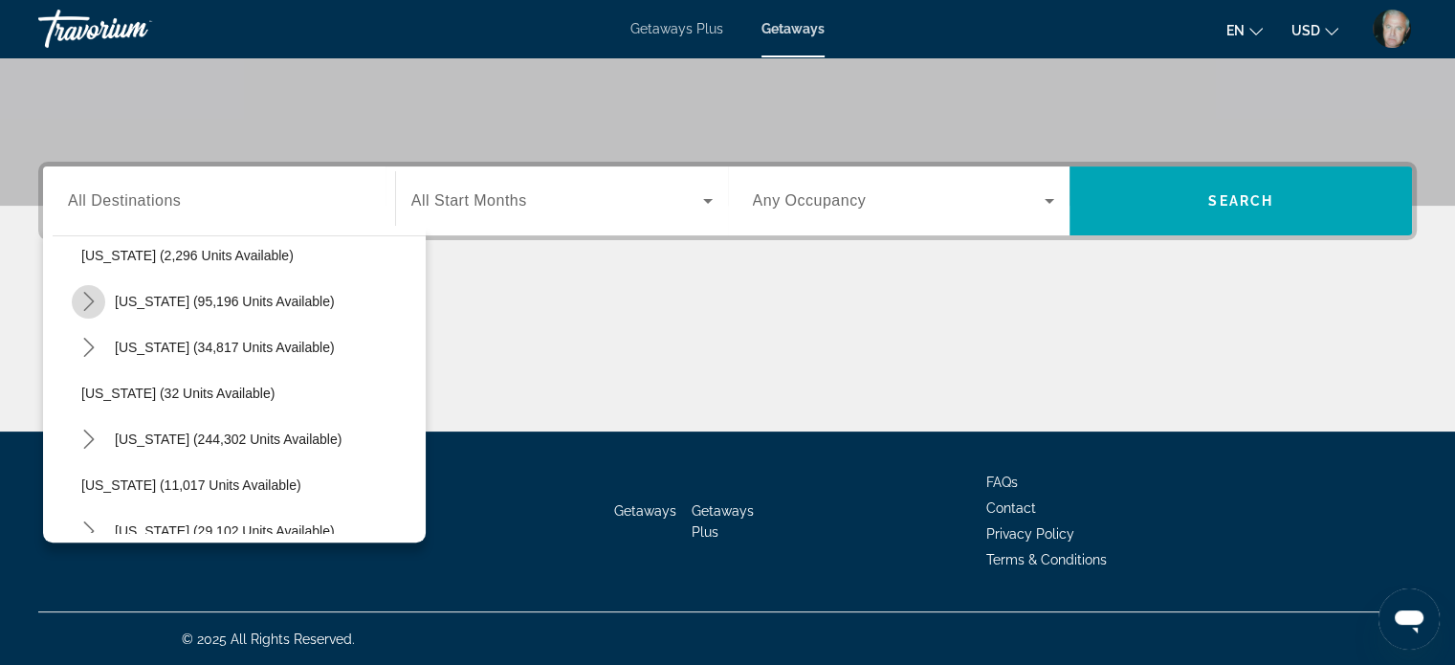
click at [85, 294] on icon "Toggle California (95,196 units available) submenu" at bounding box center [88, 301] width 19 height 19
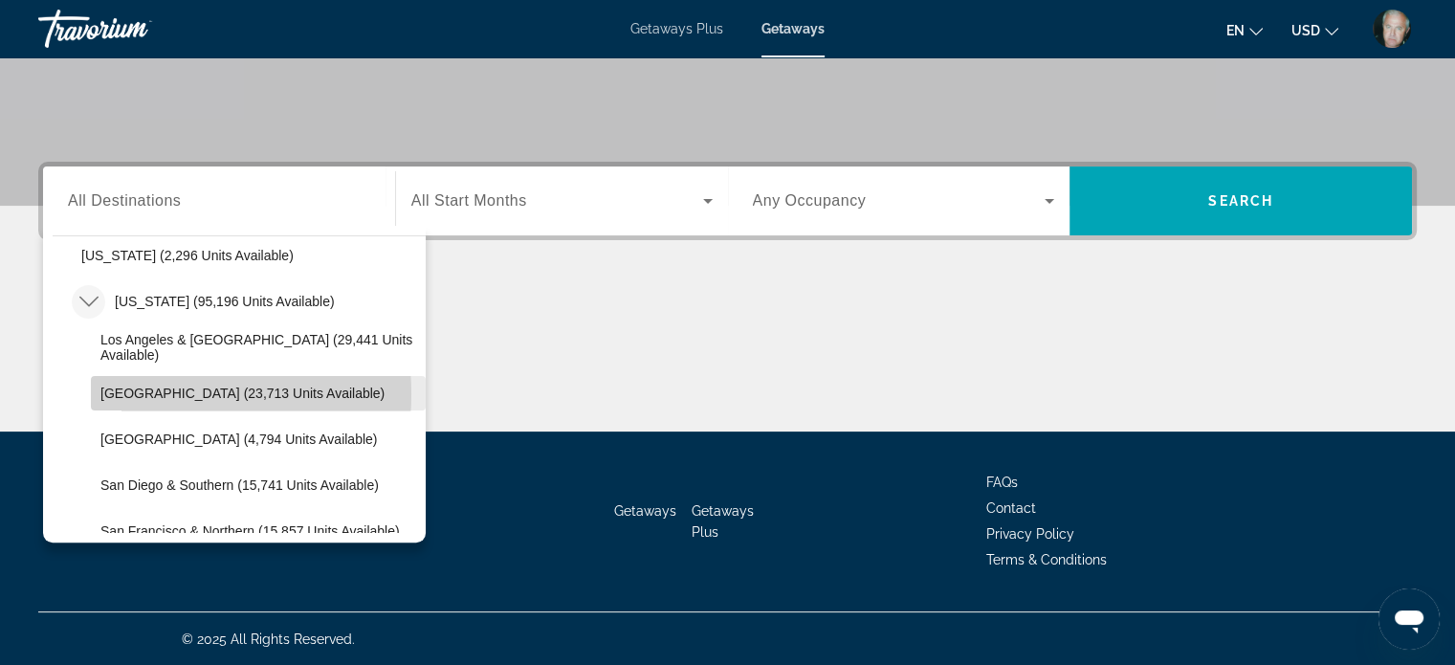
click at [144, 393] on span "[GEOGRAPHIC_DATA] (23,713 units available)" at bounding box center [242, 393] width 284 height 15
type input "**********"
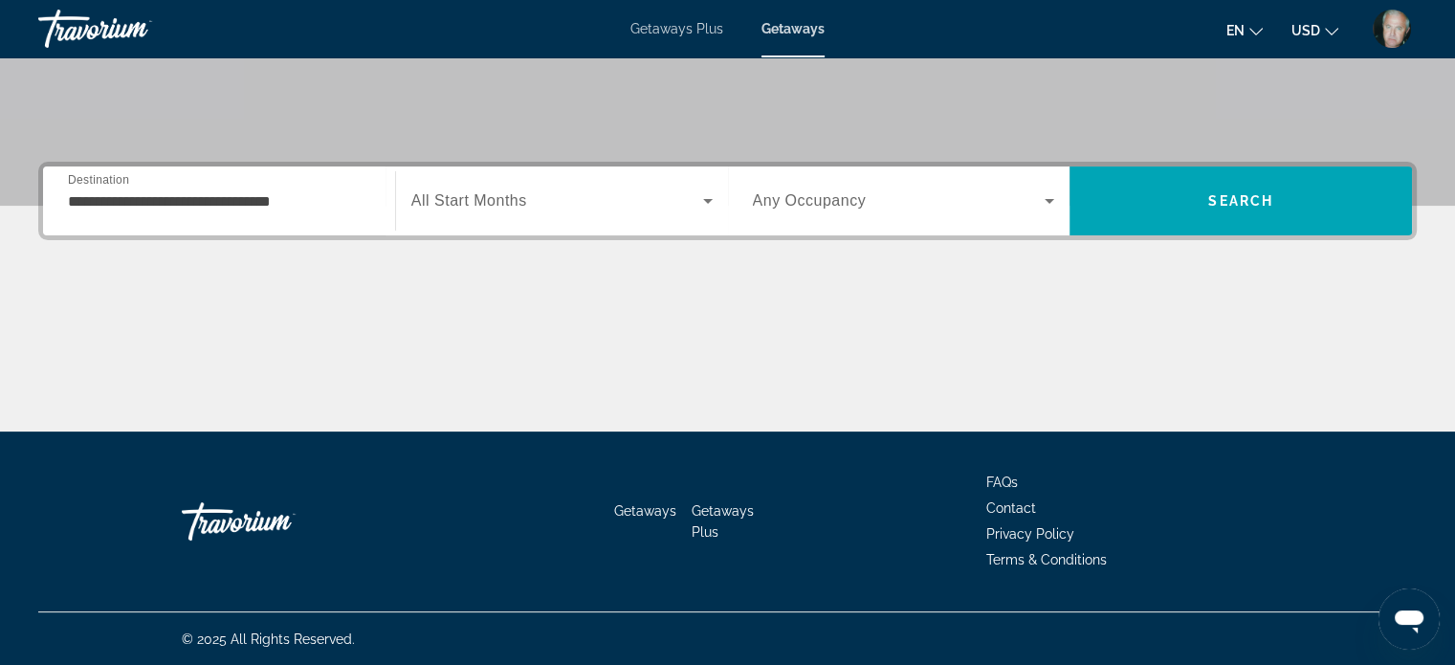
click at [492, 203] on span "All Start Months" at bounding box center [469, 200] width 116 height 16
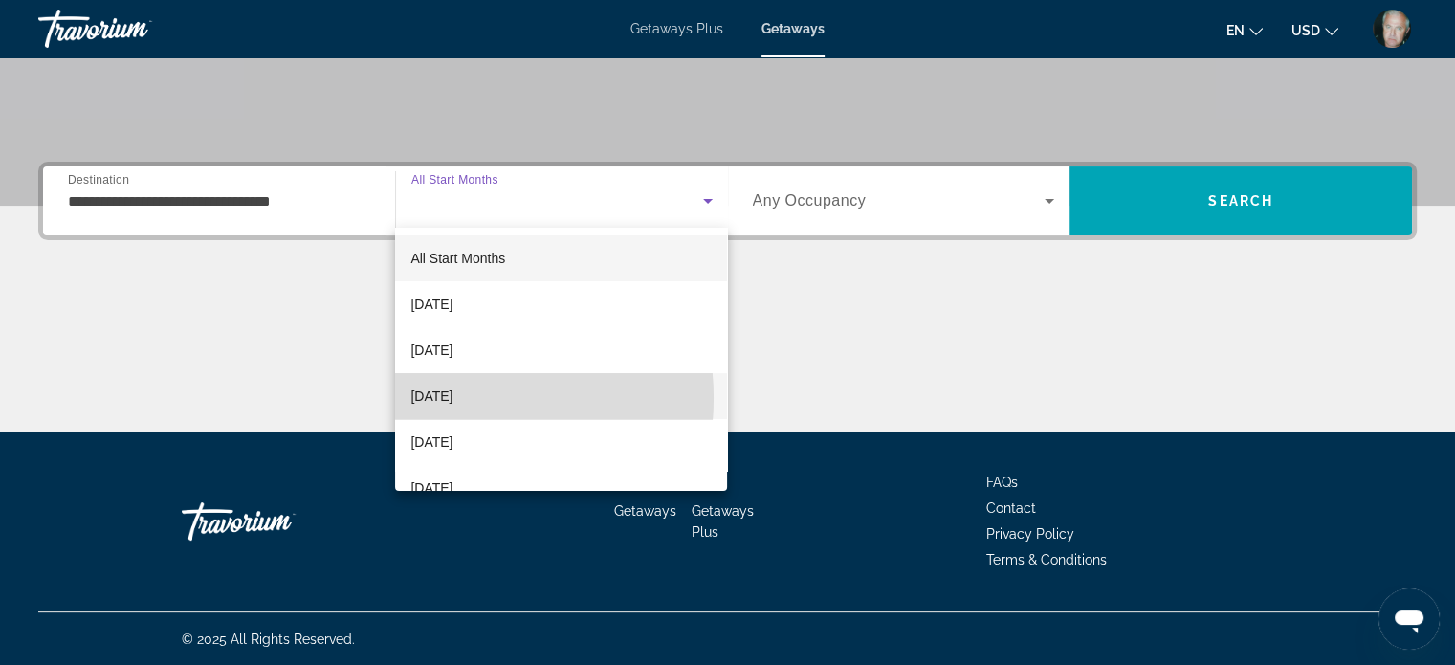
click at [434, 397] on span "[DATE]" at bounding box center [432, 396] width 42 height 23
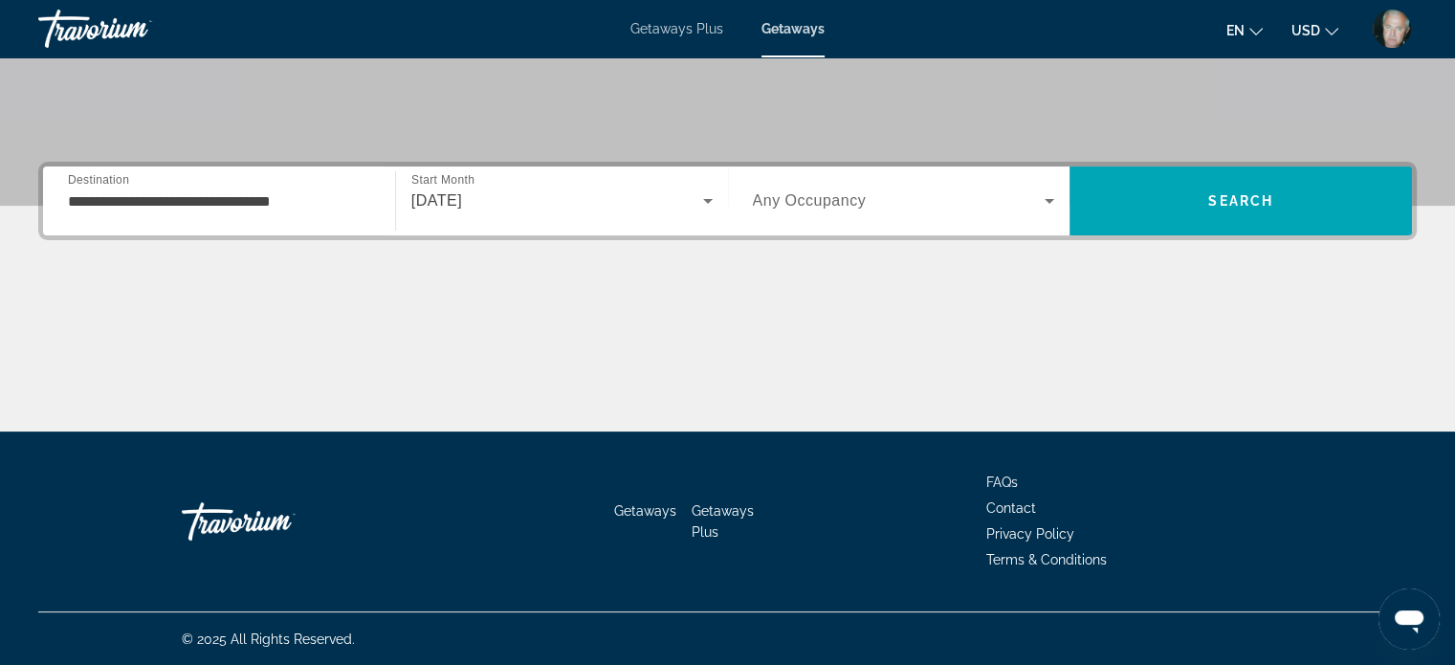
click at [800, 200] on span "Any Occupancy" at bounding box center [810, 200] width 114 height 16
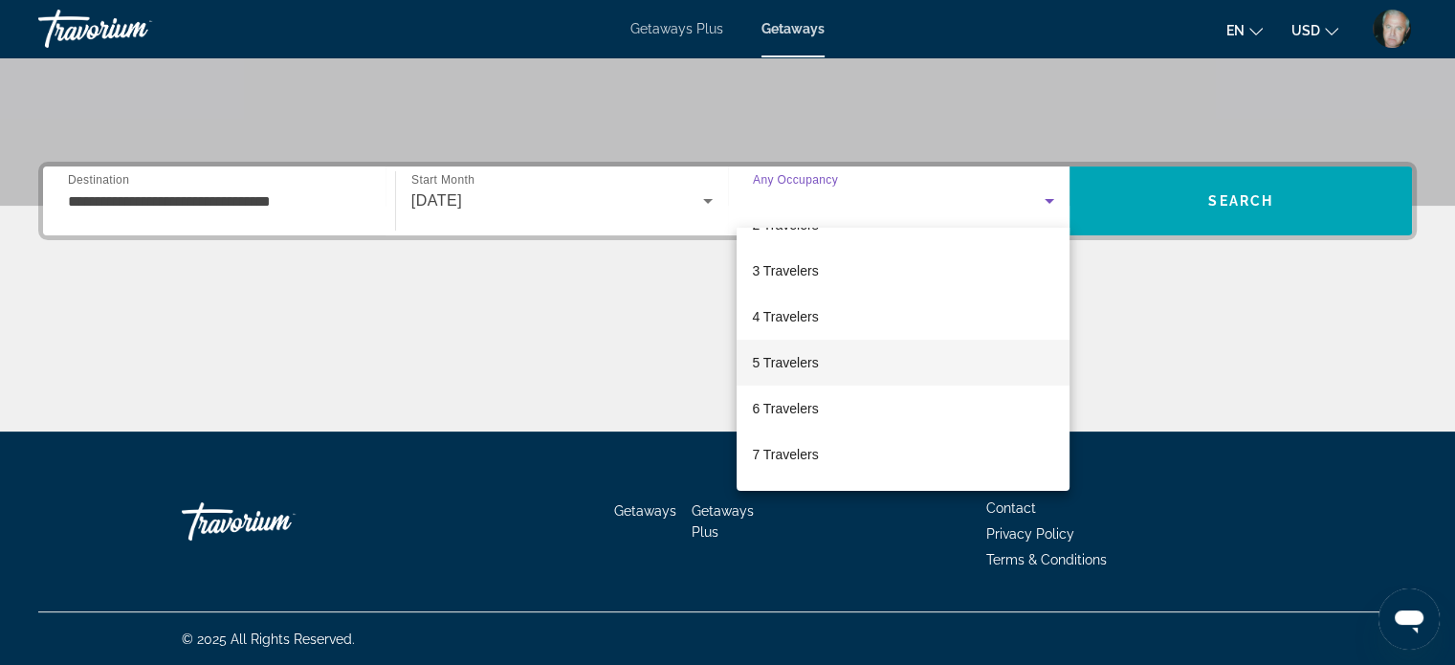
scroll to position [96, 0]
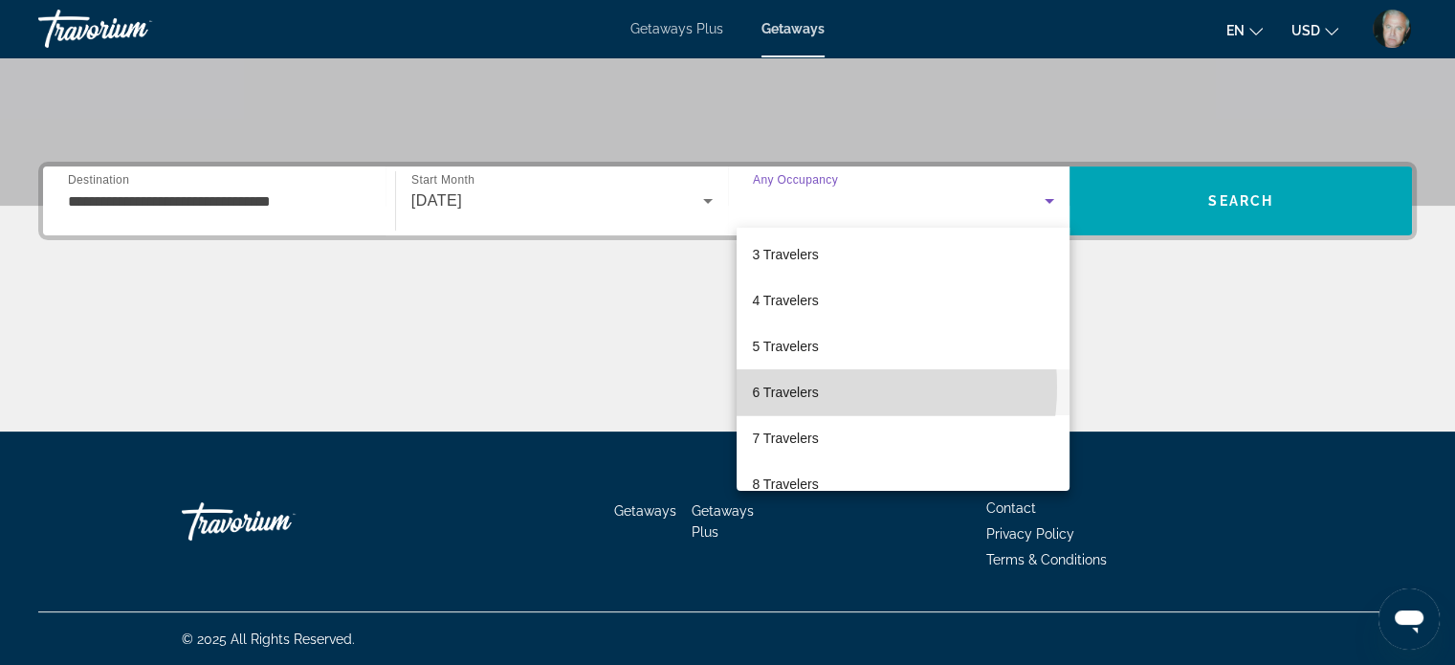
click at [817, 387] on span "6 Travelers" at bounding box center [785, 392] width 66 height 23
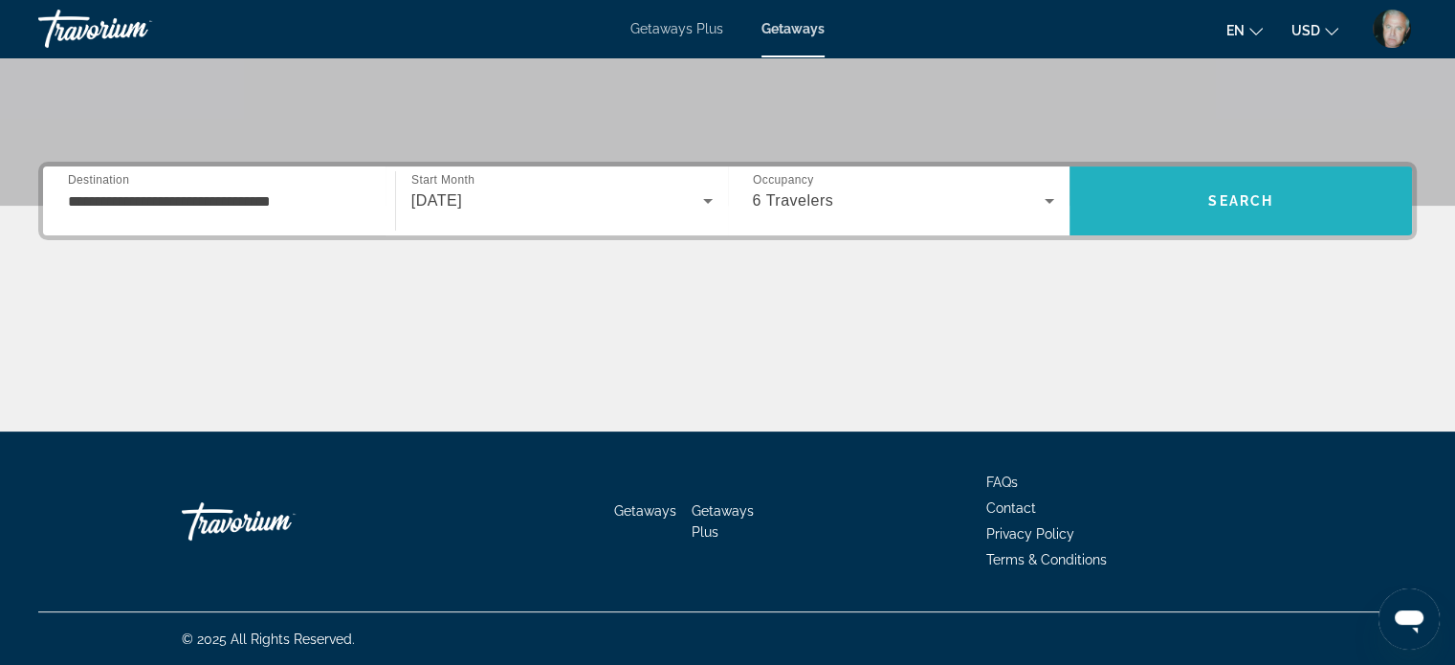
click at [1234, 203] on span "Search" at bounding box center [1241, 200] width 65 height 15
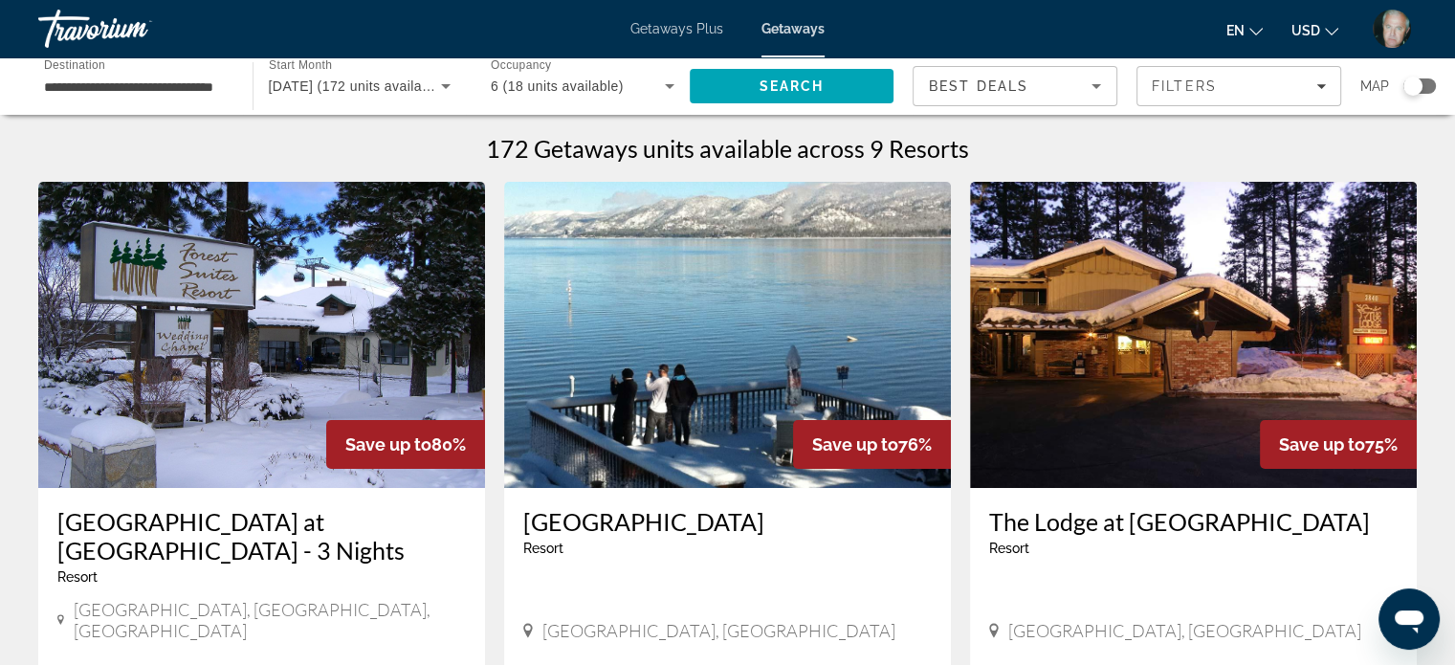
click at [1169, 428] on img "Main content" at bounding box center [1193, 335] width 447 height 306
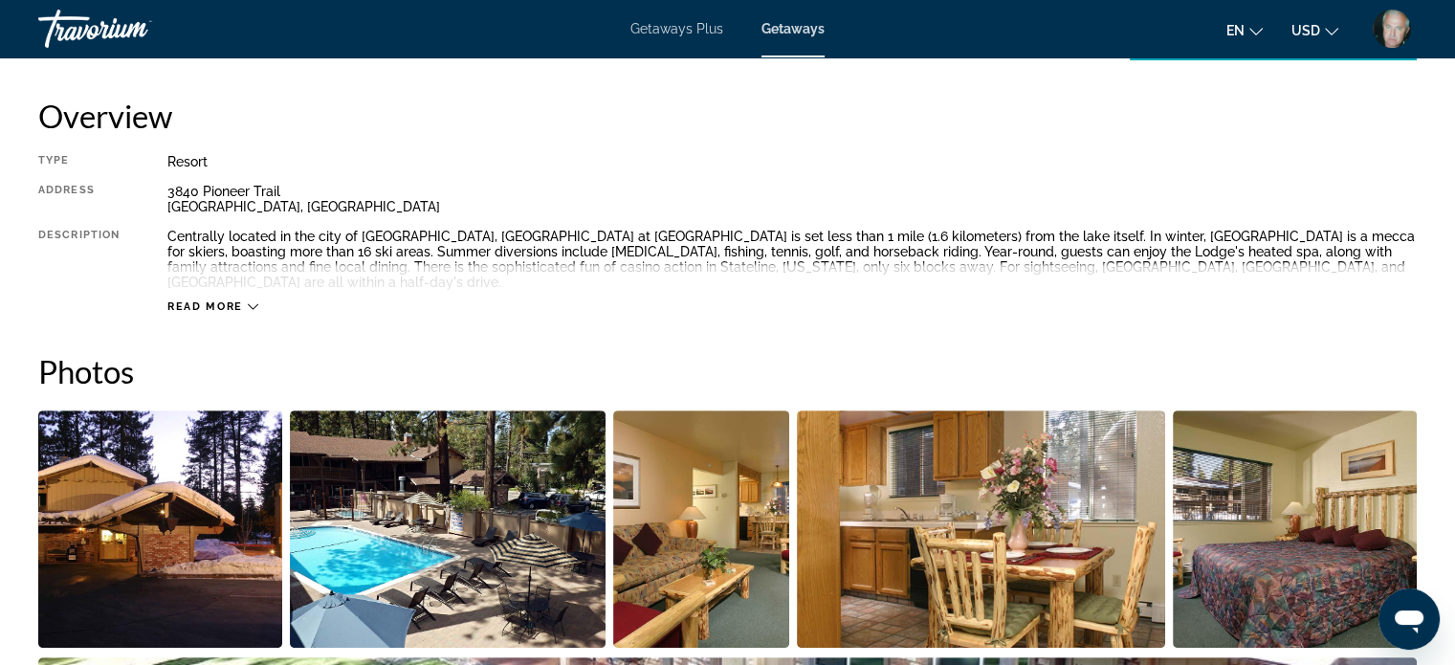
scroll to position [790, 0]
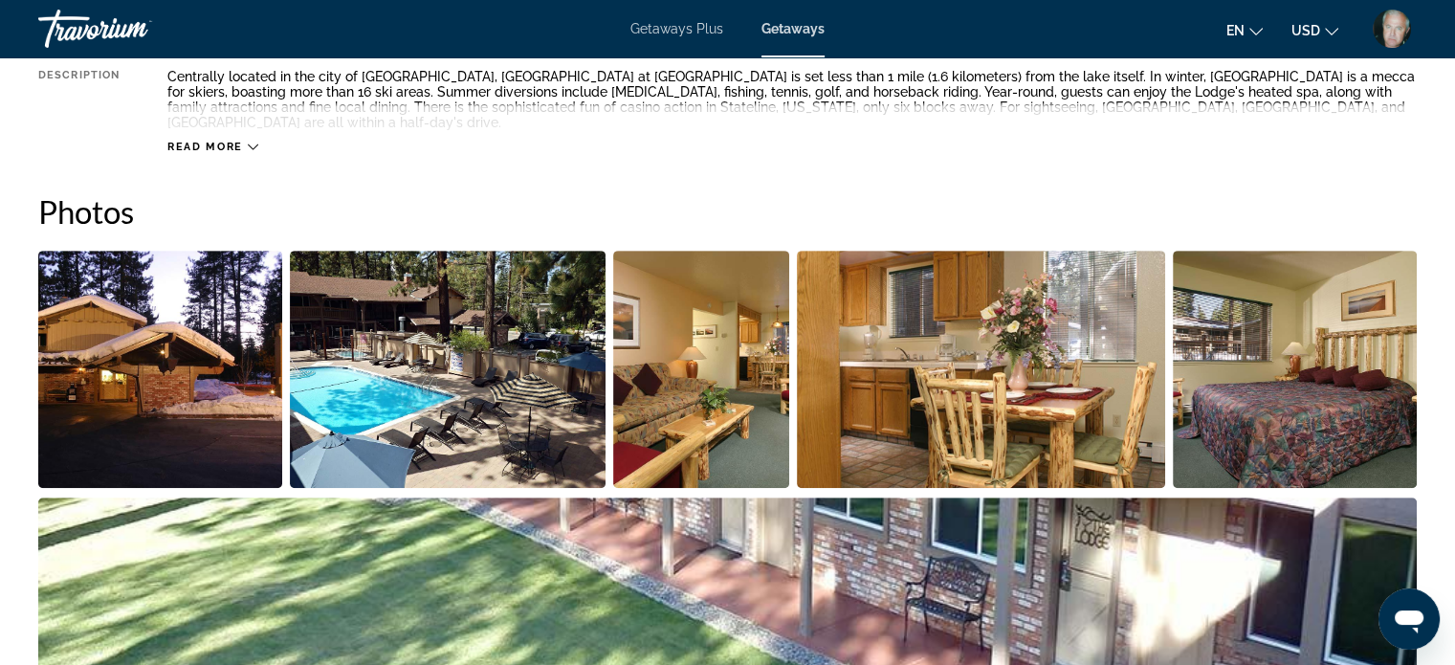
click at [203, 396] on img "Open full-screen image slider" at bounding box center [160, 369] width 244 height 237
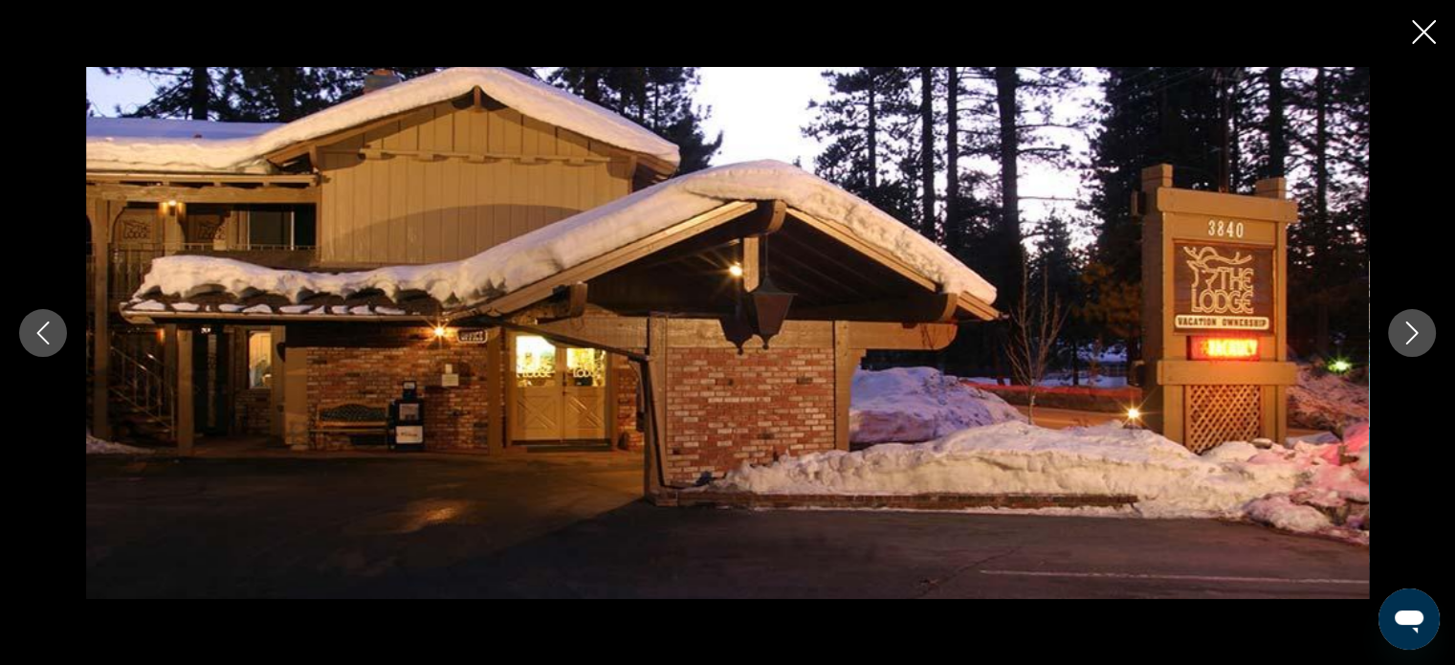
click at [1410, 333] on icon "Next image" at bounding box center [1412, 333] width 23 height 23
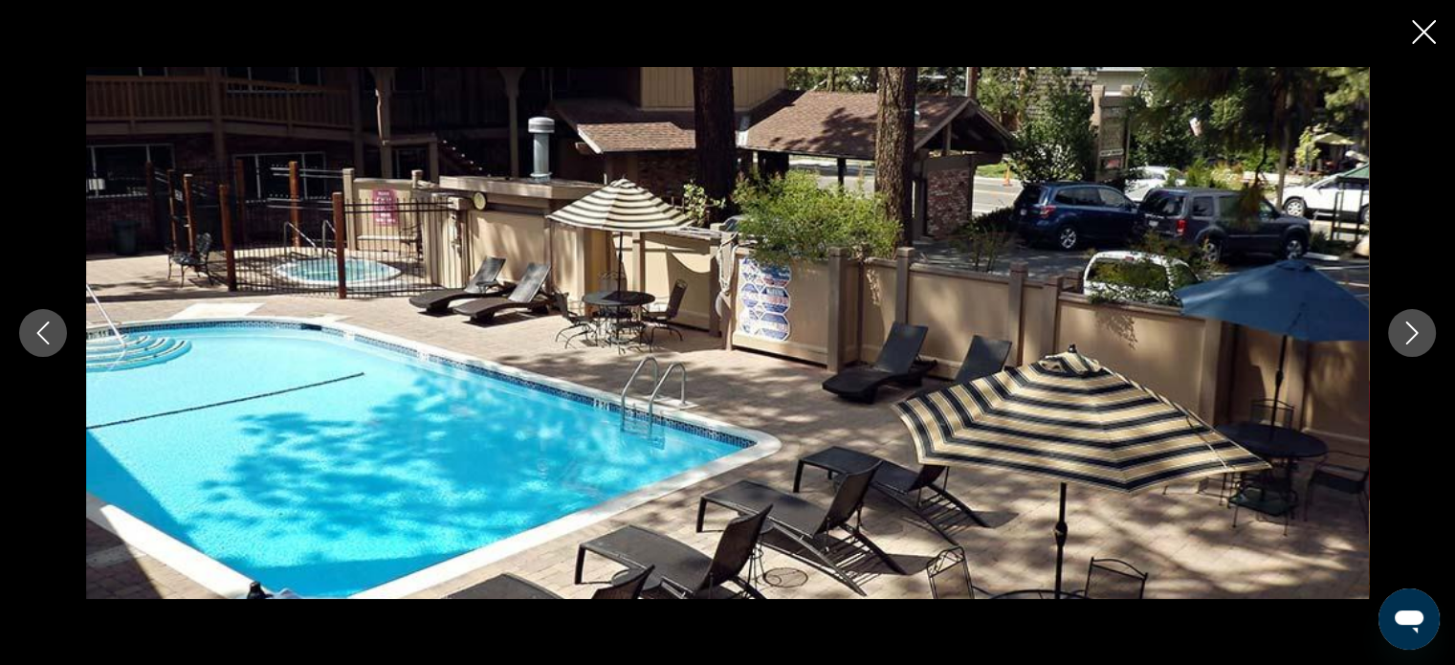
click at [1419, 328] on icon "Next image" at bounding box center [1412, 333] width 23 height 23
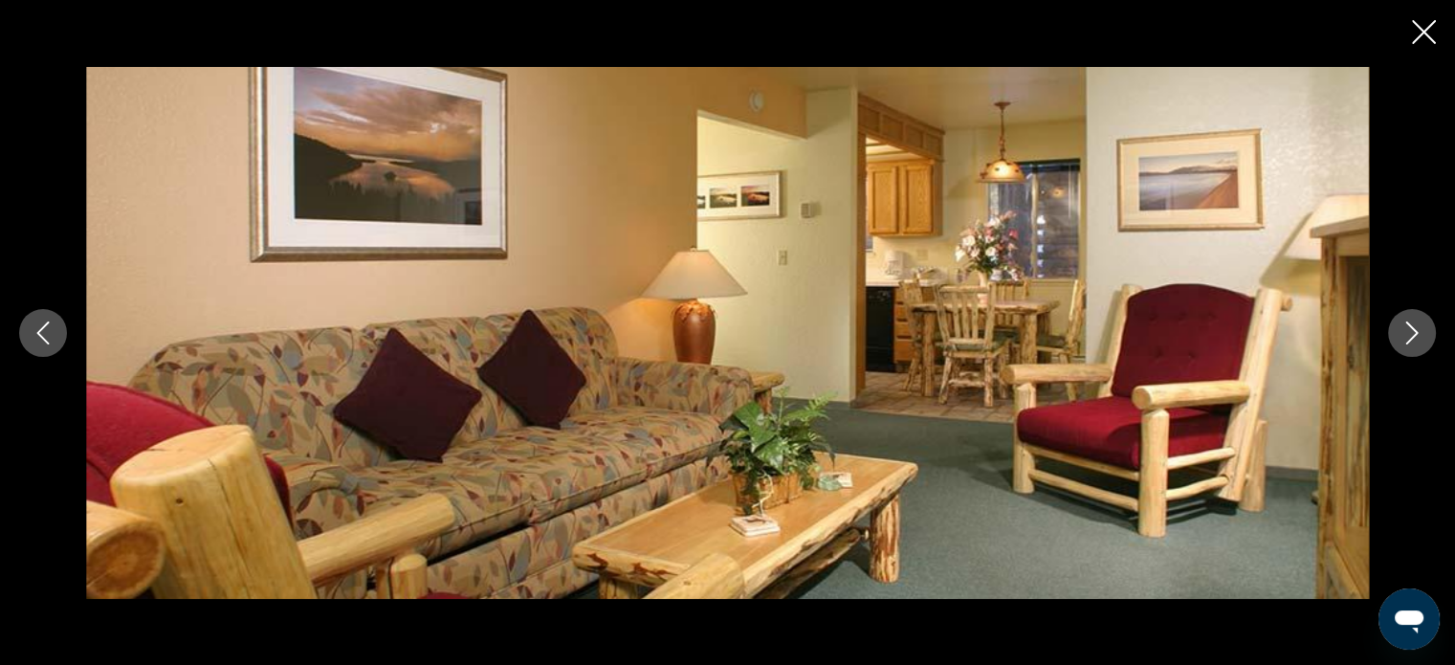
click at [1424, 326] on button "Next image" at bounding box center [1413, 333] width 48 height 48
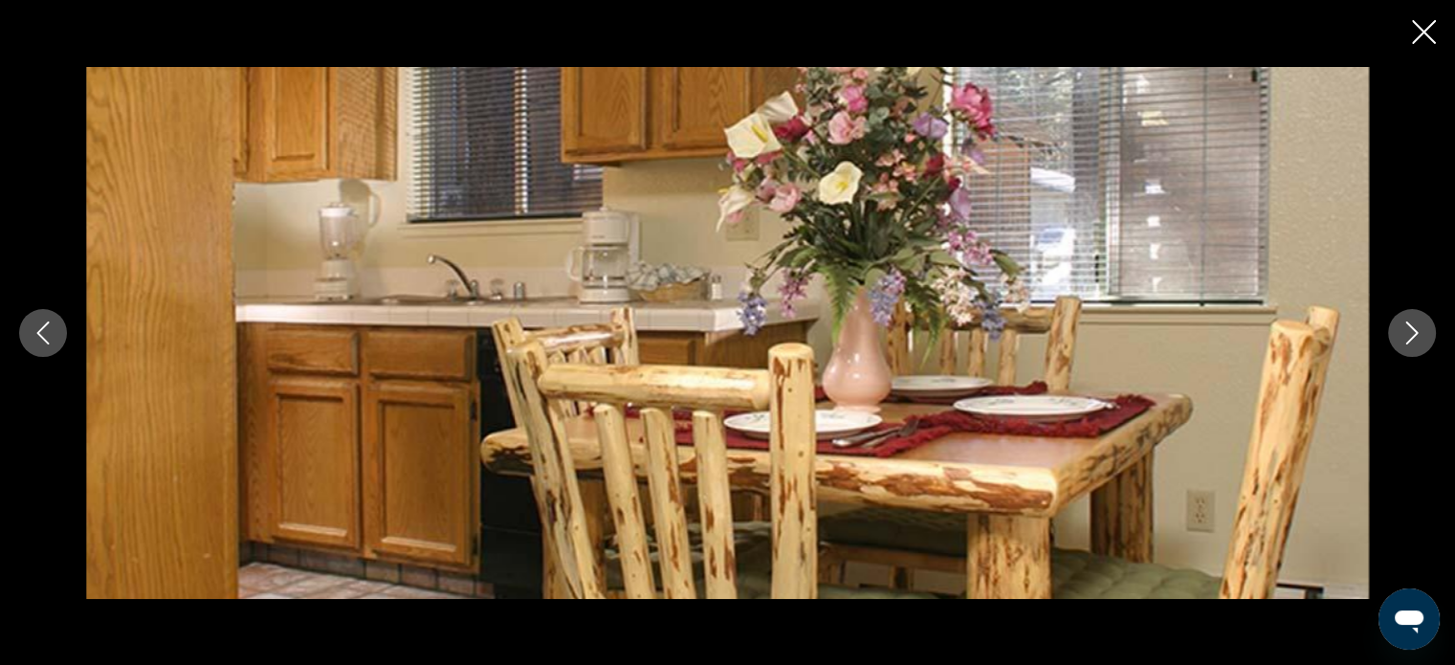
click at [1424, 326] on button "Next image" at bounding box center [1413, 333] width 48 height 48
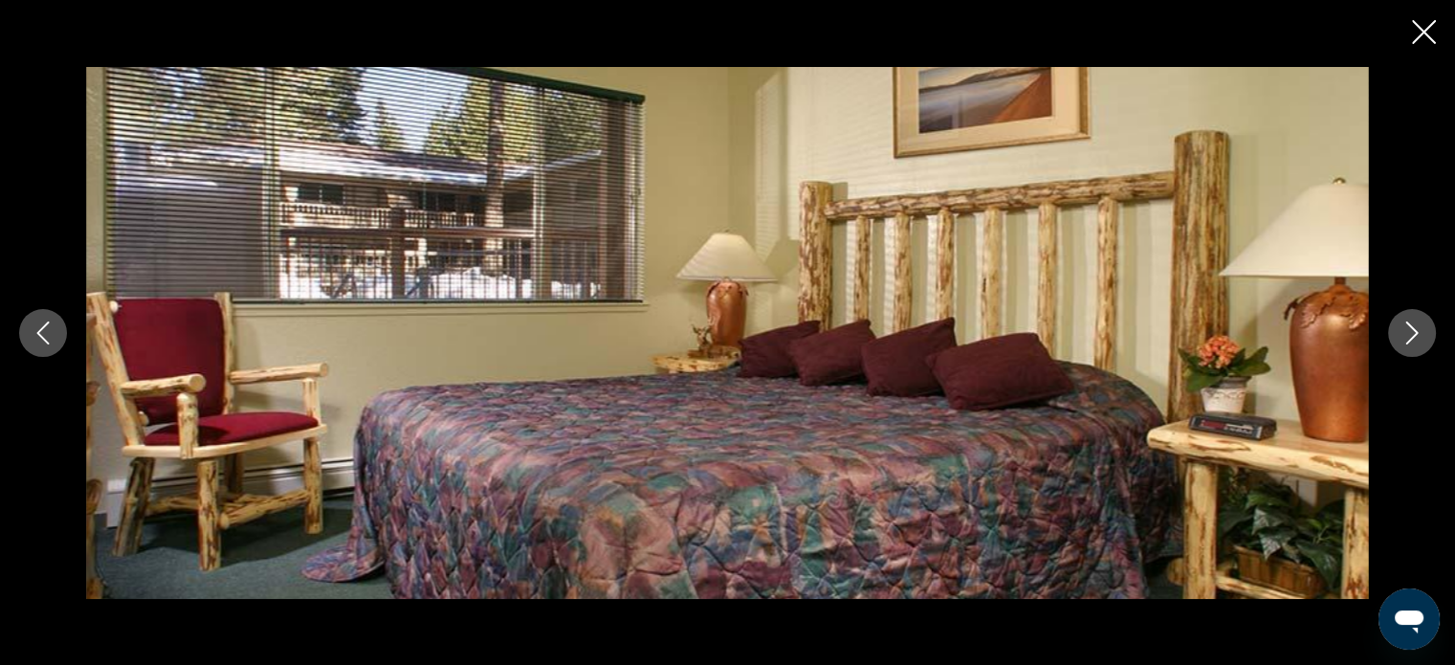
click at [1424, 326] on button "Next image" at bounding box center [1413, 333] width 48 height 48
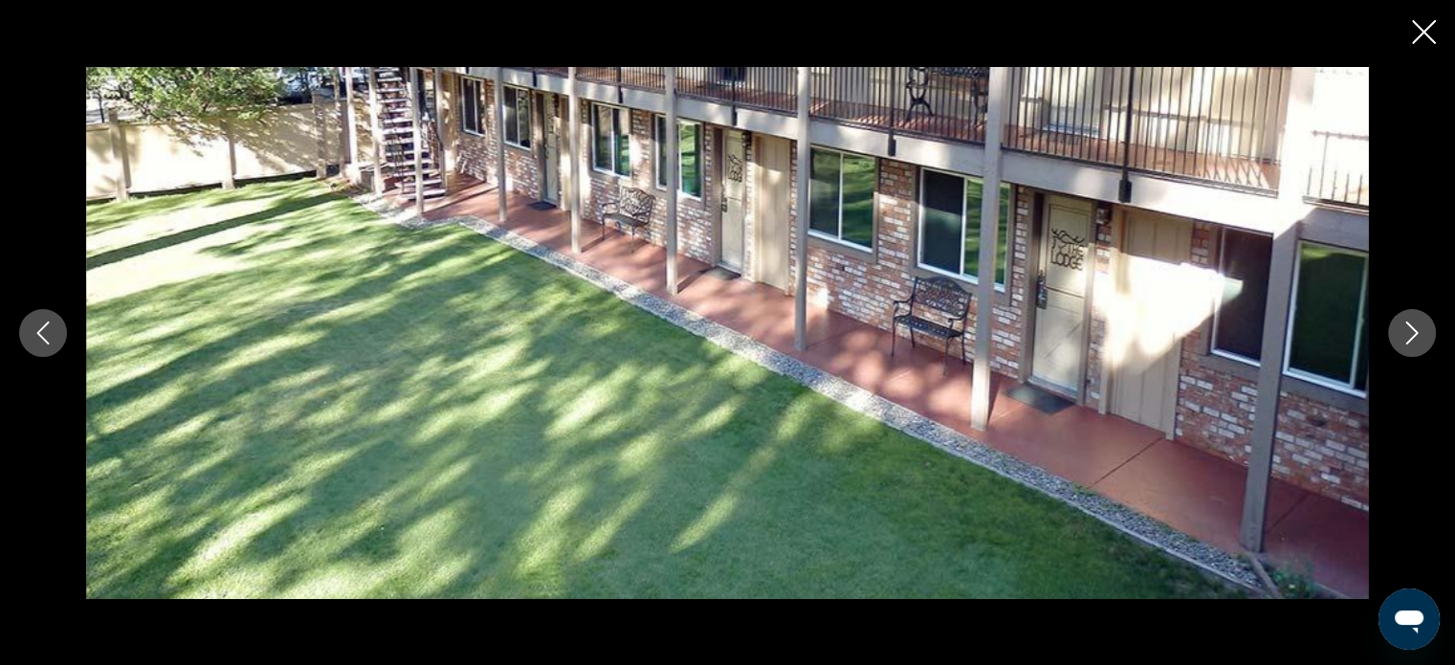
click at [1424, 326] on button "Next image" at bounding box center [1413, 333] width 48 height 48
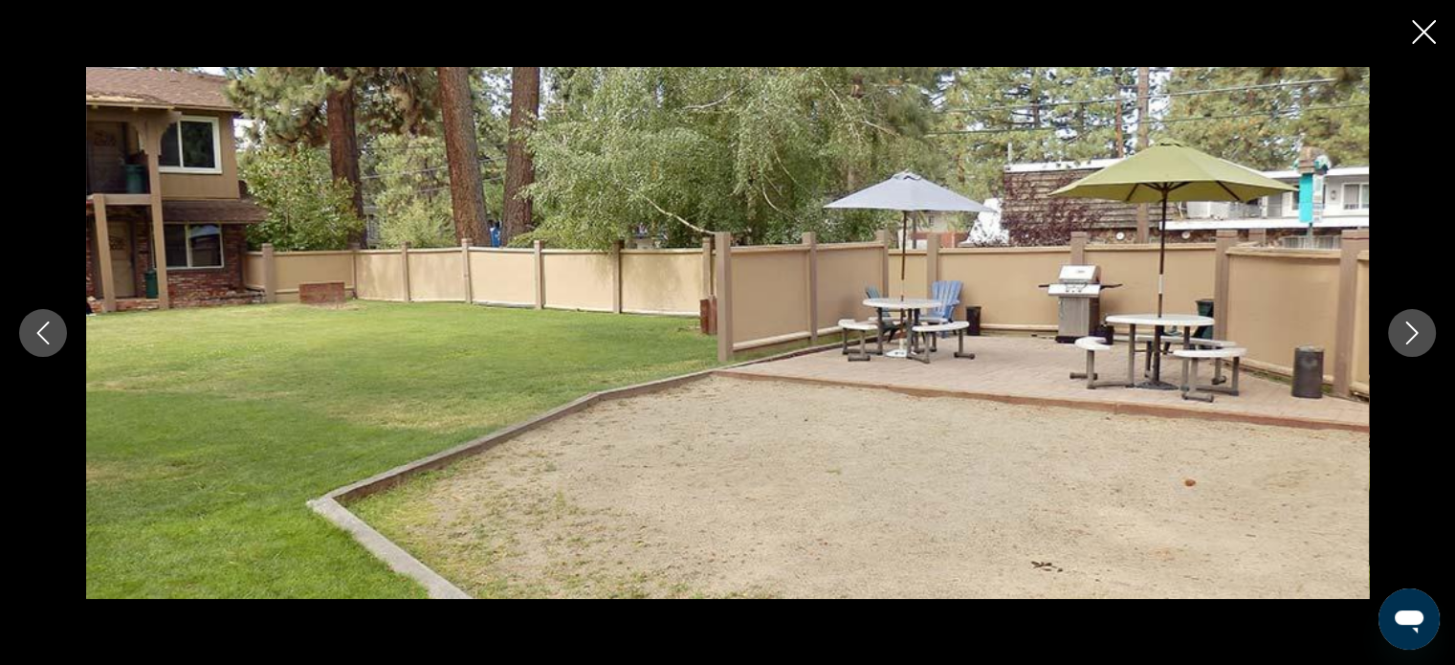
click at [1424, 326] on button "Next image" at bounding box center [1413, 333] width 48 height 48
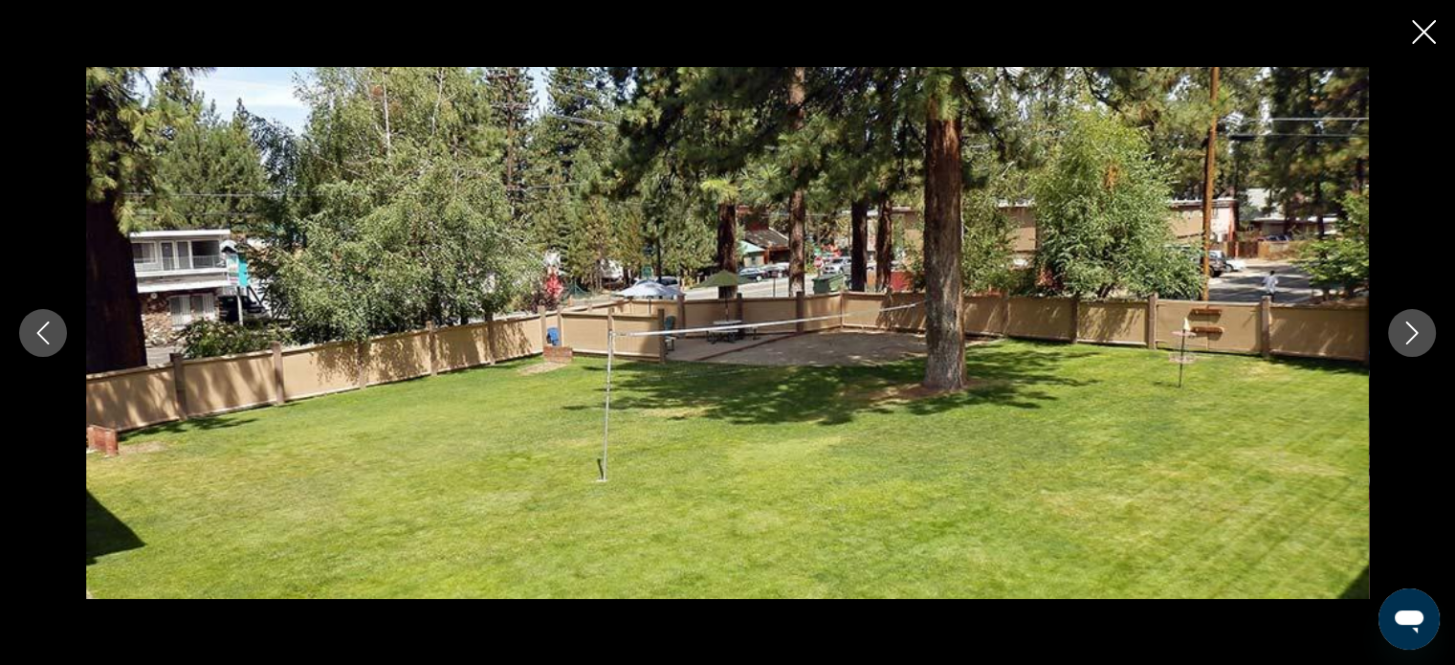
click at [1409, 332] on icon "Next image" at bounding box center [1412, 333] width 23 height 23
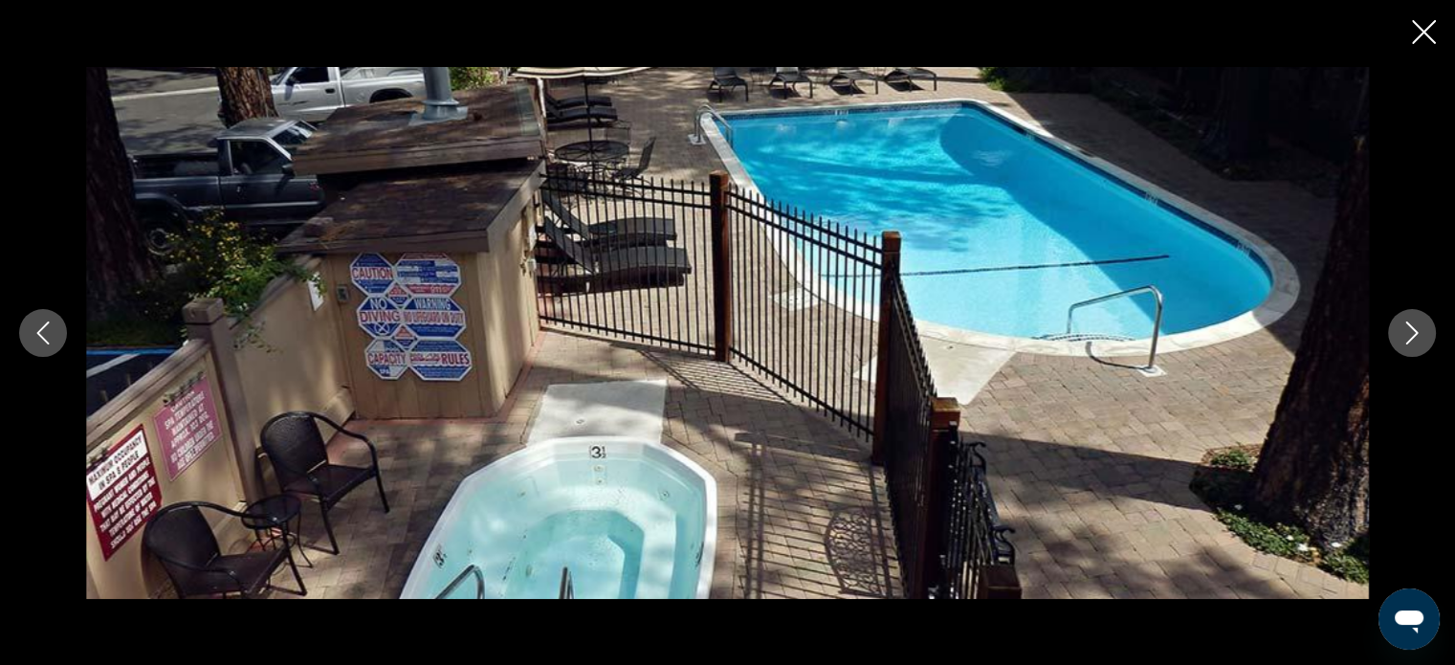
click at [1412, 331] on icon "Next image" at bounding box center [1412, 333] width 23 height 23
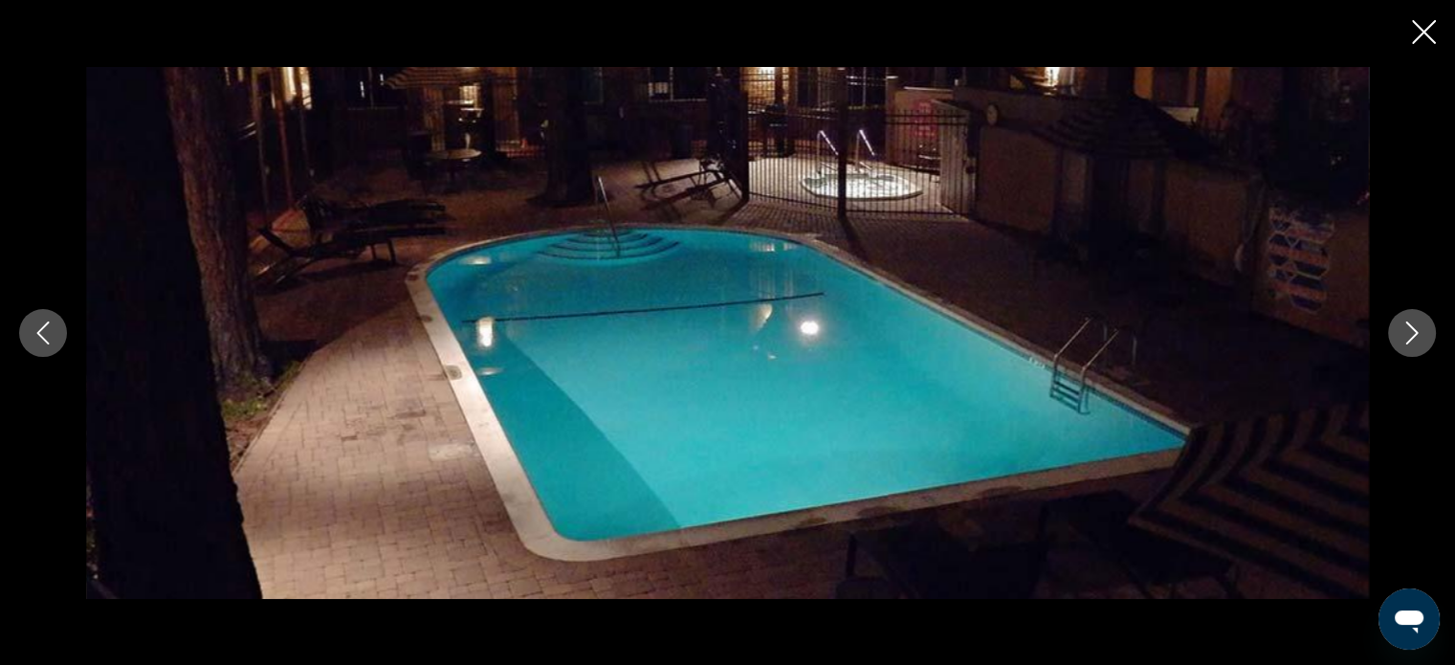
click at [1414, 332] on icon "Next image" at bounding box center [1412, 333] width 23 height 23
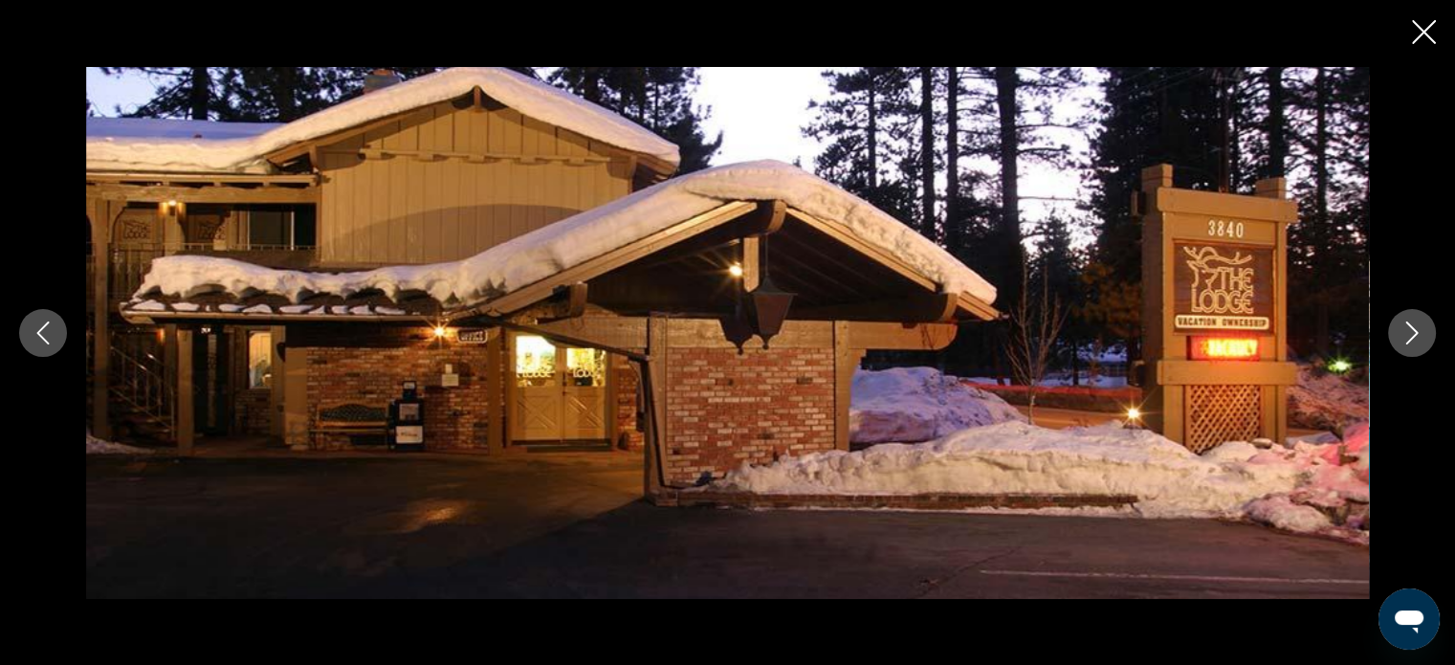
click at [1414, 332] on icon "Next image" at bounding box center [1412, 333] width 23 height 23
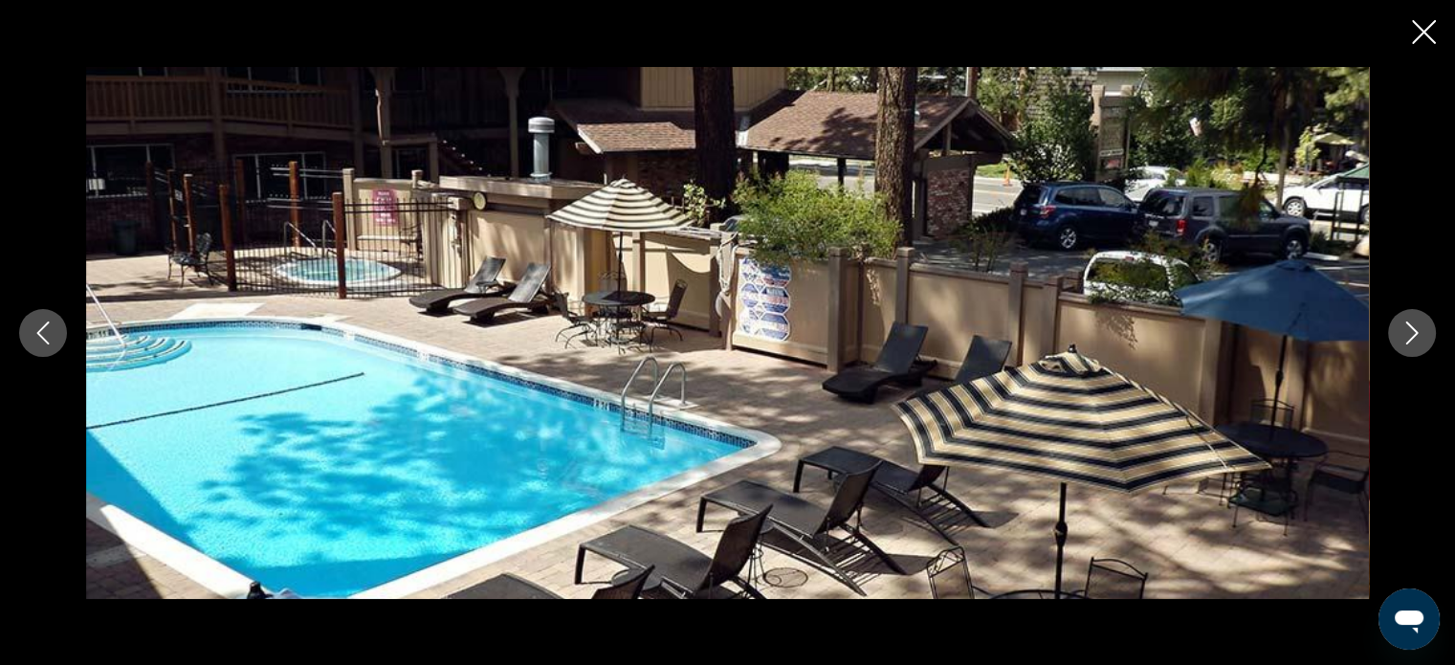
click at [1415, 333] on icon "Next image" at bounding box center [1412, 333] width 23 height 23
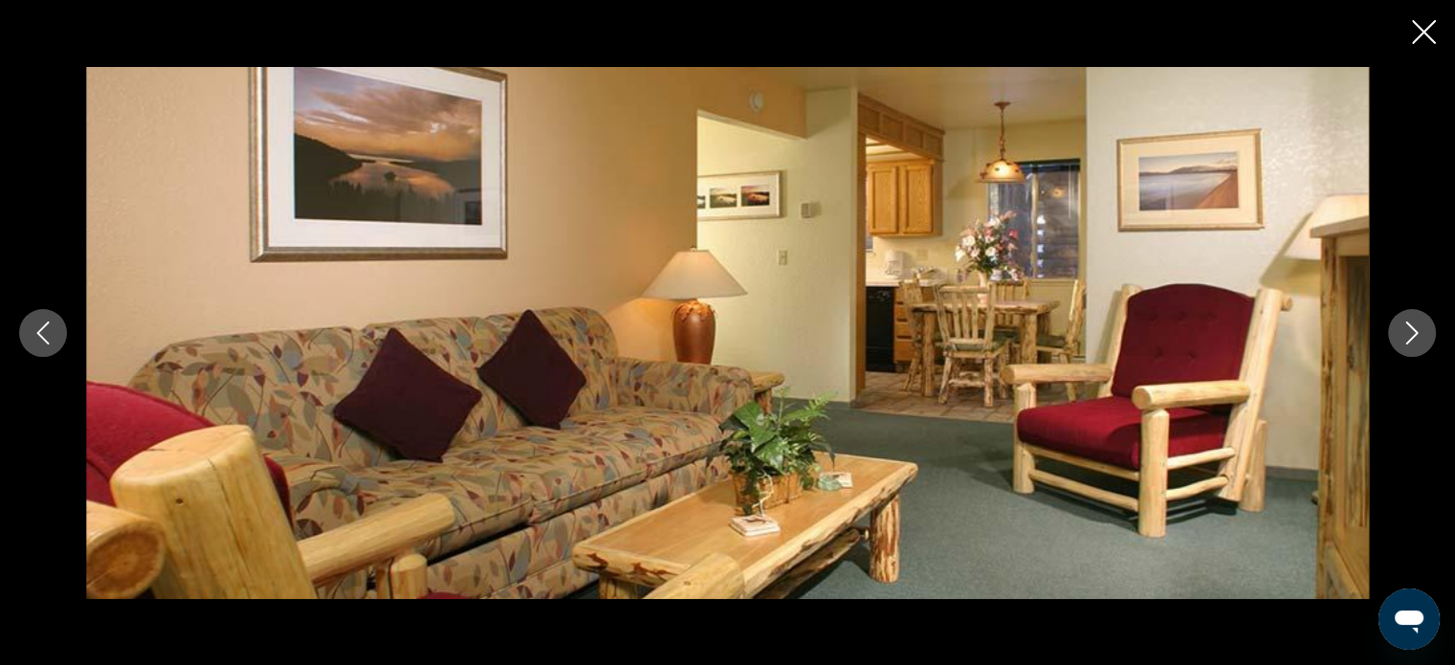
click at [1415, 333] on icon "Next image" at bounding box center [1412, 333] width 23 height 23
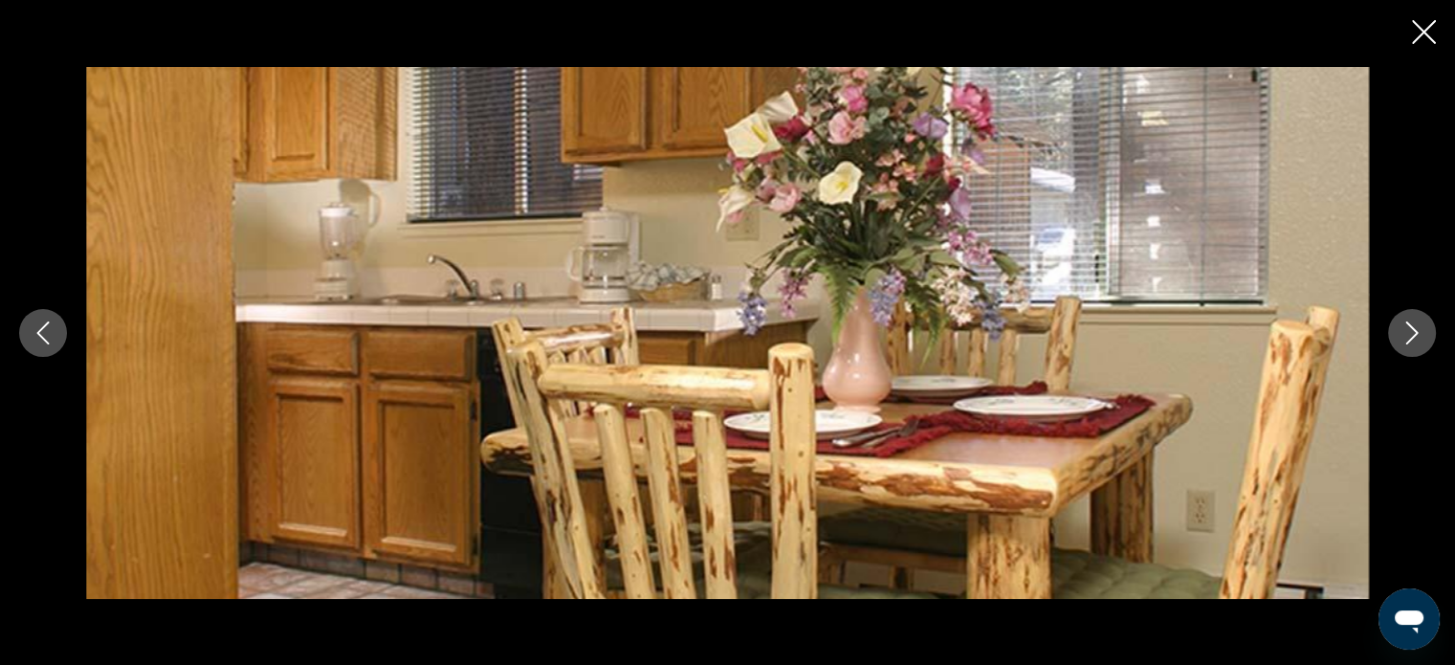
click at [1427, 329] on button "Next image" at bounding box center [1413, 333] width 48 height 48
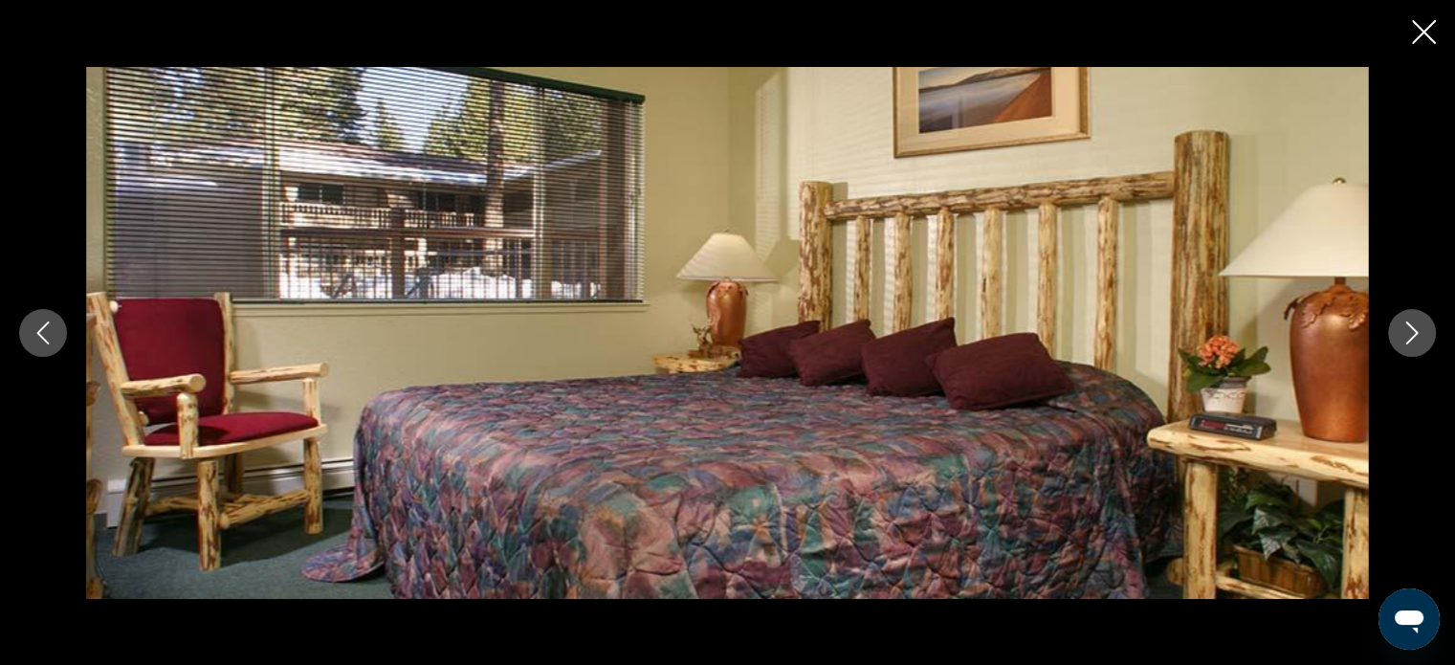
click at [1412, 331] on icon "Next image" at bounding box center [1412, 333] width 23 height 23
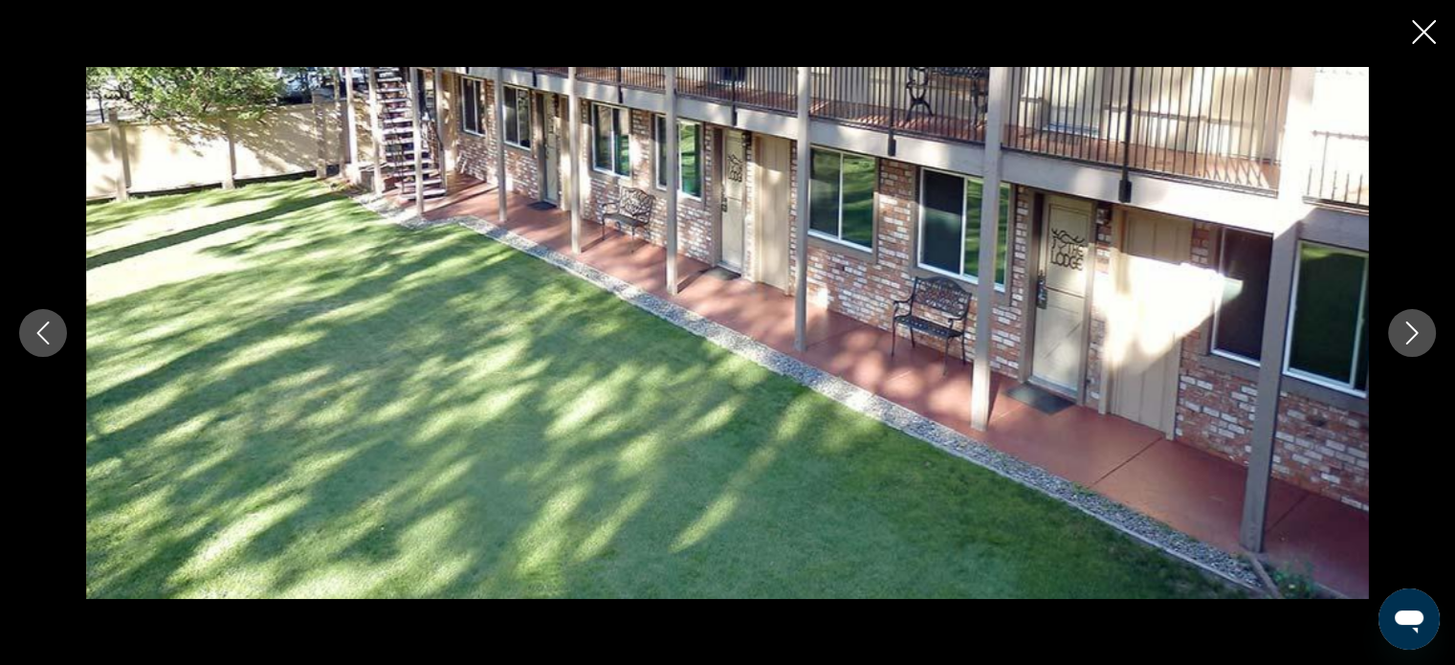
click at [1414, 335] on icon "Next image" at bounding box center [1412, 333] width 23 height 23
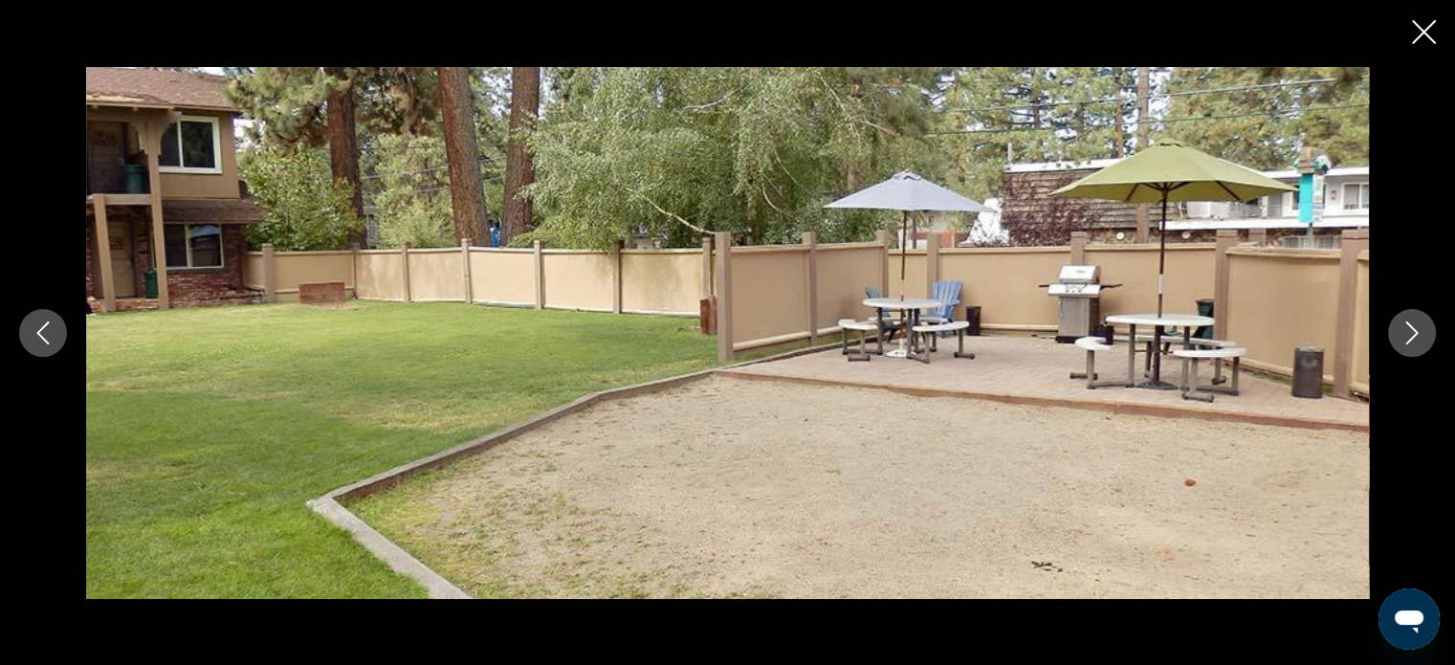
click at [1415, 334] on icon "Next image" at bounding box center [1412, 333] width 23 height 23
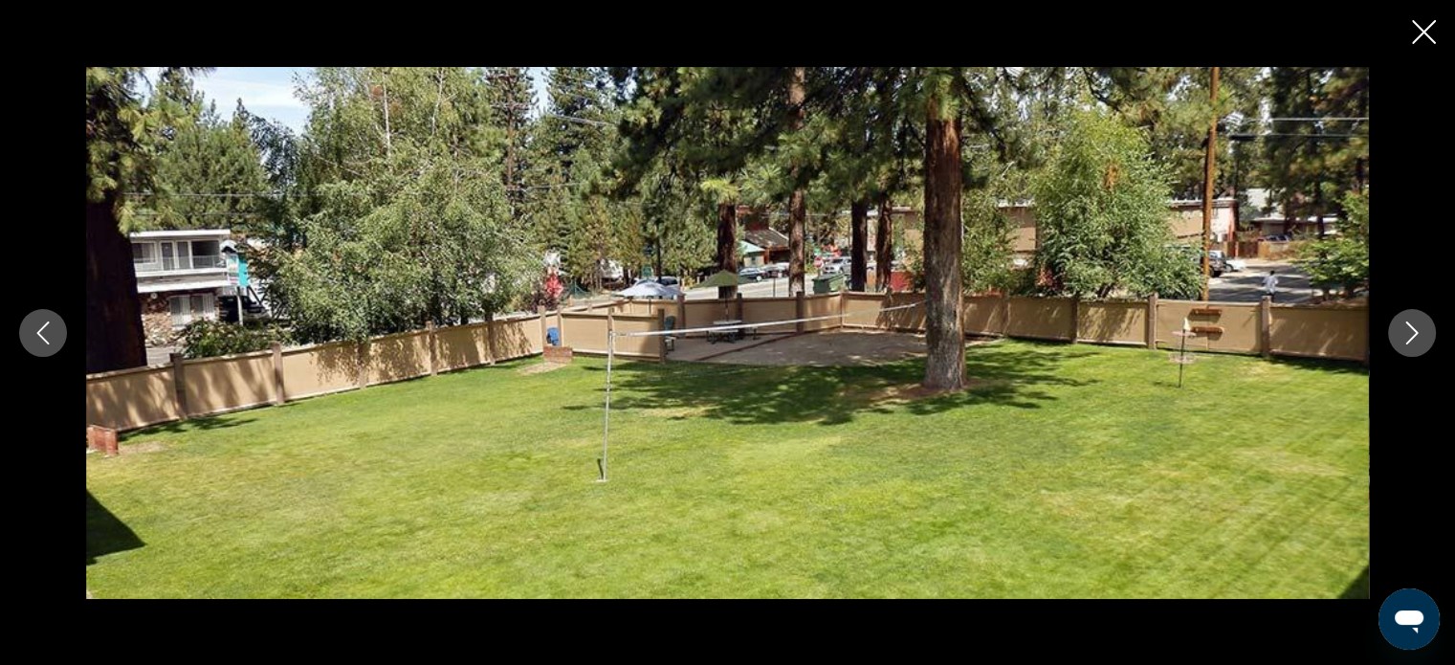
click at [1415, 333] on icon "Next image" at bounding box center [1413, 333] width 12 height 23
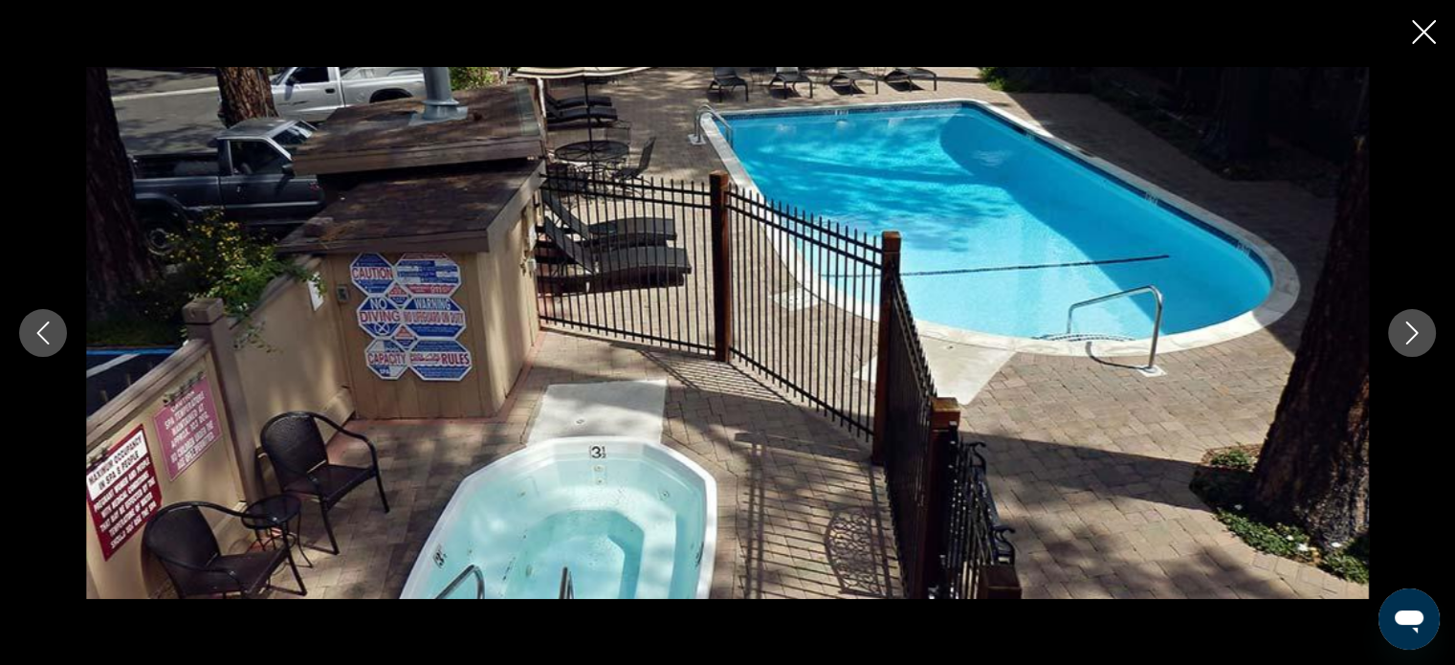
click at [1429, 25] on icon "Close slideshow" at bounding box center [1424, 32] width 24 height 24
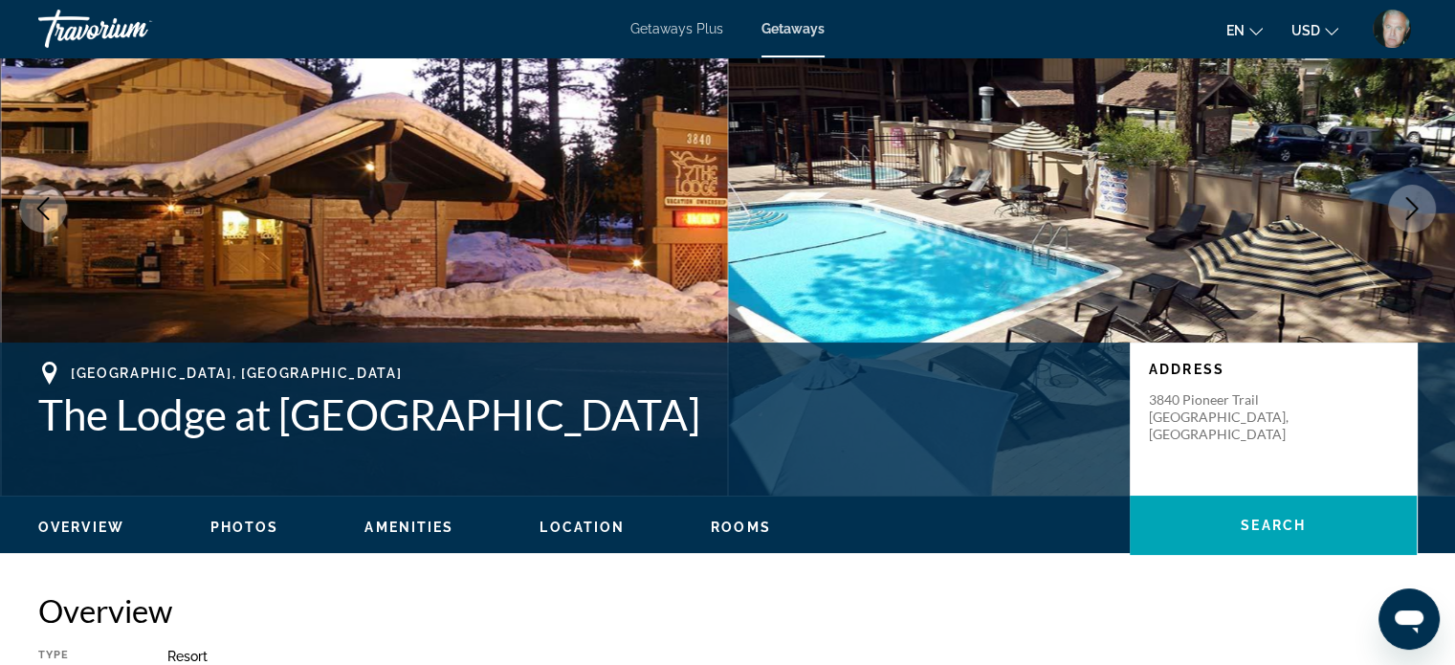
scroll to position [0, 0]
